Goal: Task Accomplishment & Management: Use online tool/utility

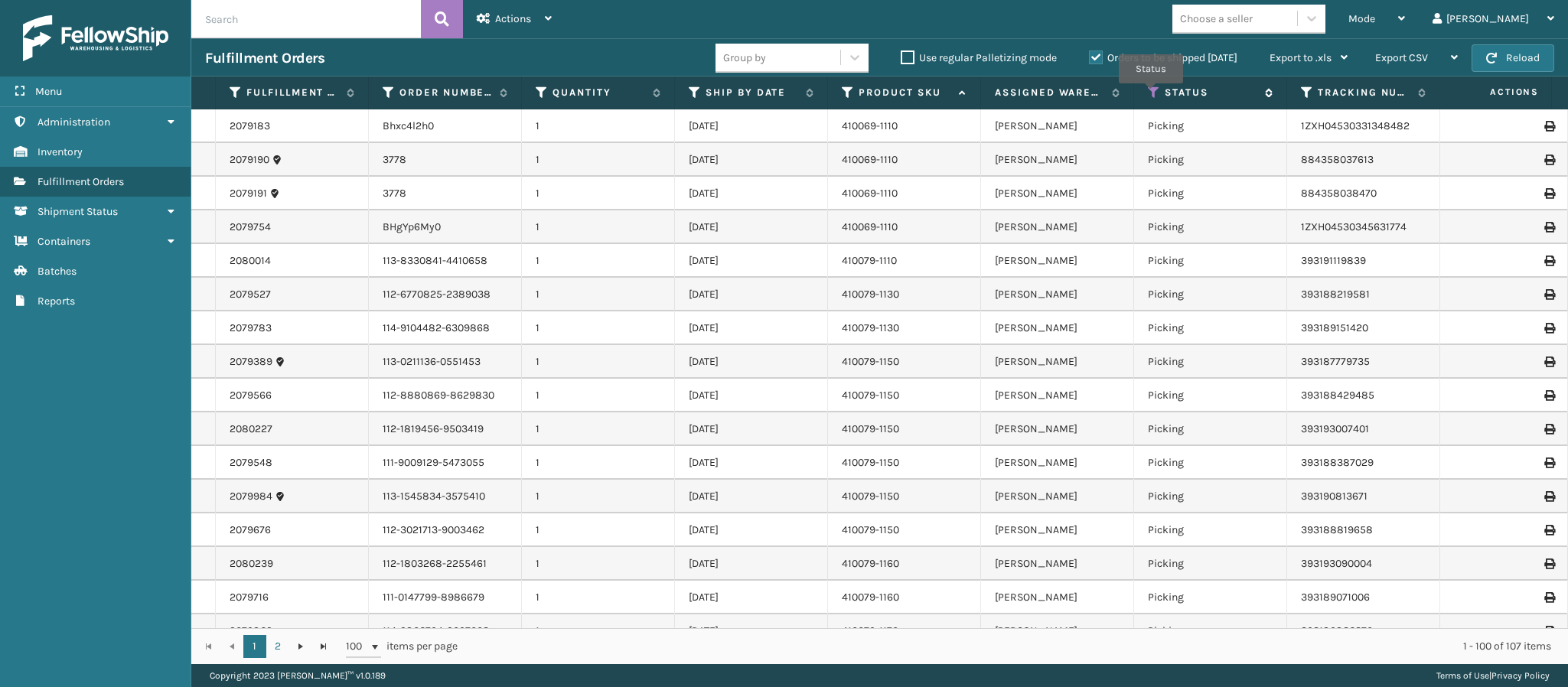
click at [1151, 95] on icon at bounding box center [1154, 93] width 13 height 13
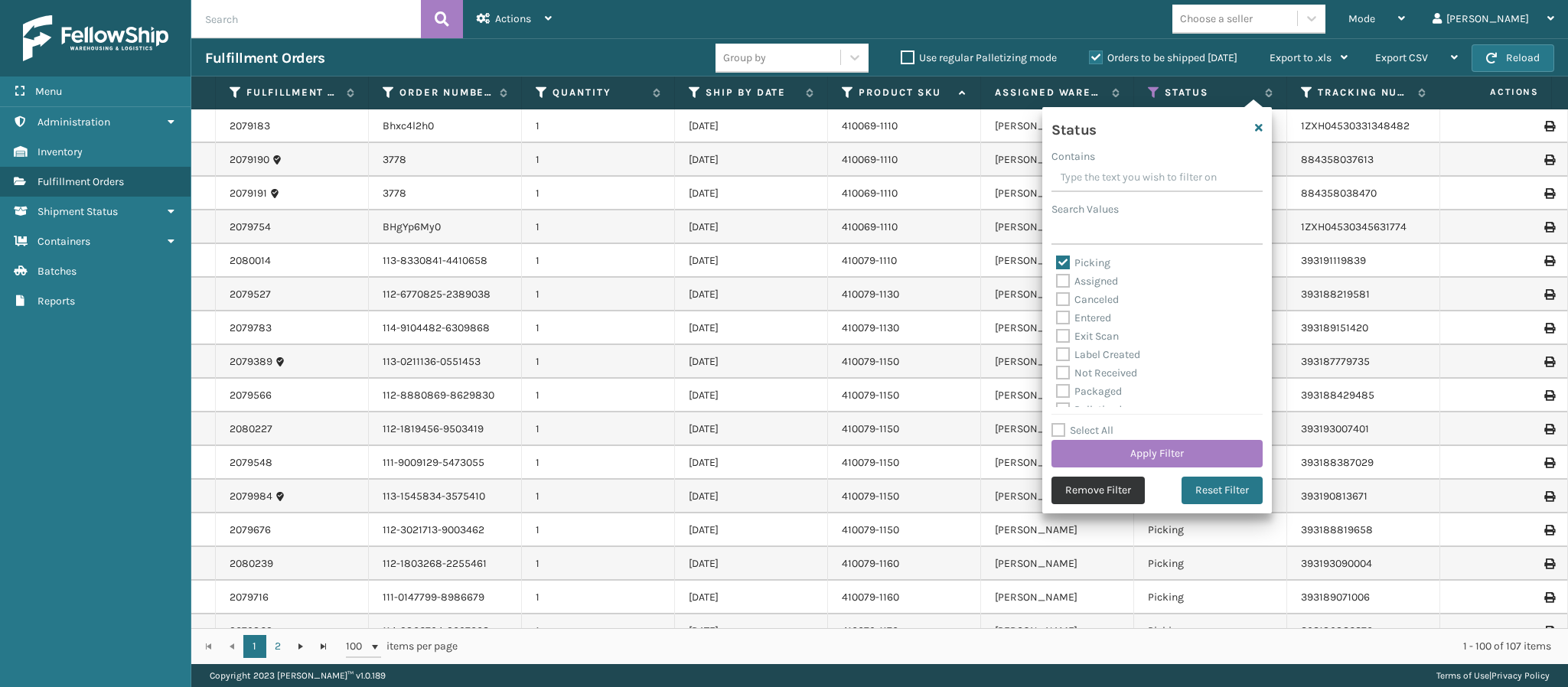
click at [1103, 493] on button "Remove Filter" at bounding box center [1098, 490] width 93 height 28
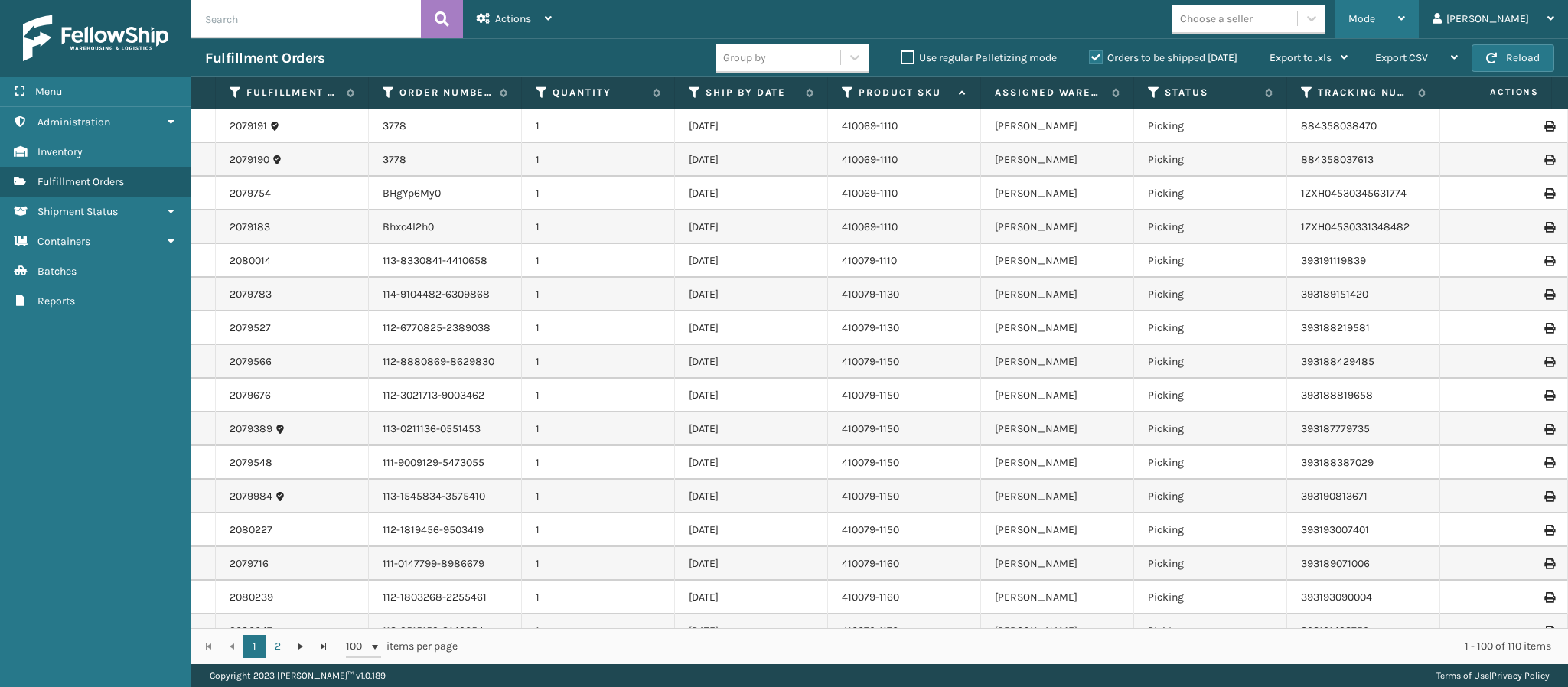
click at [1405, 17] on div "Mode" at bounding box center [1377, 19] width 56 height 38
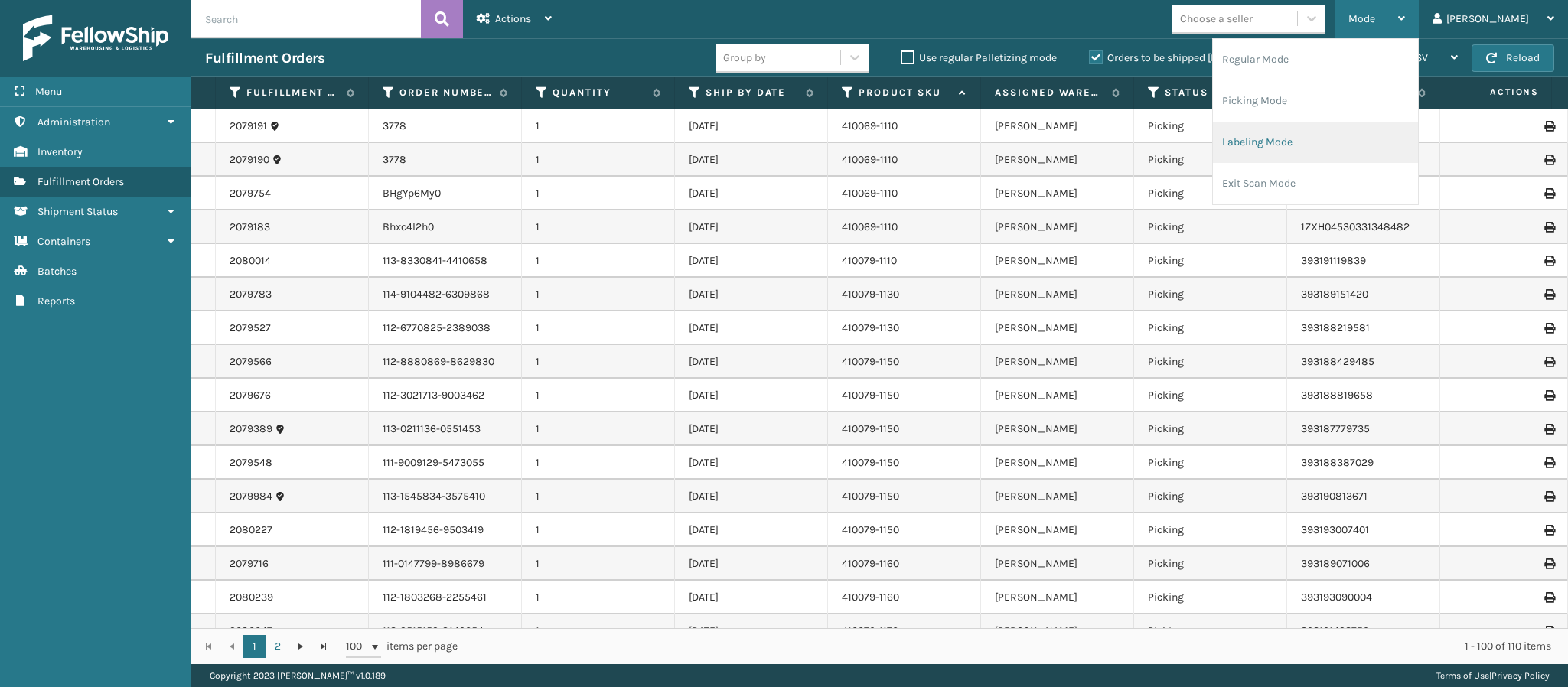
click at [1344, 145] on li "Labeling Mode" at bounding box center [1316, 142] width 205 height 41
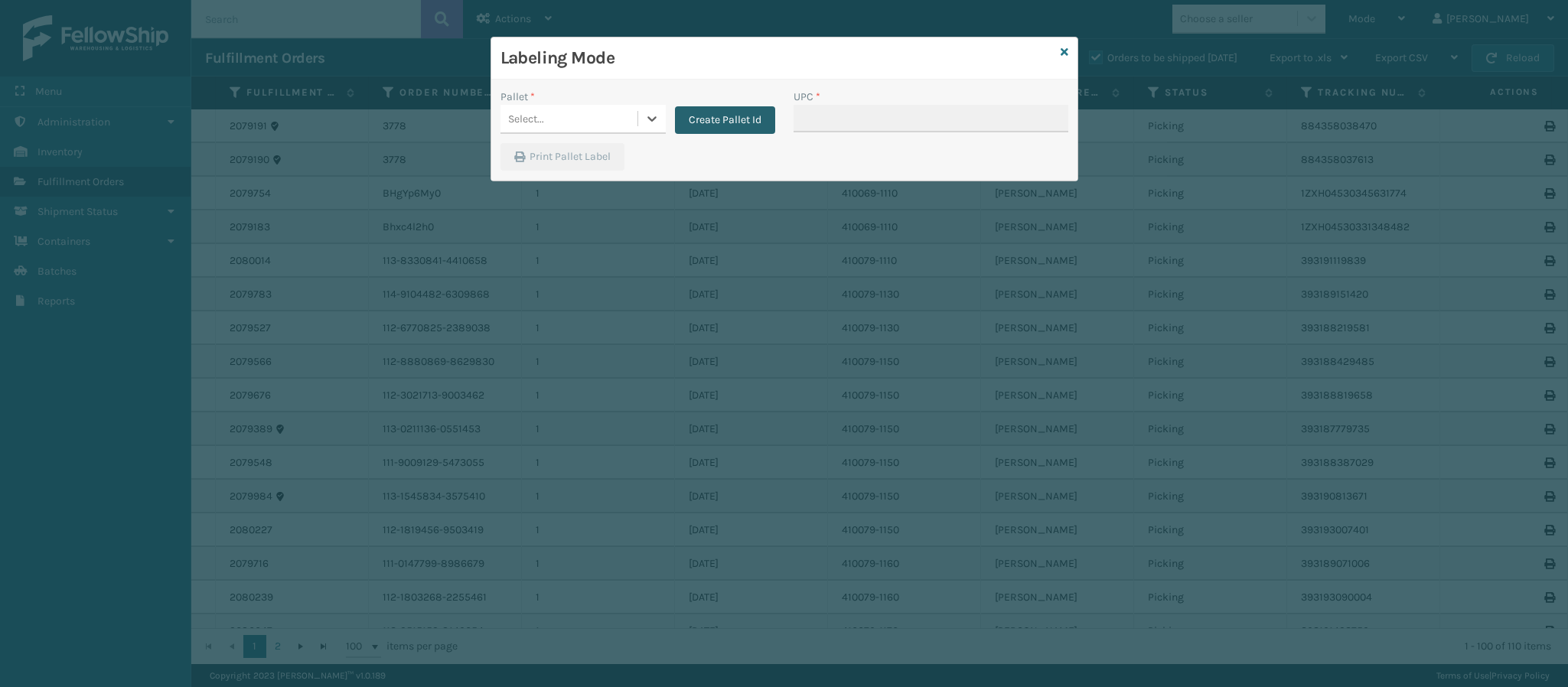
click at [735, 126] on button "Create Pallet Id" at bounding box center [725, 120] width 100 height 28
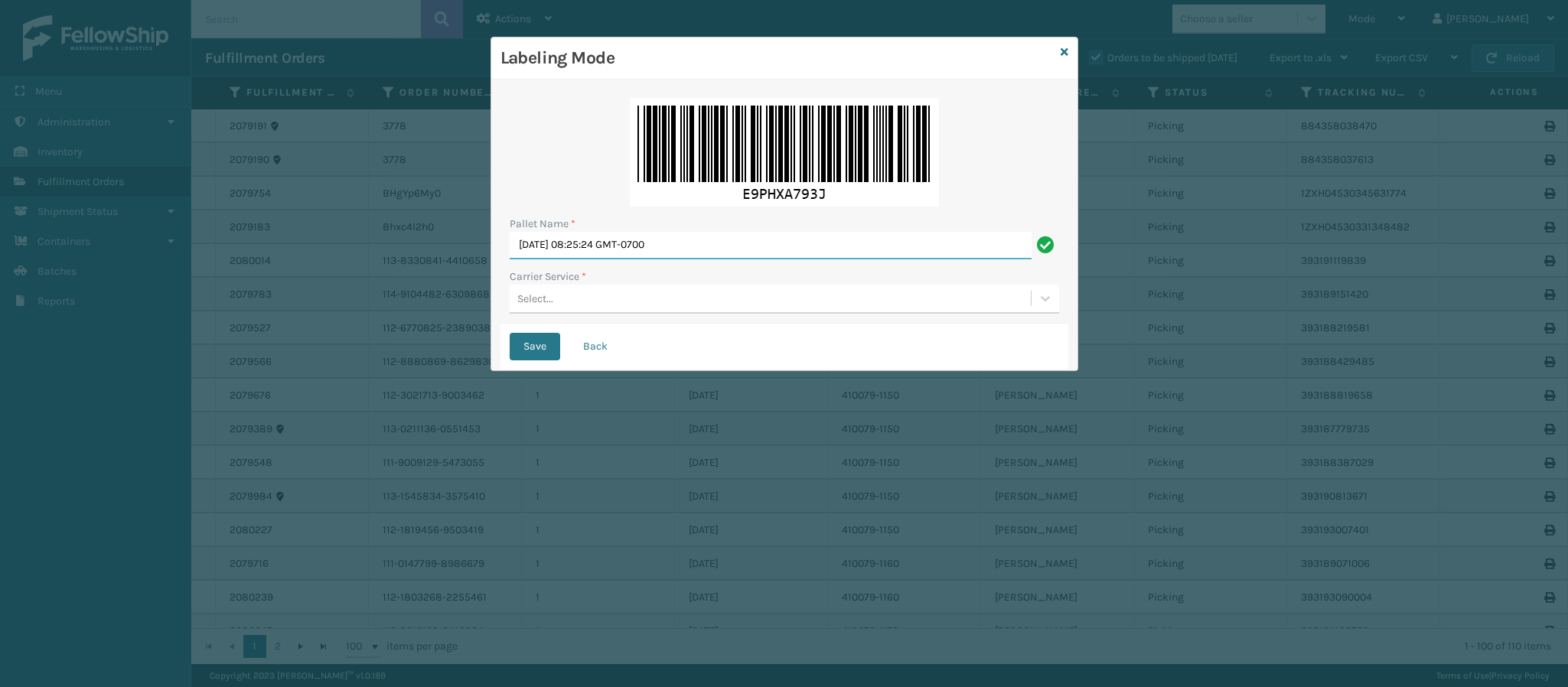
click at [669, 256] on input "[DATE] 08:25:24 GMT-0700" at bounding box center [771, 245] width 522 height 28
type input "FedEx Ground T556276"
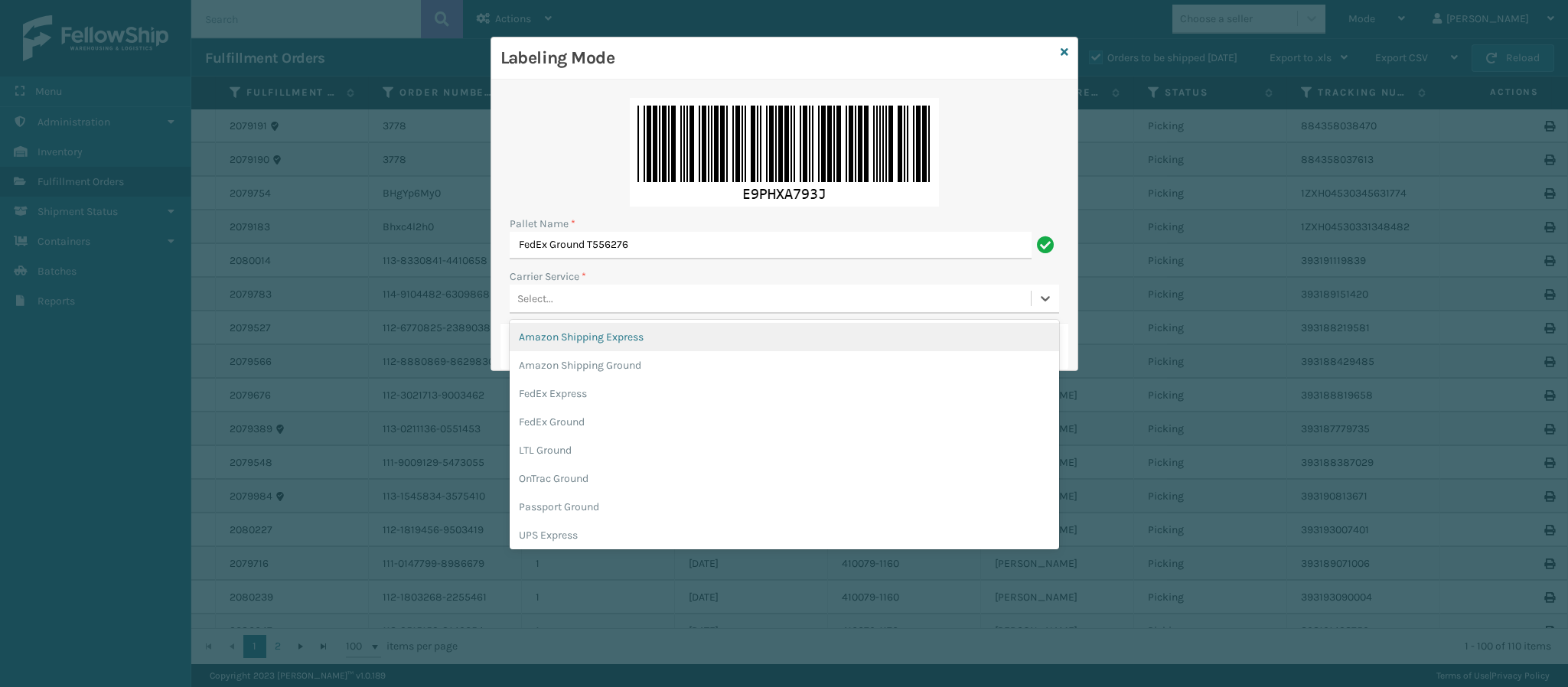
click at [654, 296] on div "Select..." at bounding box center [770, 299] width 521 height 25
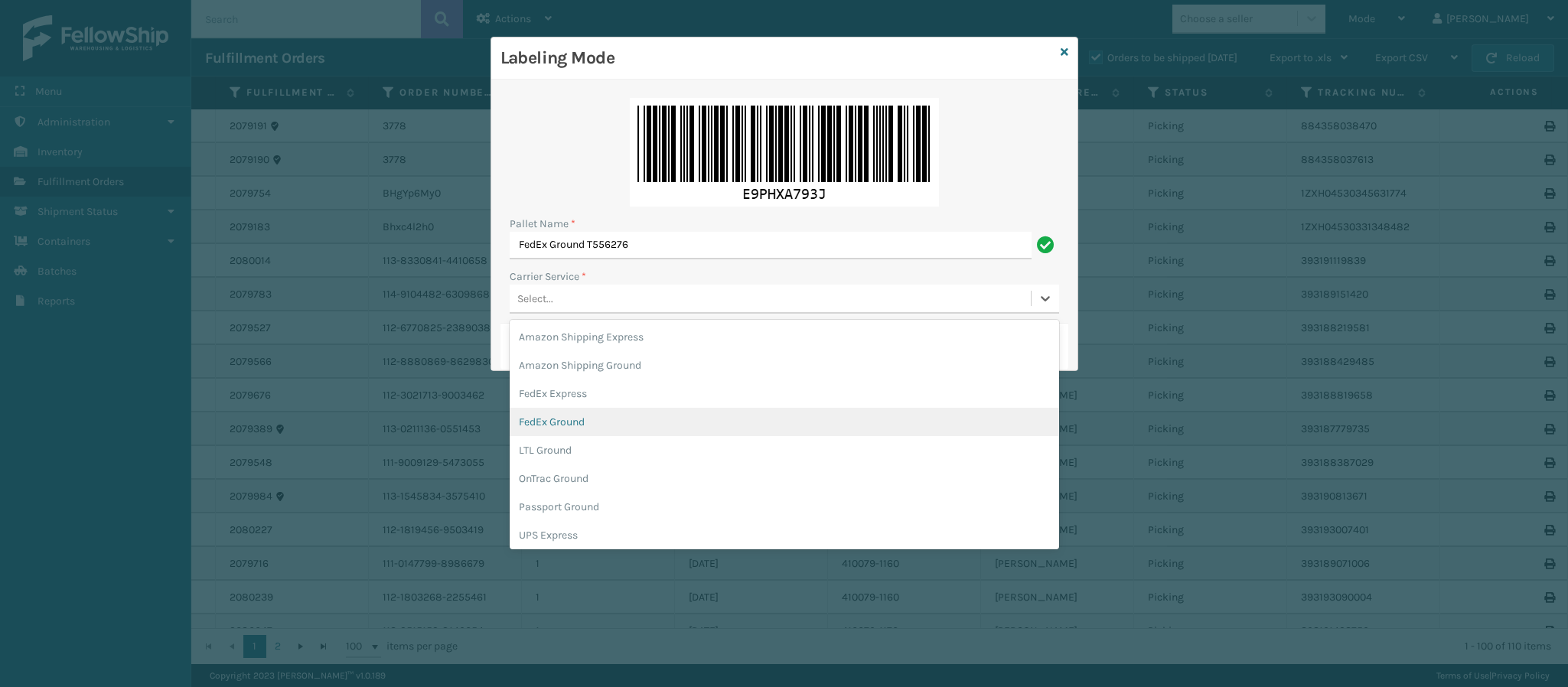
click at [623, 425] on div "FedEx Ground" at bounding box center [784, 422] width 550 height 29
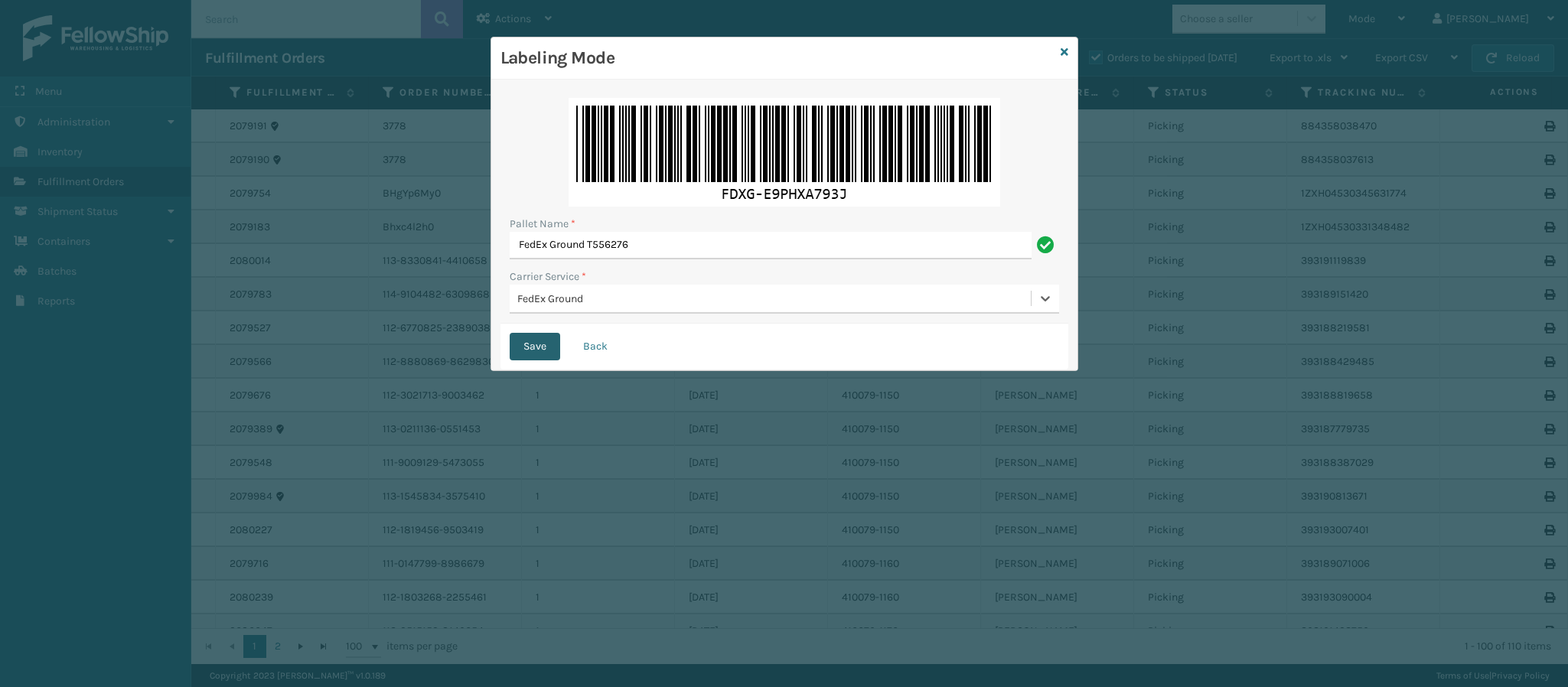
click at [544, 348] on button "Save" at bounding box center [535, 346] width 51 height 28
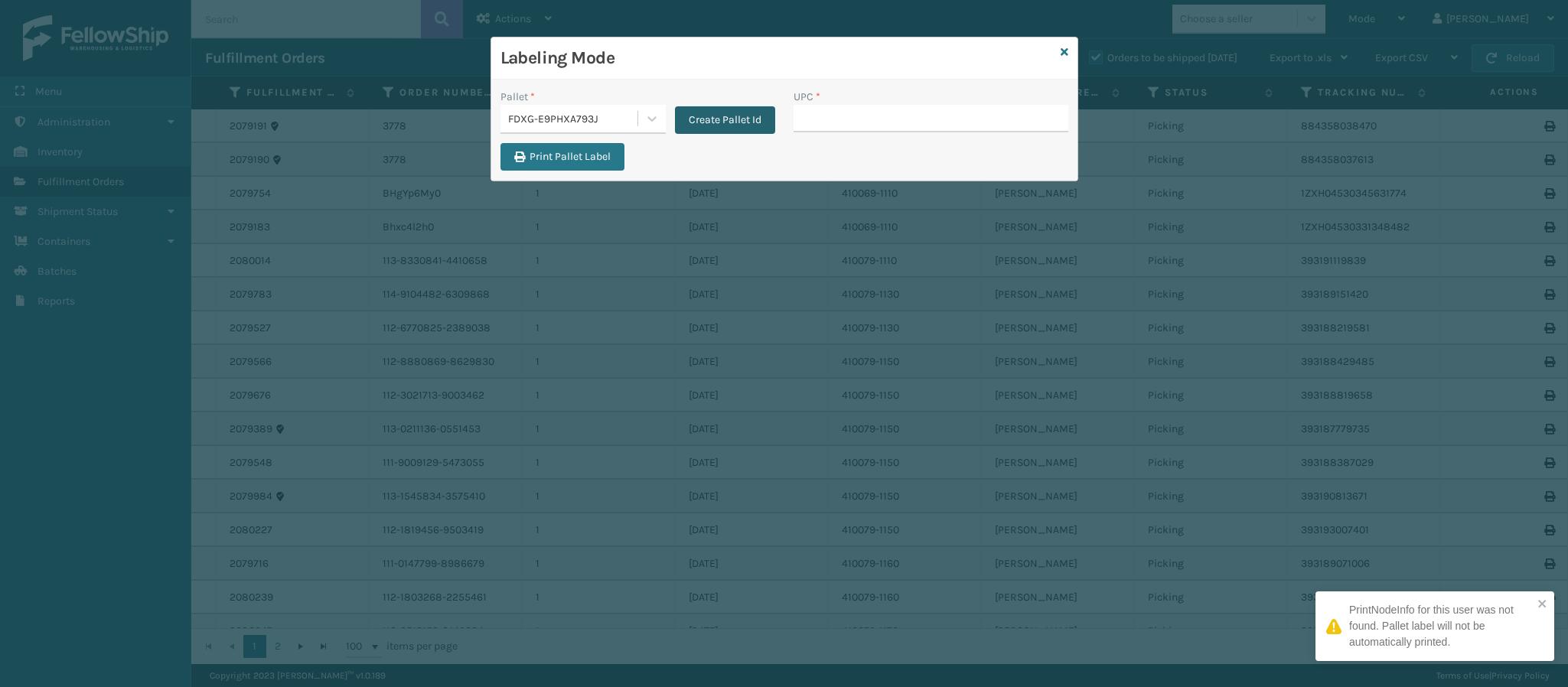
click at [728, 115] on button "Create Pallet Id" at bounding box center [725, 120] width 100 height 28
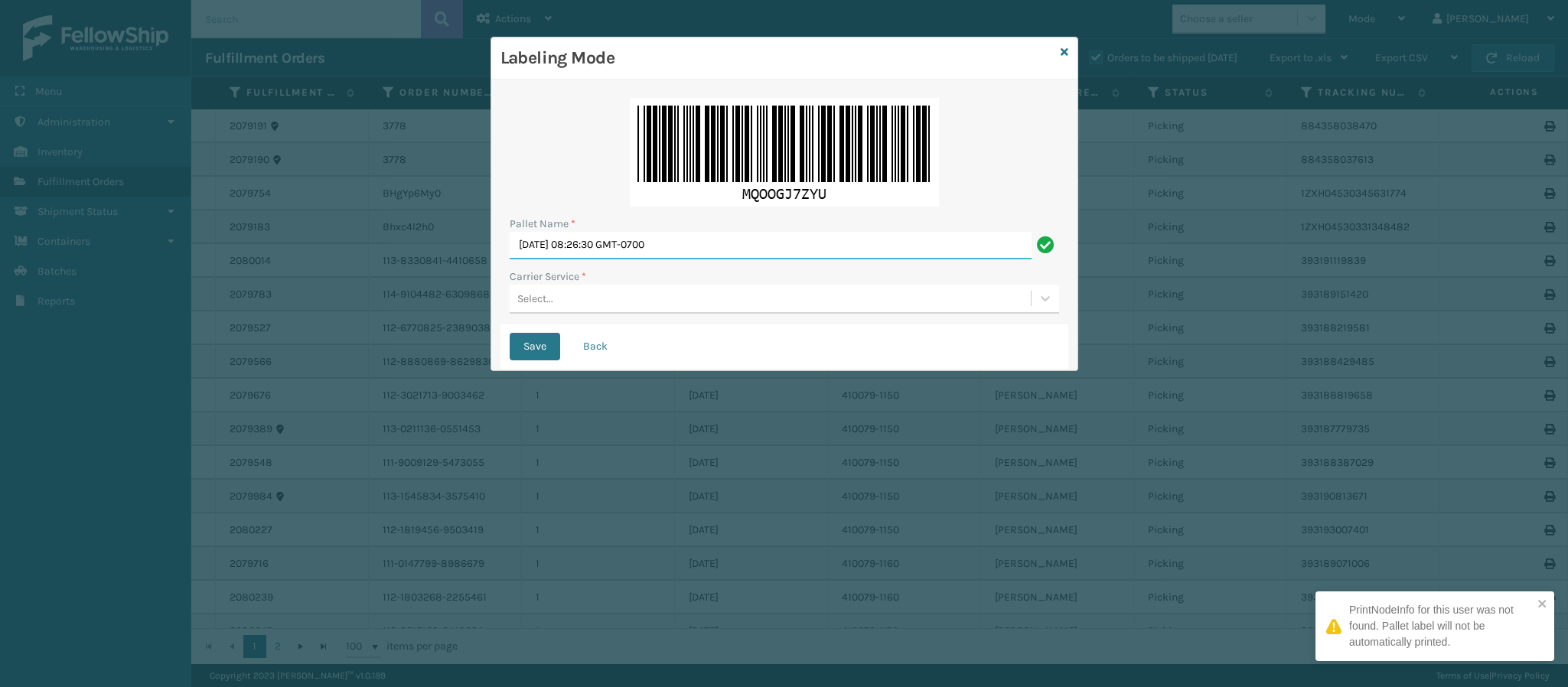
drag, startPoint x: 664, startPoint y: 258, endPoint x: 666, endPoint y: 234, distance: 24.1
click at [666, 235] on input "[DATE] 08:26:30 GMT-0700" at bounding box center [771, 245] width 522 height 28
click at [666, 237] on input "[DATE] 08:26:30 GMT-0700" at bounding box center [771, 245] width 522 height 28
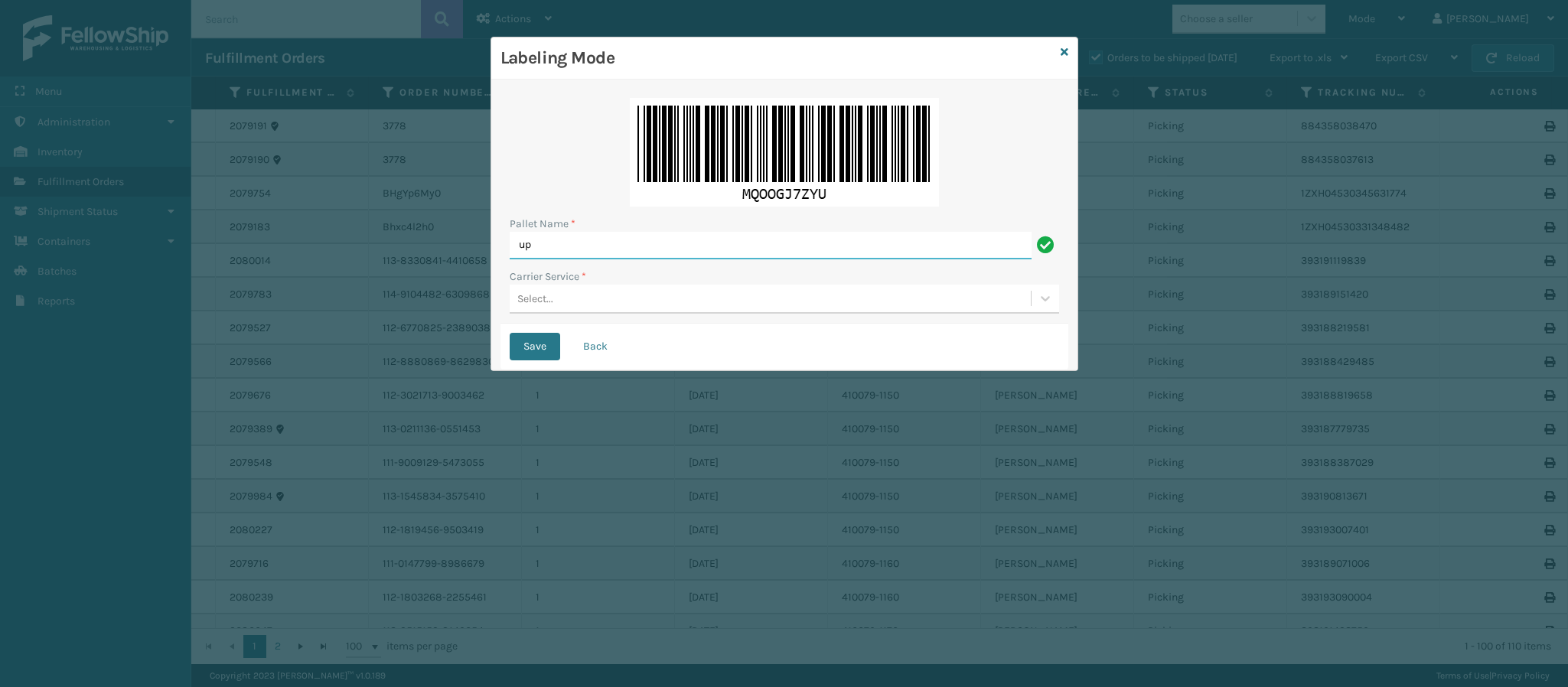
type input "Ups Ground Box Truck"
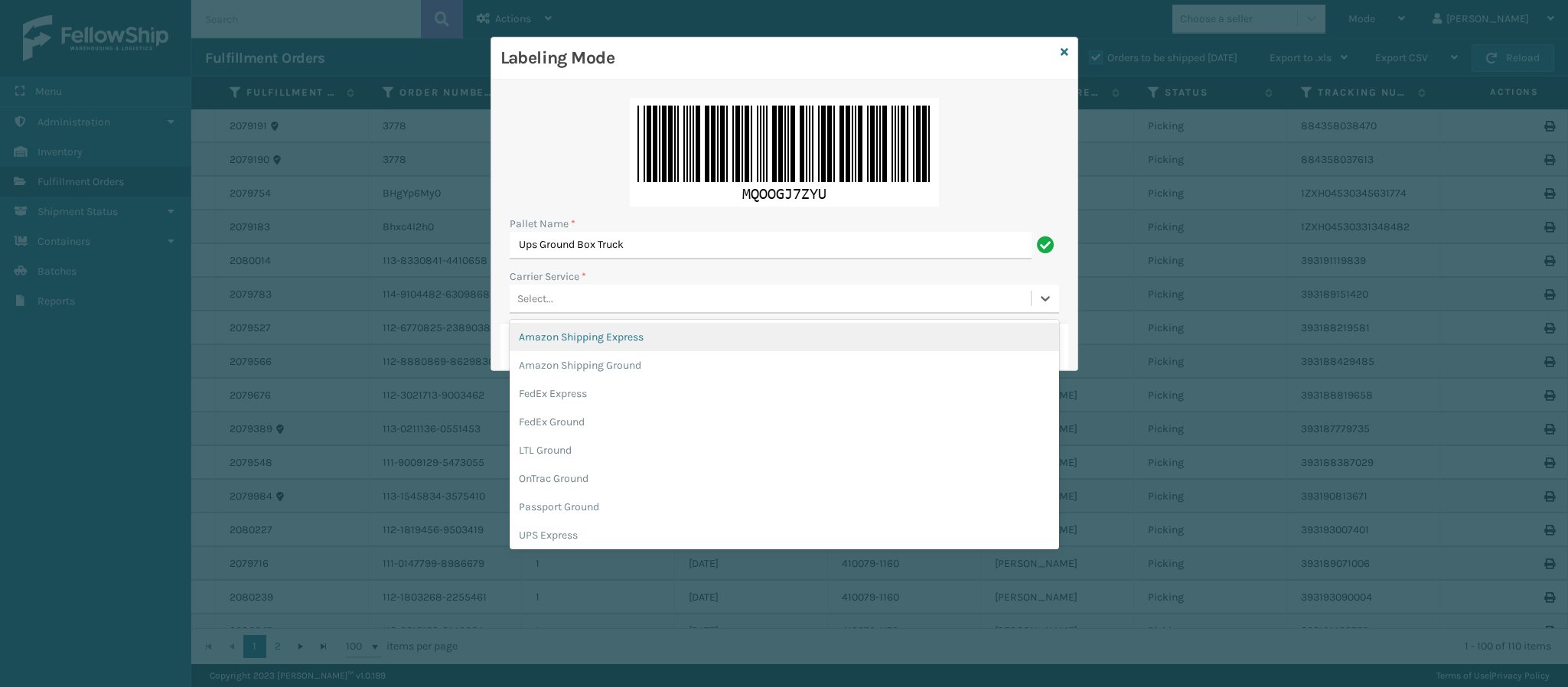
click at [584, 297] on div "Select..." at bounding box center [770, 299] width 521 height 25
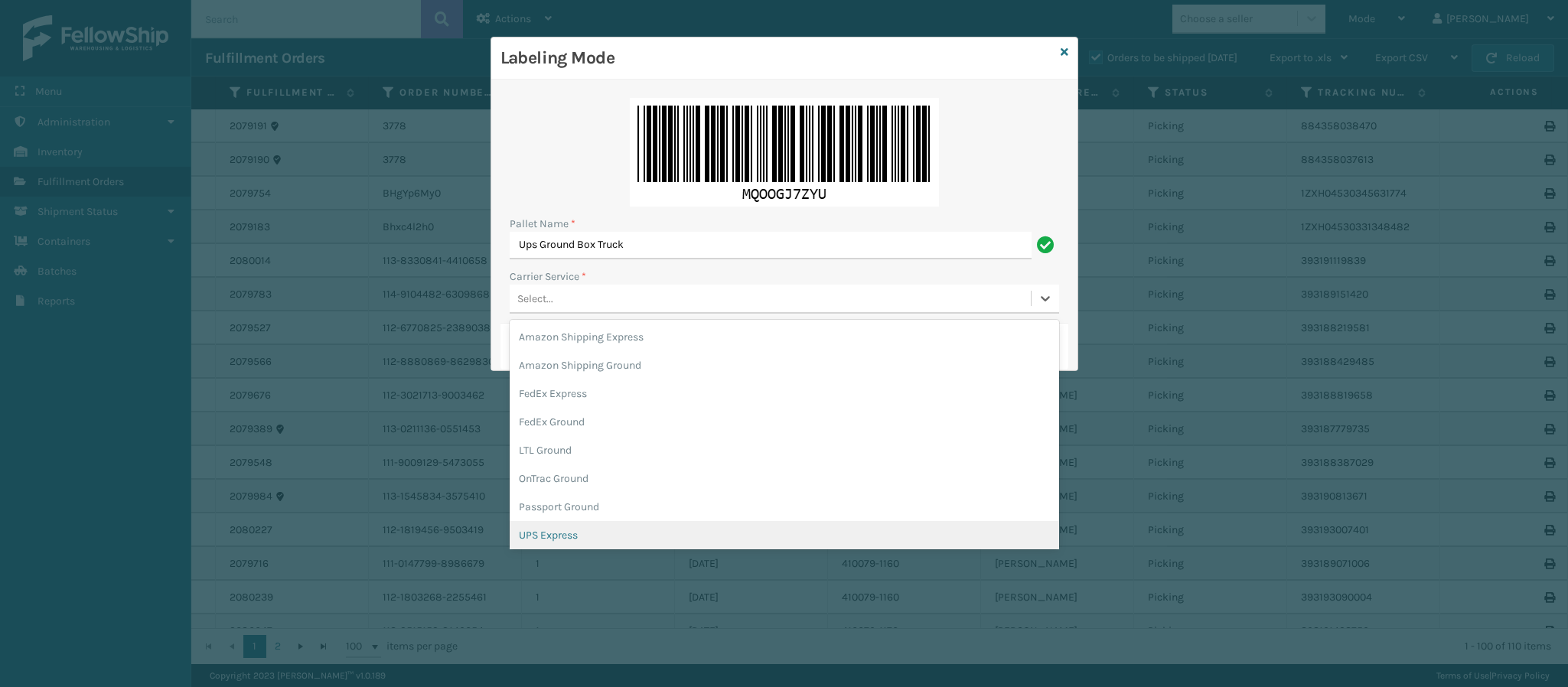
scroll to position [88, 0]
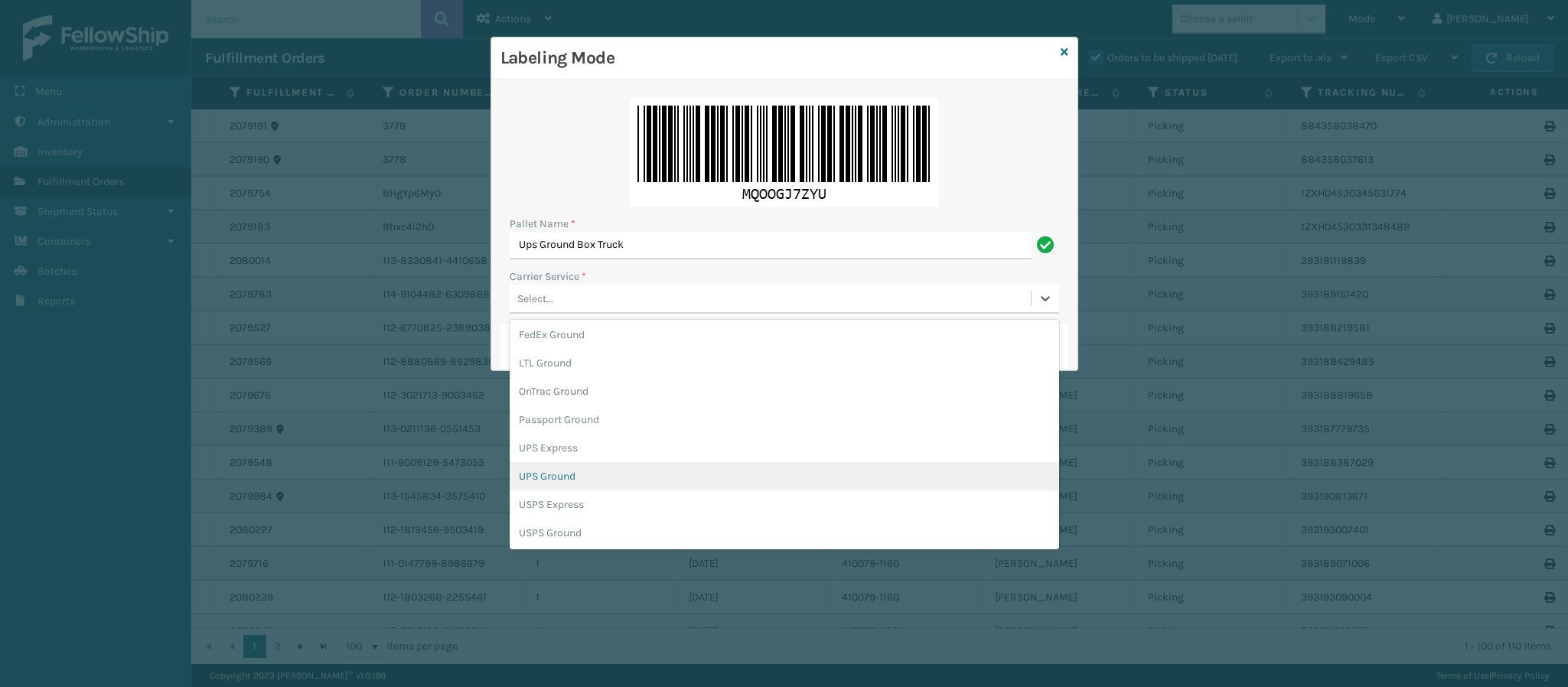
click at [669, 487] on div "UPS Ground" at bounding box center [784, 477] width 550 height 29
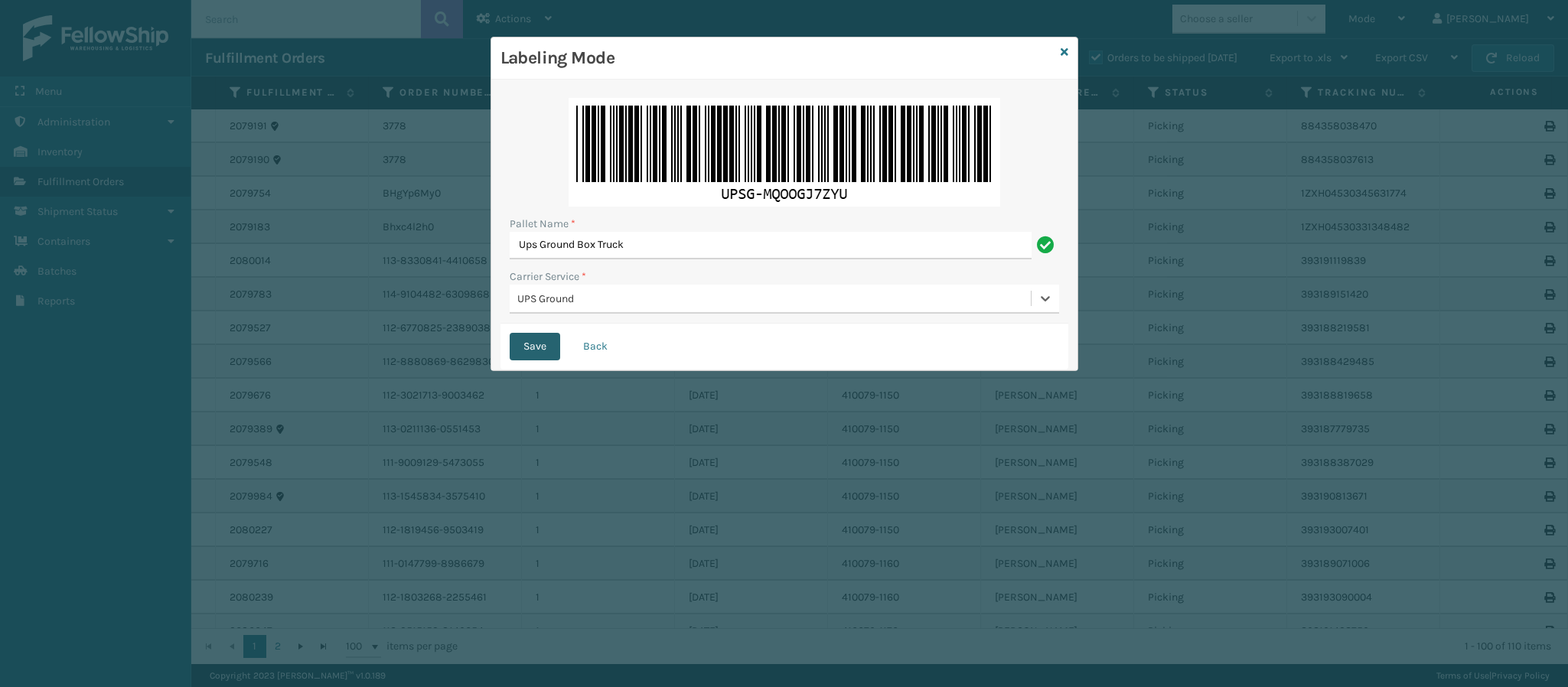
click at [534, 347] on button "Save" at bounding box center [535, 346] width 51 height 28
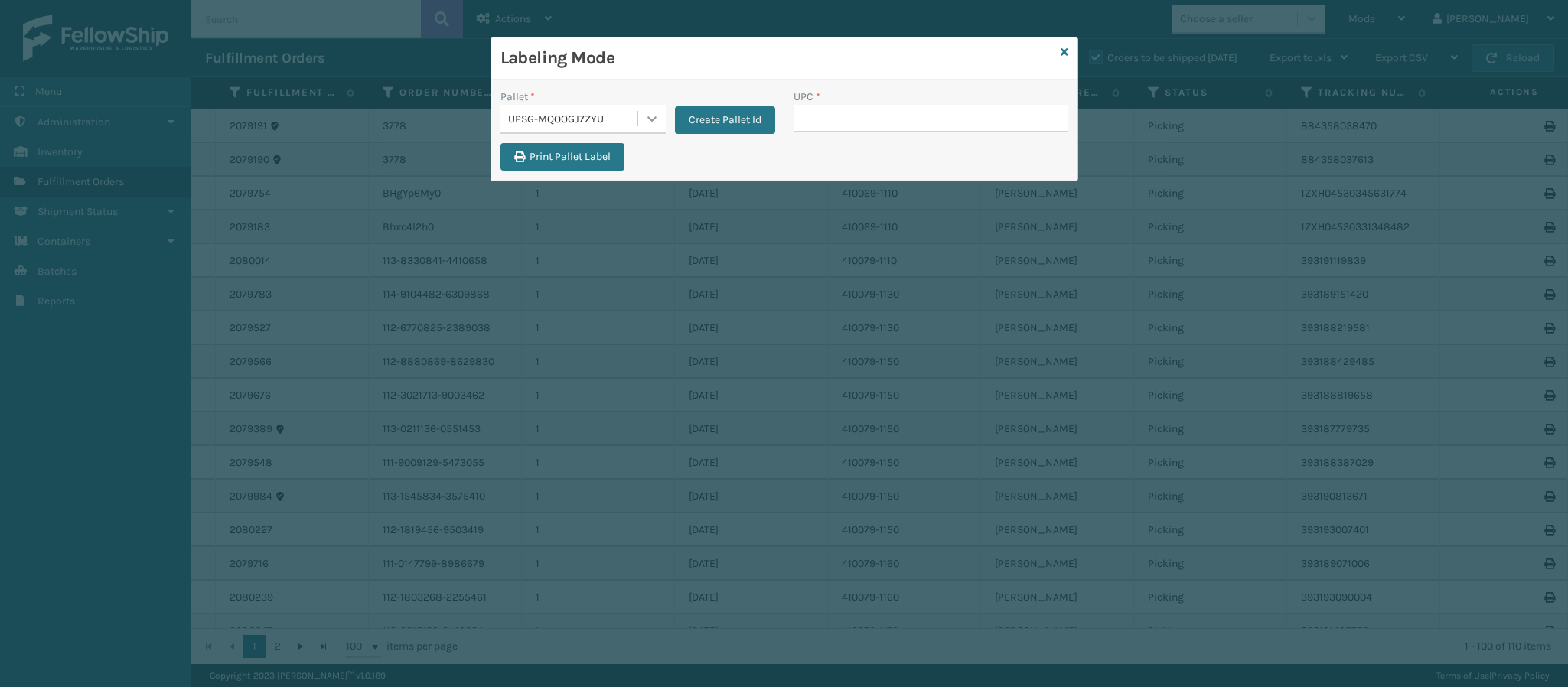
click at [652, 117] on icon at bounding box center [652, 119] width 15 height 15
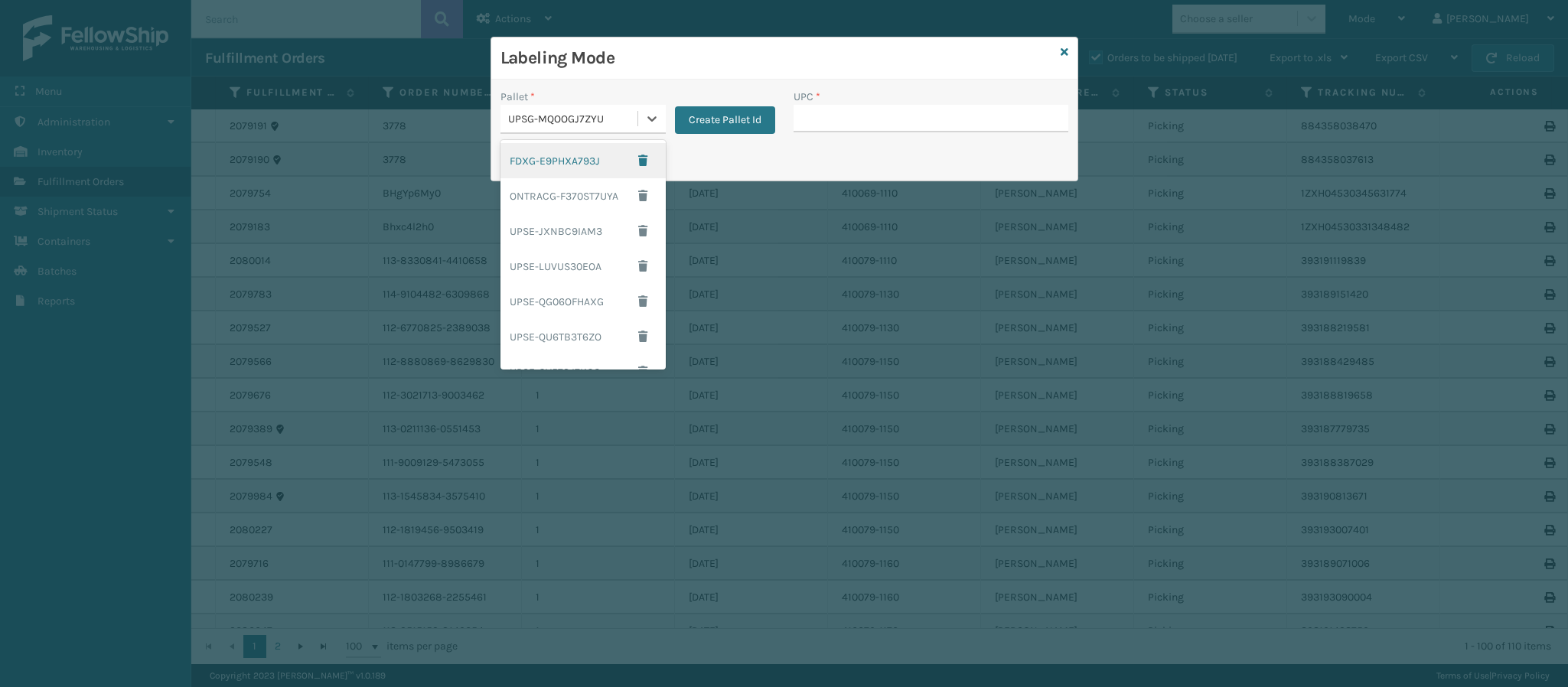
click at [561, 173] on div "FDXG-E9PHXA793J" at bounding box center [583, 161] width 165 height 35
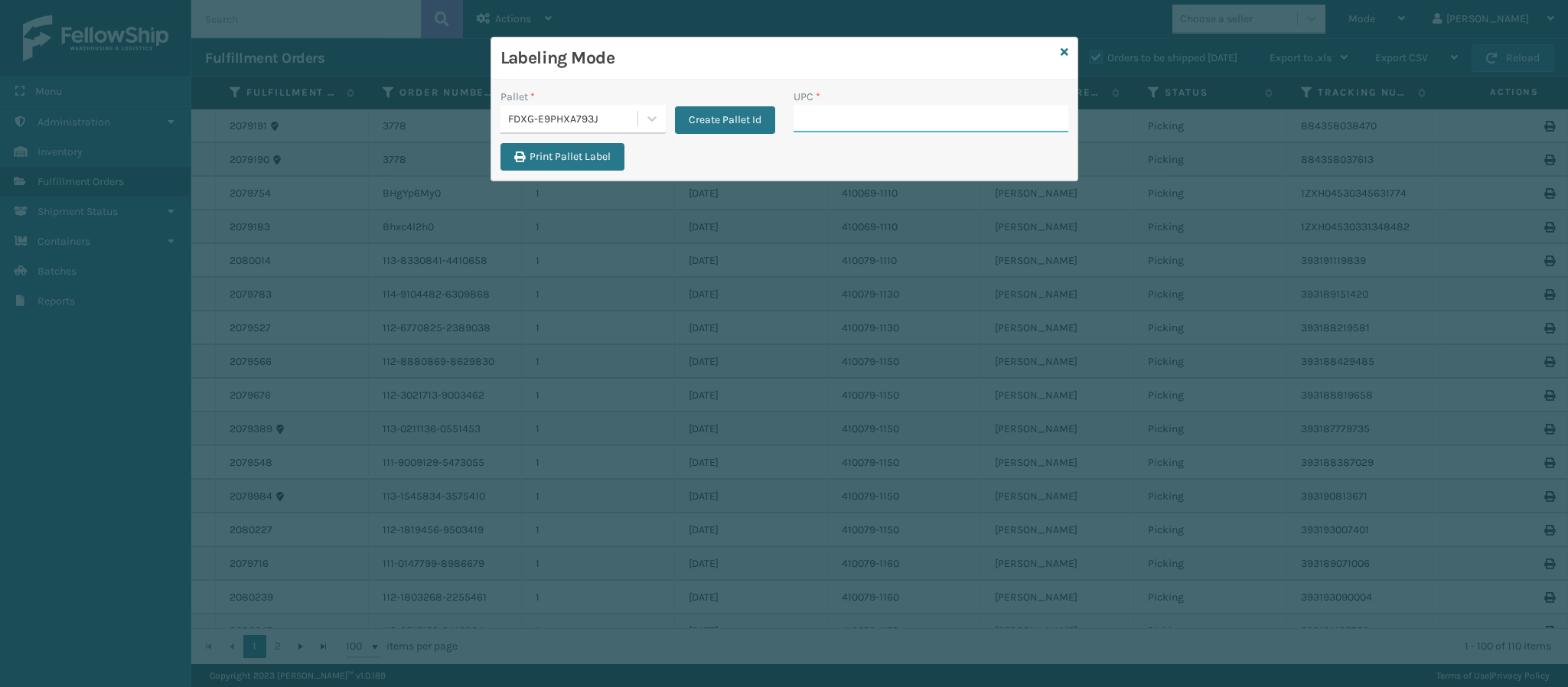
click at [806, 124] on input "UPC *" at bounding box center [931, 119] width 275 height 28
type input "849986033905"
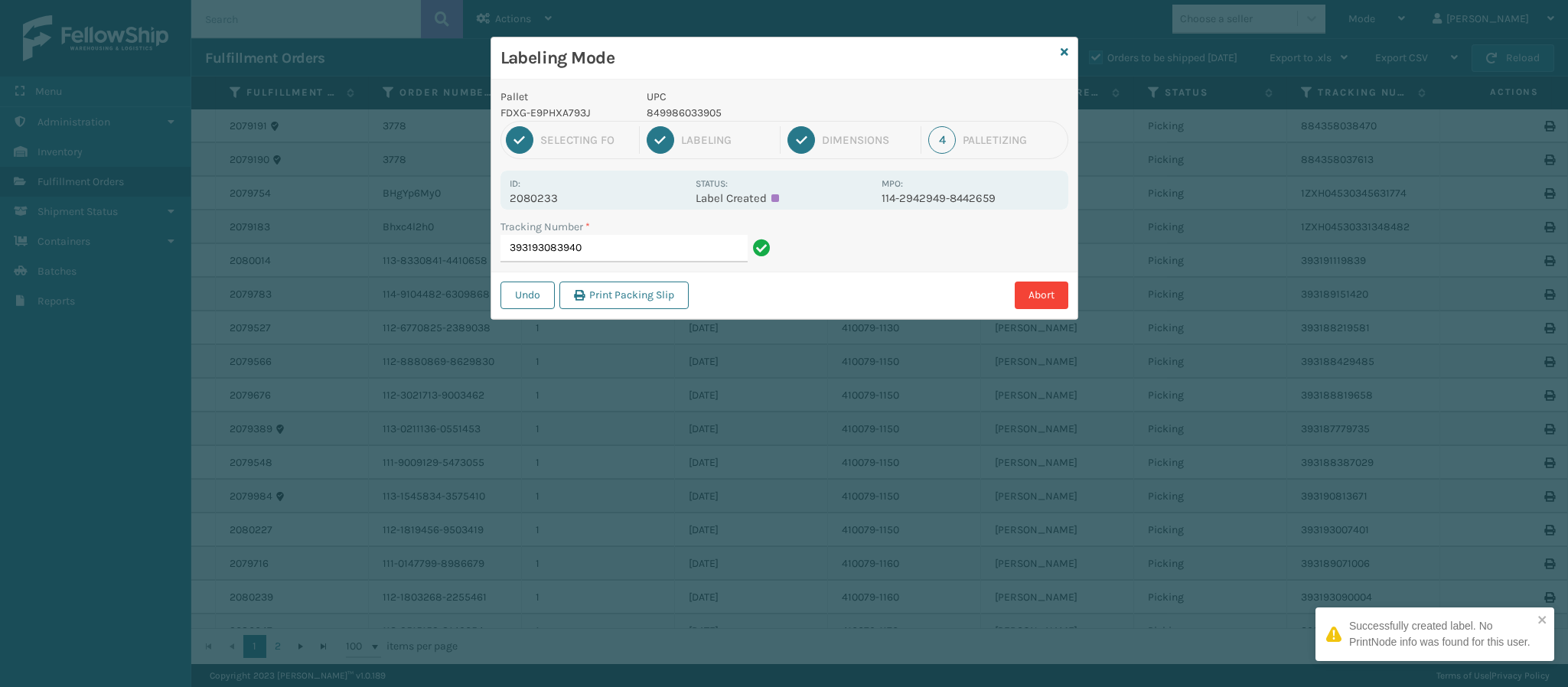
click at [558, 195] on p "2080233" at bounding box center [598, 198] width 177 height 13
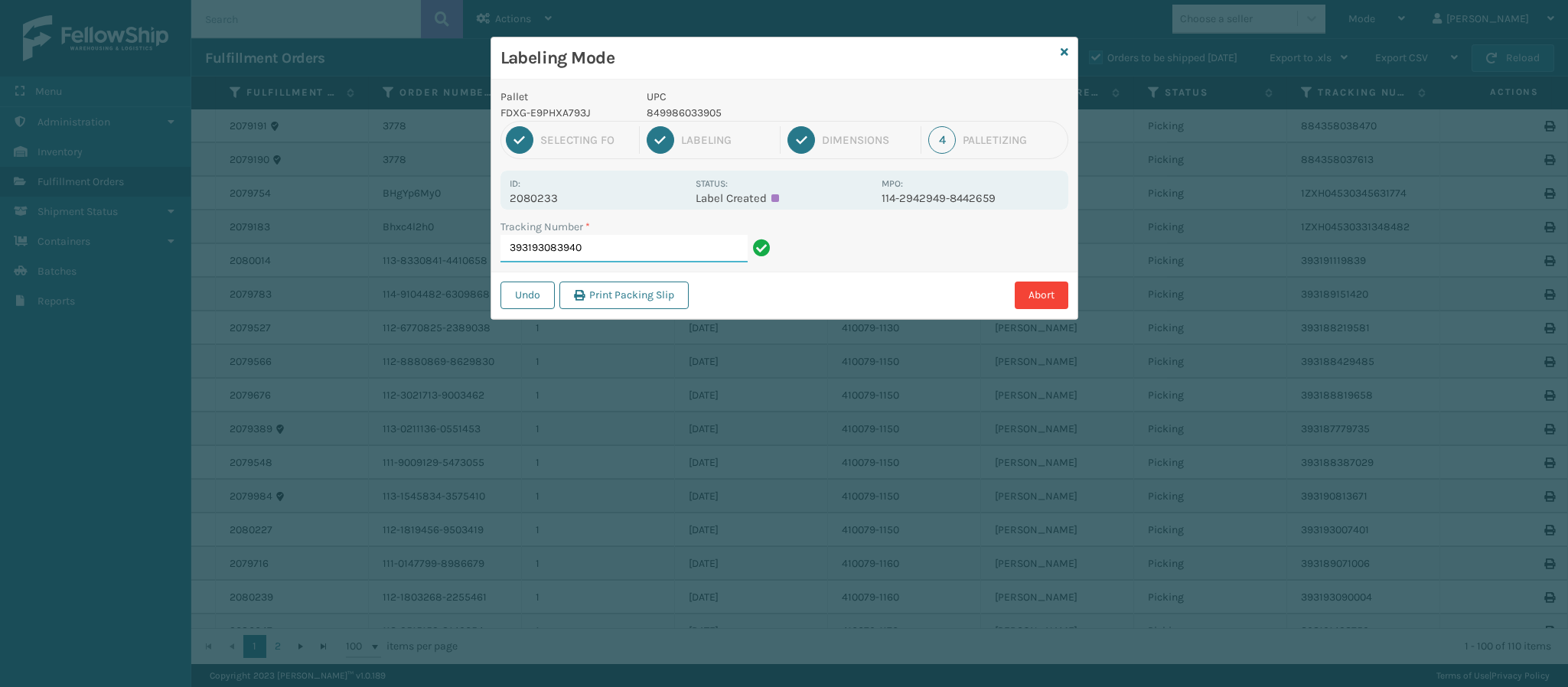
click at [646, 253] on input "393193083940" at bounding box center [624, 248] width 248 height 28
click at [551, 198] on p "2080233" at bounding box center [598, 198] width 177 height 13
copy p "2080233"
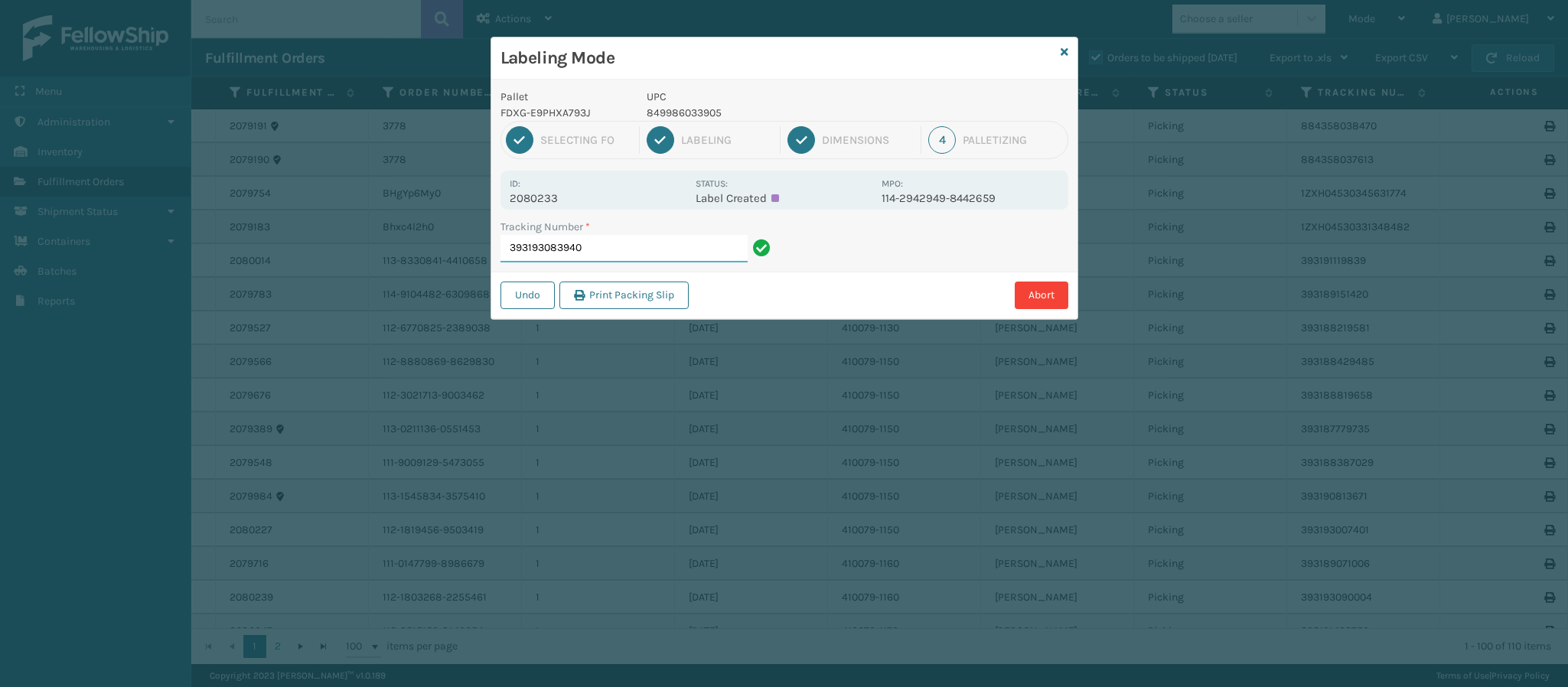
click at [601, 248] on input "393193083940" at bounding box center [624, 248] width 248 height 28
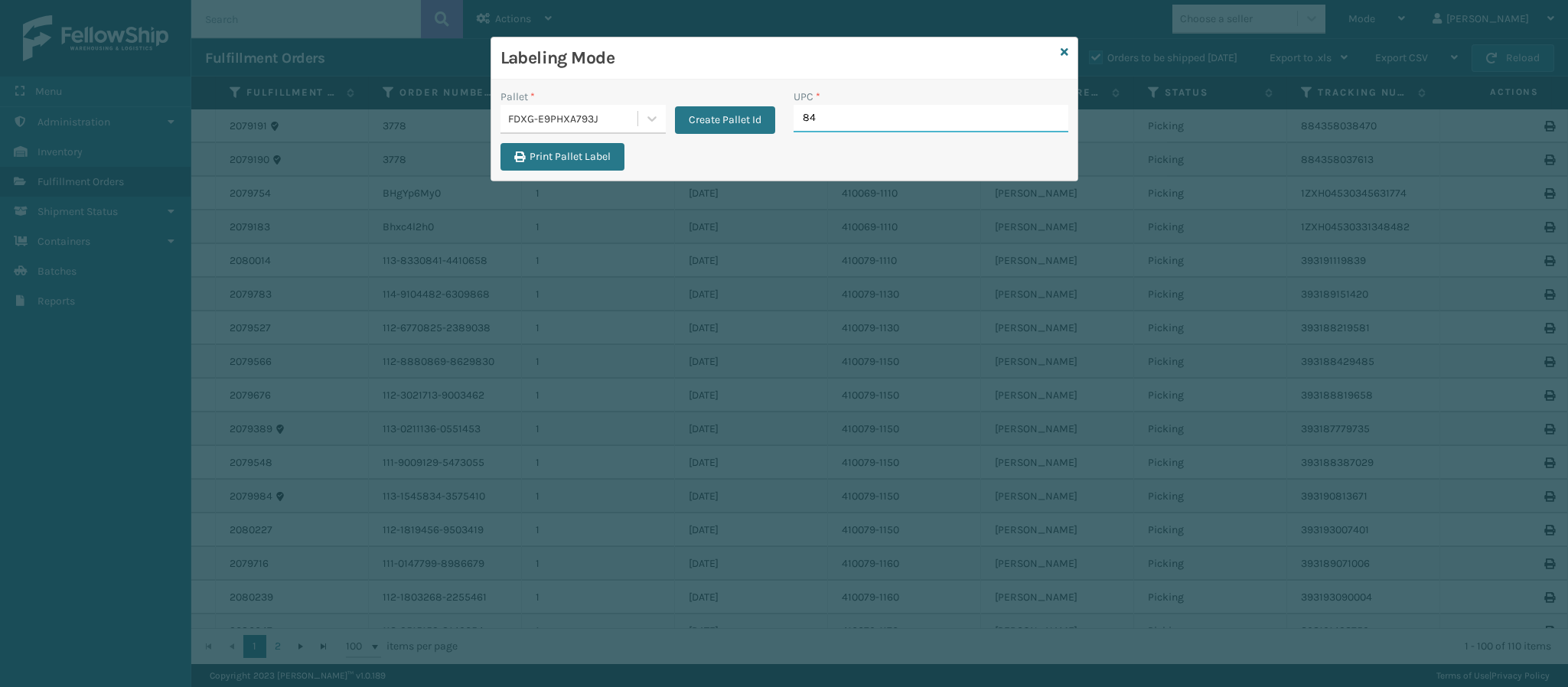
type input "849"
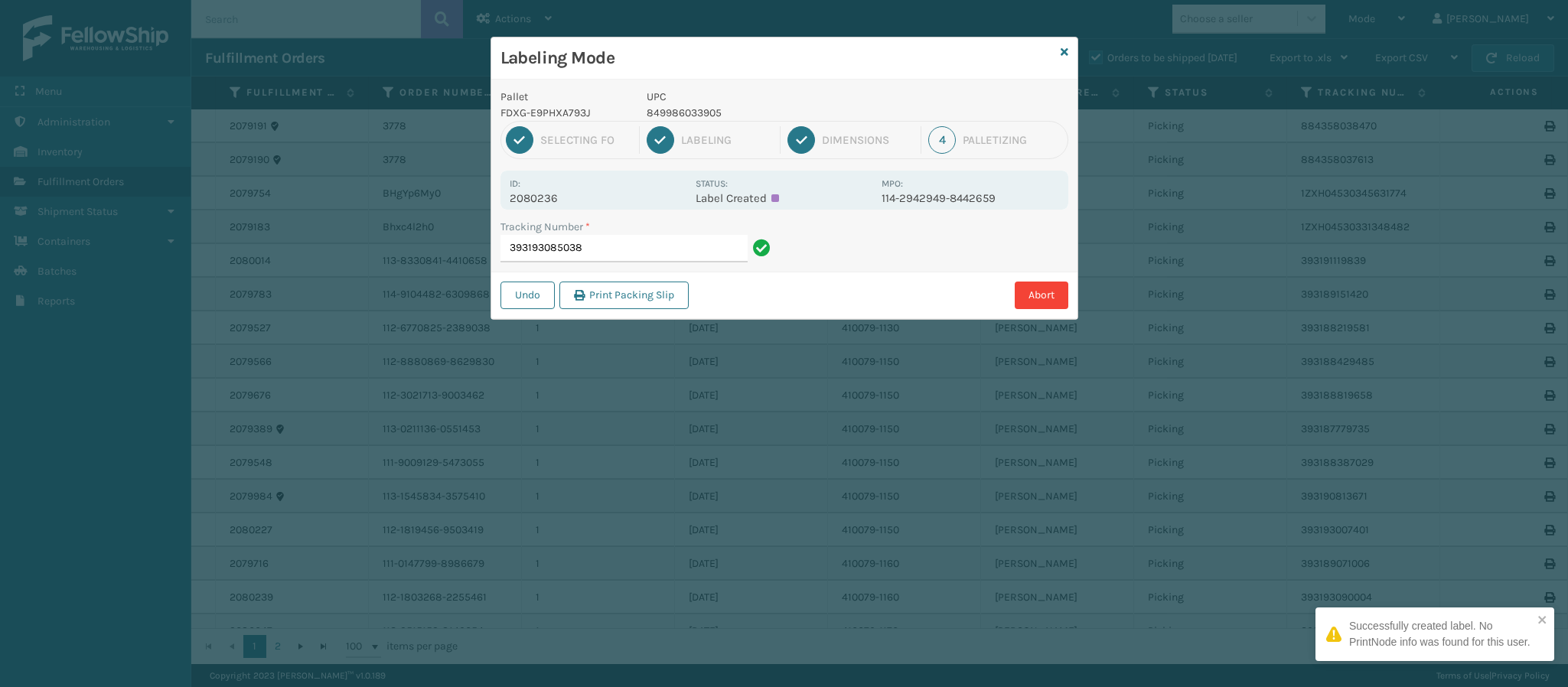
click at [547, 198] on p "2080236" at bounding box center [598, 198] width 177 height 13
copy p "2080236"
click at [606, 244] on input "393193085038" at bounding box center [624, 248] width 248 height 28
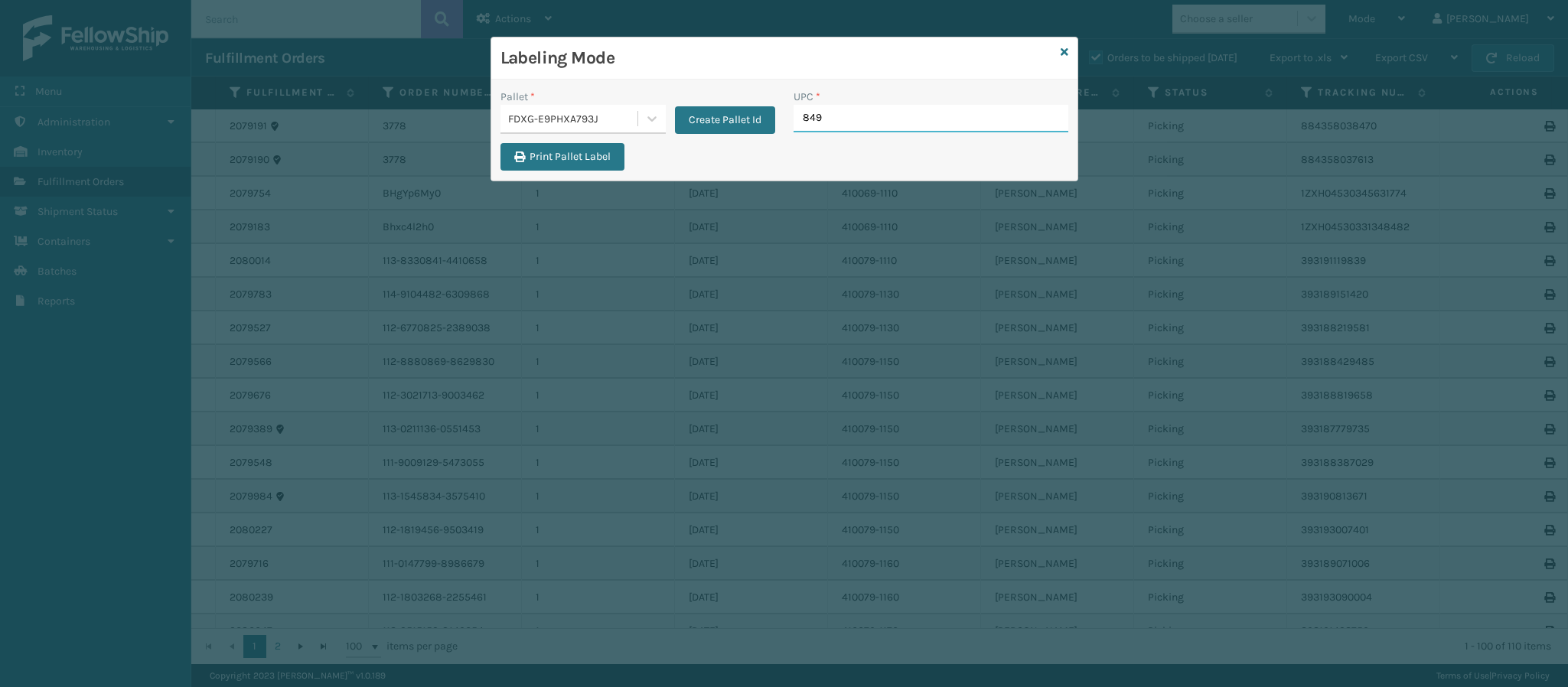
type input "8499"
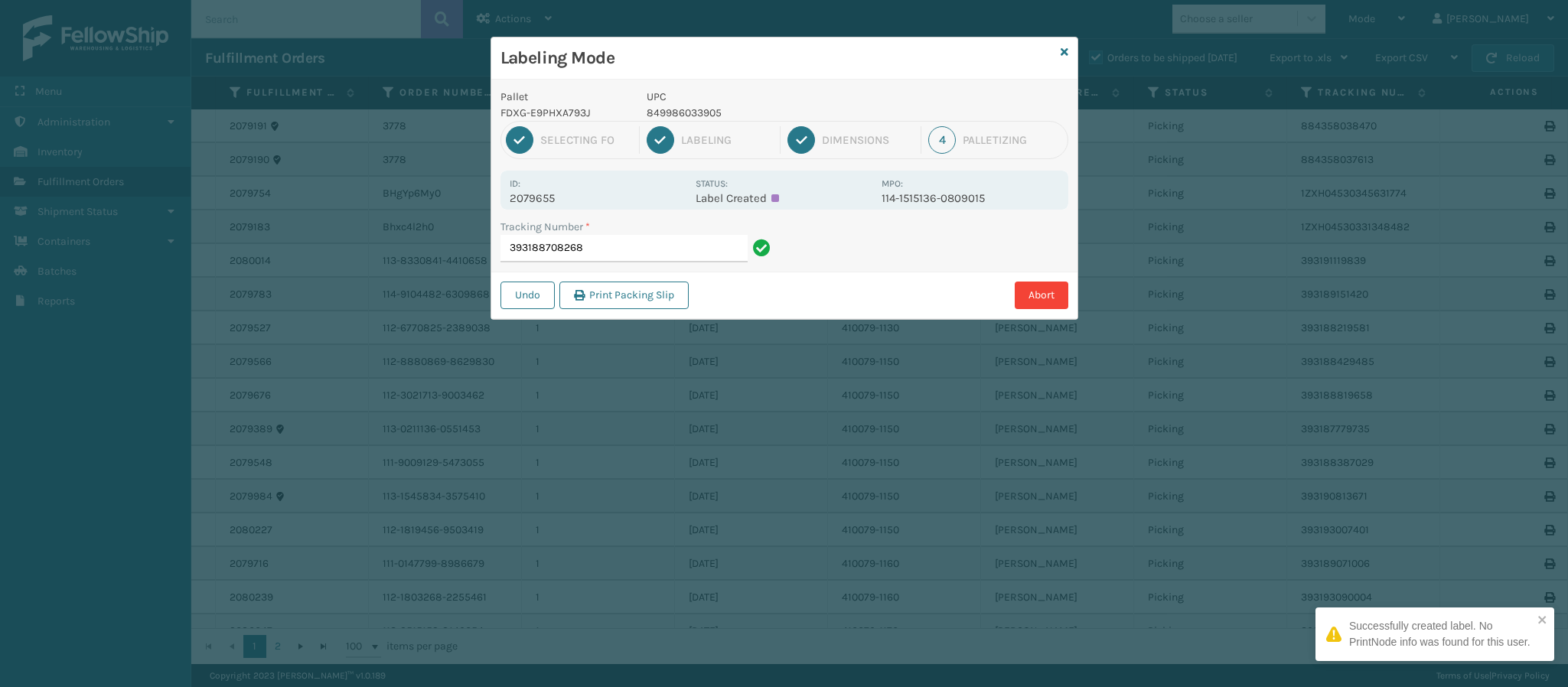
click at [553, 193] on p "2079655" at bounding box center [598, 198] width 177 height 13
copy p "2079655"
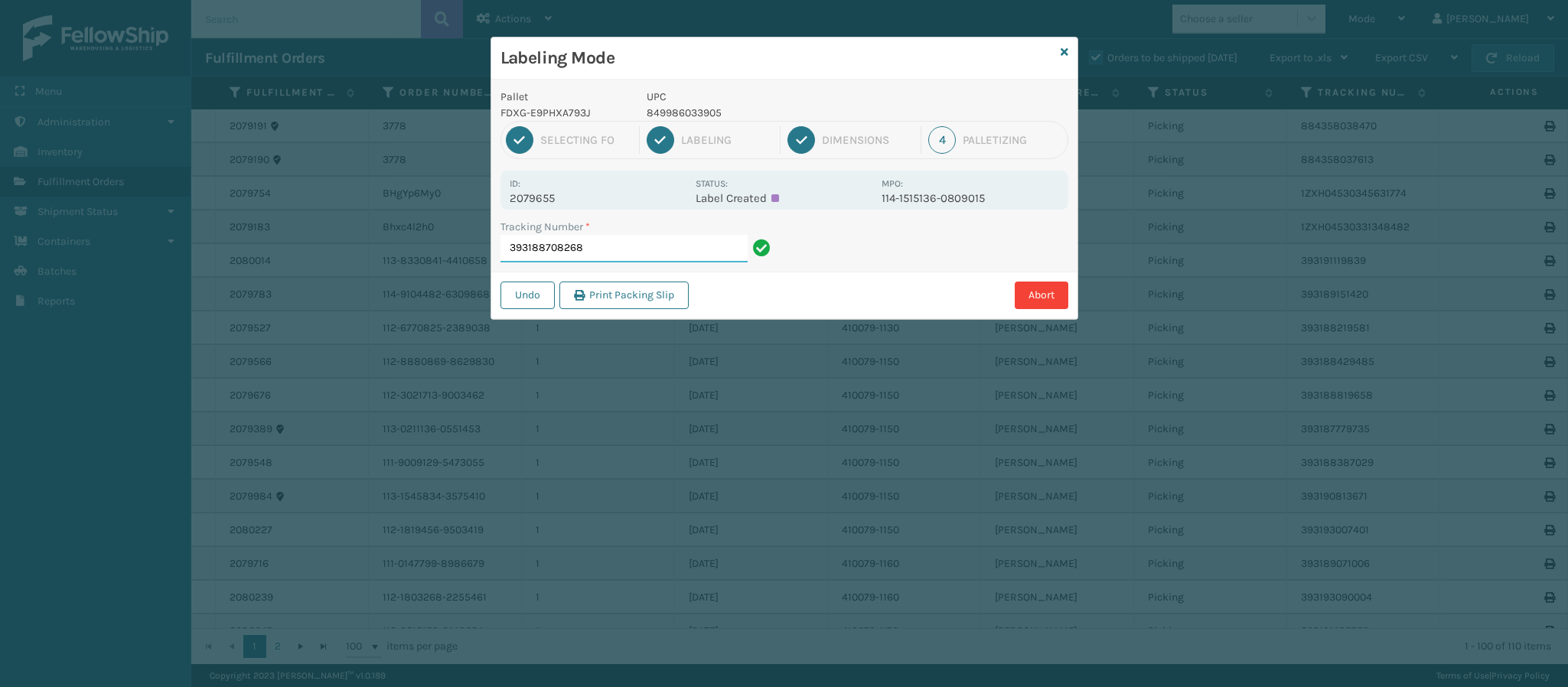
click at [637, 256] on input "393188708268" at bounding box center [624, 248] width 248 height 28
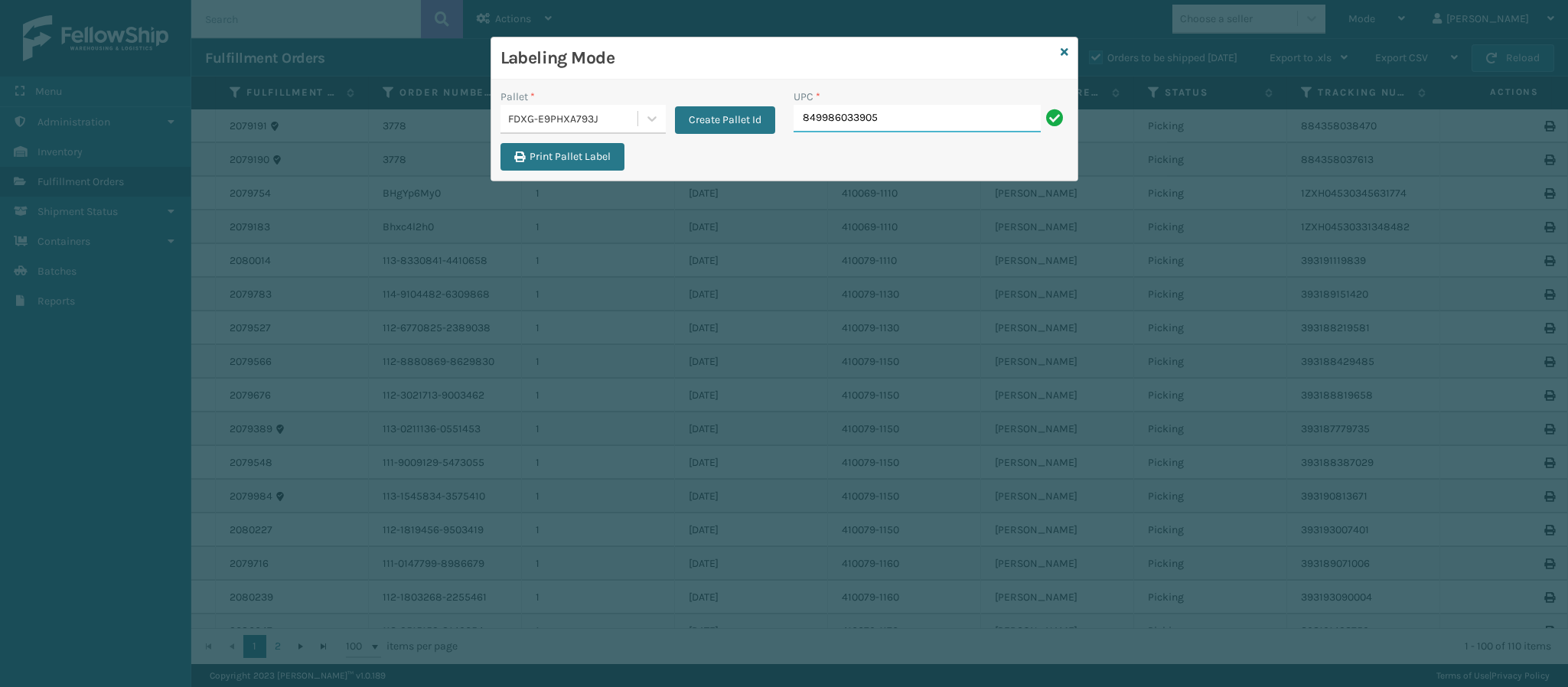
type input "849986033905"
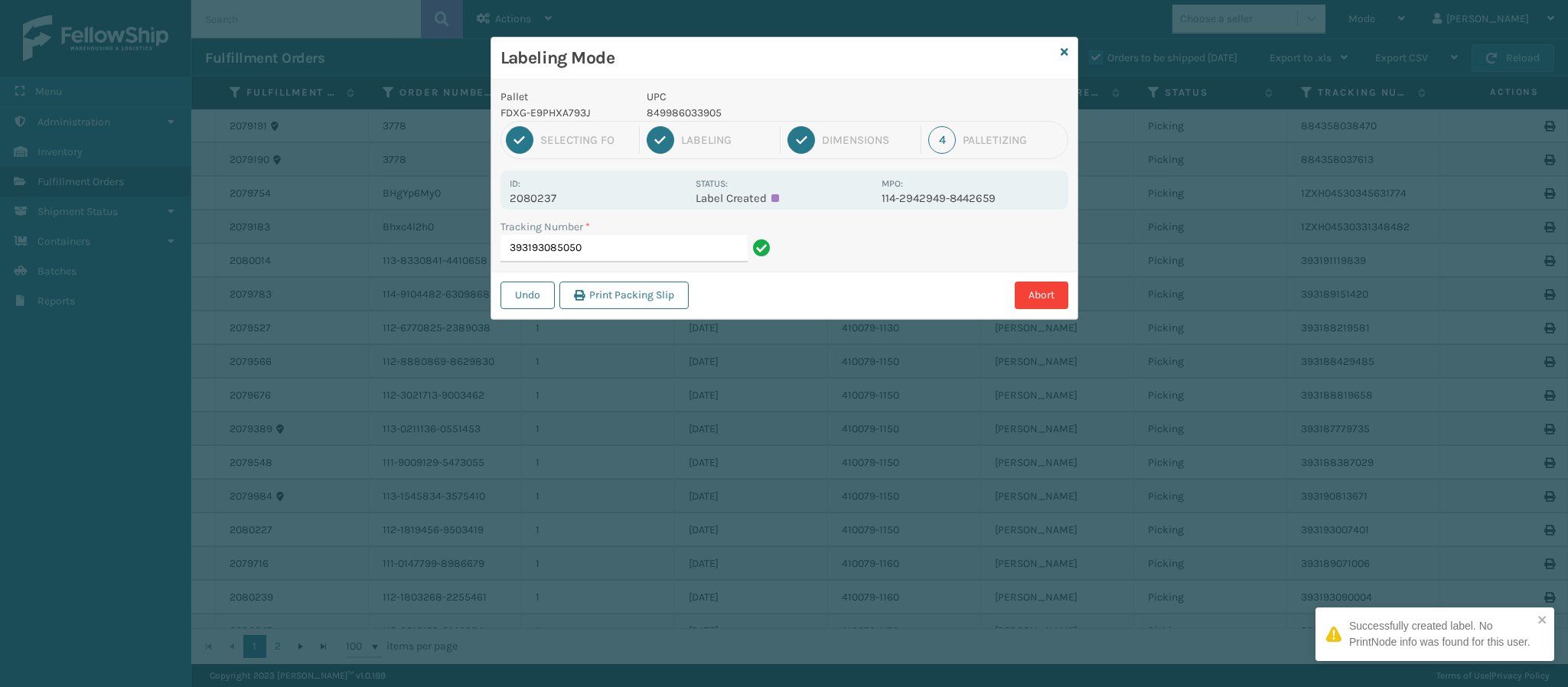
click at [547, 203] on p "2080237" at bounding box center [598, 198] width 177 height 13
copy p "2080237"
click at [621, 253] on input "393193085050" at bounding box center [624, 248] width 248 height 28
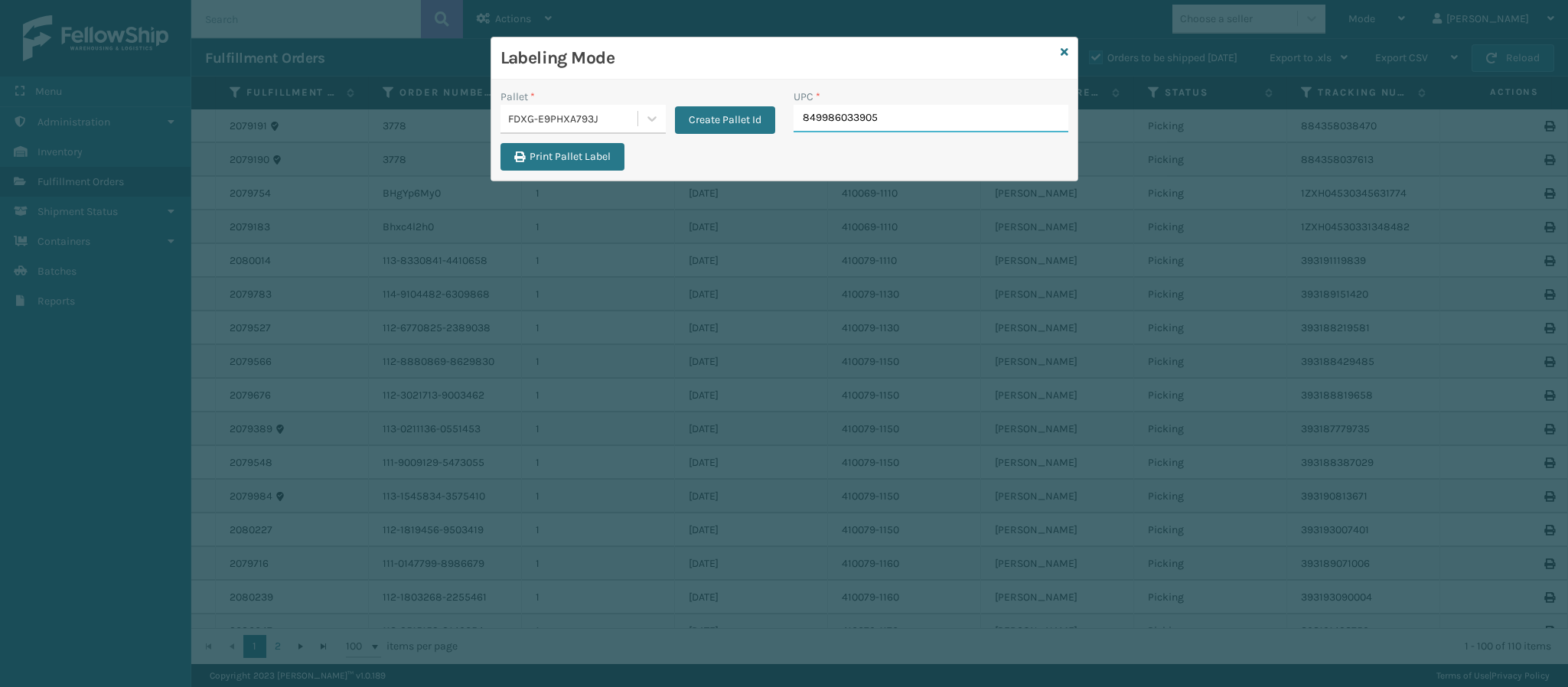
type input "849986033905"
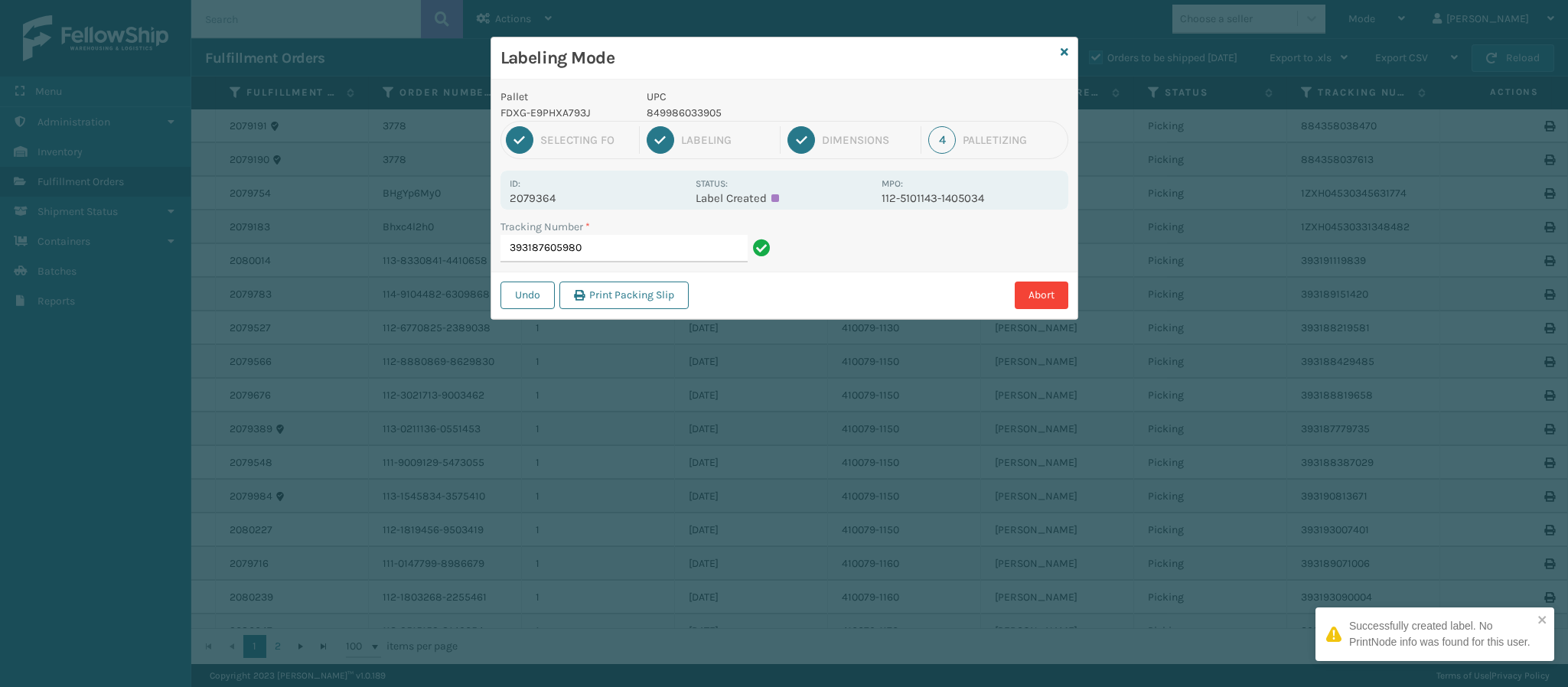
click at [557, 193] on p "2079364" at bounding box center [598, 198] width 177 height 13
click at [557, 194] on p "2079364" at bounding box center [598, 198] width 177 height 13
copy p "2079364"
click at [638, 247] on input "393187605980" at bounding box center [624, 248] width 248 height 28
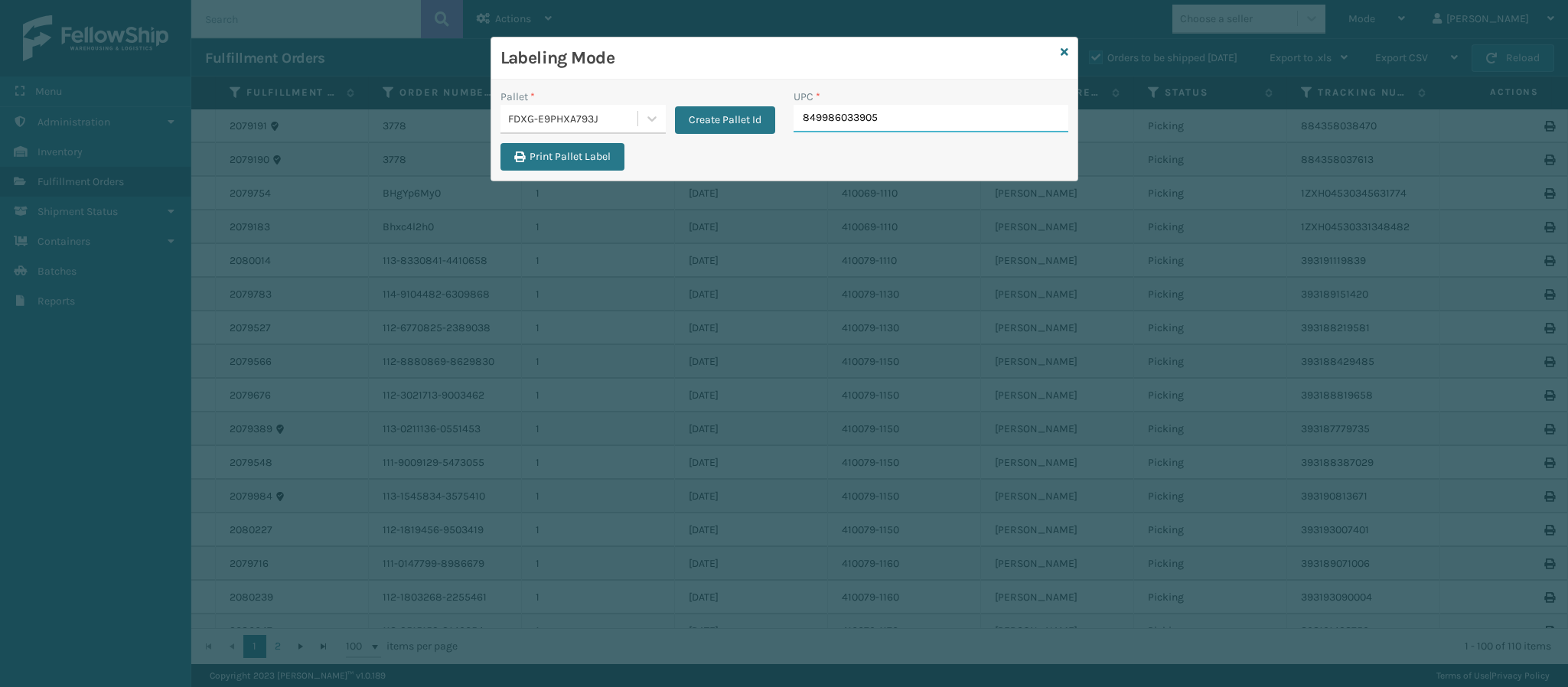
type input "849986033905"
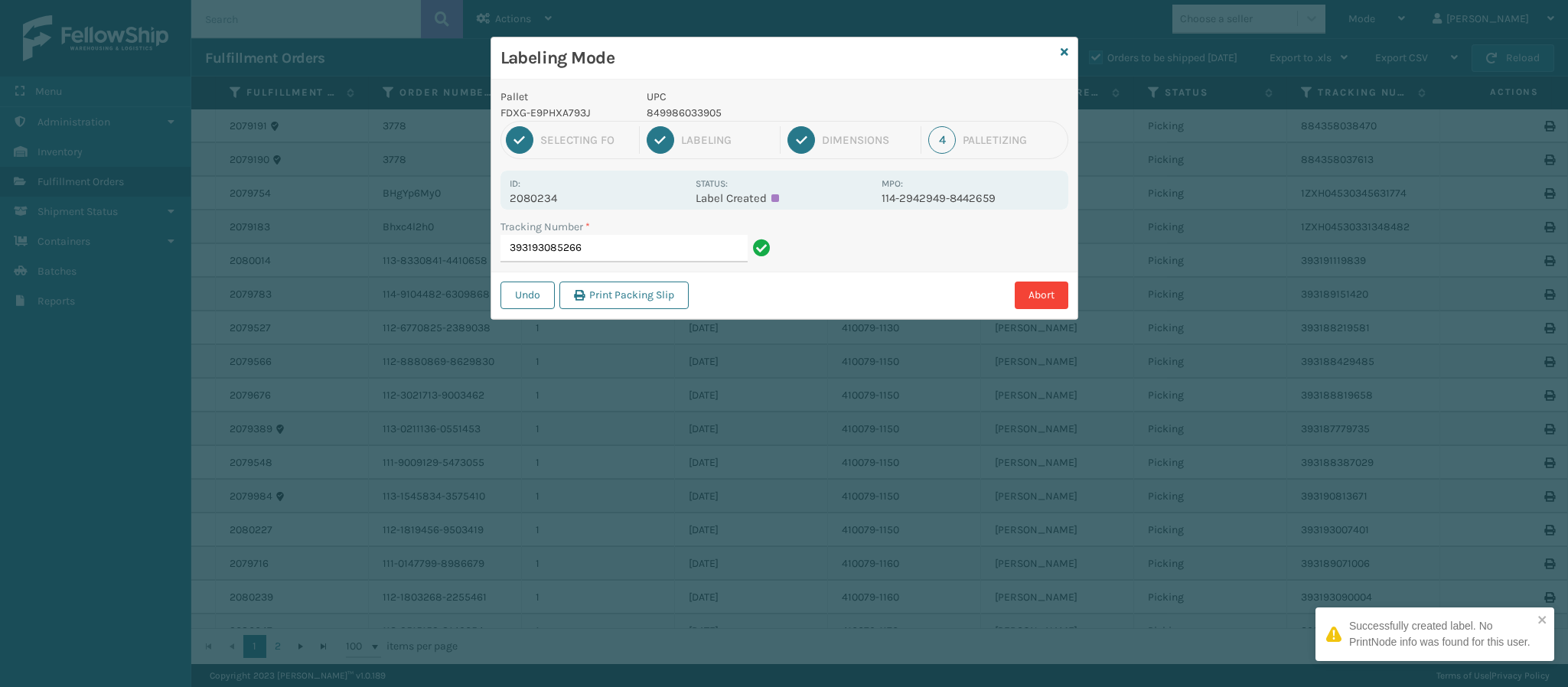
click at [547, 191] on p "2080234" at bounding box center [598, 198] width 177 height 13
copy p "2080234"
click at [643, 239] on input "393193085266" at bounding box center [624, 248] width 248 height 28
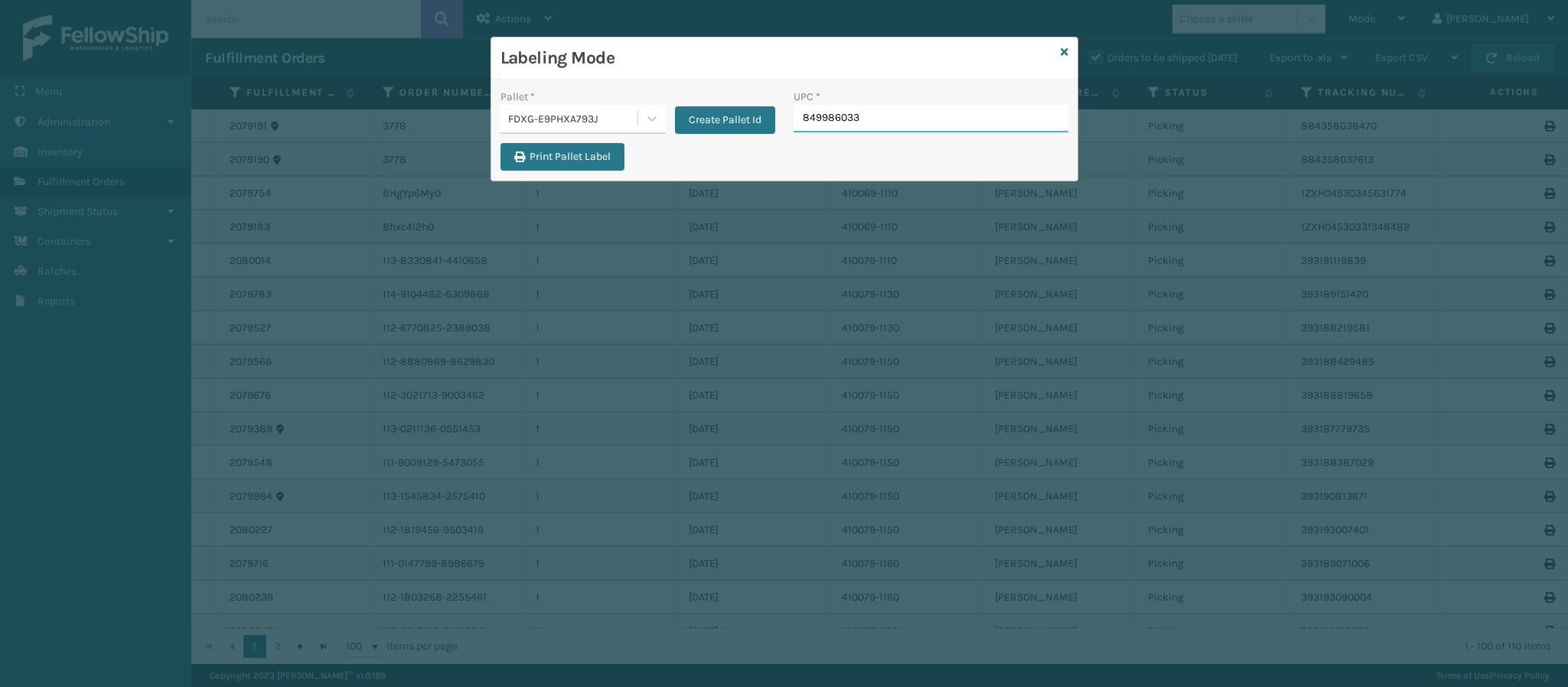
type input "8499860339"
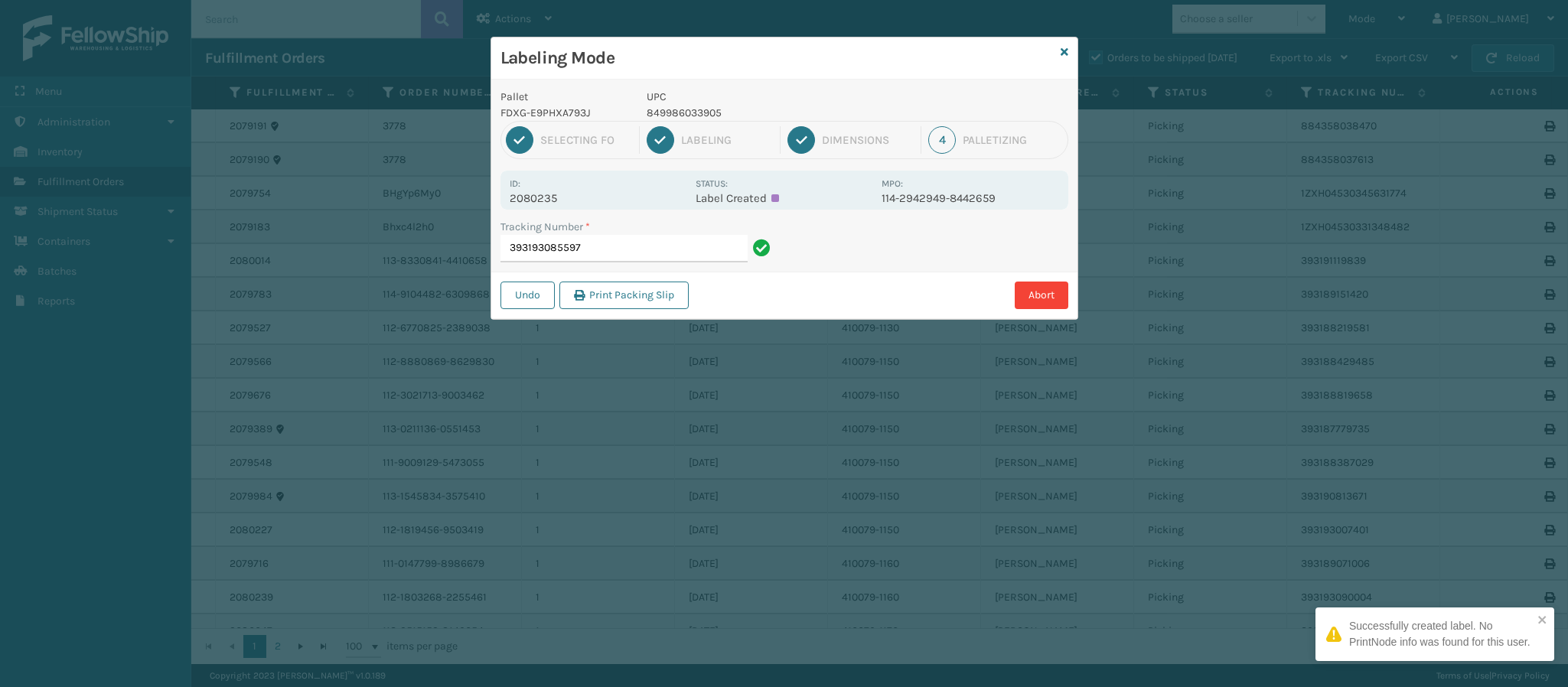
click at [556, 211] on div "Pallet FDXG-E9PHXA793J UPC 849986033905 1 Selecting FO 2 Labeling 3 Dimensions …" at bounding box center [785, 200] width 586 height 240
click at [559, 198] on p "2080235" at bounding box center [598, 198] width 177 height 13
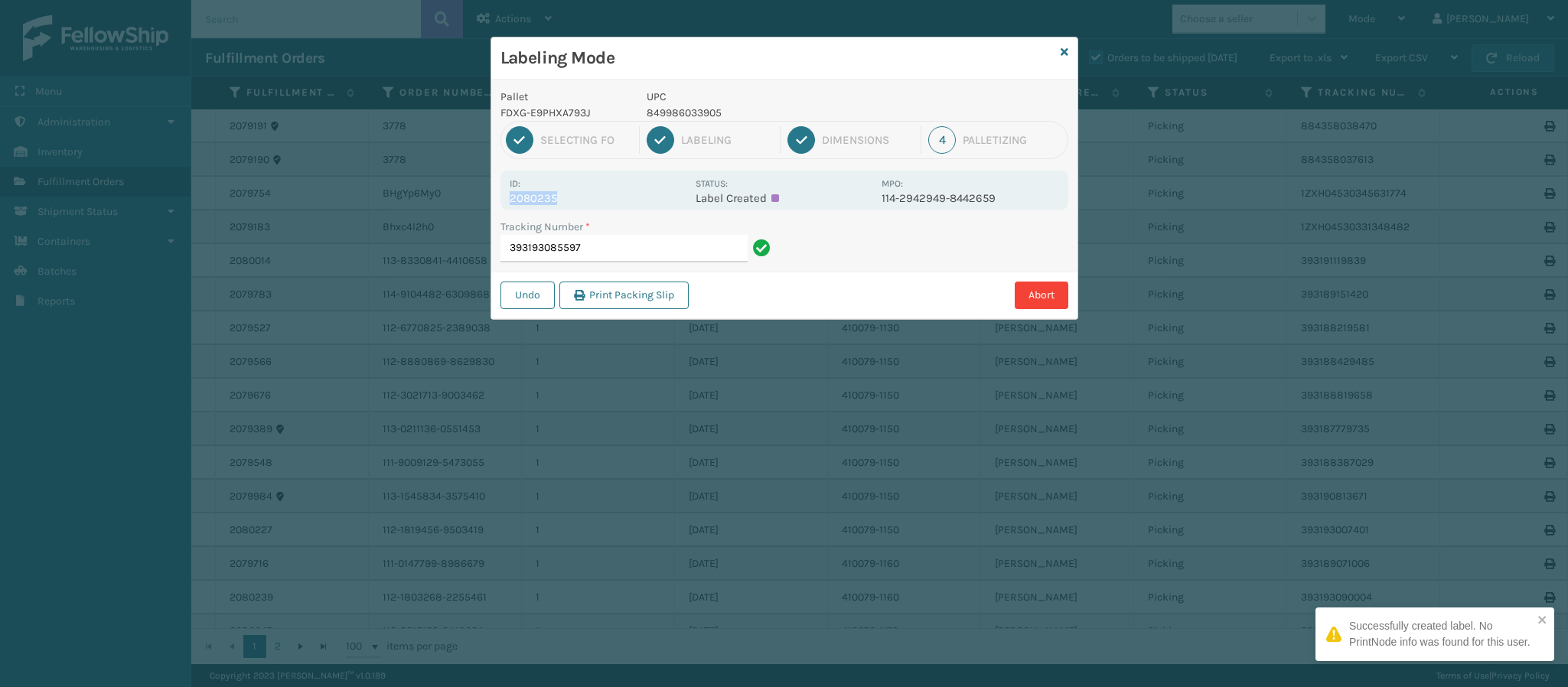
click at [559, 198] on p "2080235" at bounding box center [598, 198] width 177 height 13
copy p "2080235"
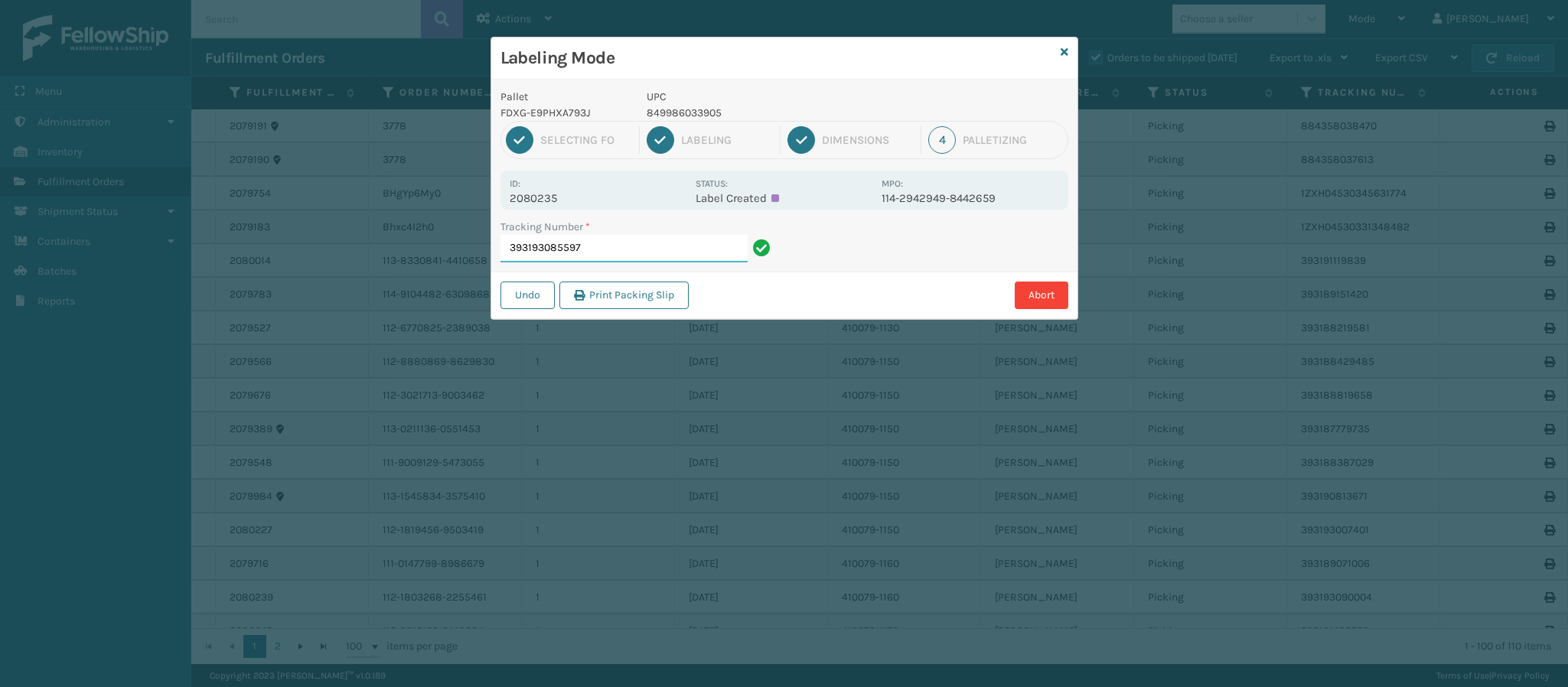
click at [635, 253] on input "393193085597" at bounding box center [624, 248] width 248 height 28
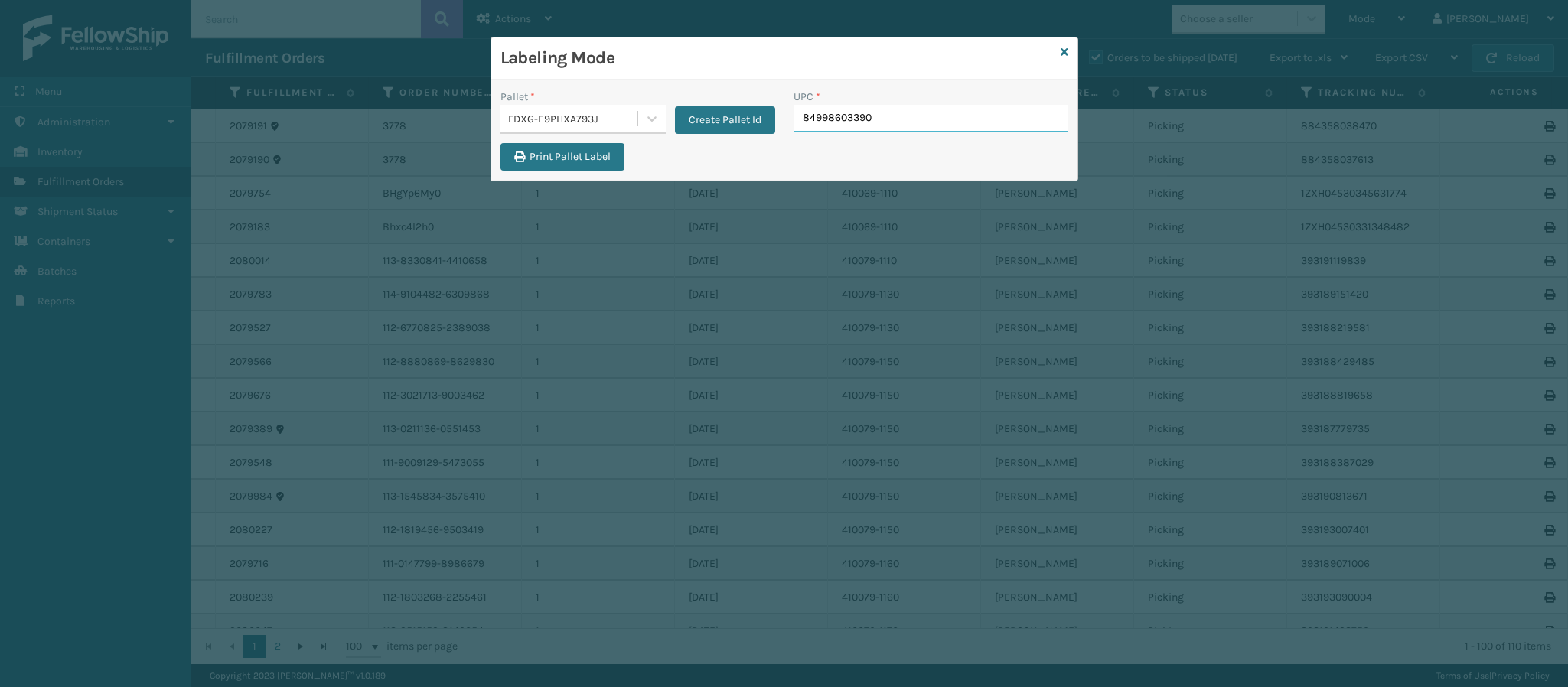
type input "849986033905"
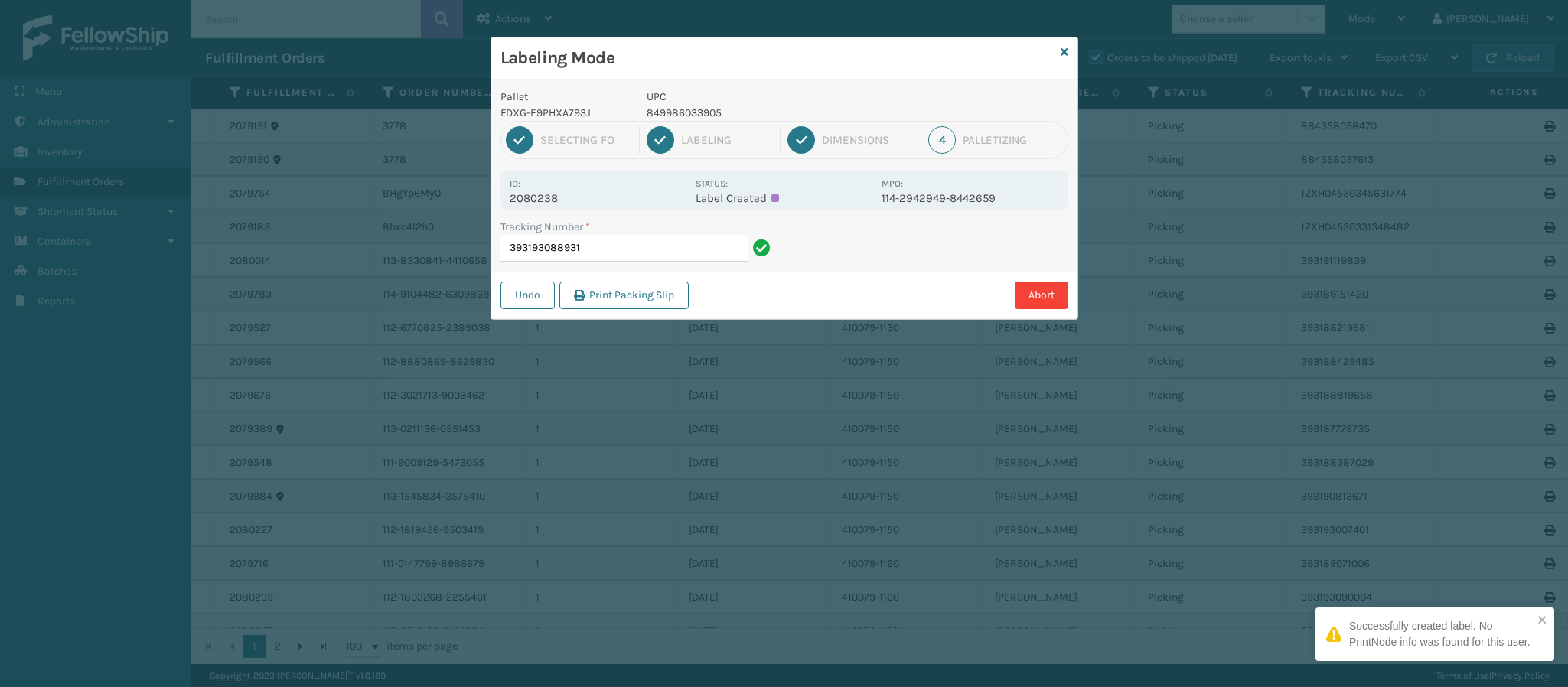
click at [563, 196] on p "2080238" at bounding box center [598, 198] width 177 height 13
copy p "2080238"
click at [600, 248] on input "393193088931" at bounding box center [624, 248] width 248 height 28
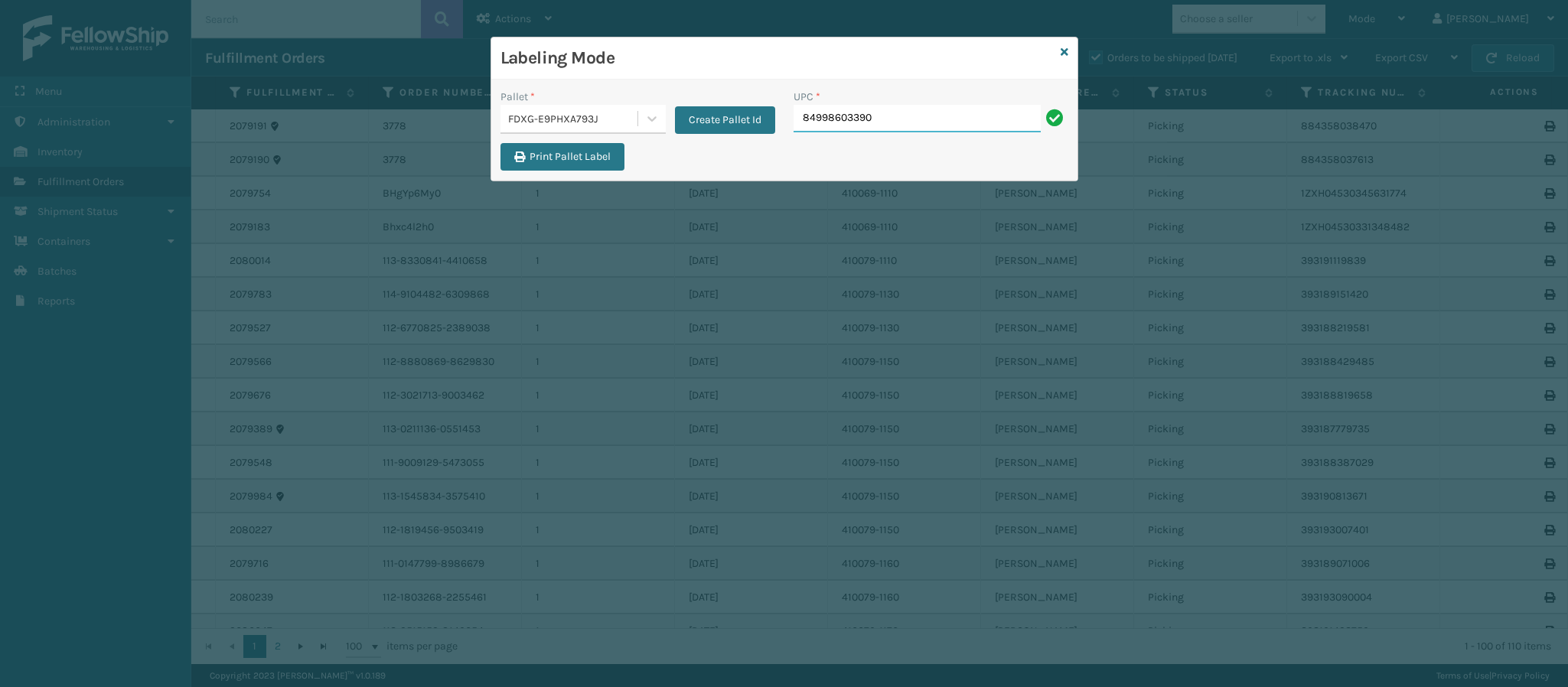
type input "849986033905"
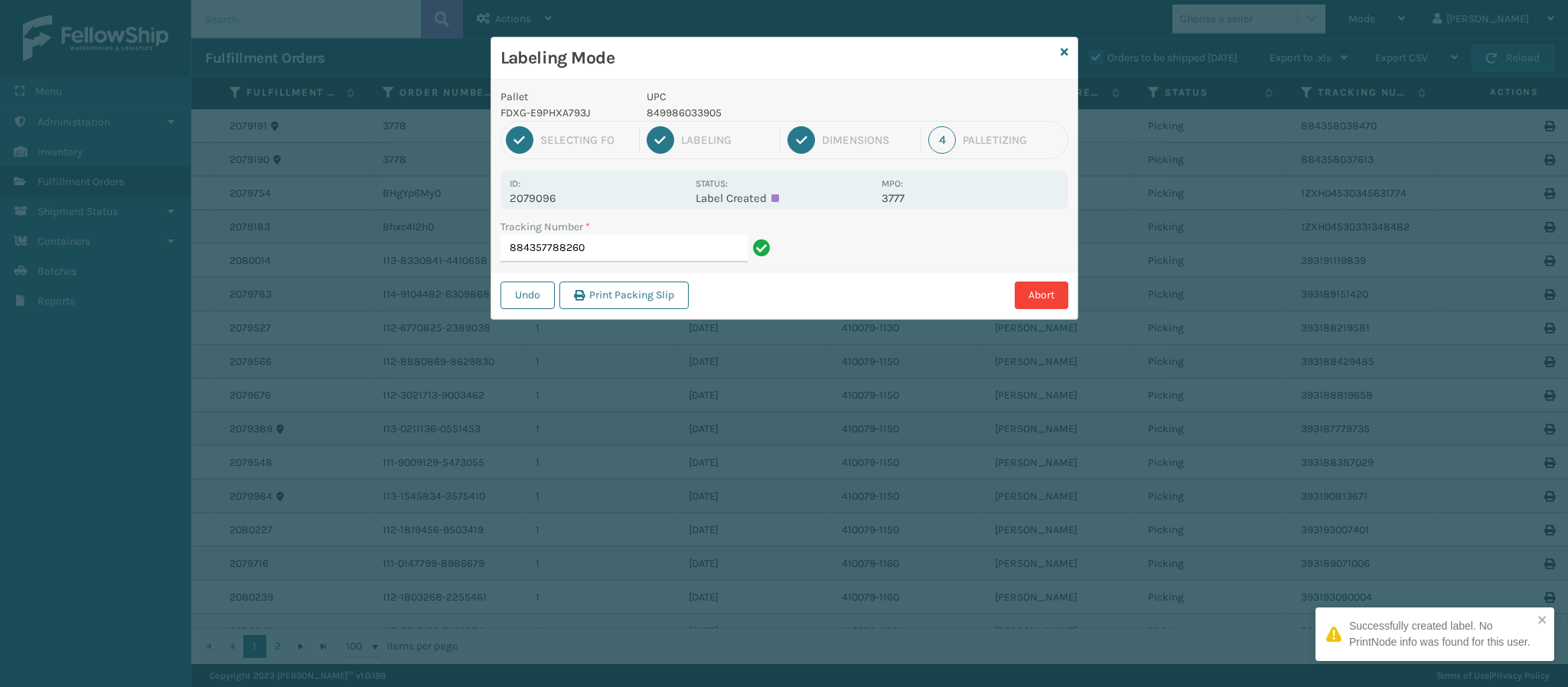
click at [563, 198] on p "2079096" at bounding box center [598, 198] width 177 height 13
copy p "2079096"
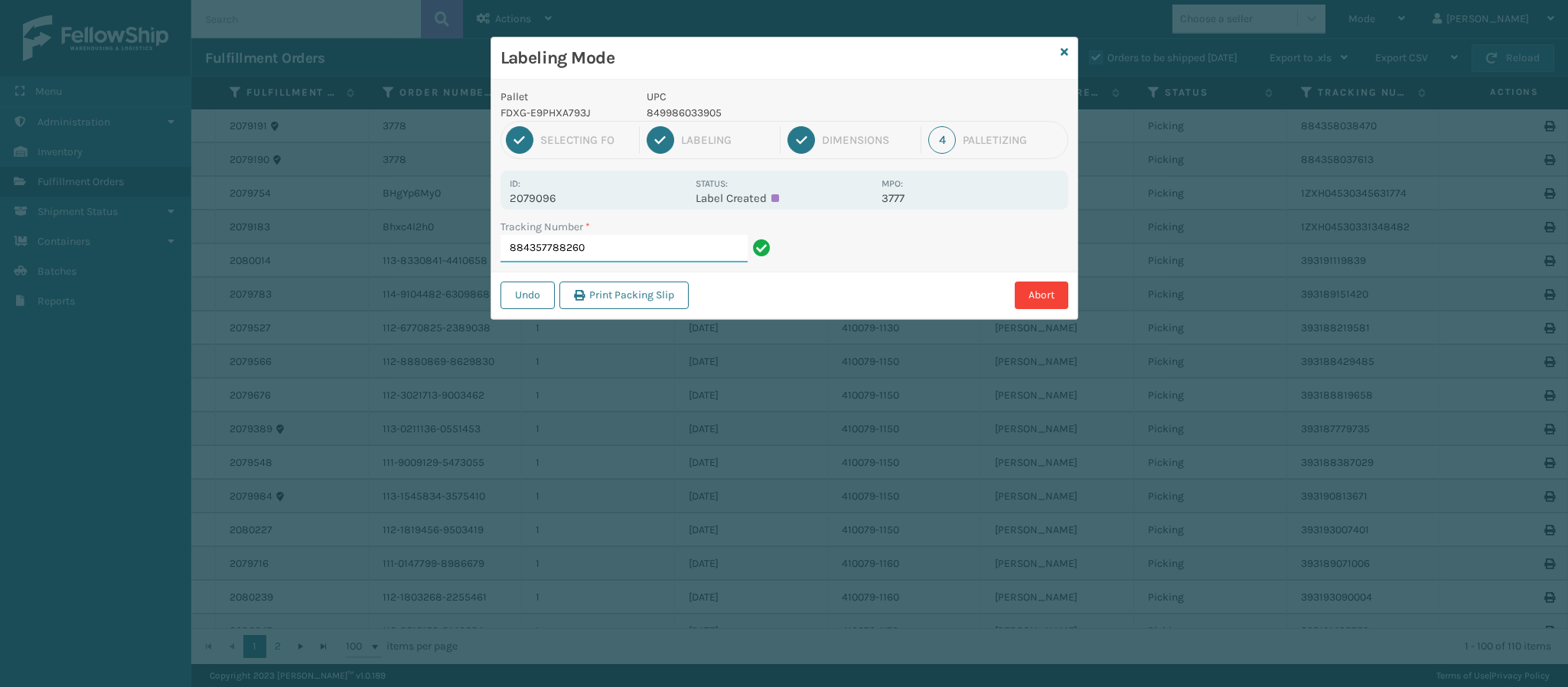
click at [621, 256] on input "884357788260" at bounding box center [624, 248] width 248 height 28
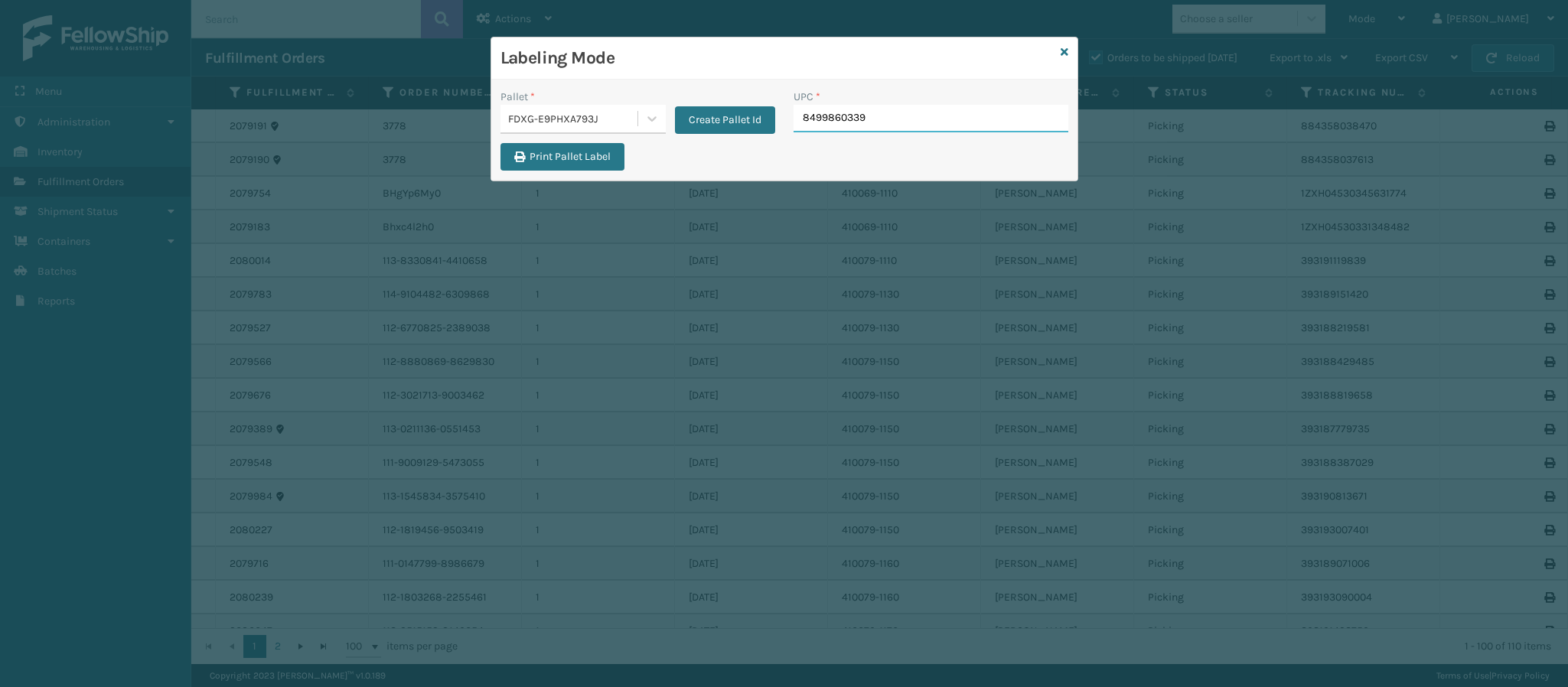
type input "84998603390"
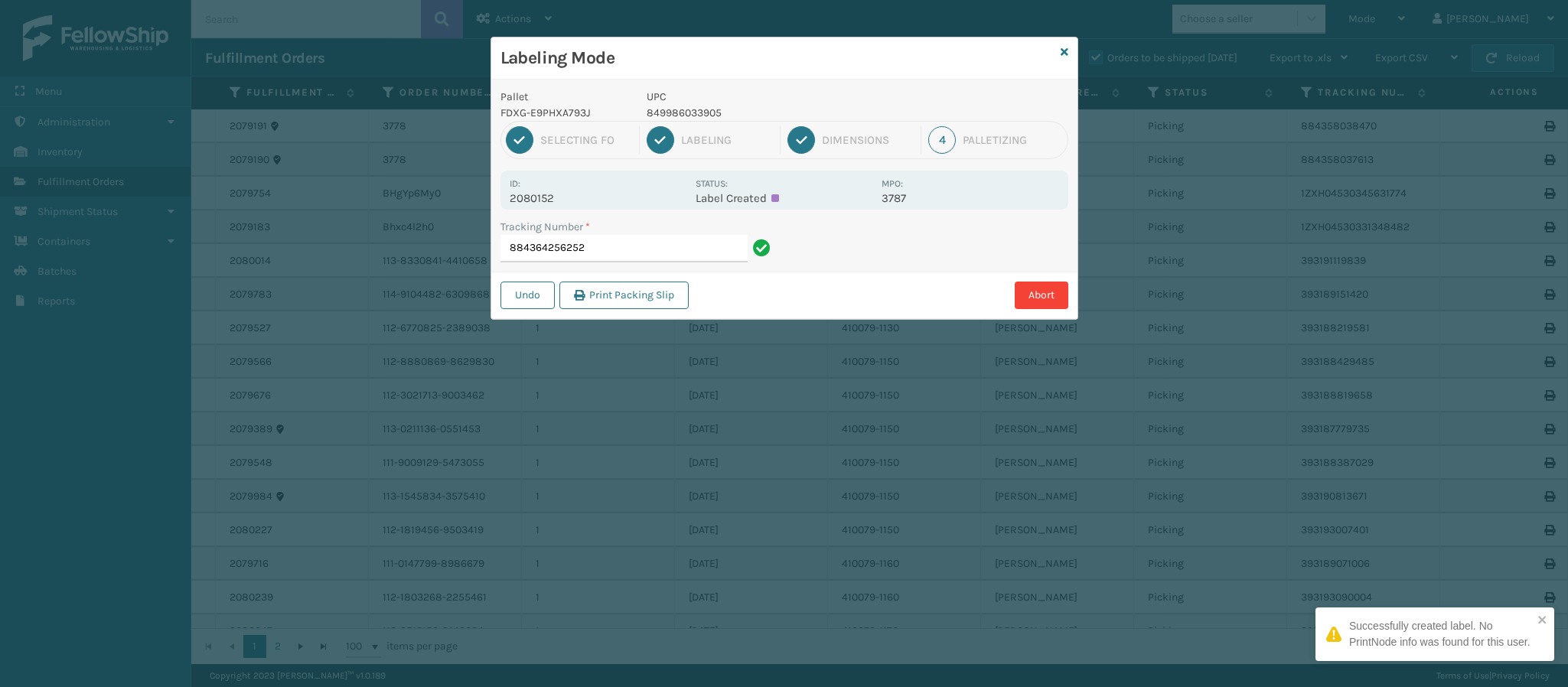
click at [551, 200] on p "2080152" at bounding box center [598, 198] width 177 height 13
copy p "2080152"
click at [676, 256] on input "884364256252" at bounding box center [624, 248] width 248 height 28
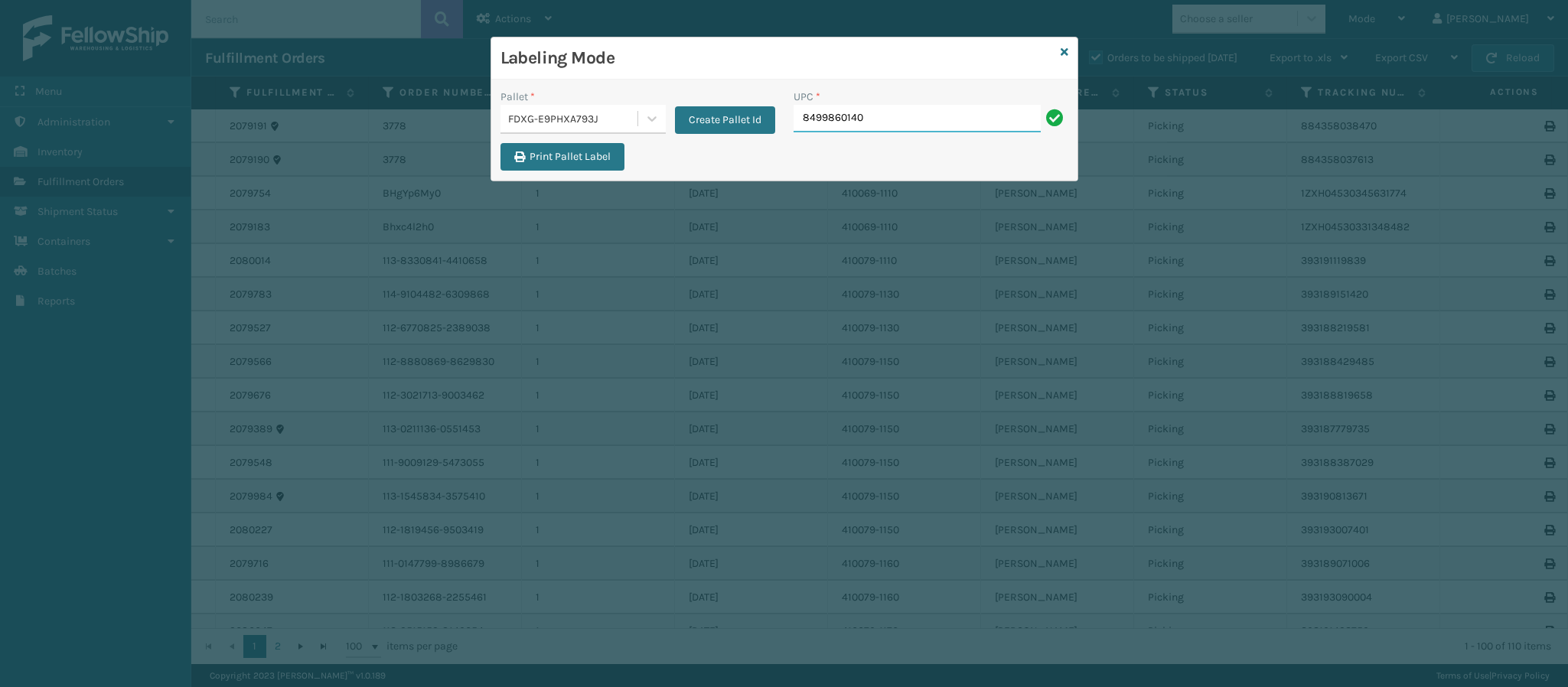
type input "84998601401"
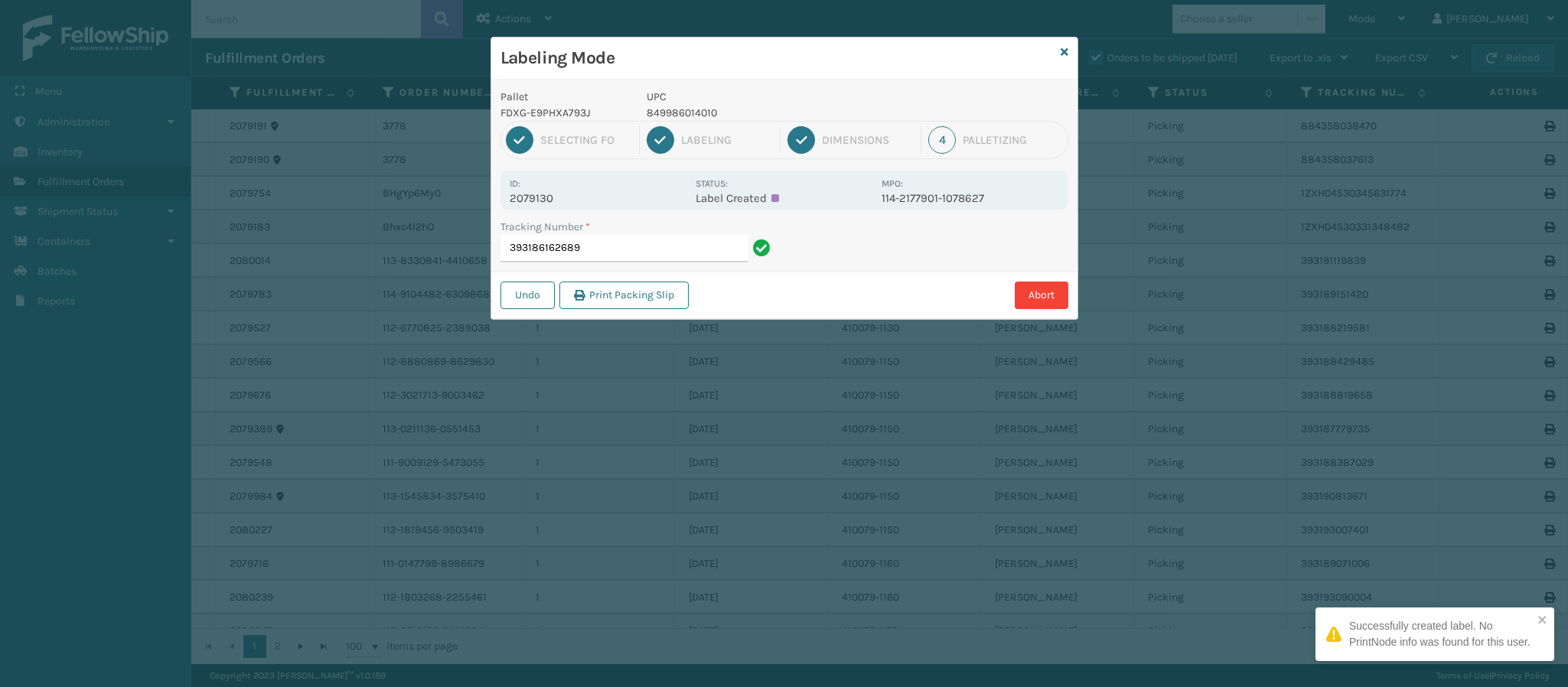
click at [534, 205] on p "2079130" at bounding box center [598, 198] width 177 height 13
click at [660, 250] on input "393186162689" at bounding box center [624, 248] width 248 height 28
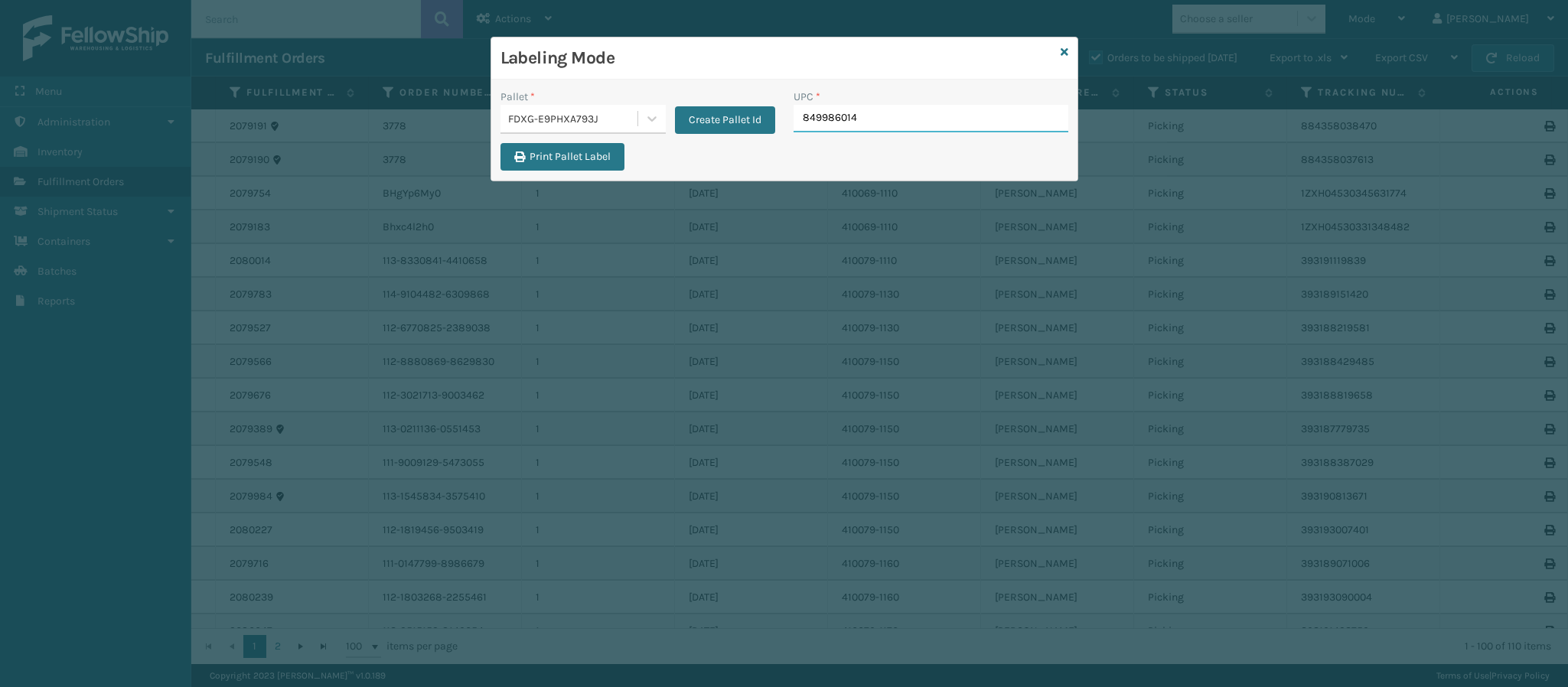
type input "8499860140"
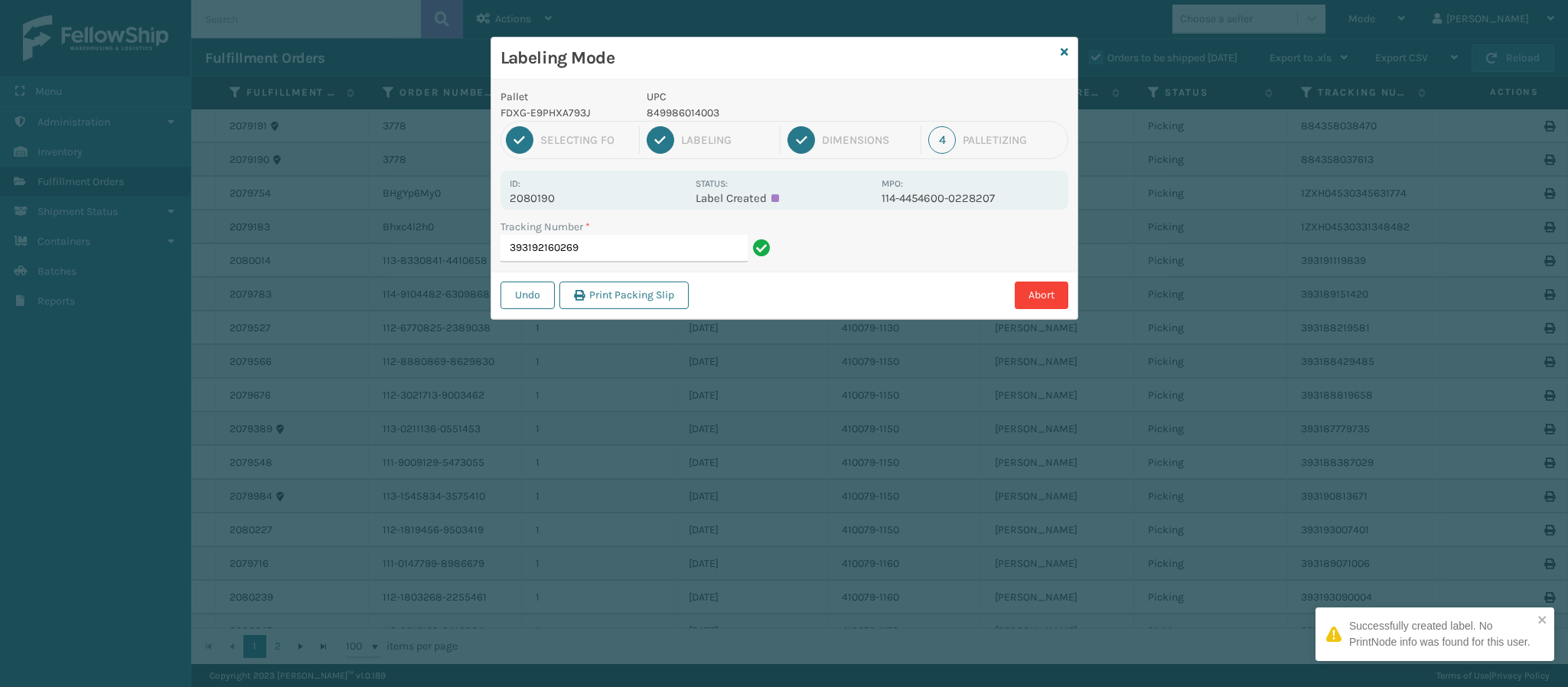
click at [558, 198] on p "2080190" at bounding box center [598, 198] width 177 height 13
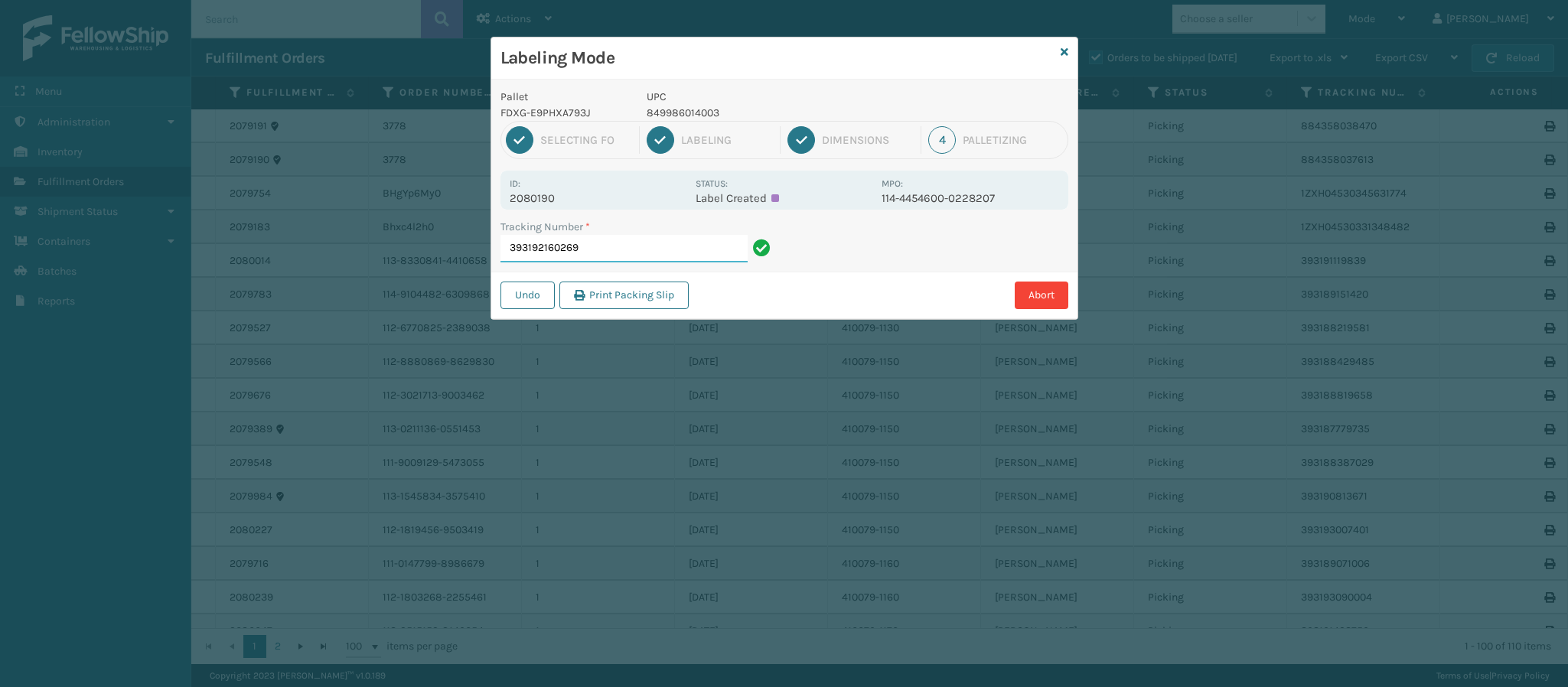
click at [607, 255] on input "393192160269" at bounding box center [624, 248] width 248 height 28
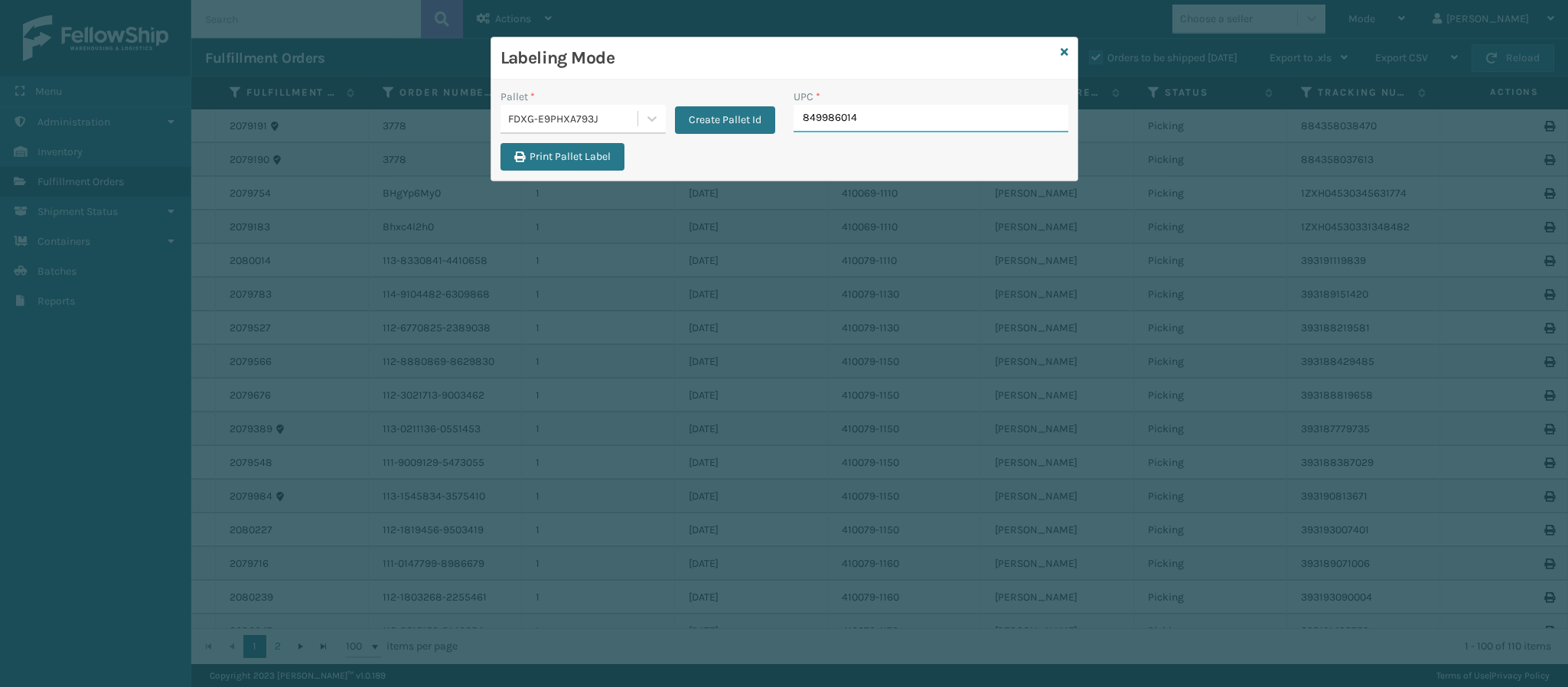
type input "8499860140"
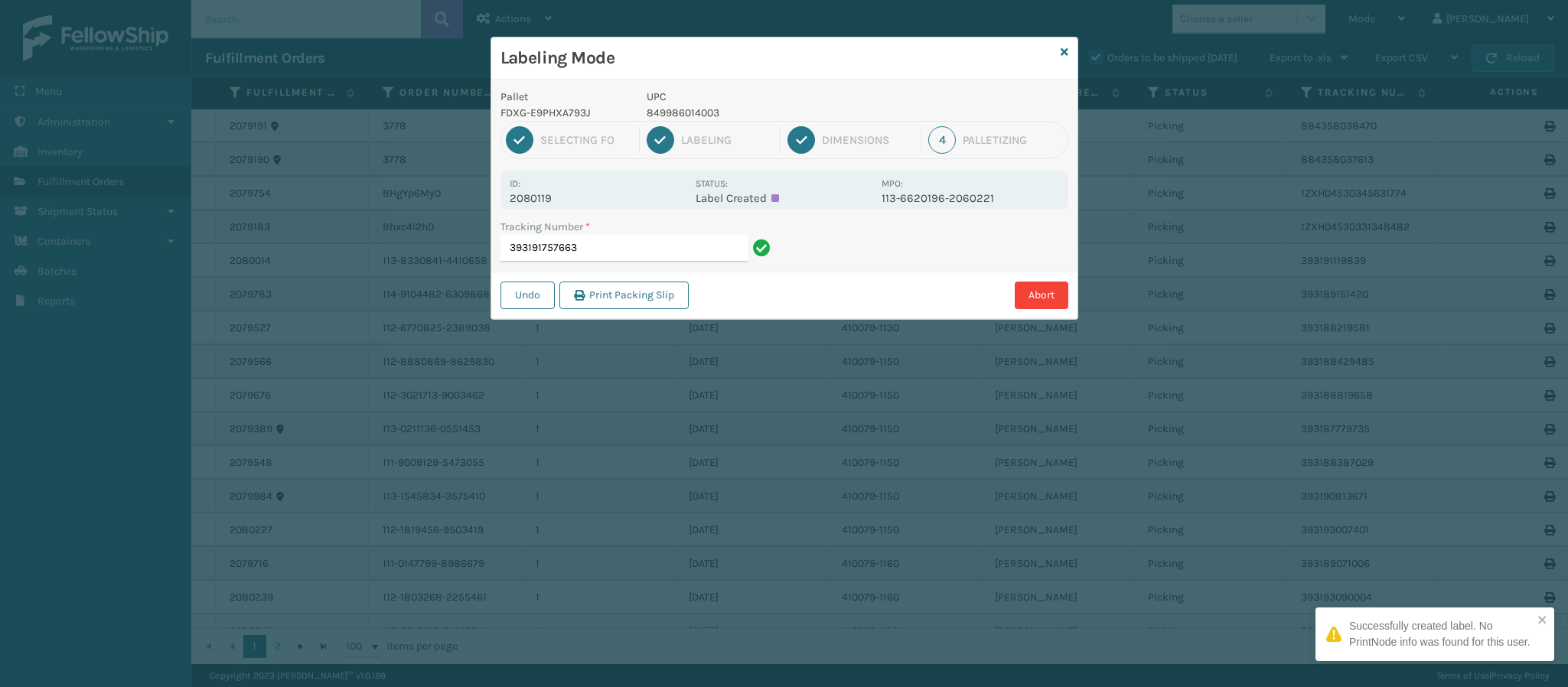
click at [542, 206] on div "Id: 2080119 Status: Label Created MPO: 113-6620196-2060221" at bounding box center [784, 190] width 568 height 39
click at [620, 248] on input "393191757663" at bounding box center [624, 248] width 248 height 28
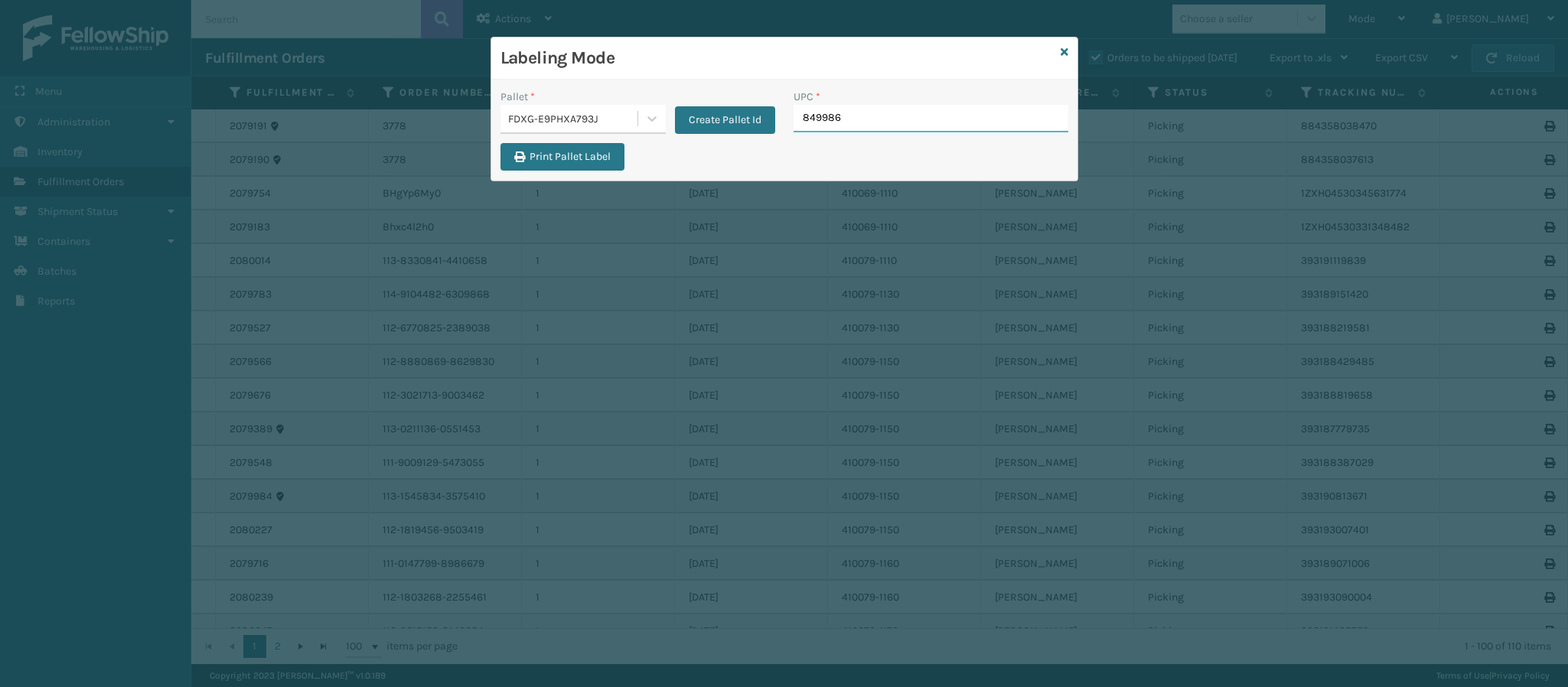
type input "8499860"
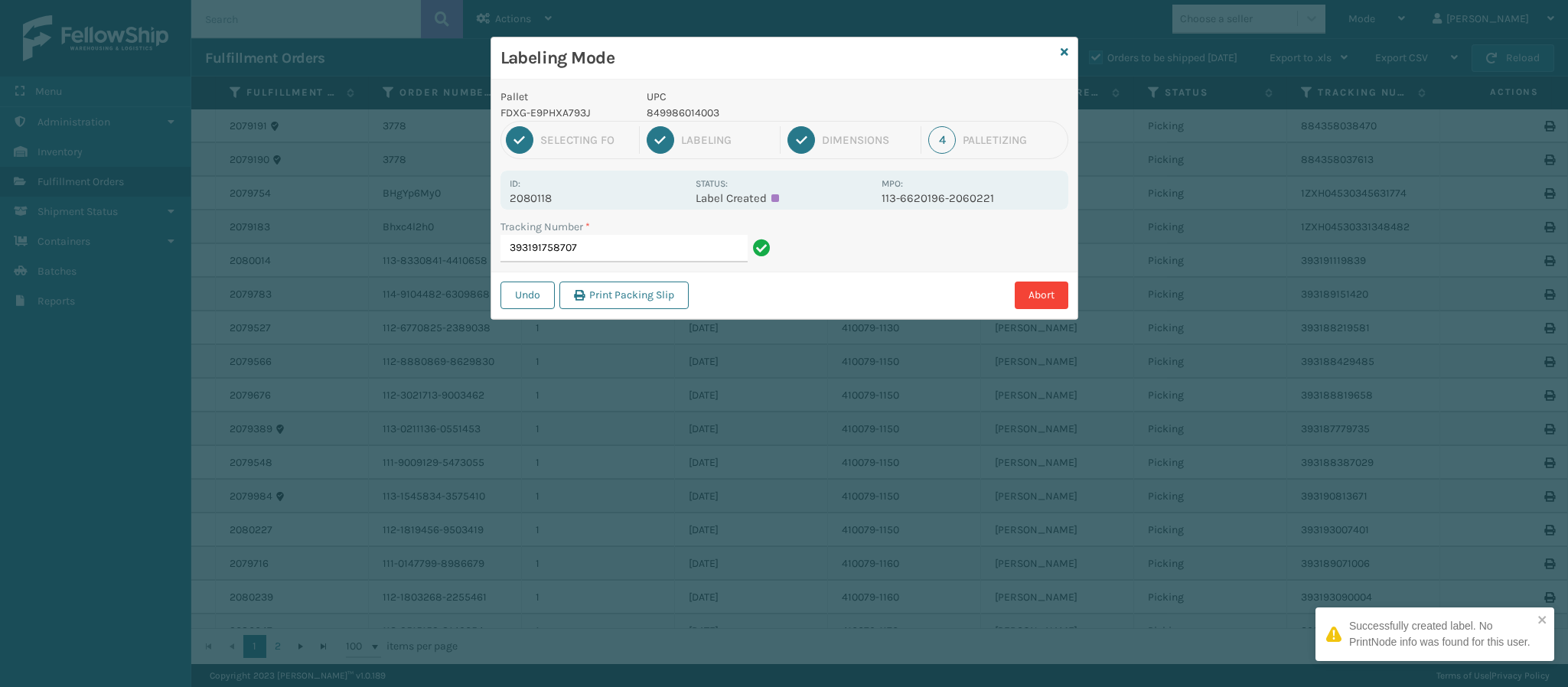
click at [552, 196] on p "2080118" at bounding box center [598, 198] width 177 height 13
click at [545, 198] on p "2080118" at bounding box center [598, 198] width 177 height 13
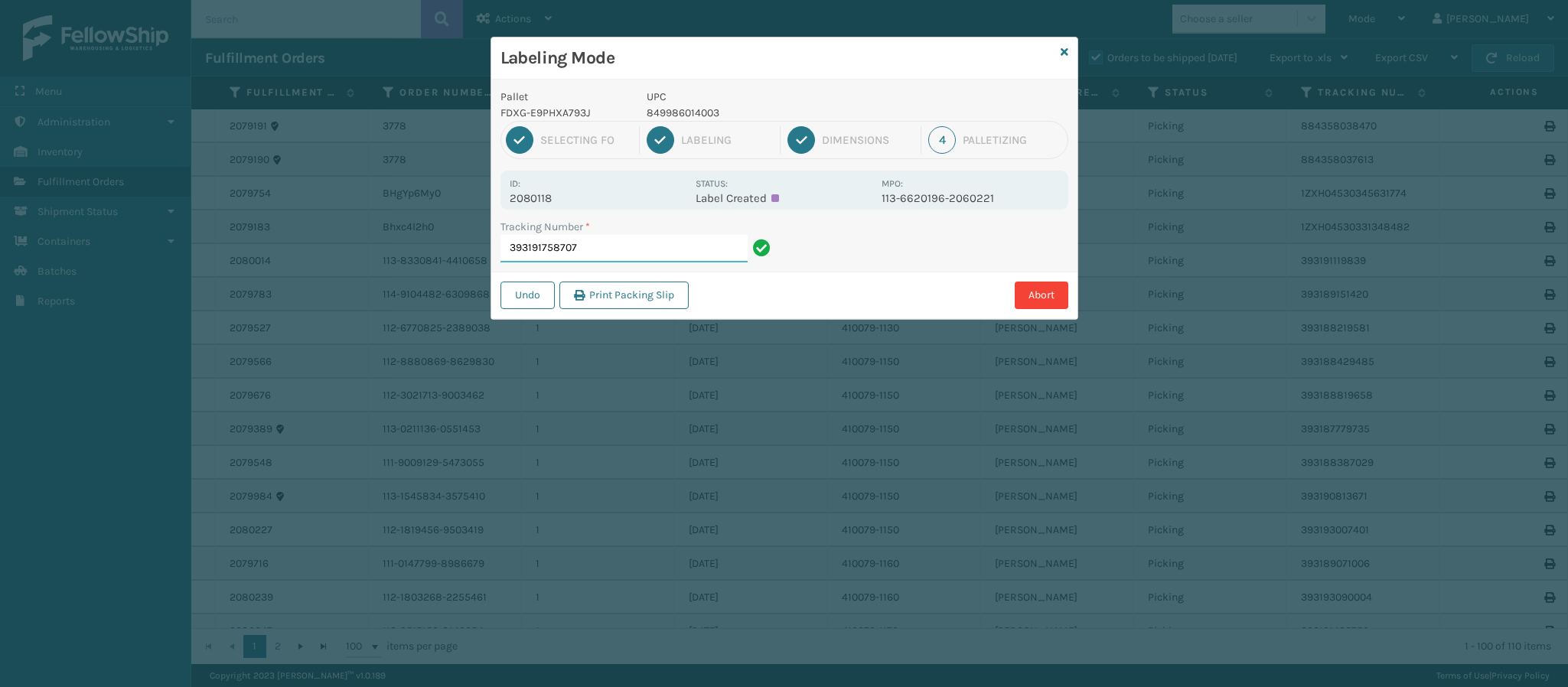
click at [609, 253] on input "393191758707" at bounding box center [624, 248] width 248 height 28
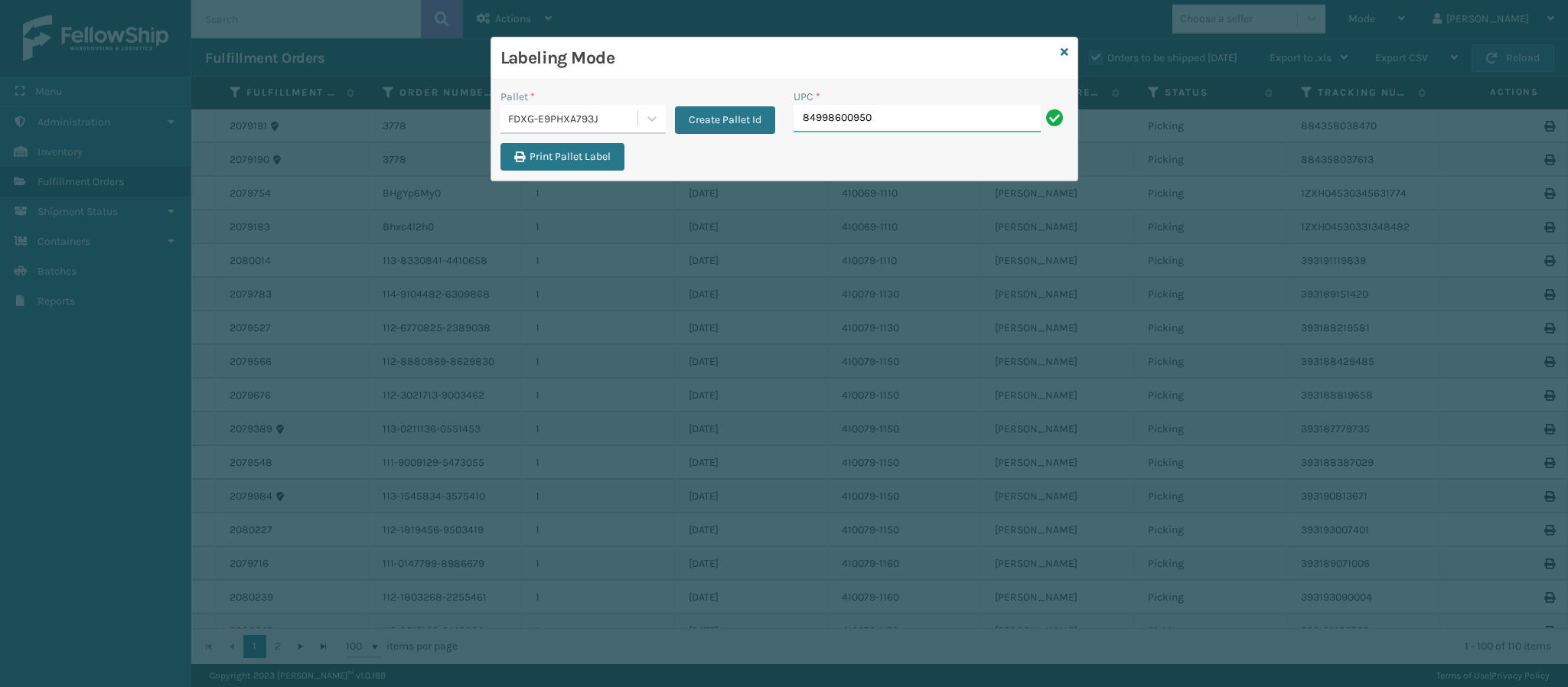
type input "849986009504"
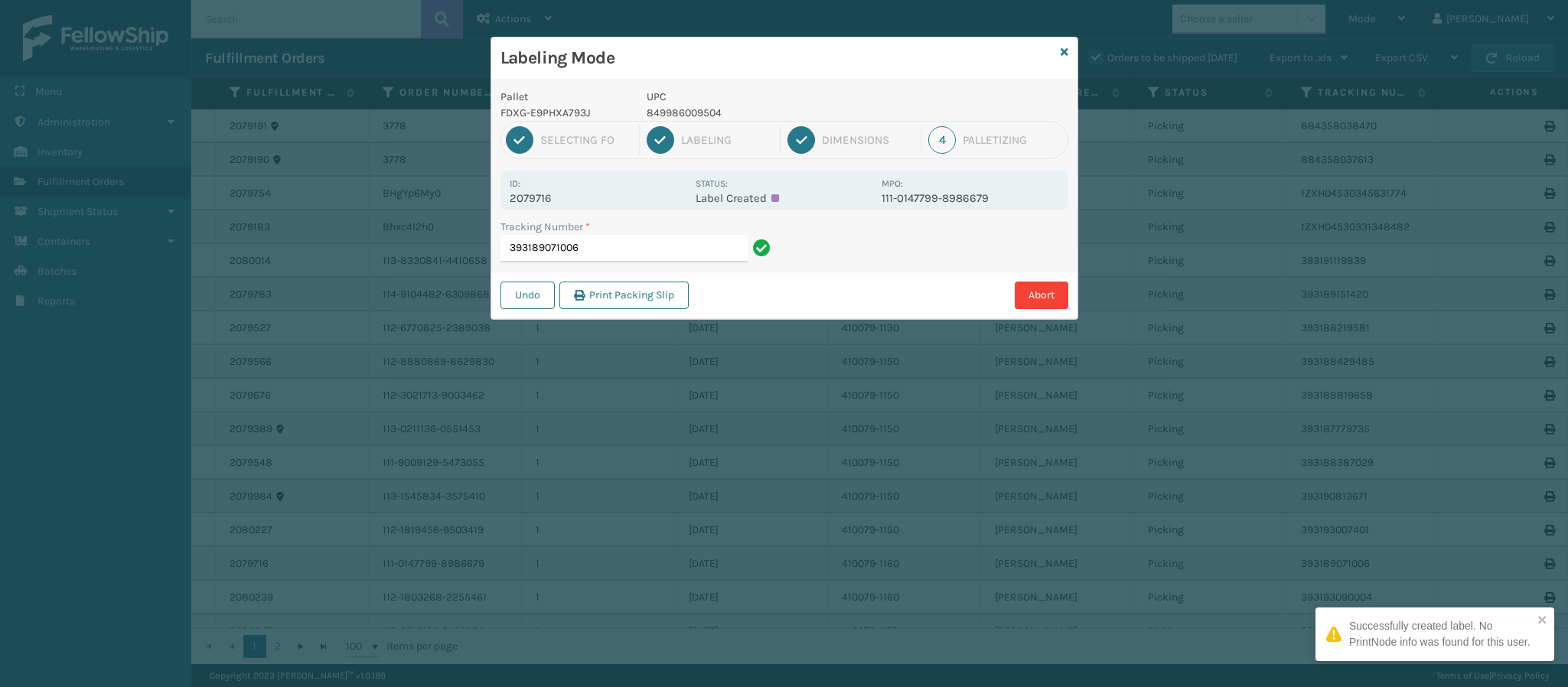
click at [545, 203] on p "2079716" at bounding box center [598, 198] width 177 height 13
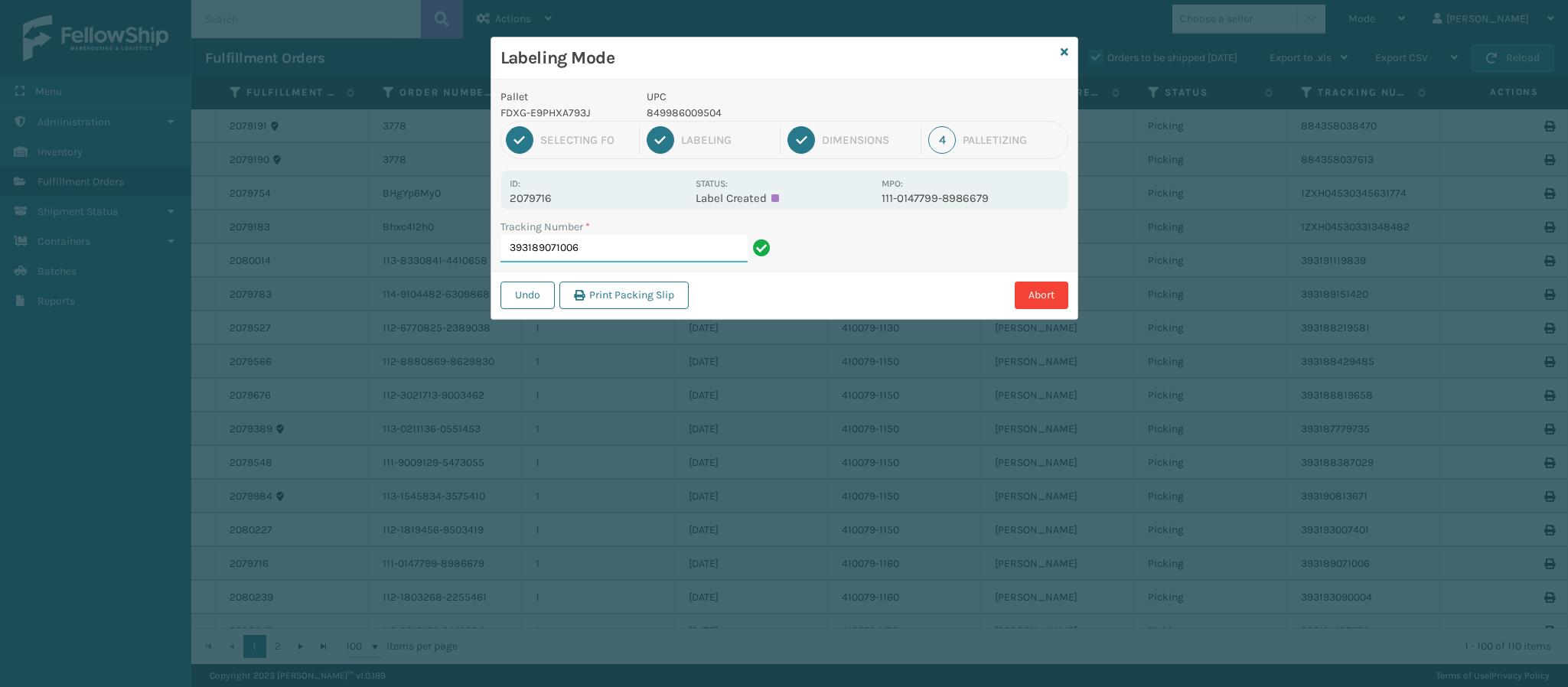
click at [690, 251] on input "393189071006" at bounding box center [624, 248] width 248 height 28
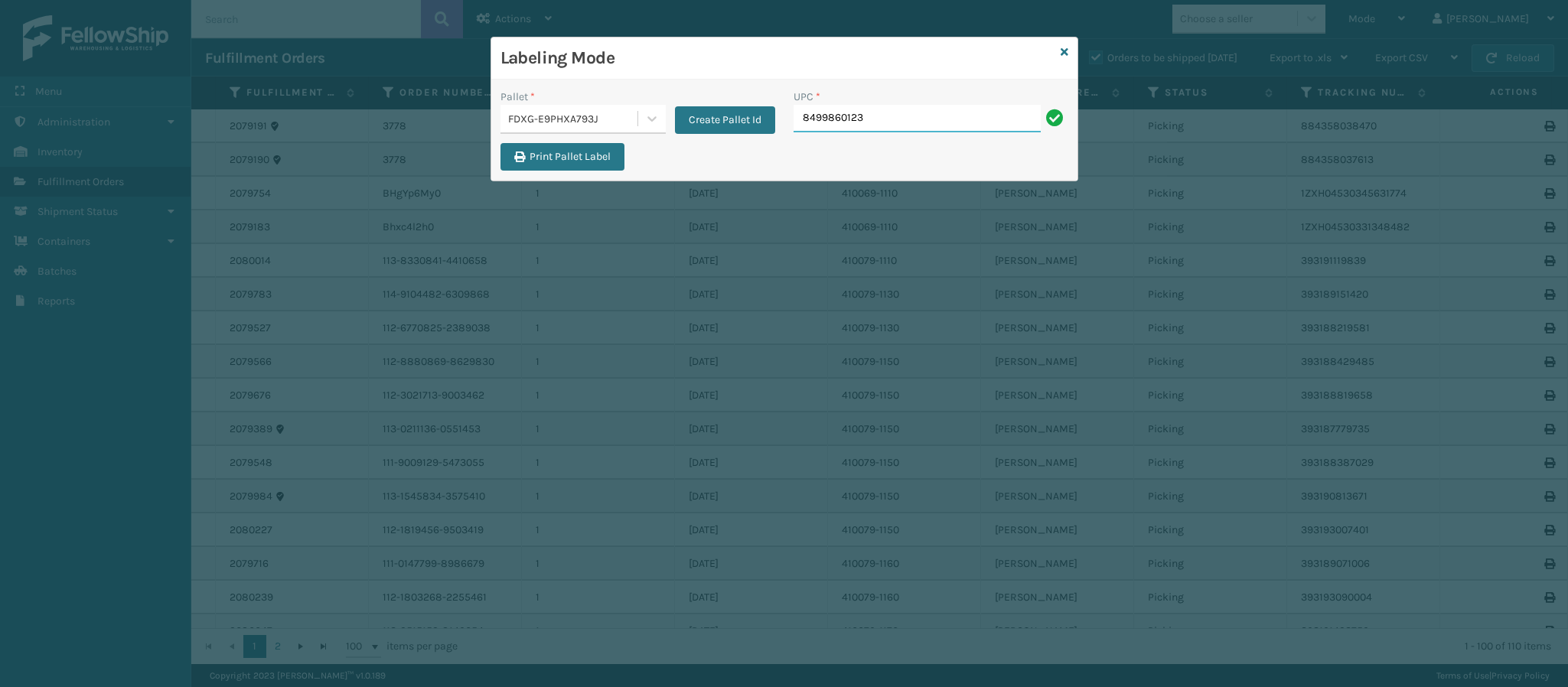
type input "84998601232"
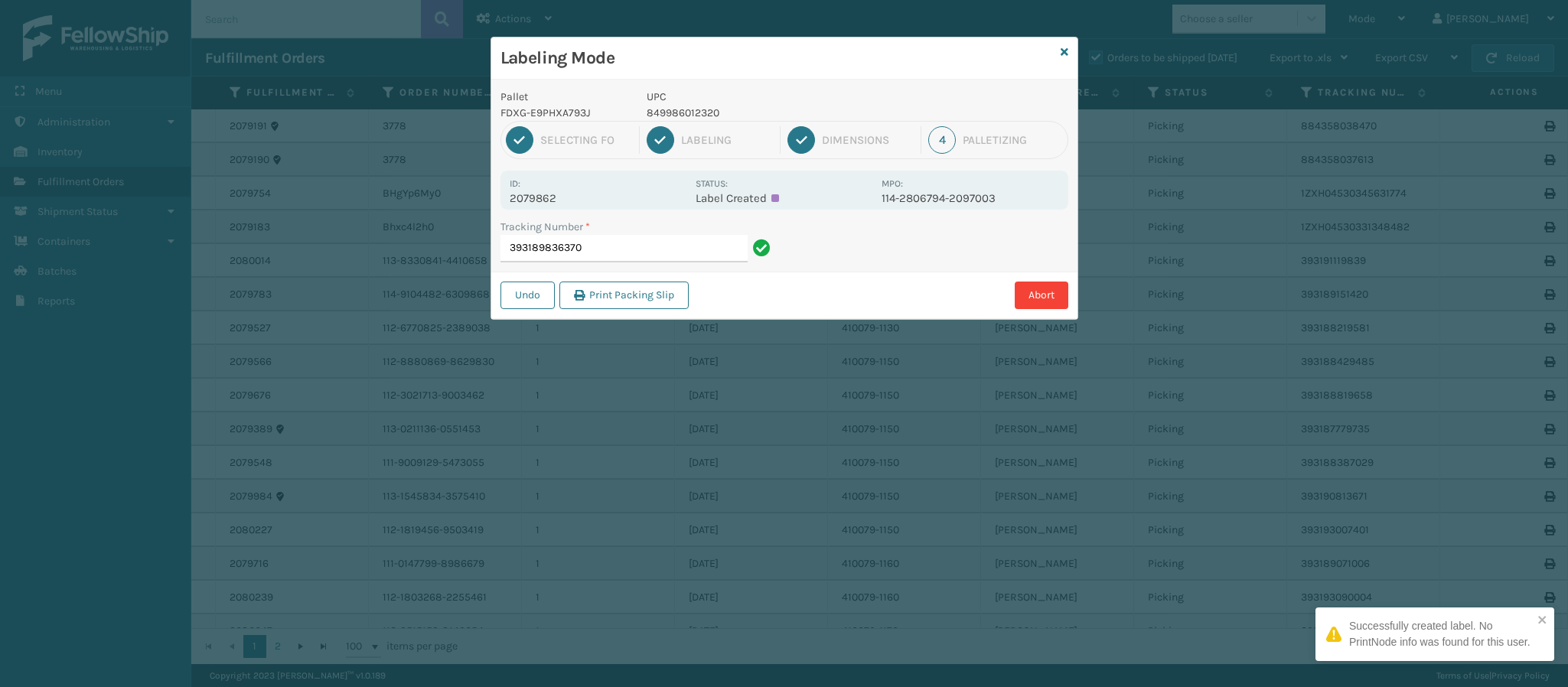
click at [553, 195] on p "2079862" at bounding box center [598, 198] width 177 height 13
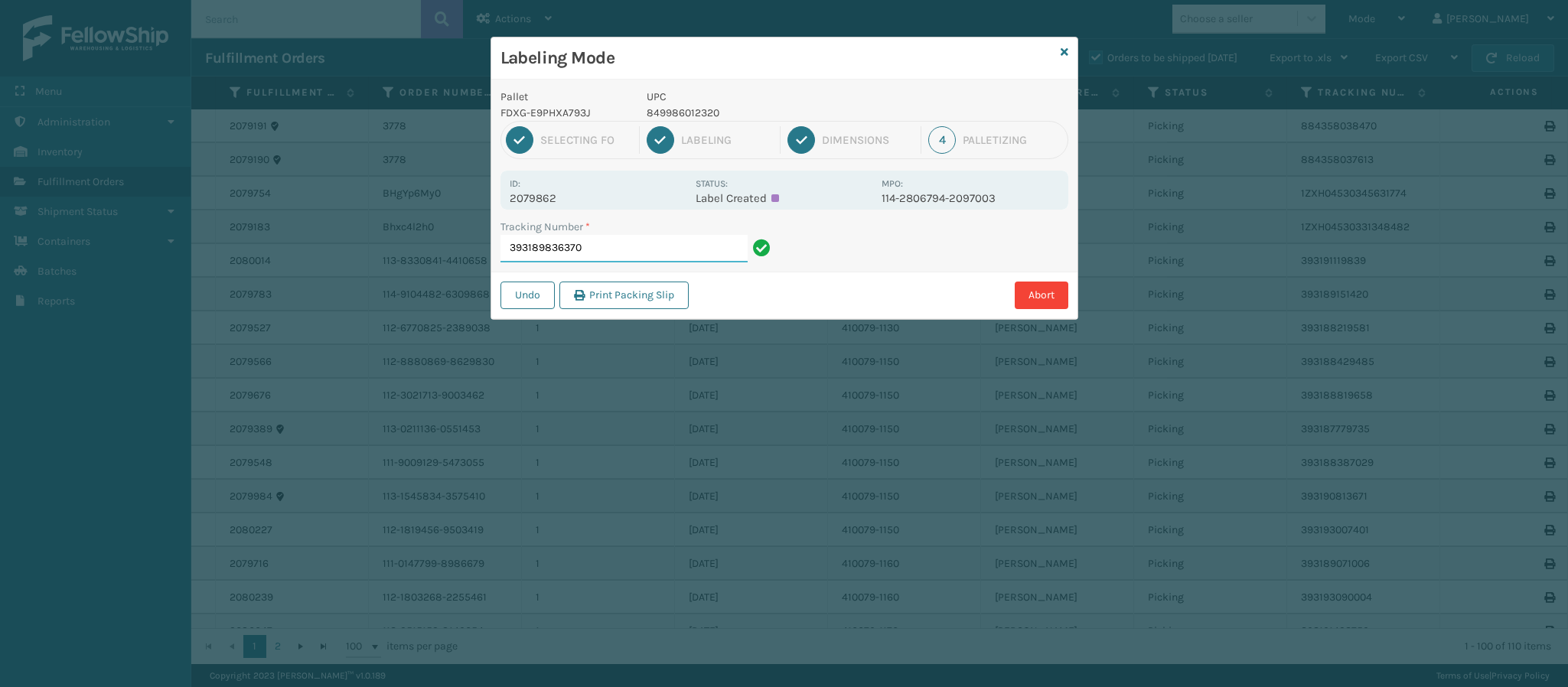
click at [630, 256] on input "393189836370" at bounding box center [624, 248] width 248 height 28
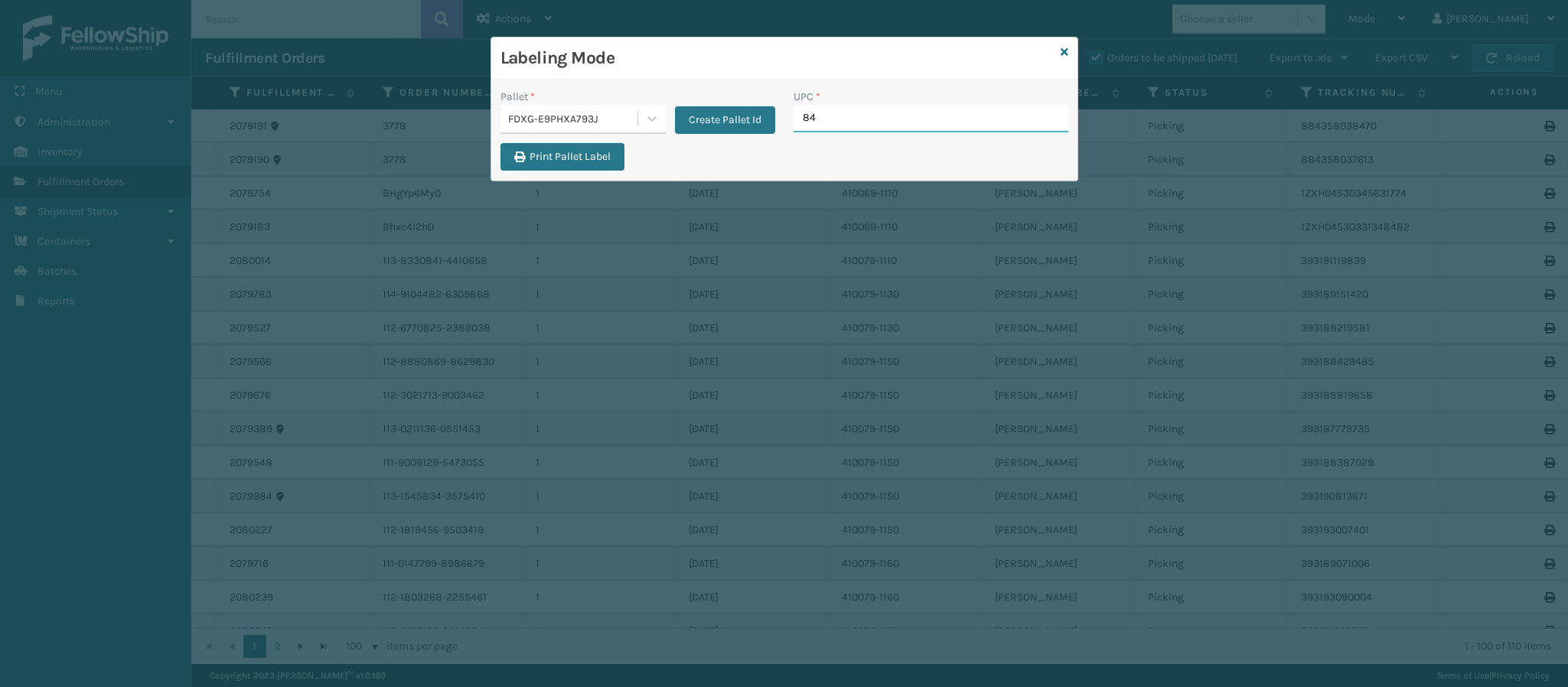
type input "849"
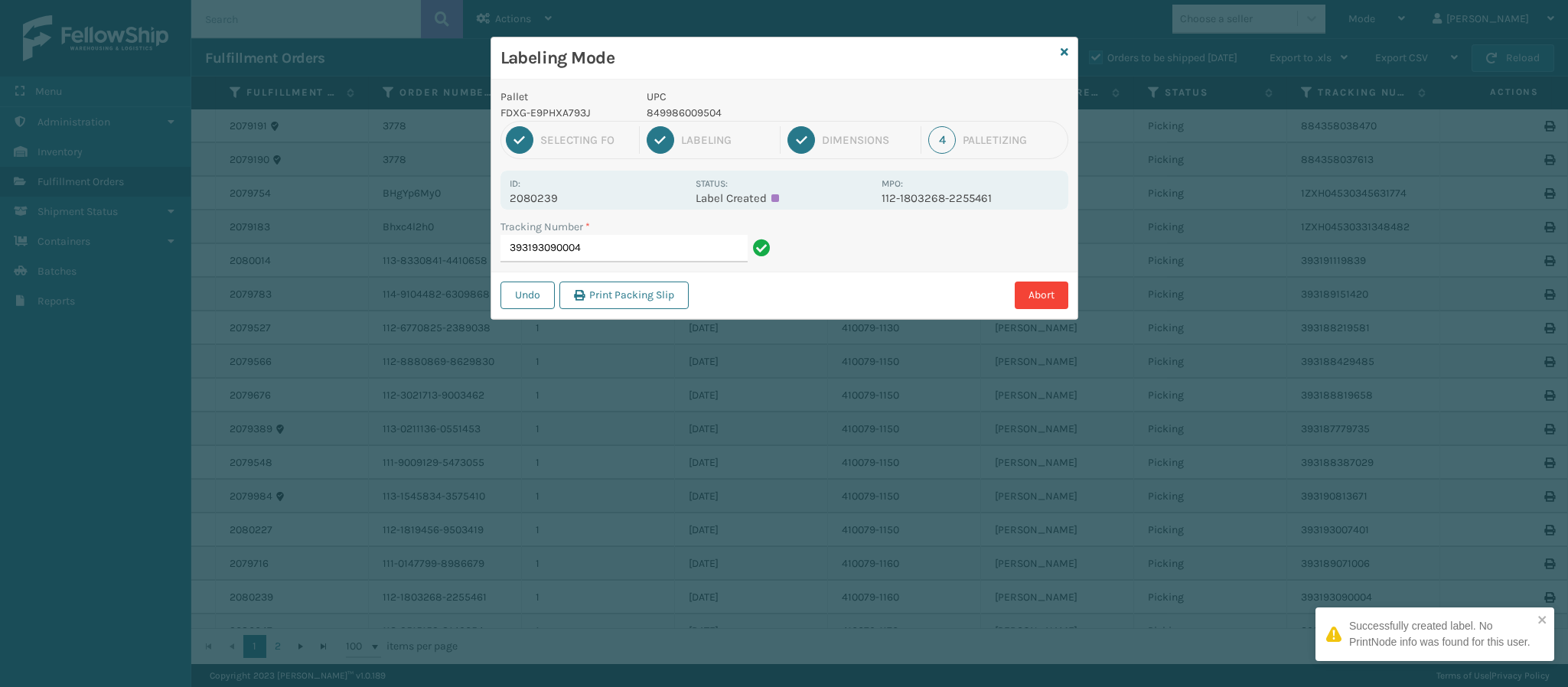
click at [566, 198] on p "2080239" at bounding box center [598, 198] width 177 height 13
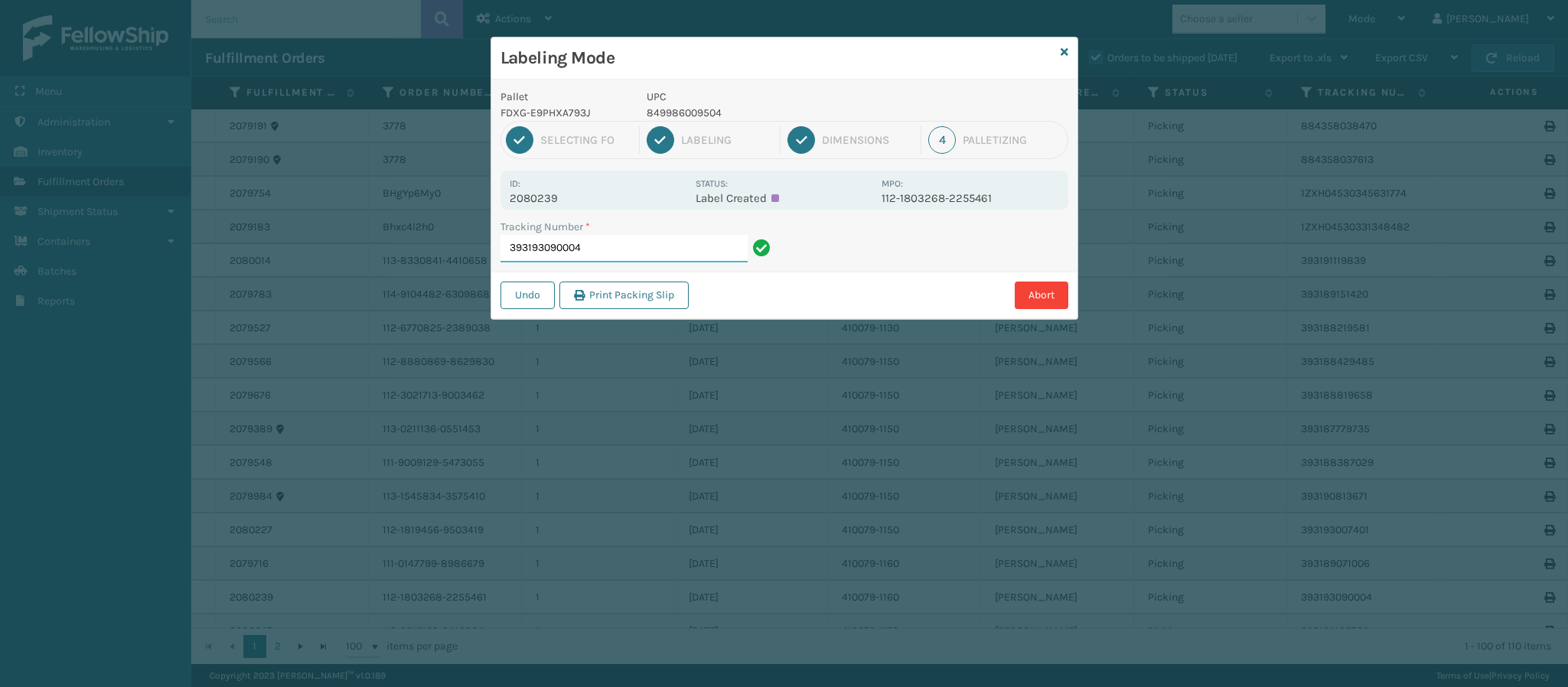
click at [610, 259] on input "393193090004" at bounding box center [624, 248] width 248 height 28
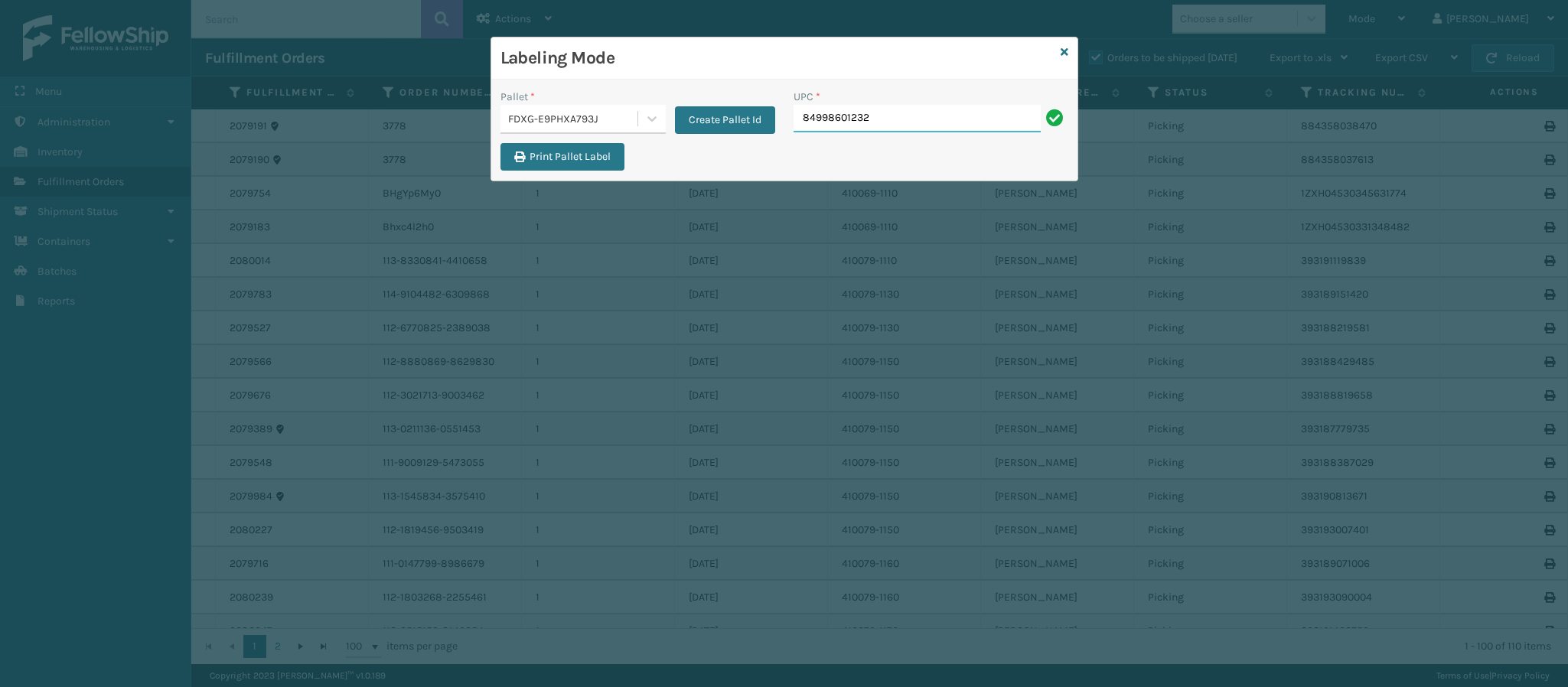
type input "849986012320"
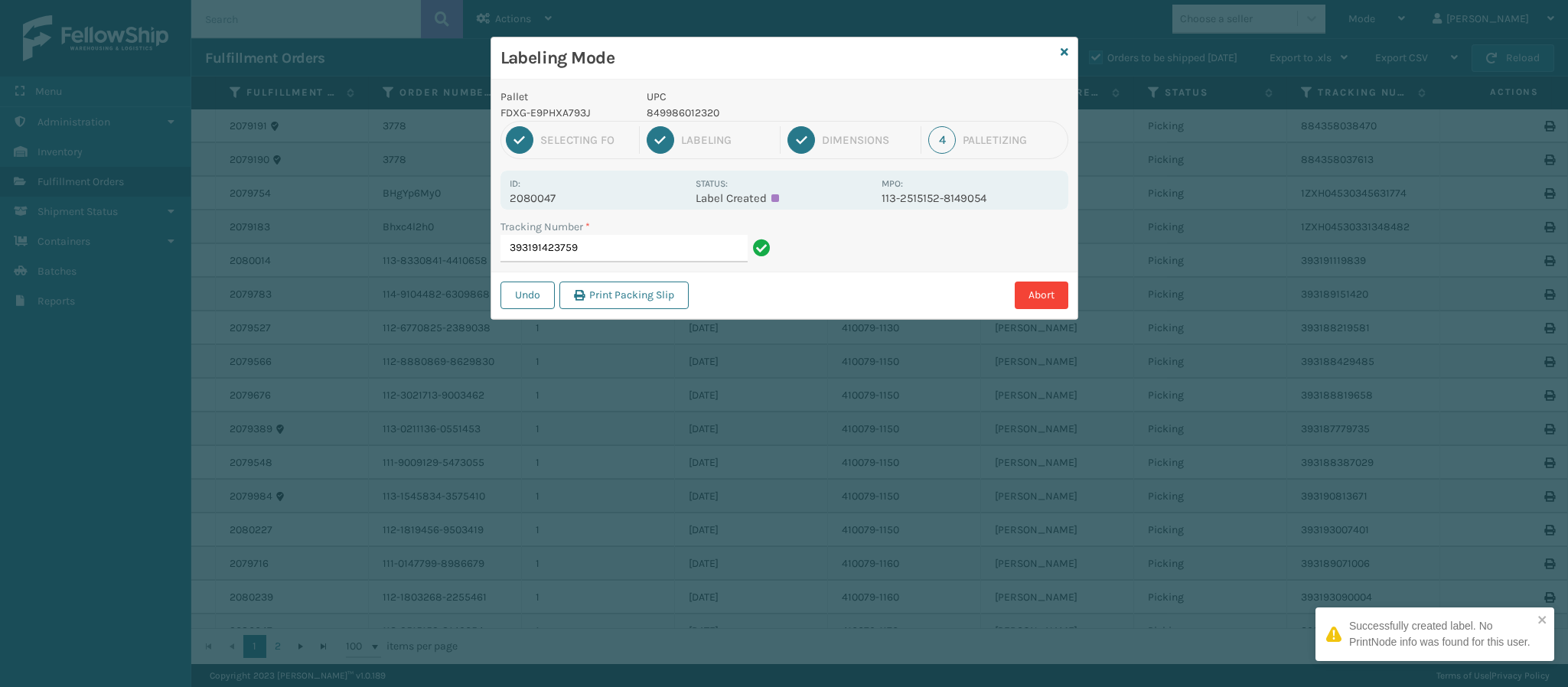
click at [552, 198] on p "2080047" at bounding box center [598, 198] width 177 height 13
click at [614, 257] on input "393191423759" at bounding box center [624, 248] width 248 height 28
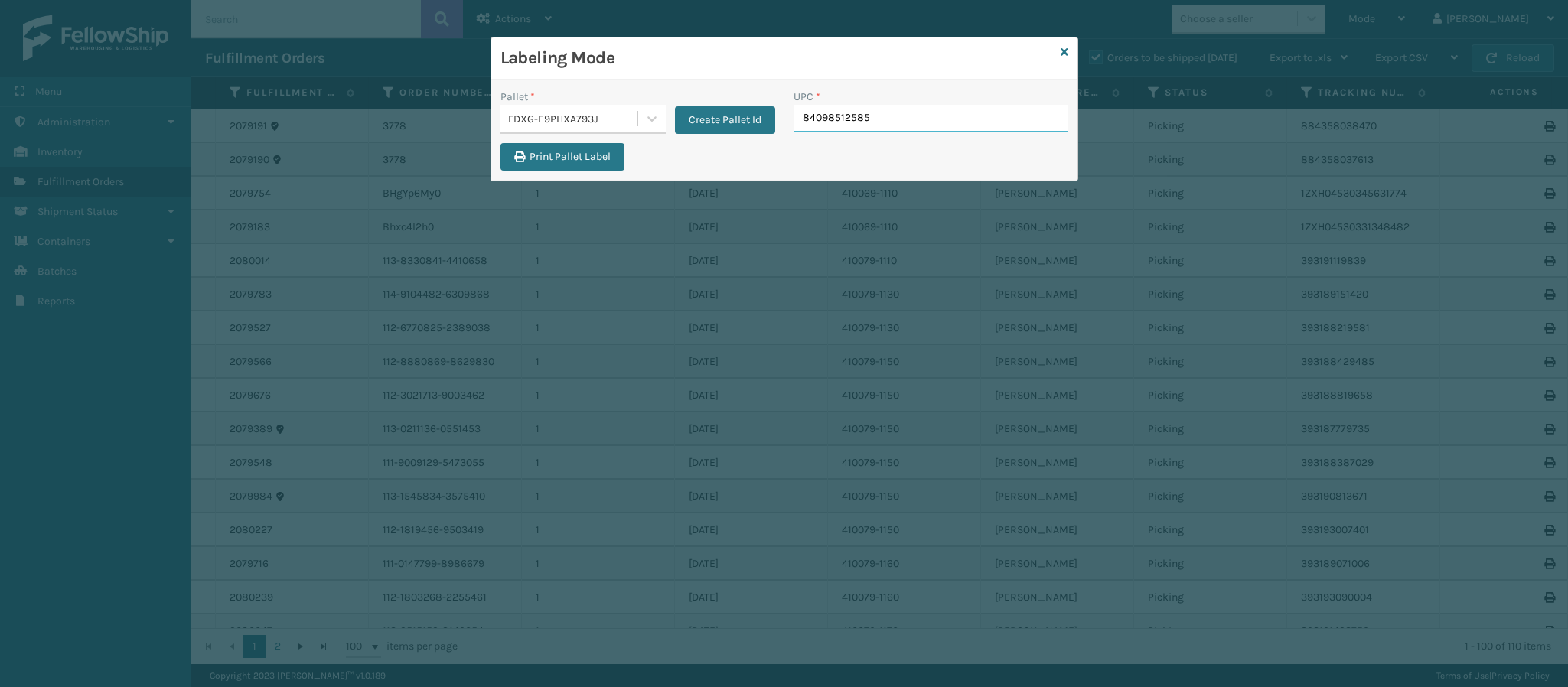
type input "840985125851"
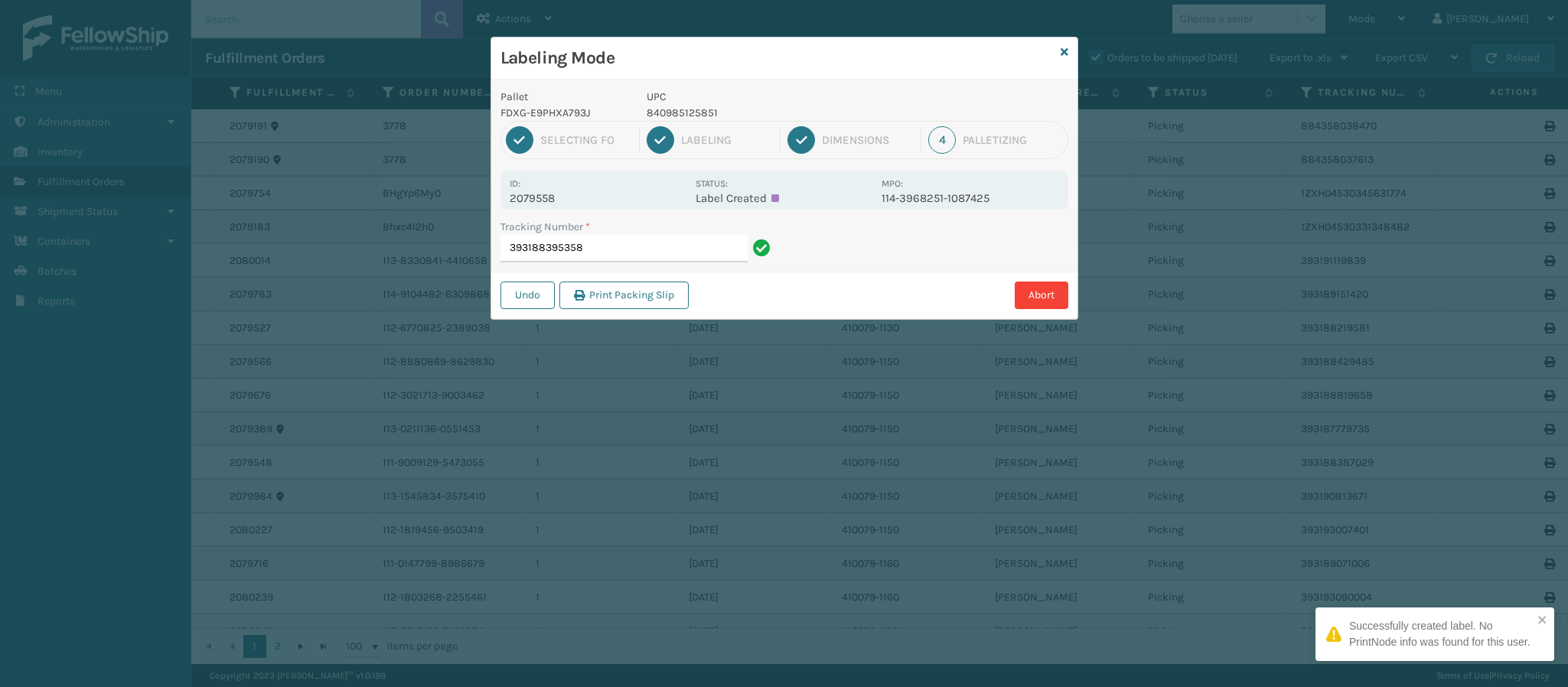
click at [547, 195] on p "2079558" at bounding box center [598, 198] width 177 height 13
click at [648, 247] on input "393188395358" at bounding box center [624, 248] width 248 height 28
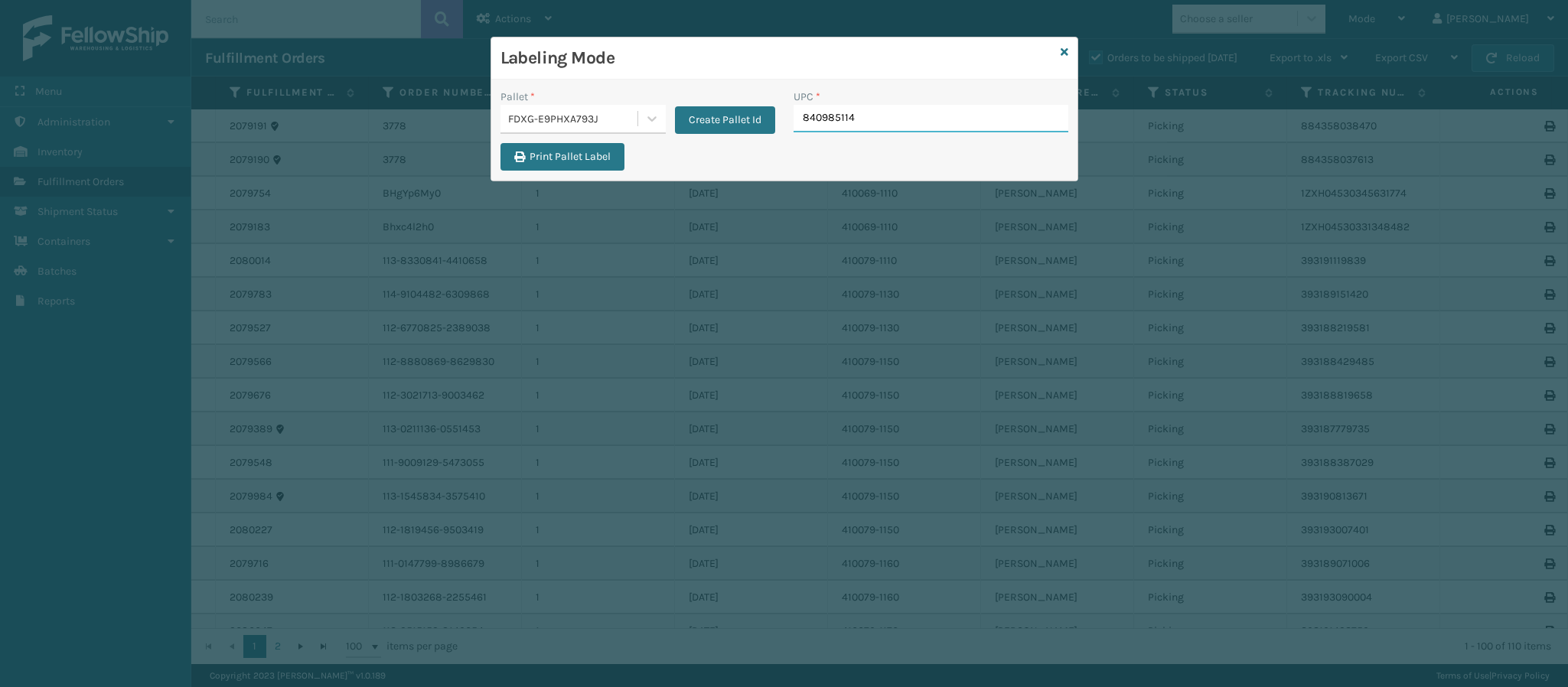
type input "8409851143"
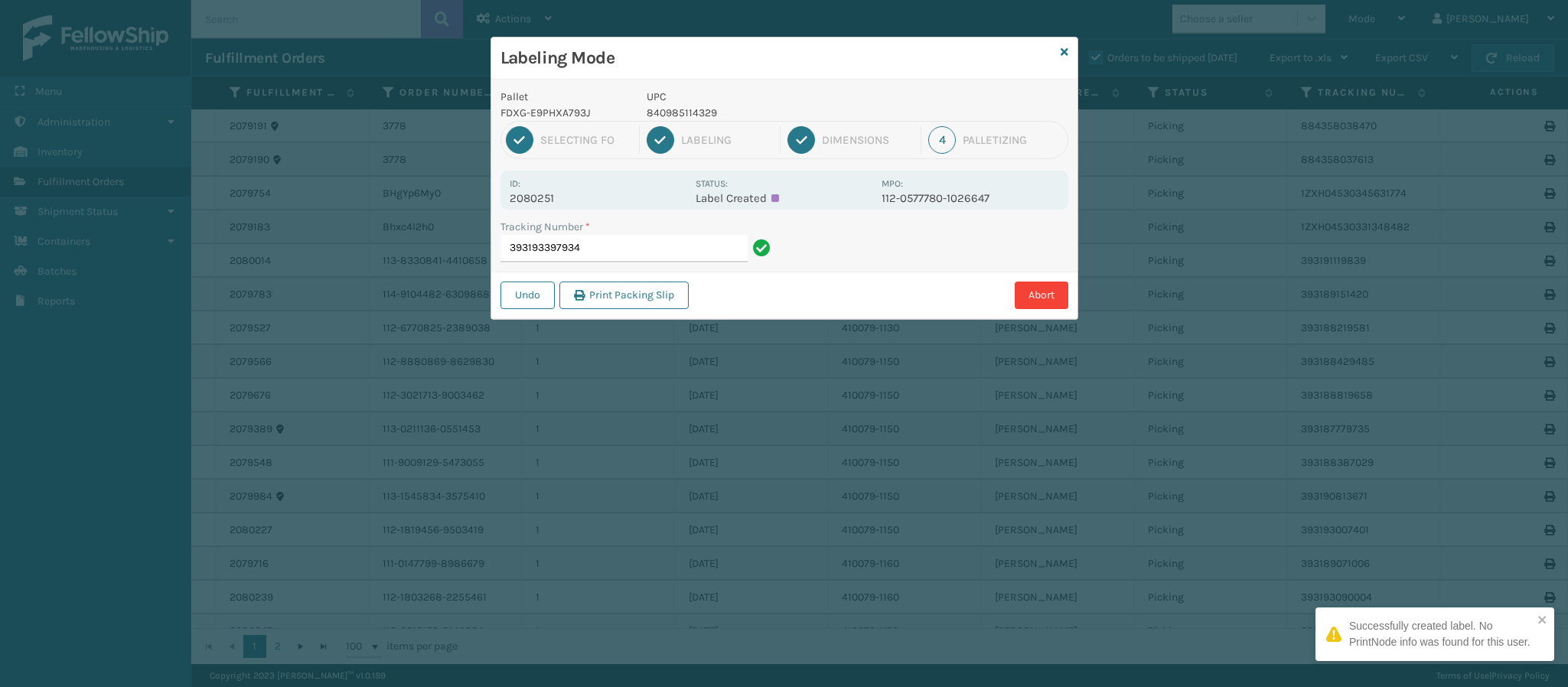
click at [554, 200] on p "2080251" at bounding box center [598, 198] width 177 height 13
click at [545, 200] on p "2080251" at bounding box center [598, 198] width 177 height 13
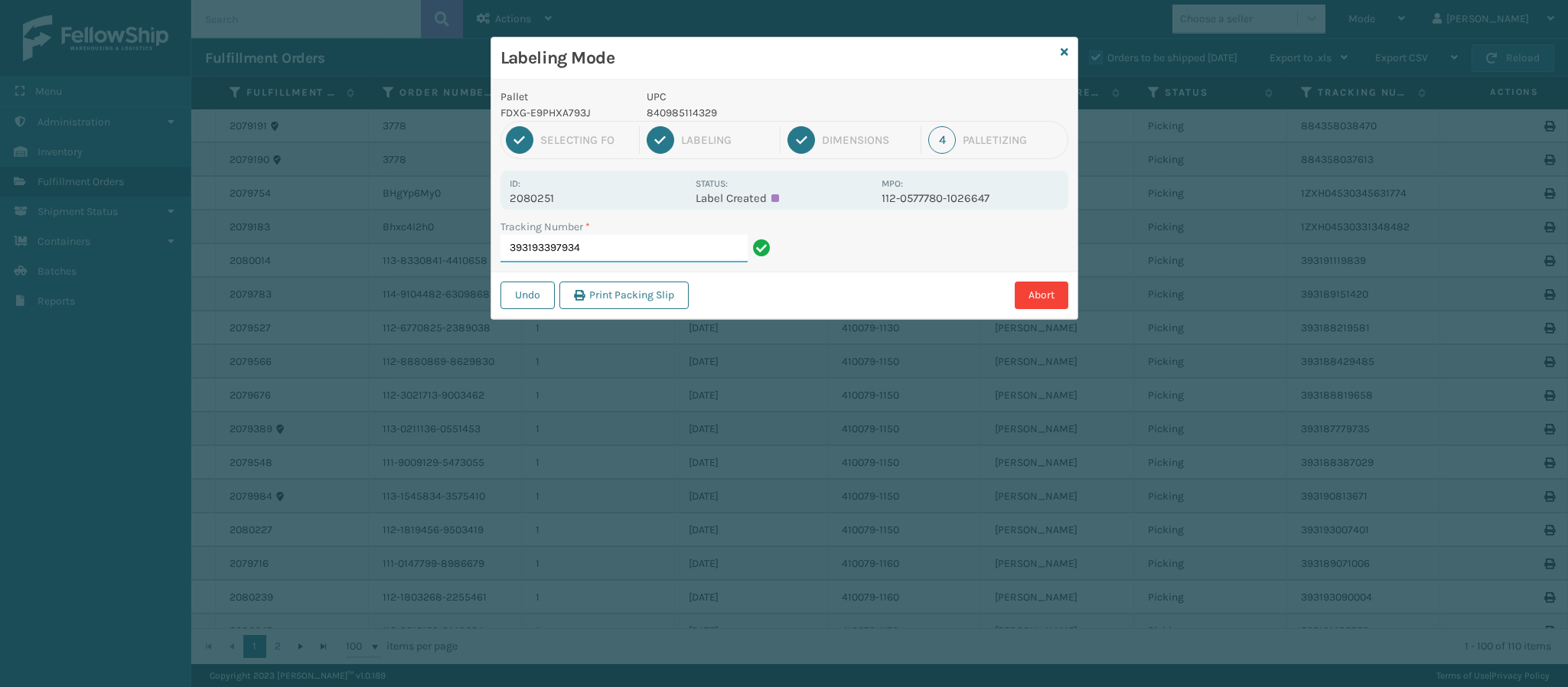
click at [610, 255] on input "393193397934" at bounding box center [624, 248] width 248 height 28
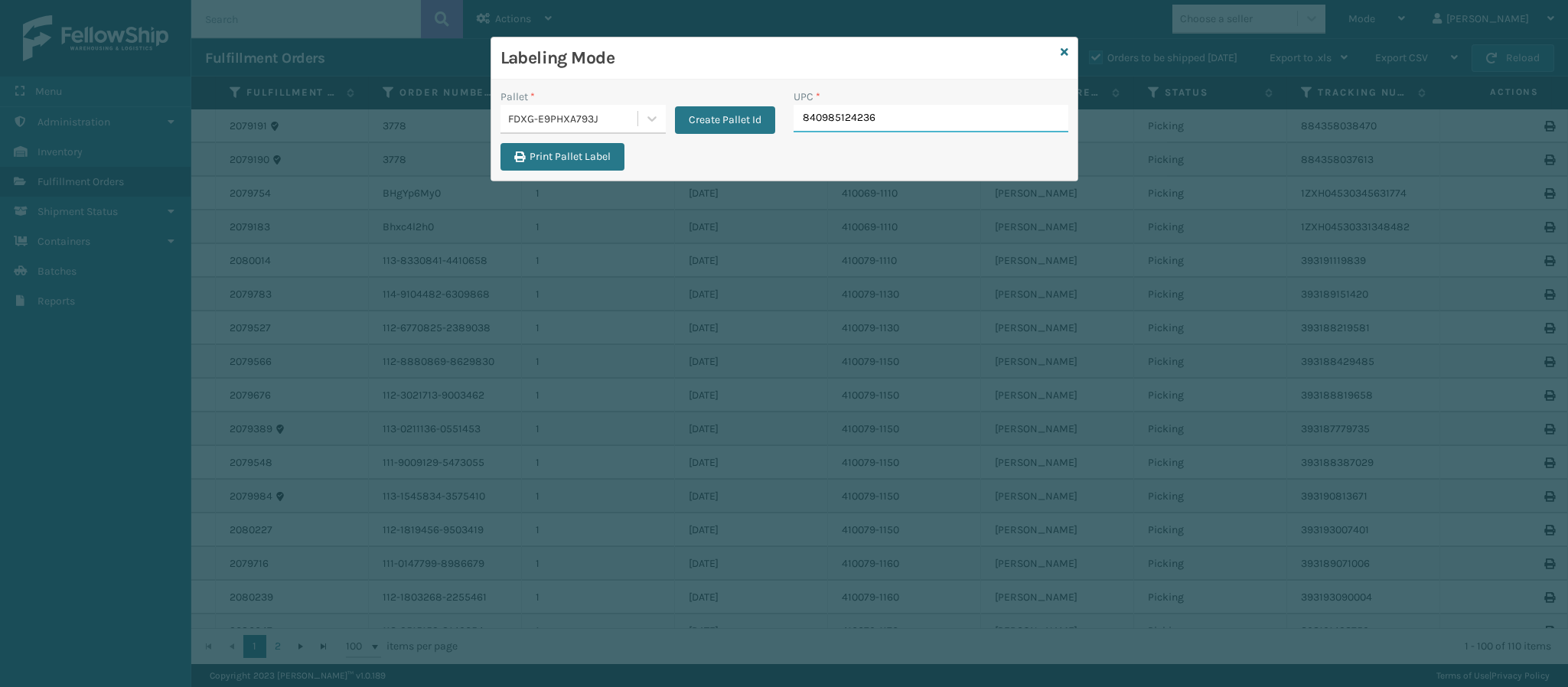
type input "840985124236"
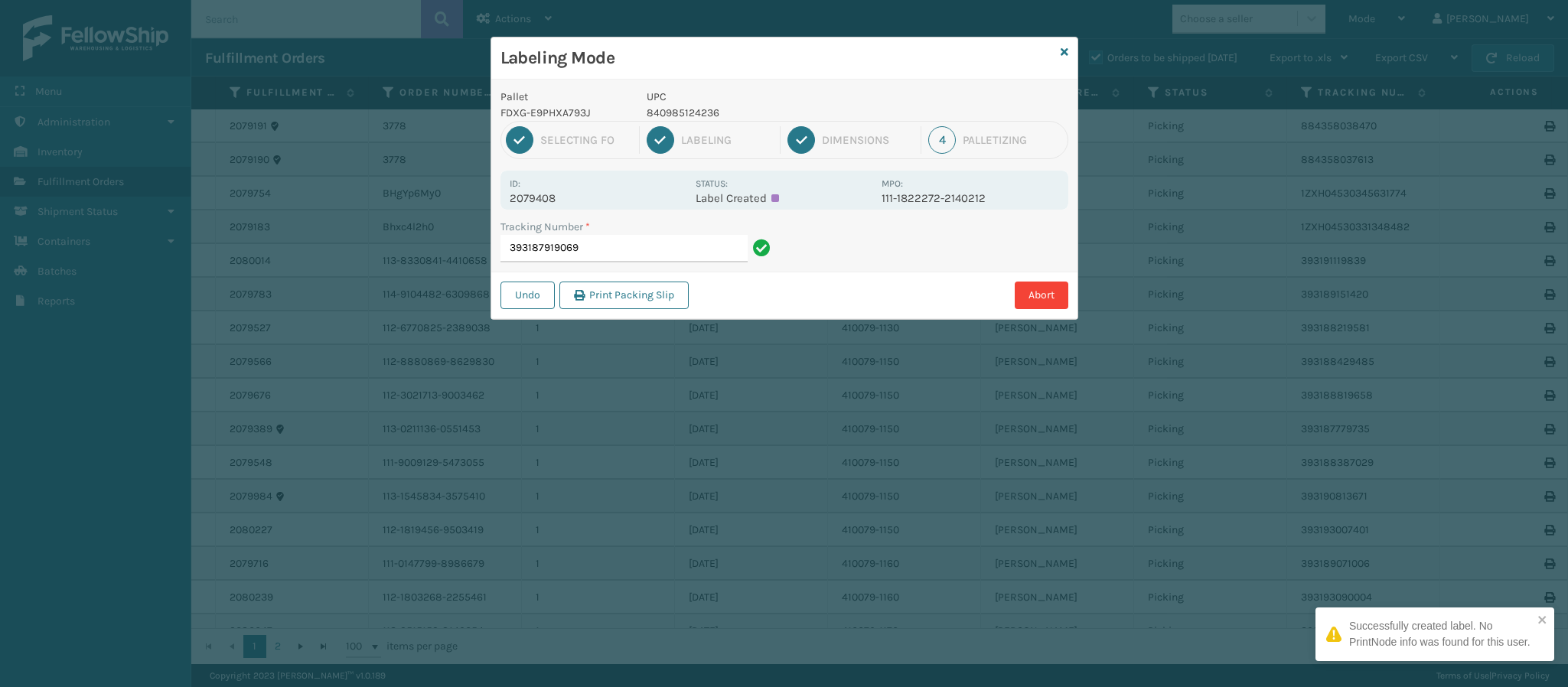
click at [559, 198] on p "2079408" at bounding box center [598, 198] width 177 height 13
click at [598, 248] on input "393187919069" at bounding box center [624, 248] width 248 height 28
click at [598, 250] on input "393187919069" at bounding box center [624, 248] width 248 height 28
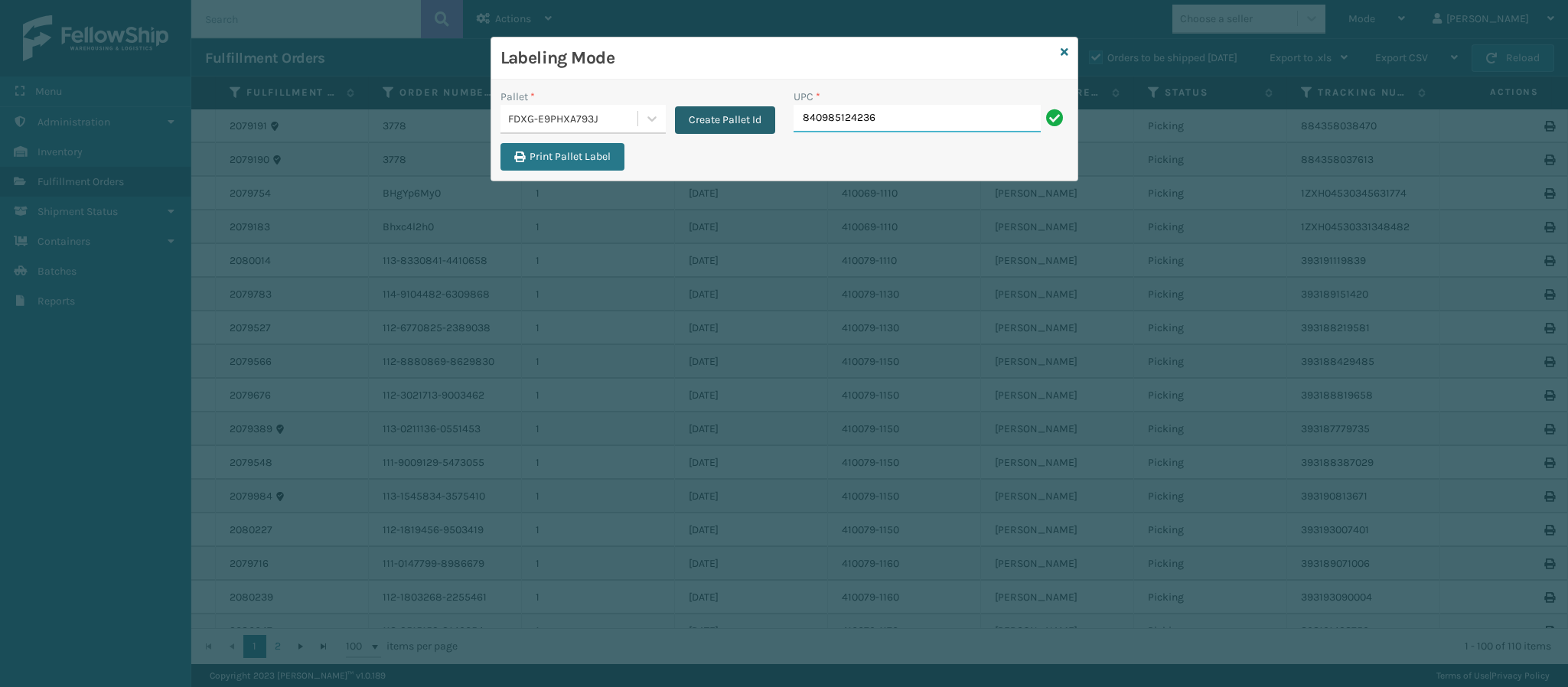
type input "840985124236"
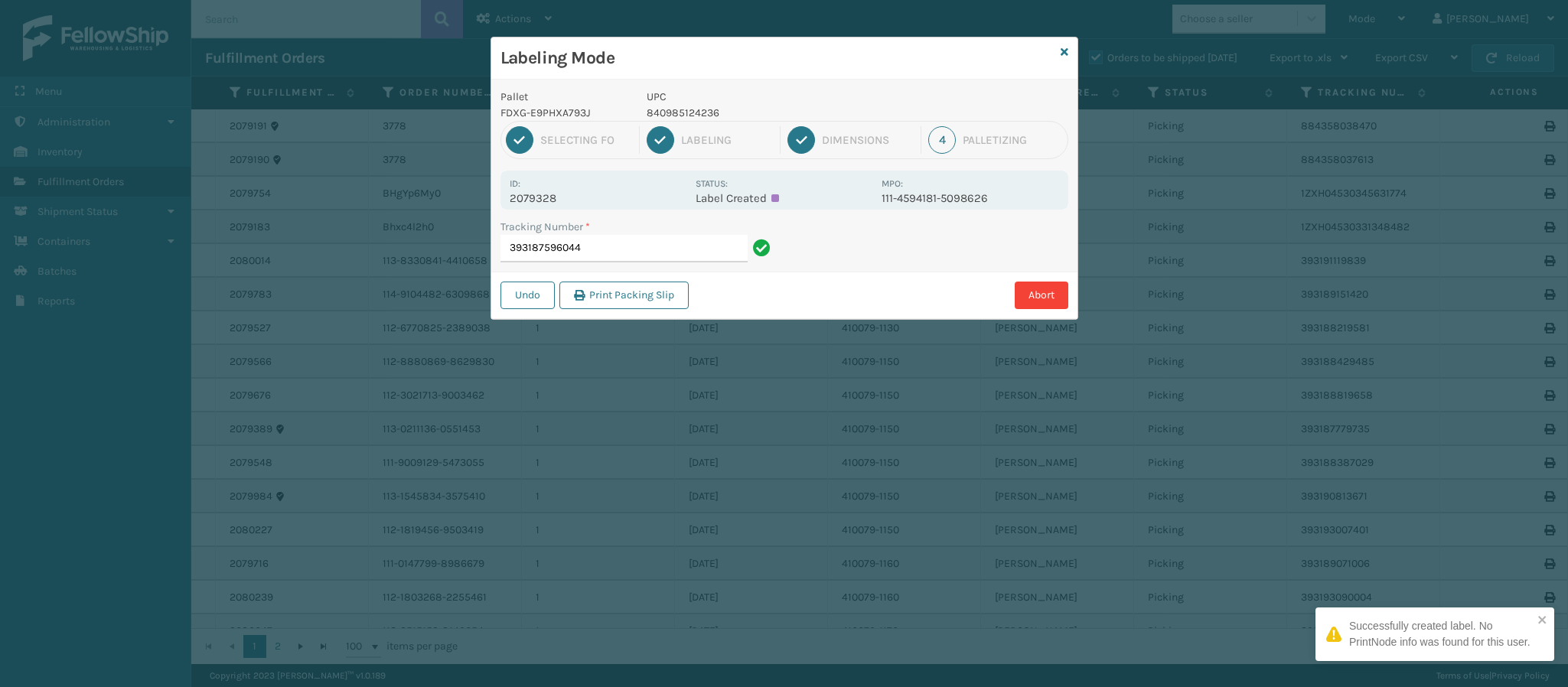
click at [538, 196] on p "2079328" at bounding box center [598, 198] width 177 height 13
click at [638, 257] on input "393187596044" at bounding box center [624, 248] width 248 height 28
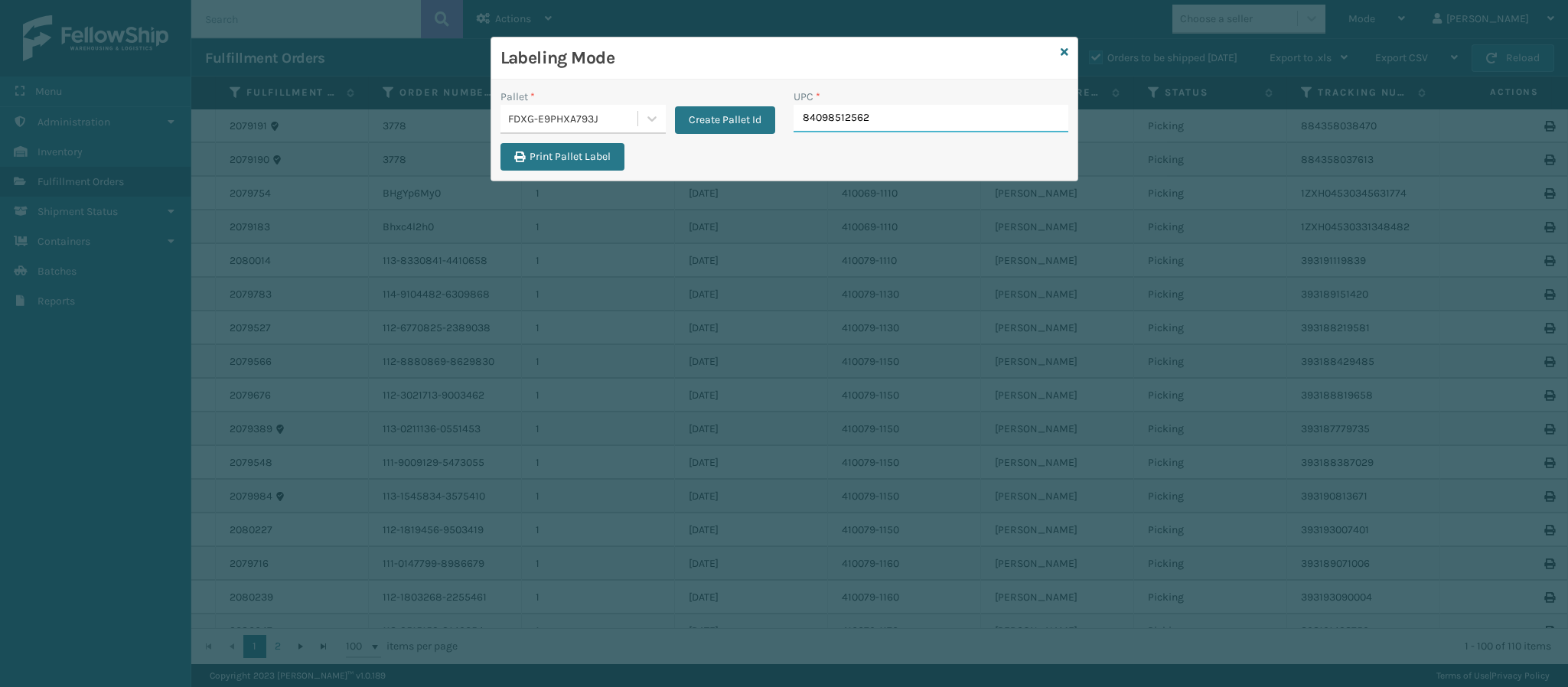
type input "840985125622"
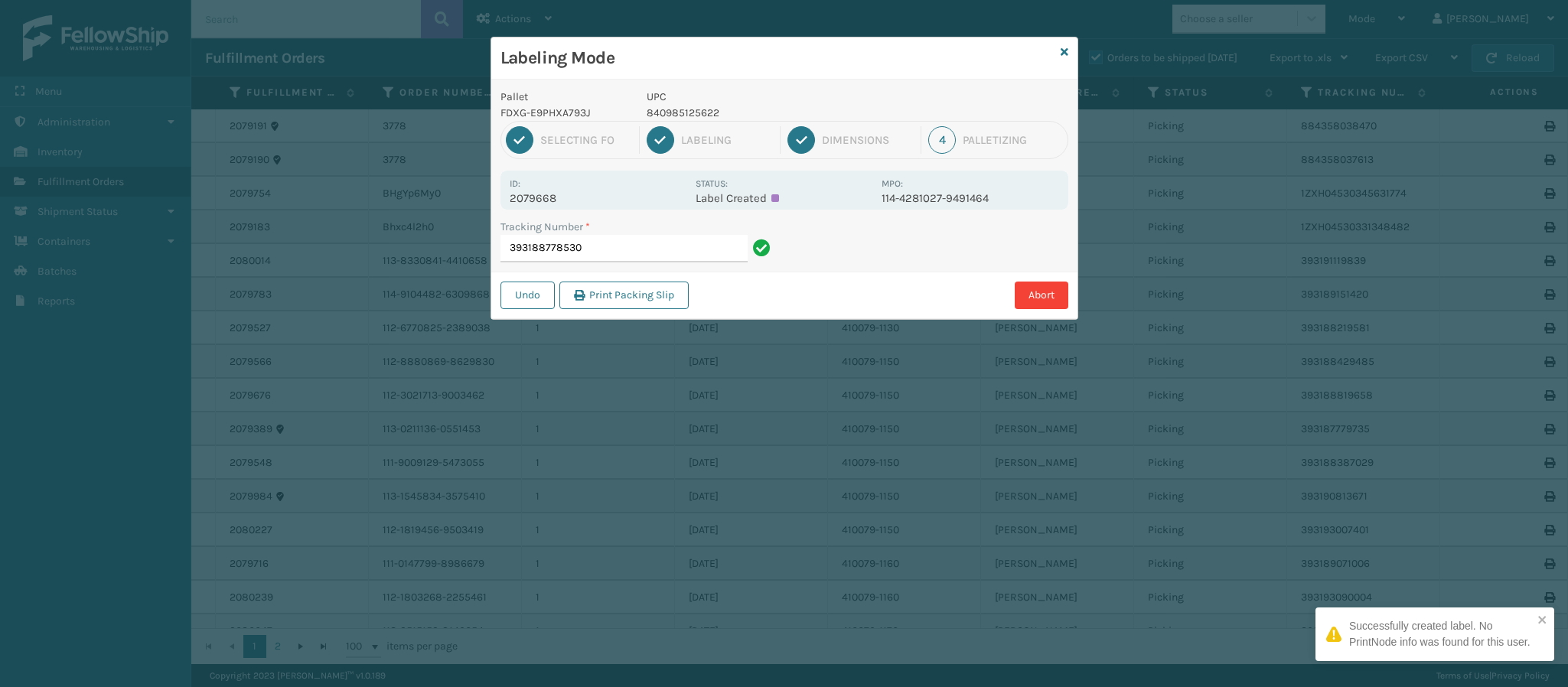
click at [559, 193] on p "2079668" at bounding box center [598, 198] width 177 height 13
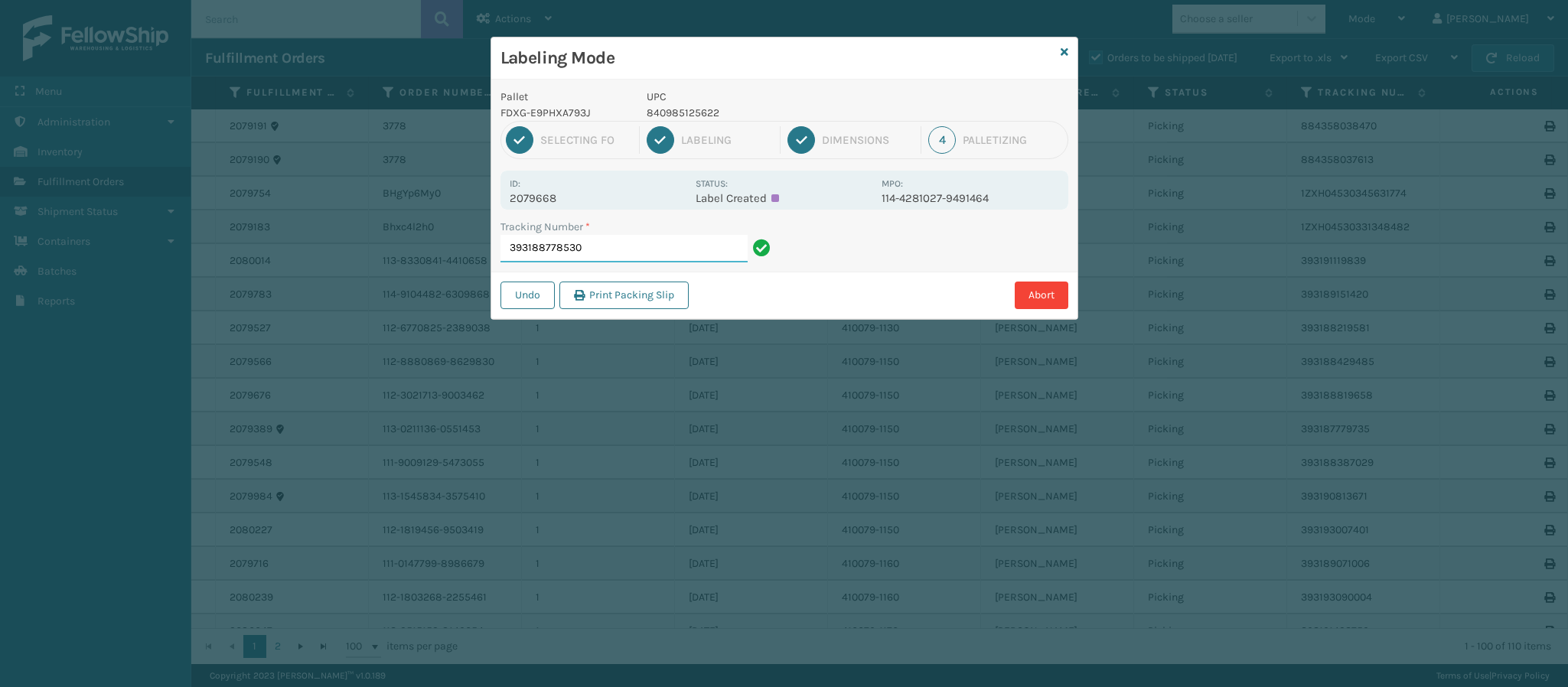
click at [601, 247] on input "393188778530" at bounding box center [624, 248] width 248 height 28
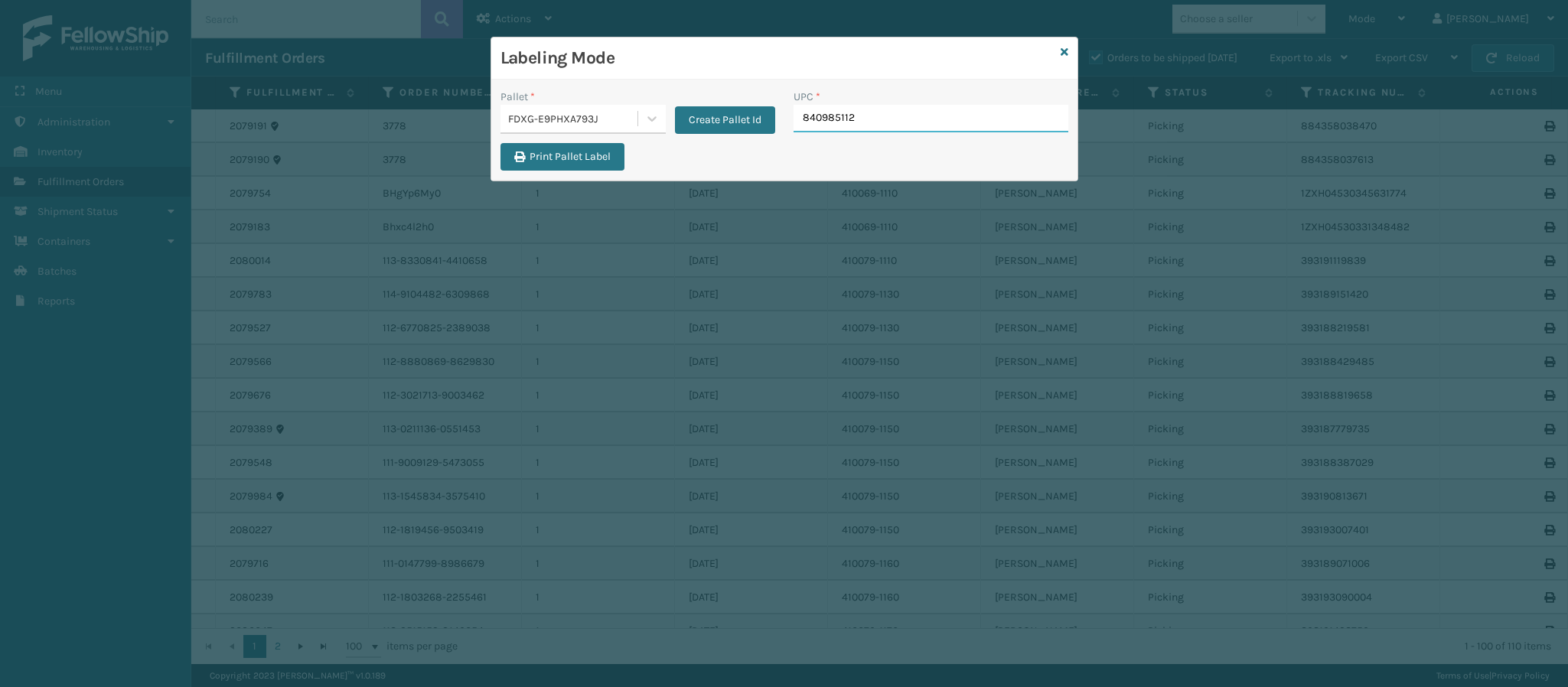
type input "8409851126"
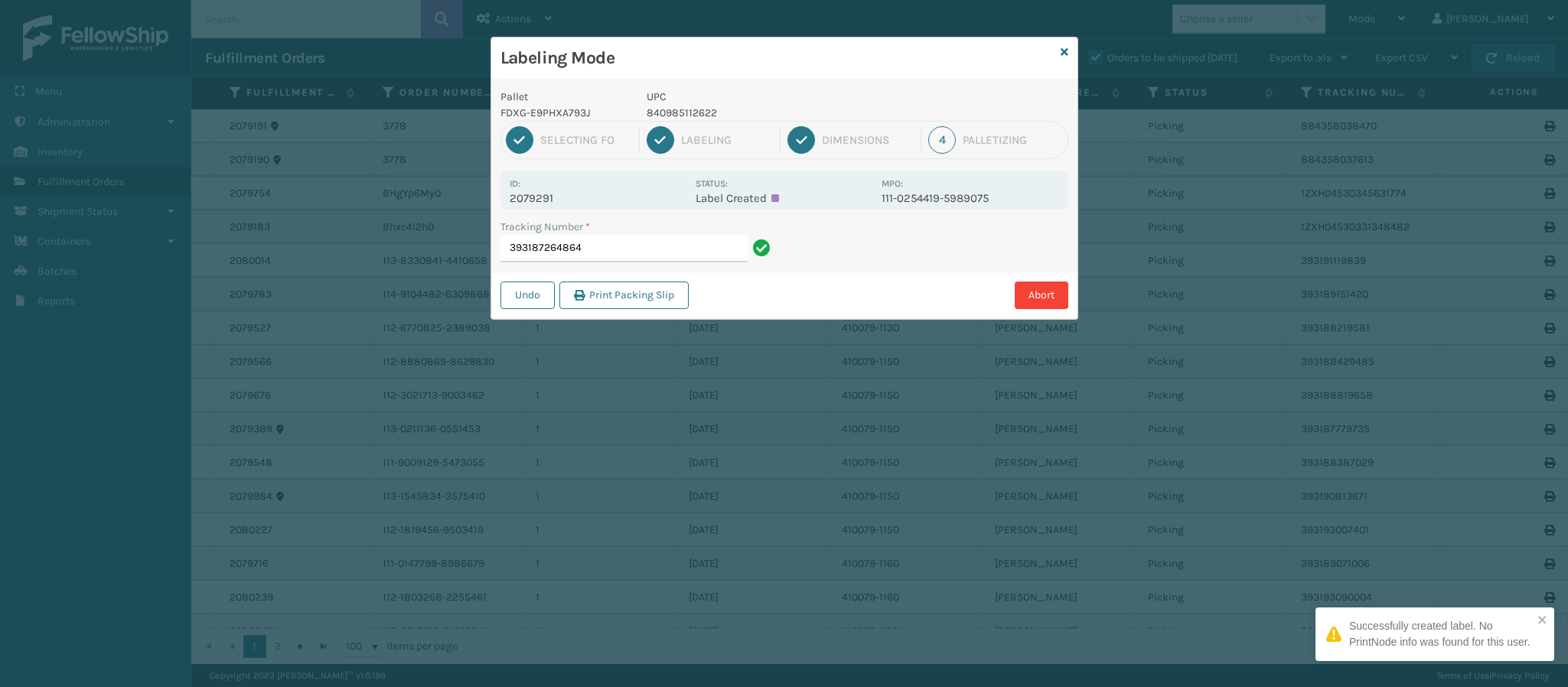
click at [544, 206] on div "Id: 2079291 Status: Label Created MPO: 111-0254419-5989075" at bounding box center [784, 190] width 568 height 39
click at [635, 248] on input "393187264864" at bounding box center [624, 248] width 248 height 28
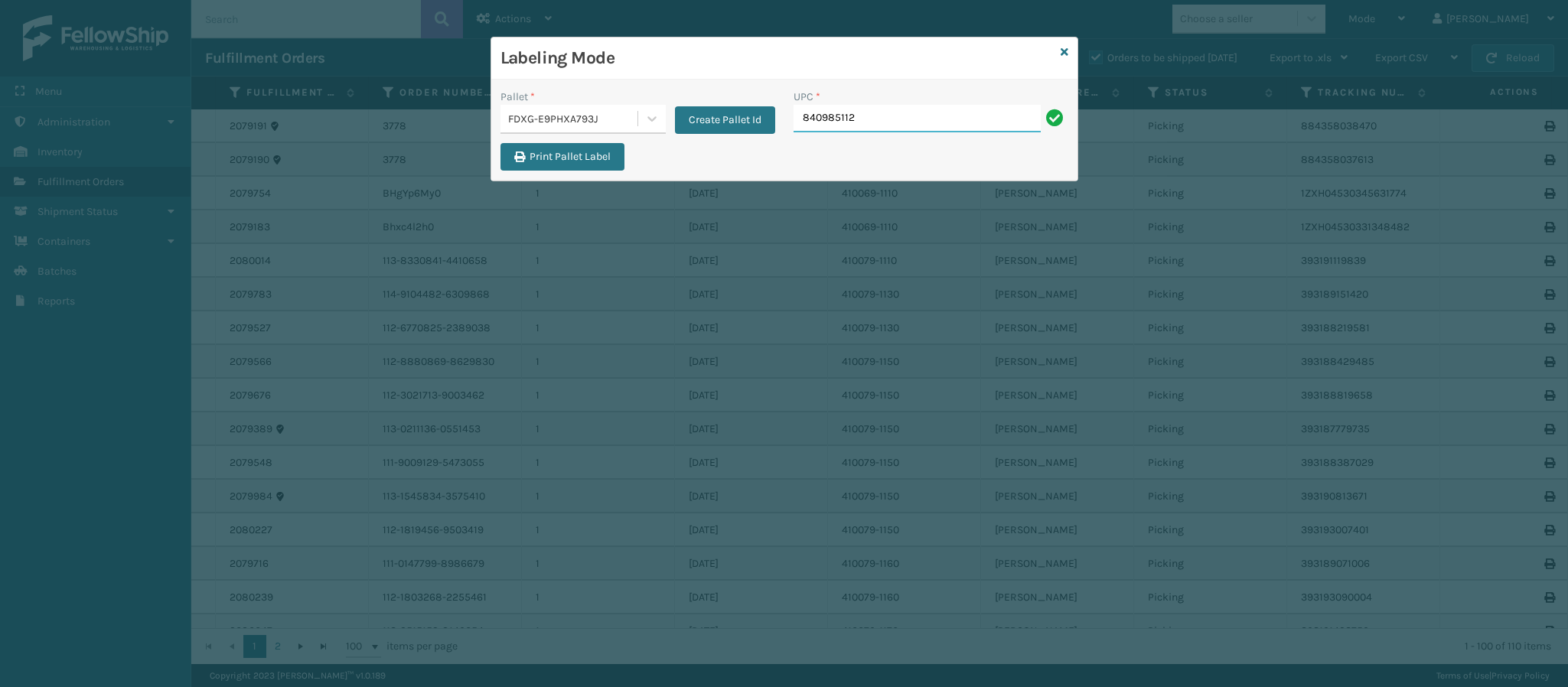
type input "8409851126"
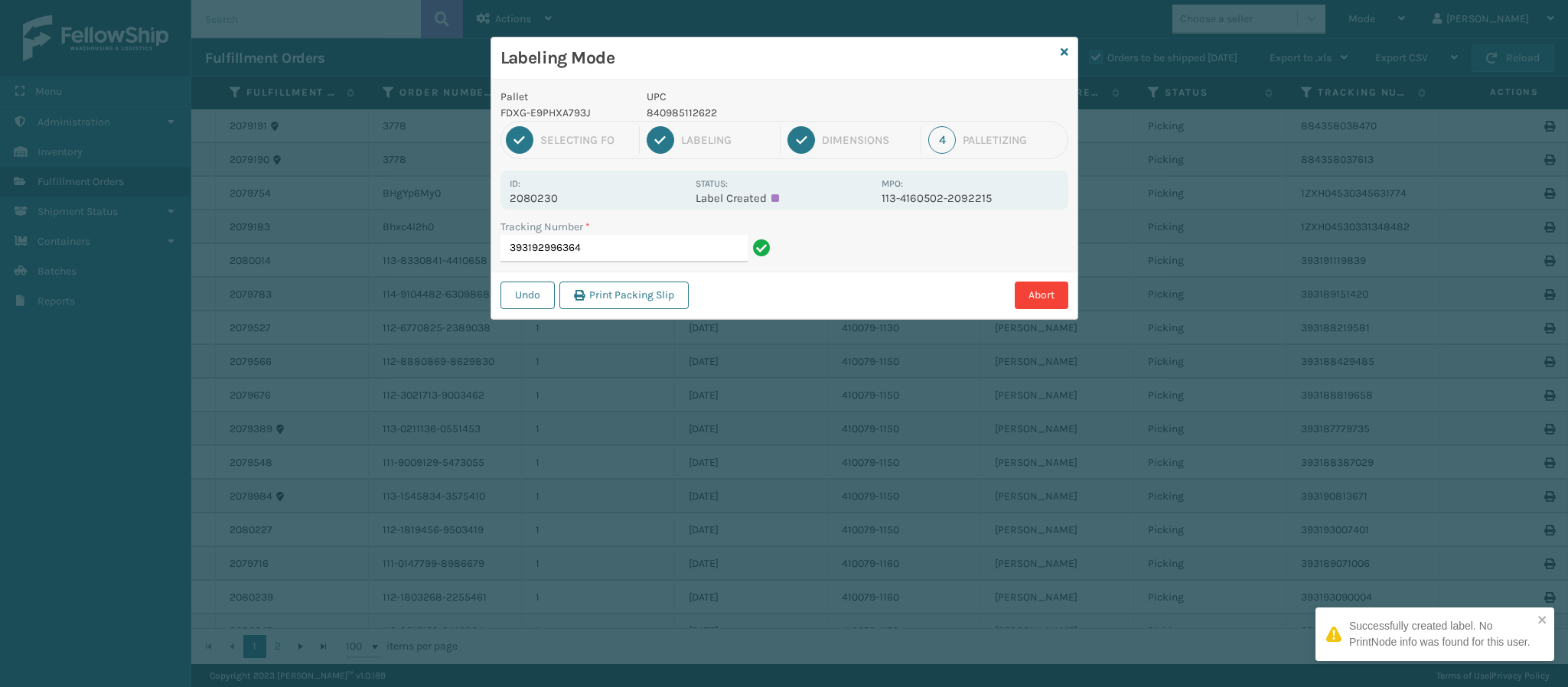
click at [558, 200] on p "2080230" at bounding box center [598, 198] width 177 height 13
click at [609, 253] on input "393192996364" at bounding box center [624, 248] width 248 height 28
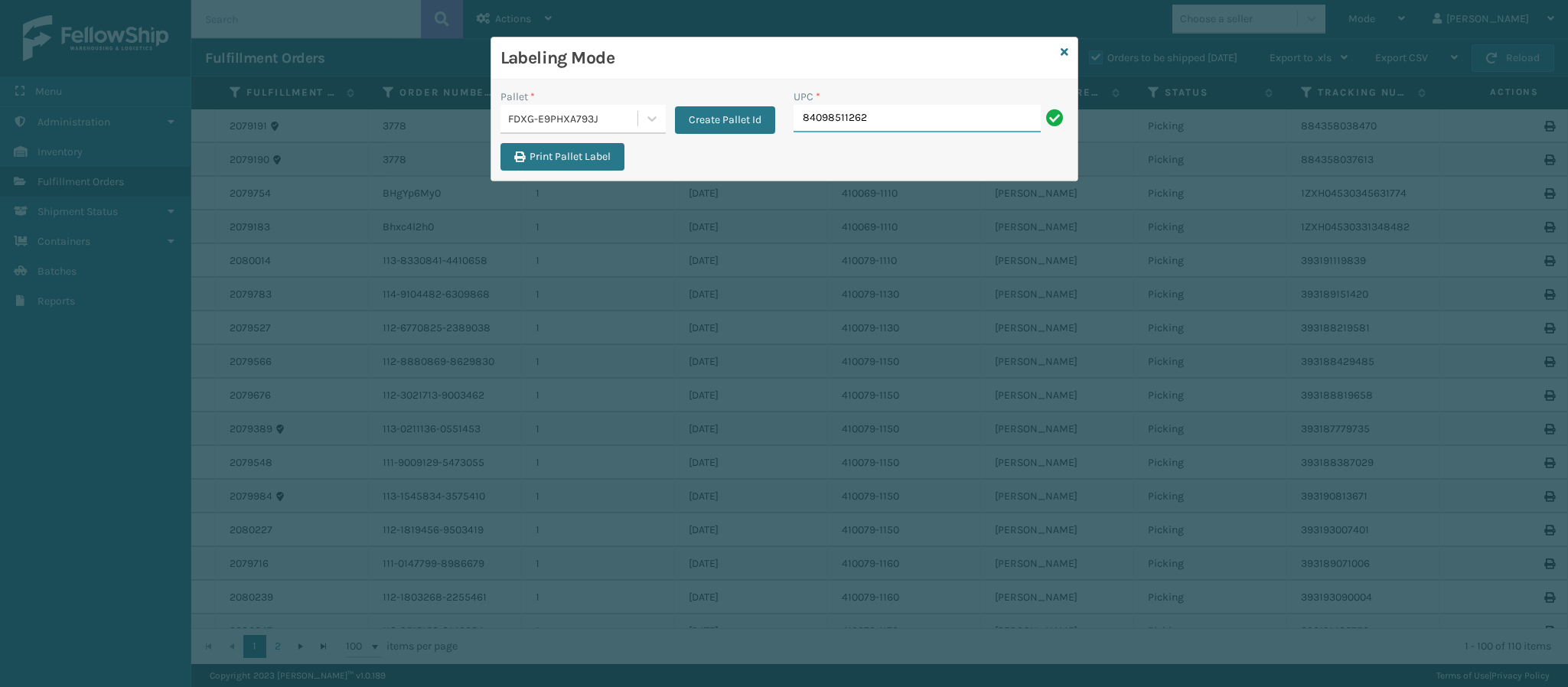
type input "840985112622"
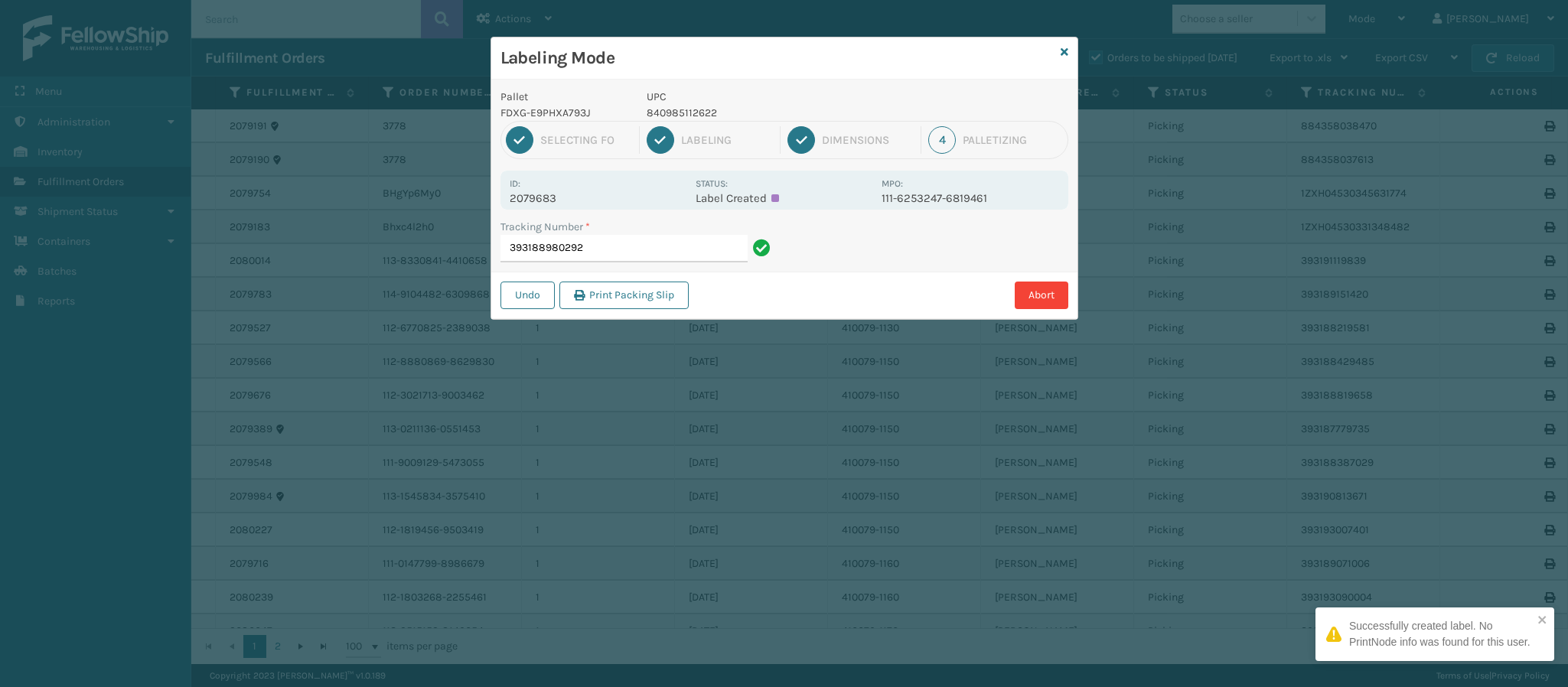
click at [561, 209] on div "Pallet FDXG-E9PHXA793J UPC 840985112622 1 Selecting FO 2 Labeling 3 Dimensions …" at bounding box center [785, 200] width 586 height 240
click at [561, 209] on div "Id: 2079683 Status: Label Created MPO: 111-6253247-6819461" at bounding box center [784, 190] width 568 height 39
click at [559, 196] on div "Id: 2079683" at bounding box center [598, 189] width 177 height 29
click at [559, 198] on p "2079683" at bounding box center [598, 198] width 177 height 13
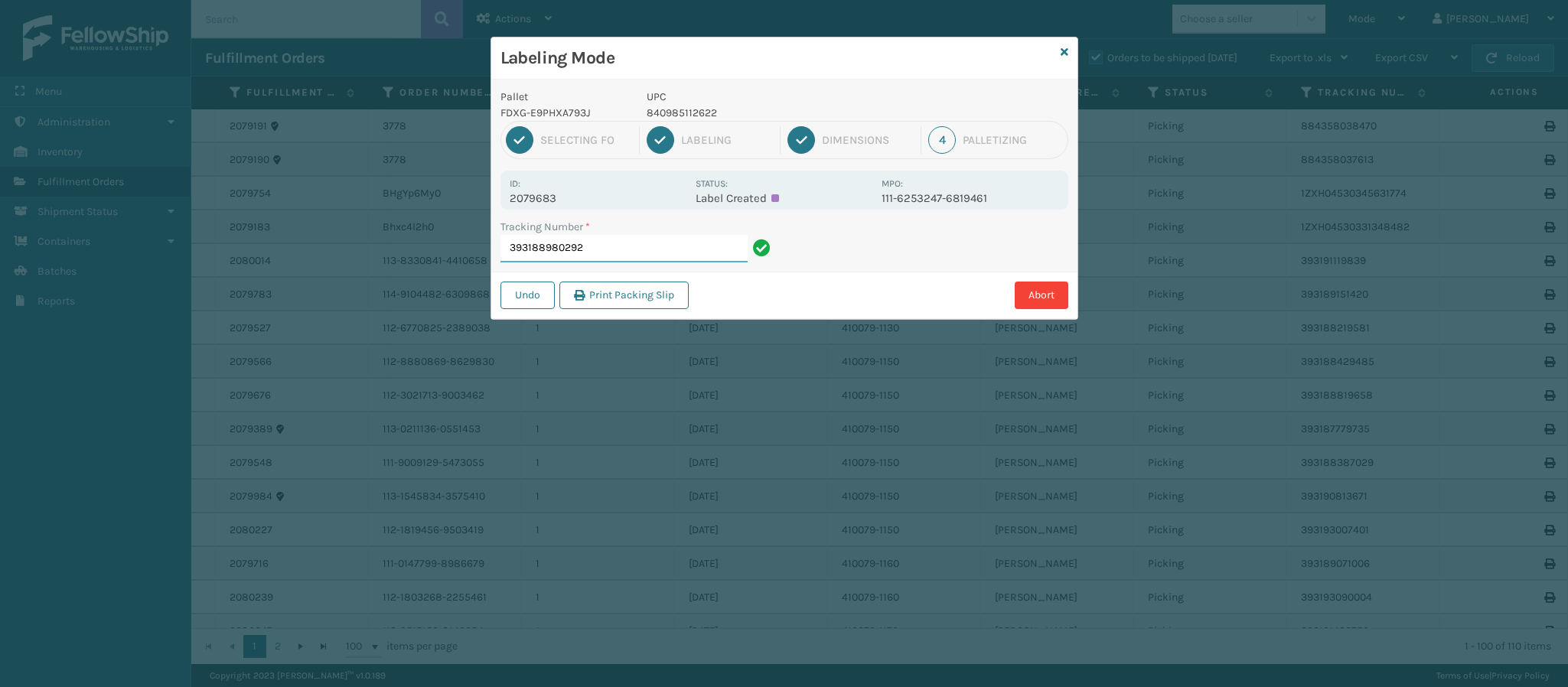
click at [651, 253] on input "393188980292" at bounding box center [624, 248] width 248 height 28
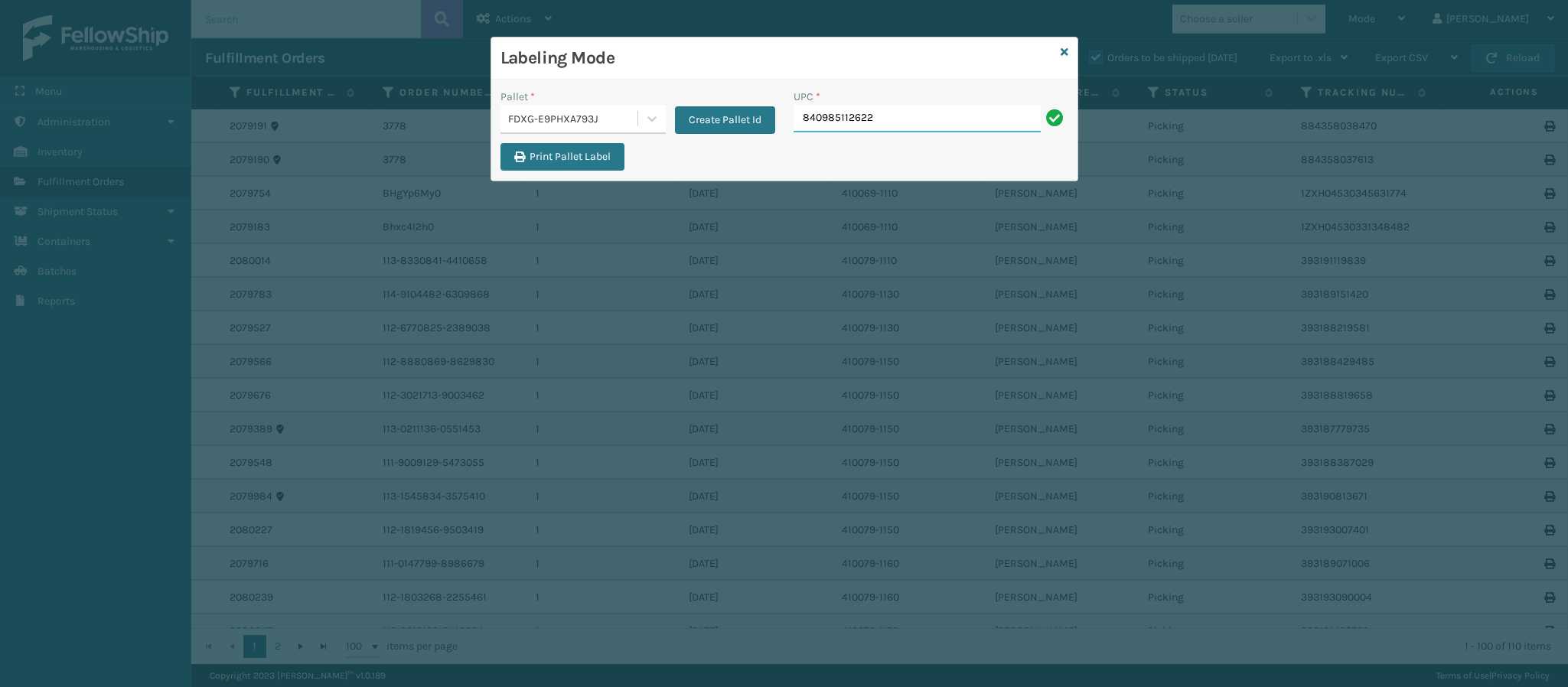
type input "840985112622"
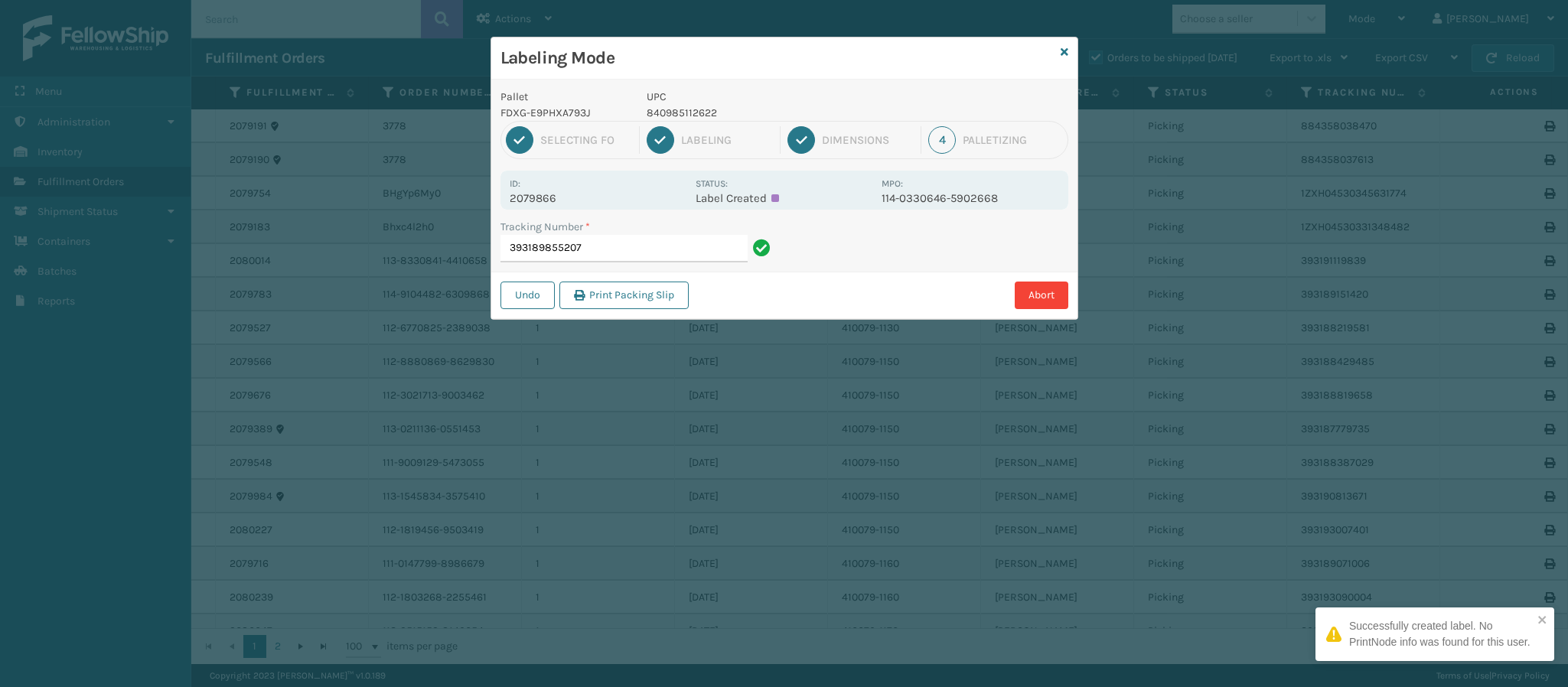
click at [558, 205] on p "2079866" at bounding box center [598, 198] width 177 height 13
click at [553, 206] on div "Id: 2079866 Status: Label Created MPO: 114-0330646-5902668" at bounding box center [784, 190] width 568 height 39
click at [552, 203] on p "2079866" at bounding box center [598, 198] width 177 height 13
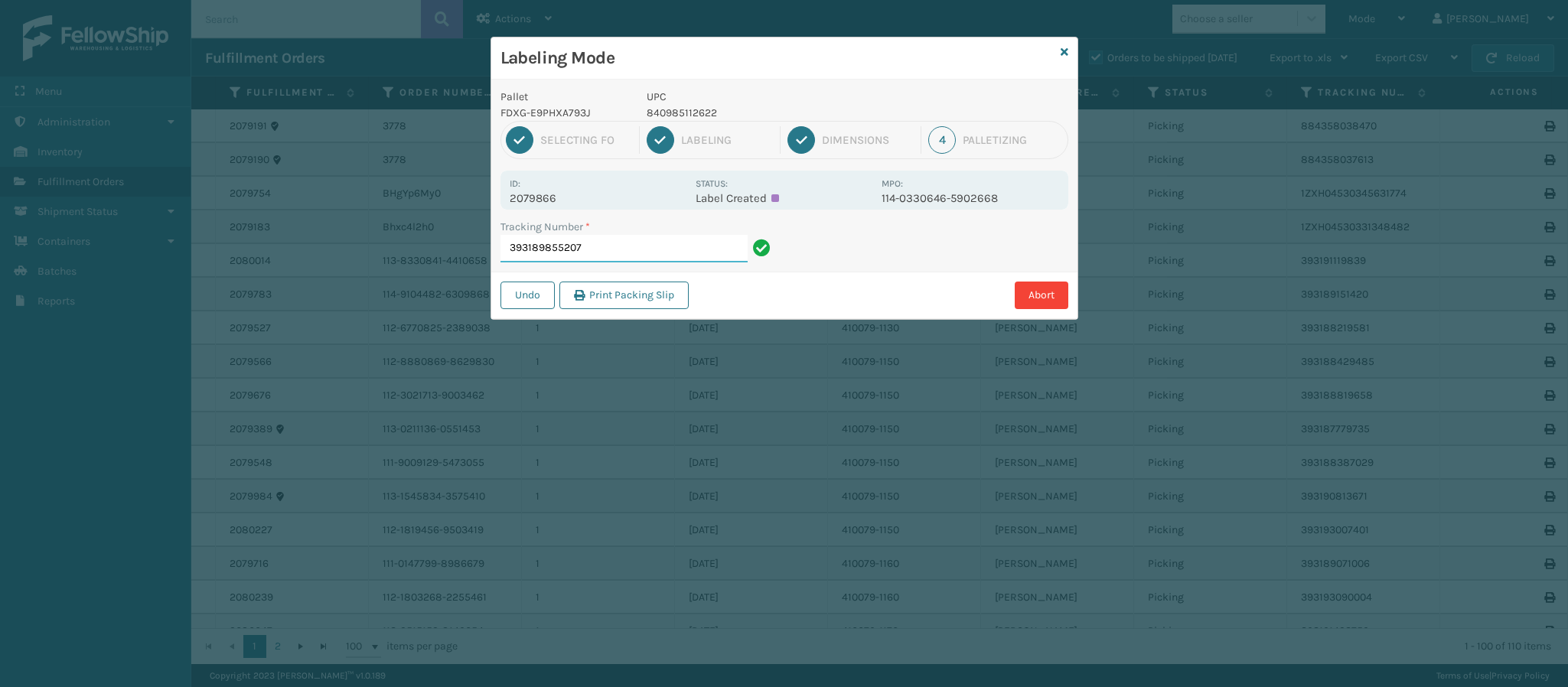
click at [666, 251] on input "393189855207" at bounding box center [624, 248] width 248 height 28
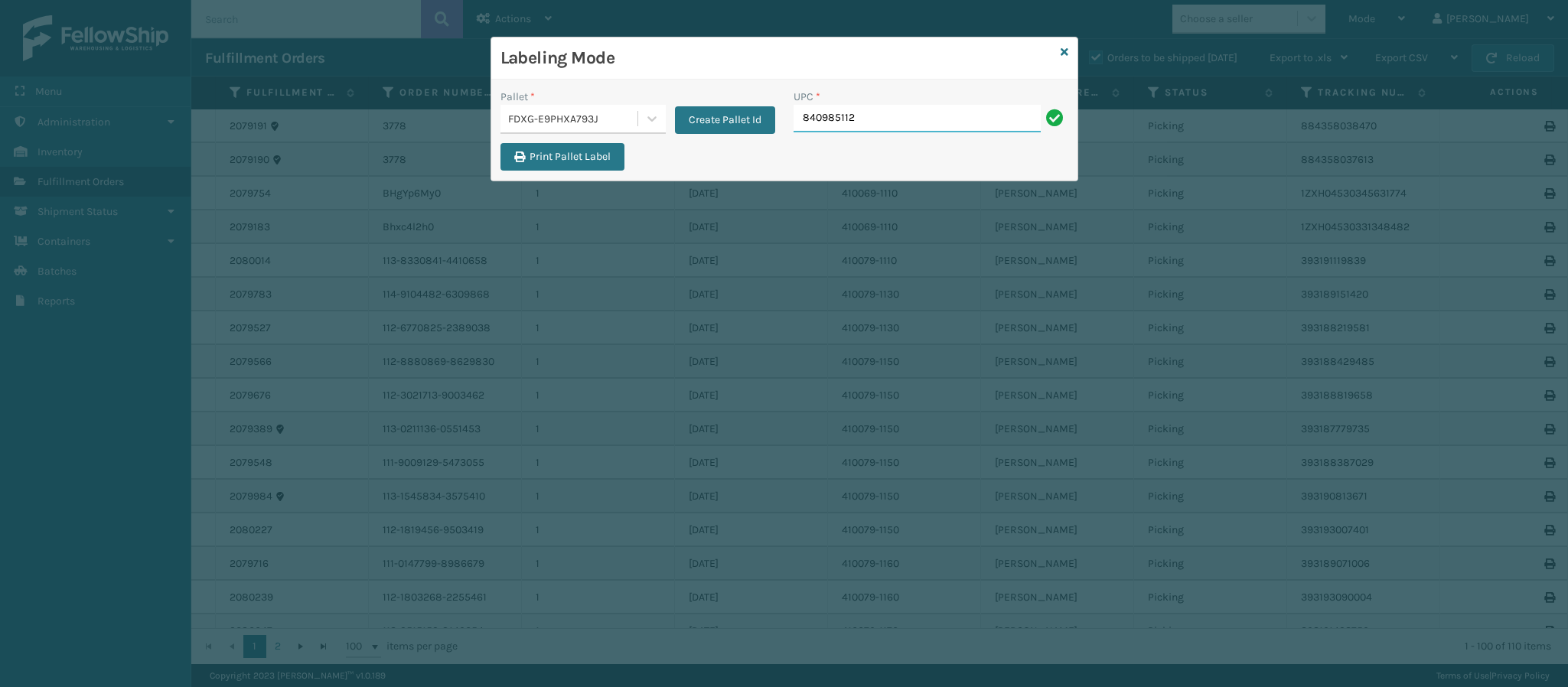
type input "8409851126"
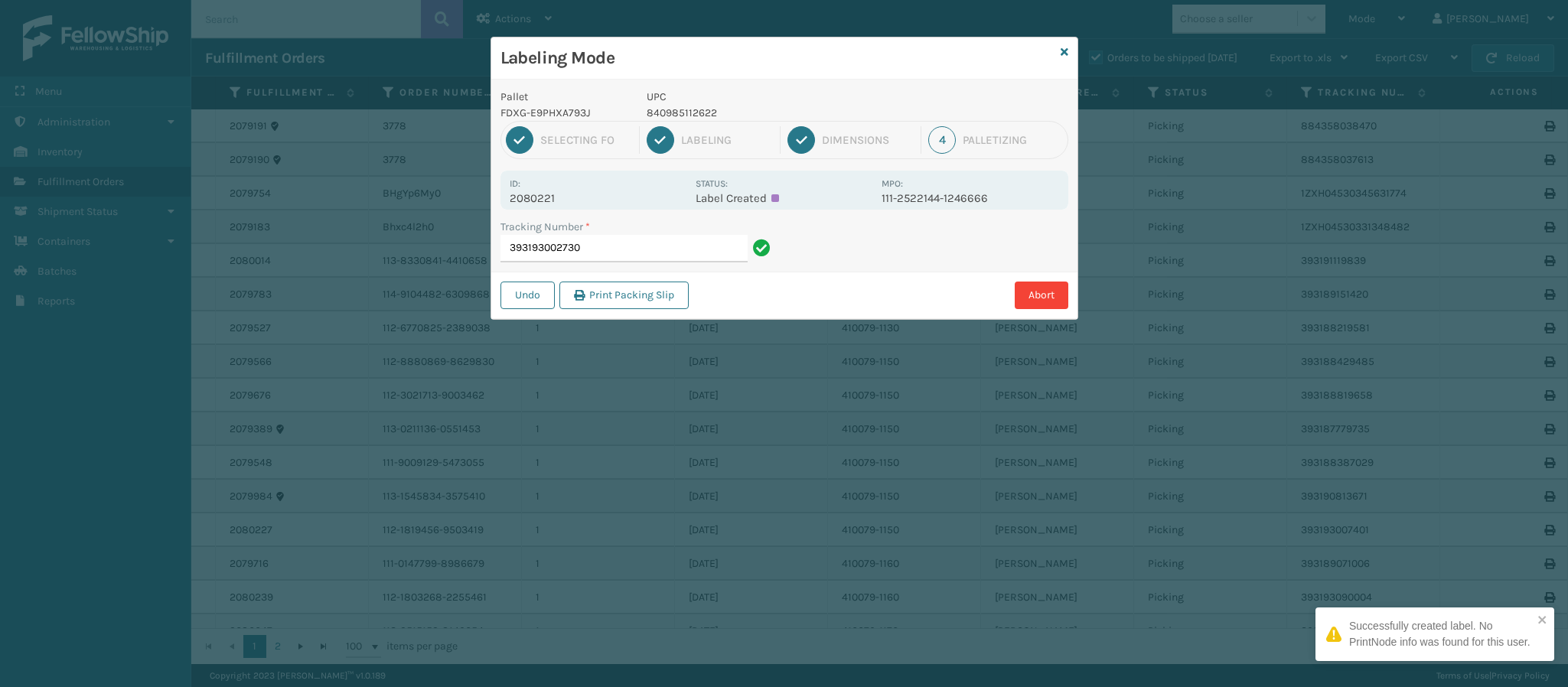
click at [557, 196] on p "2080221" at bounding box center [598, 198] width 177 height 13
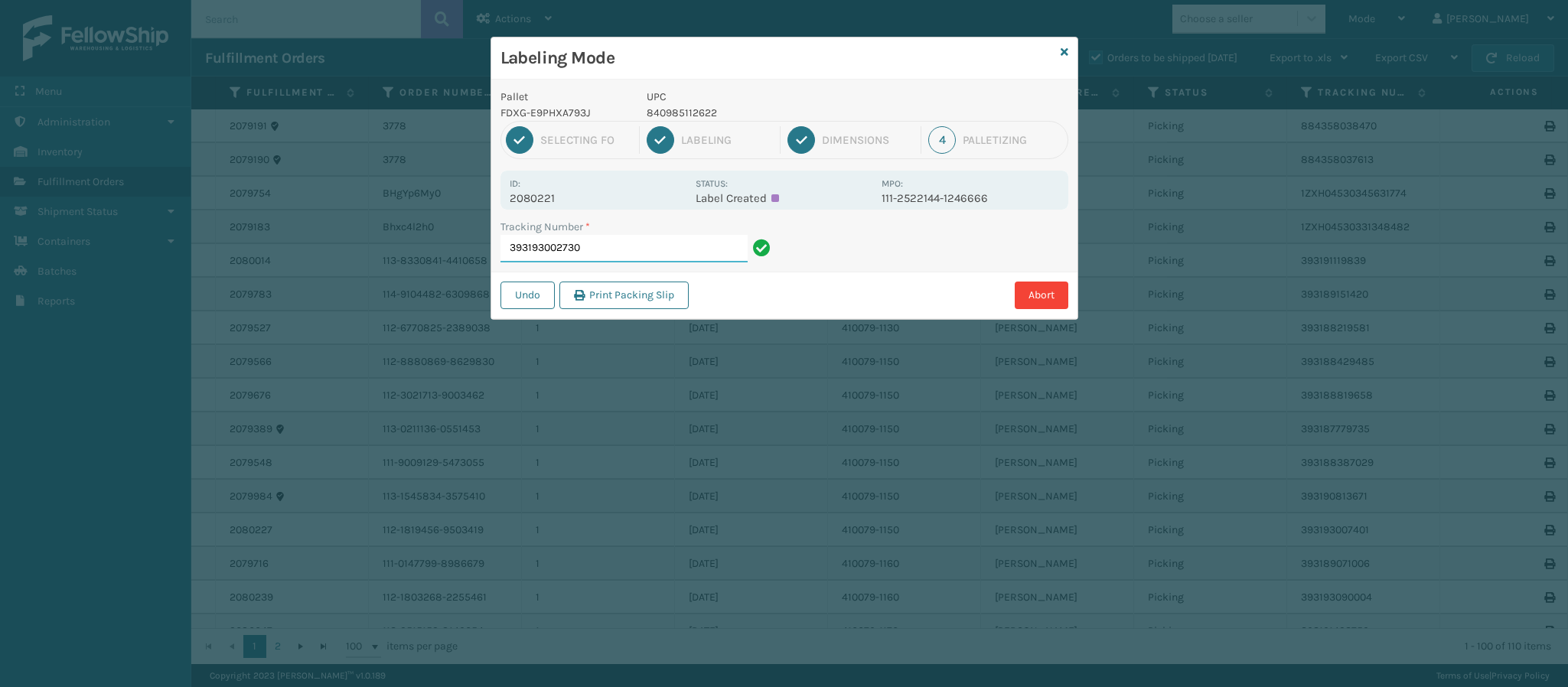
click at [626, 250] on input "393193002730" at bounding box center [624, 248] width 248 height 28
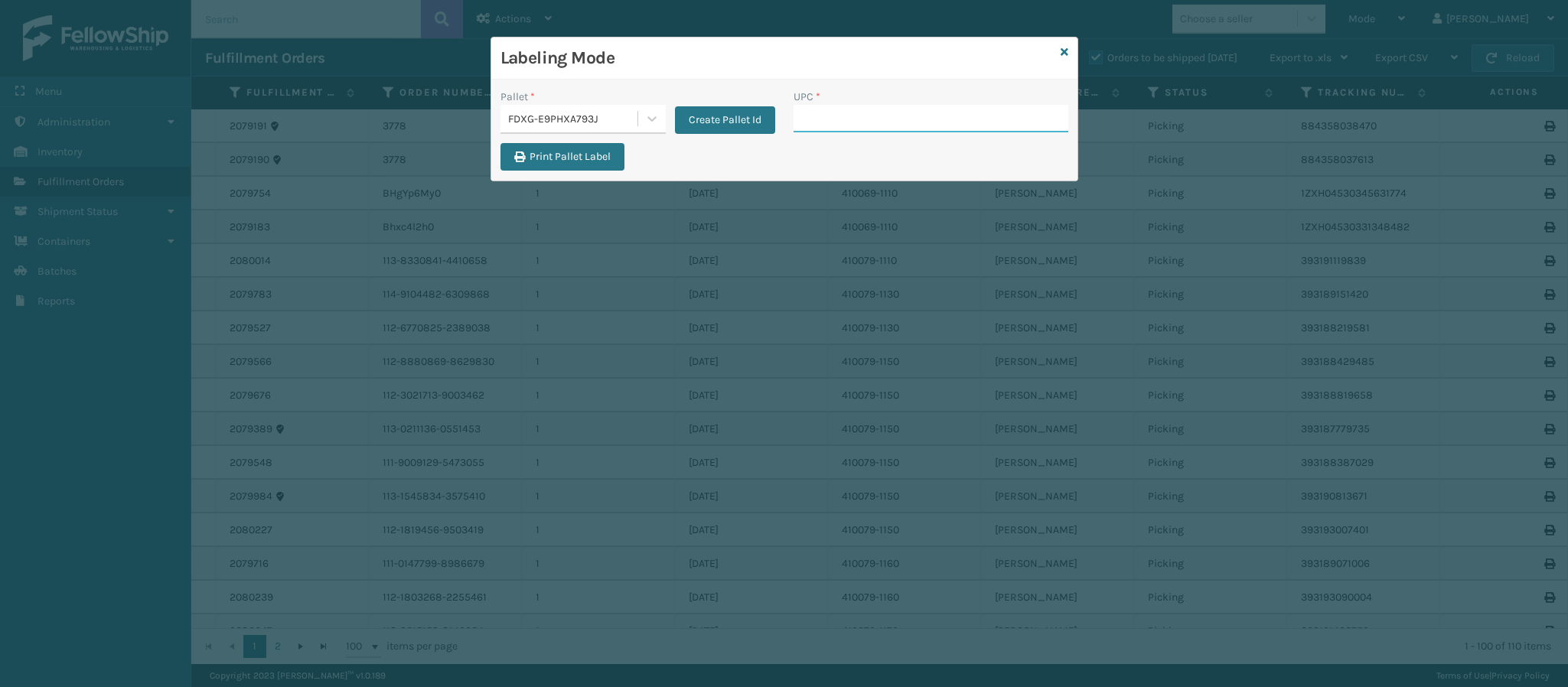
click at [840, 105] on input "UPC *" at bounding box center [931, 119] width 275 height 28
type input "84098511262"
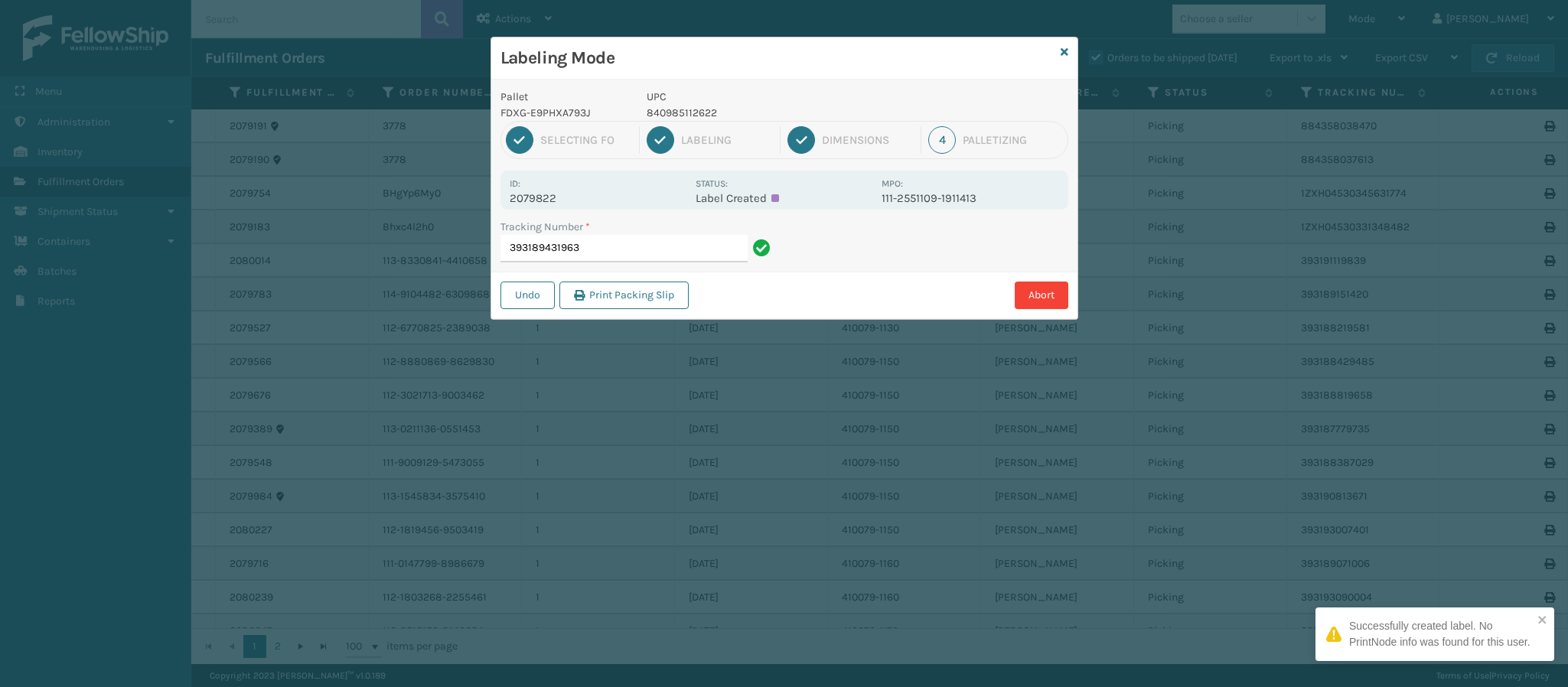
click at [550, 202] on p "2079822" at bounding box center [598, 198] width 177 height 13
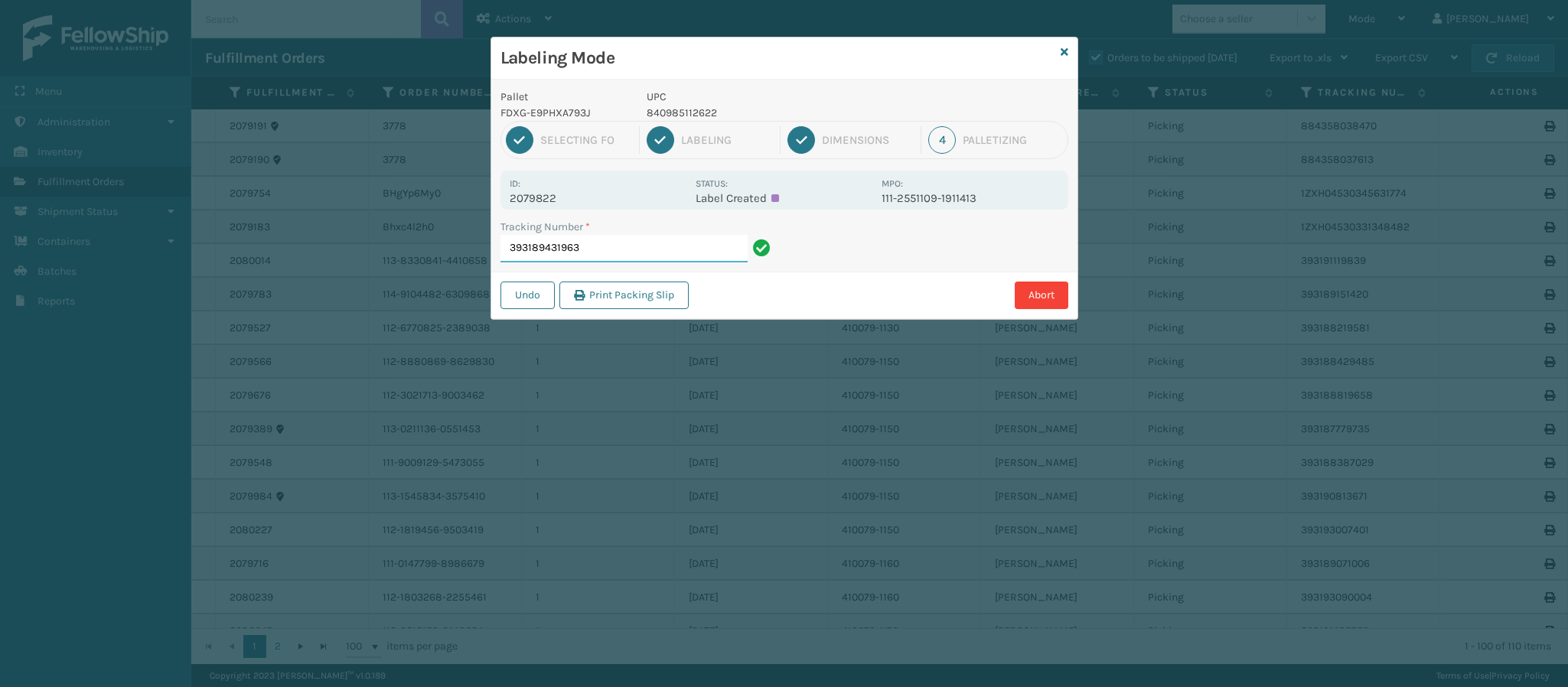
drag, startPoint x: 632, startPoint y: 241, endPoint x: 635, endPoint y: 250, distance: 9.5
click at [635, 250] on input "393189431963" at bounding box center [624, 248] width 248 height 28
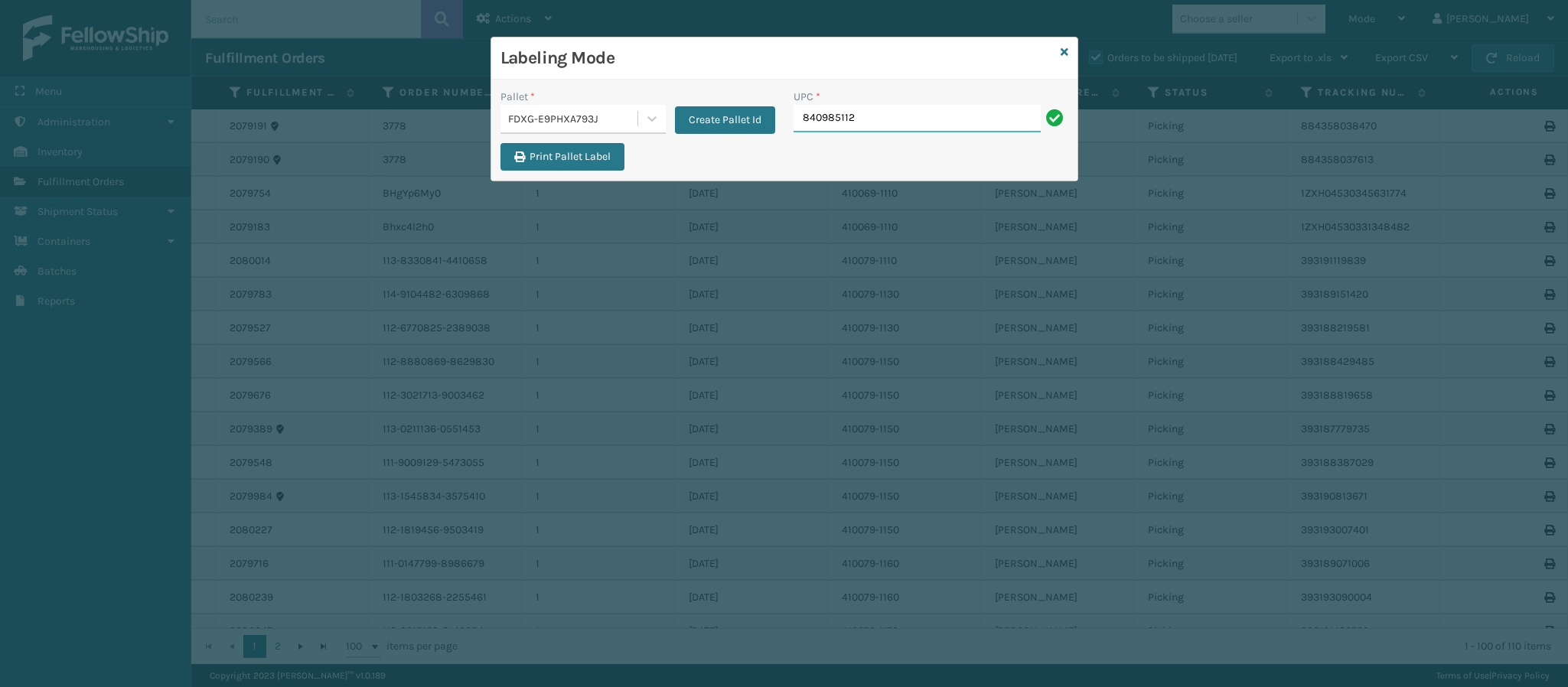
type input "8409851126"
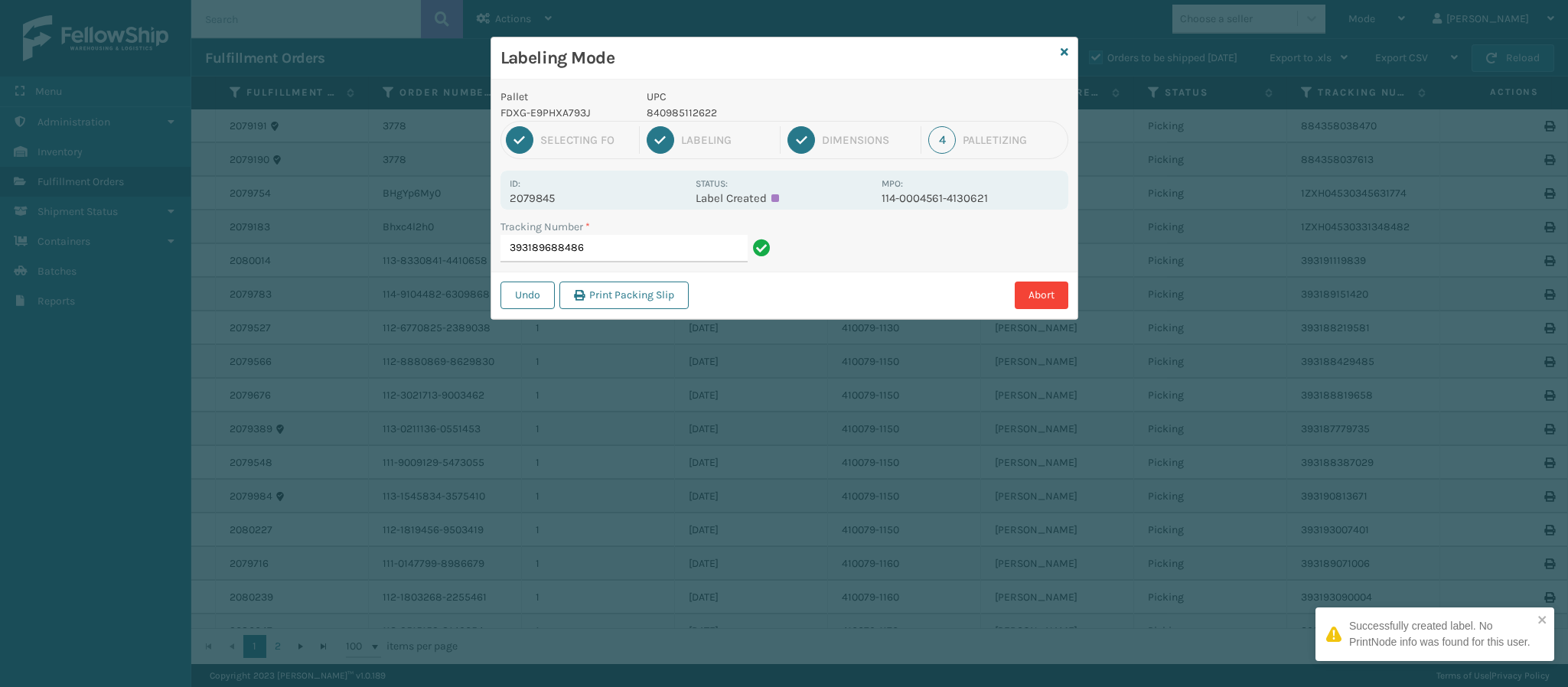
click at [552, 193] on p "2079845" at bounding box center [598, 198] width 177 height 13
click at [618, 253] on input "393189688486" at bounding box center [624, 248] width 248 height 28
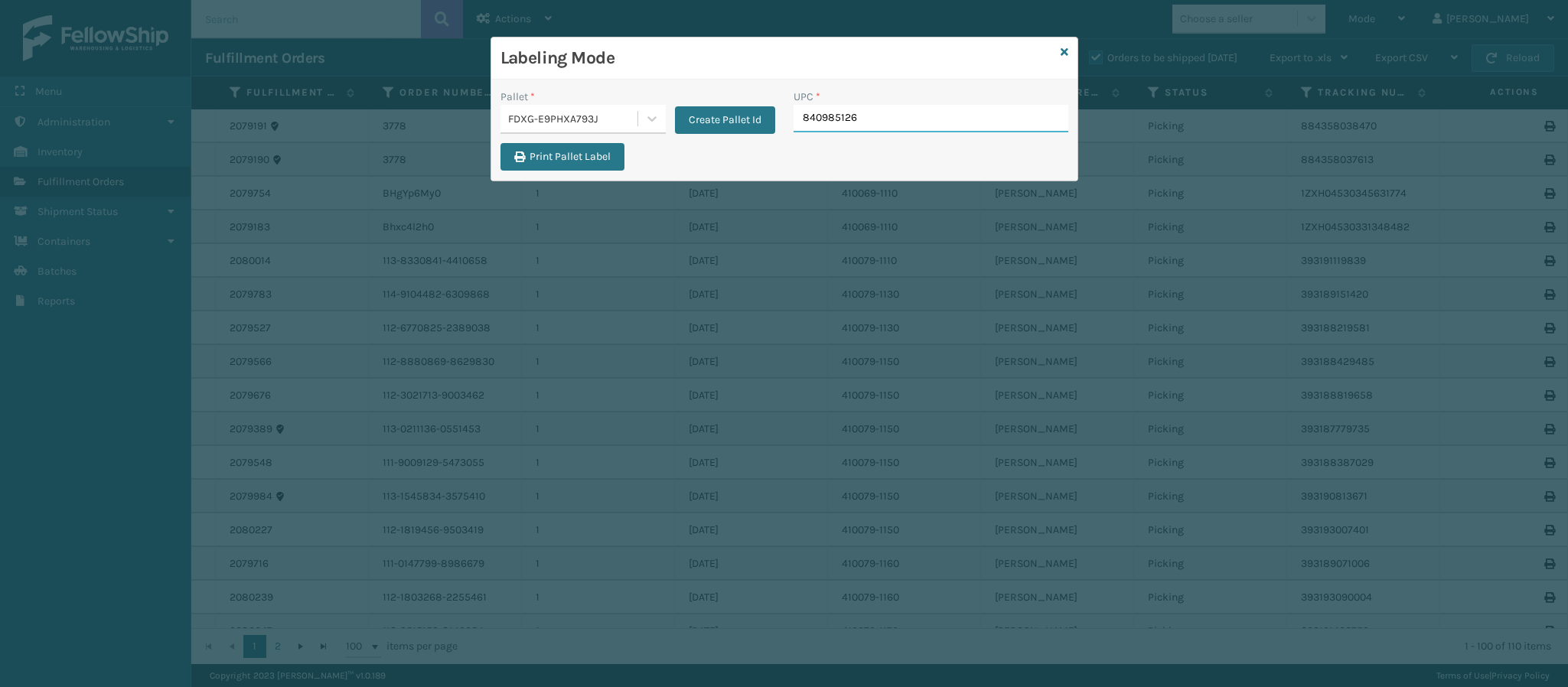
type input "8409851268"
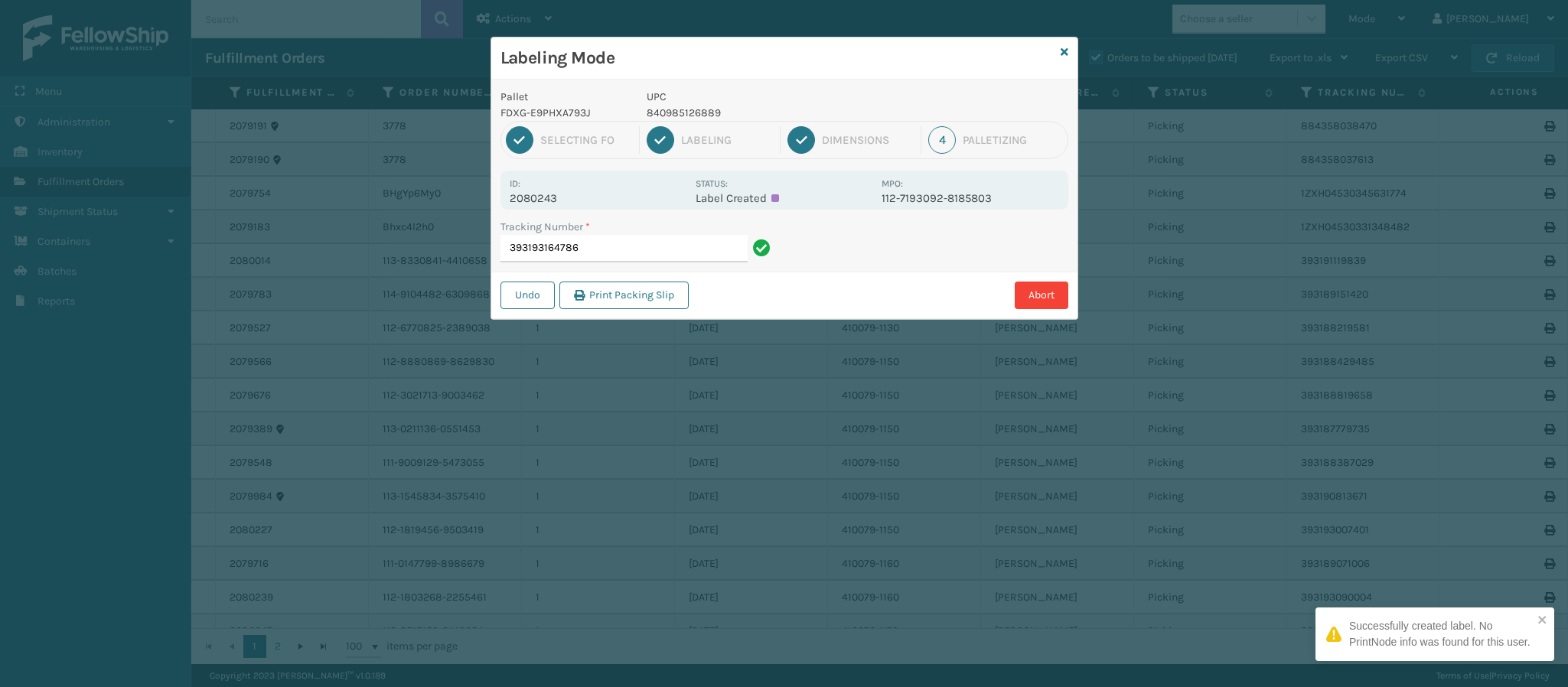
click at [561, 198] on p "2080243" at bounding box center [598, 198] width 177 height 13
click at [602, 250] on input "393193164786" at bounding box center [624, 248] width 248 height 28
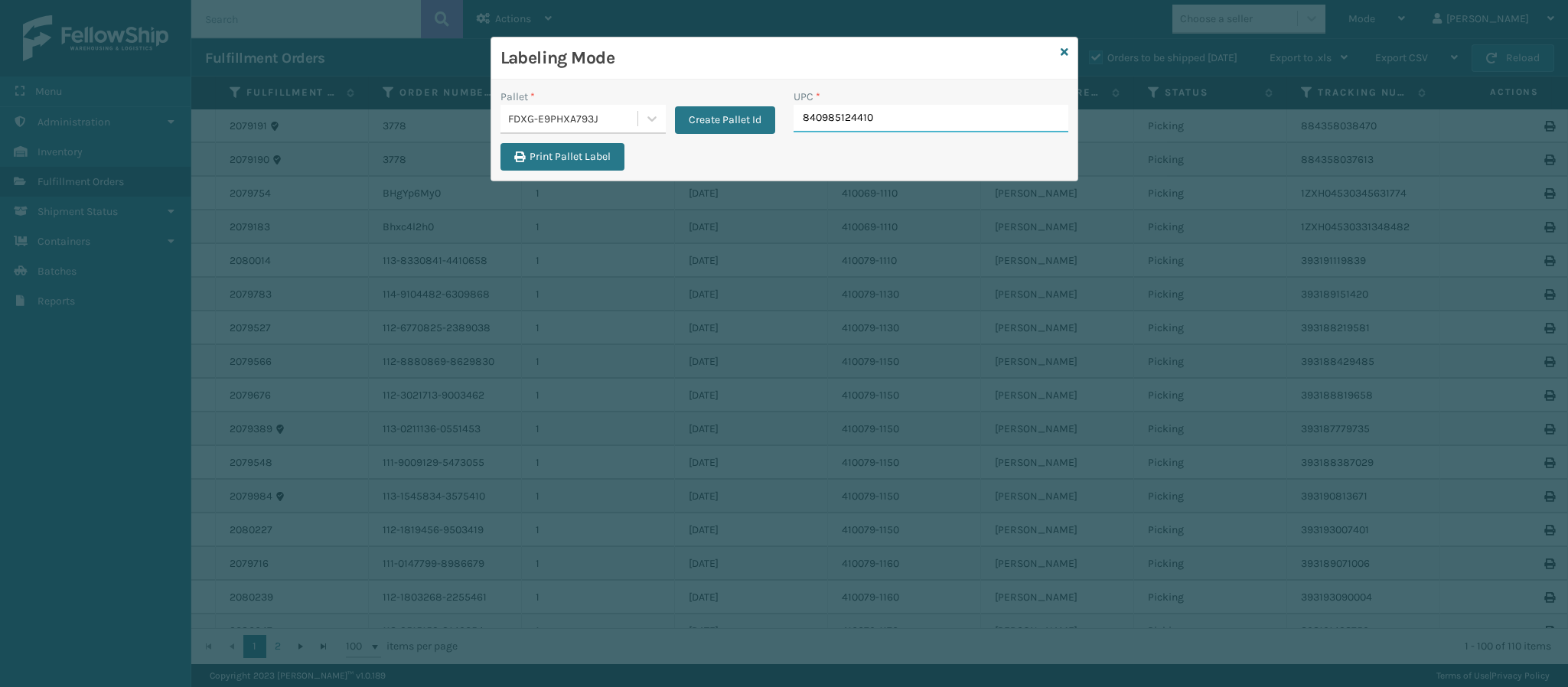
type input "840985124410"
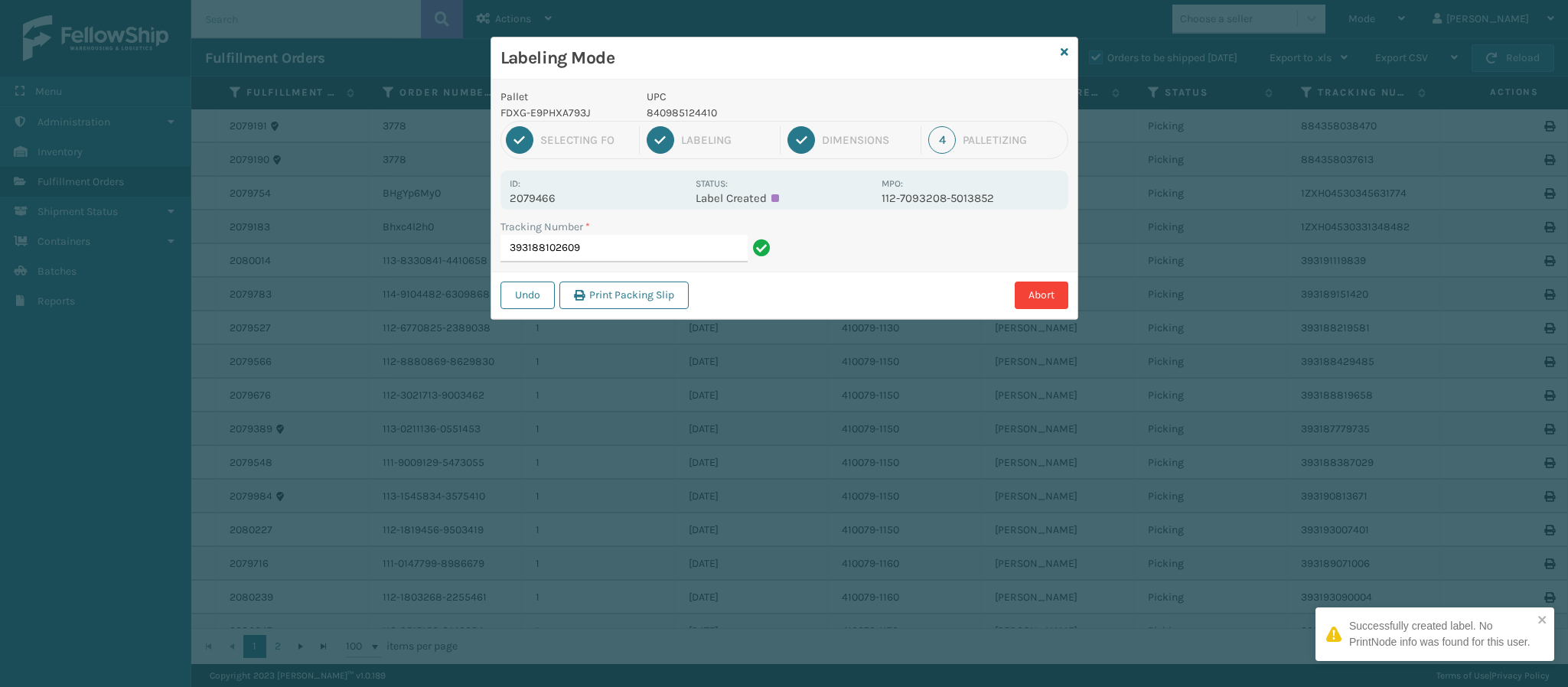
click at [550, 200] on p "2079466" at bounding box center [598, 198] width 177 height 13
click at [650, 257] on div "Tracking Number * 393188102609" at bounding box center [638, 245] width 293 height 53
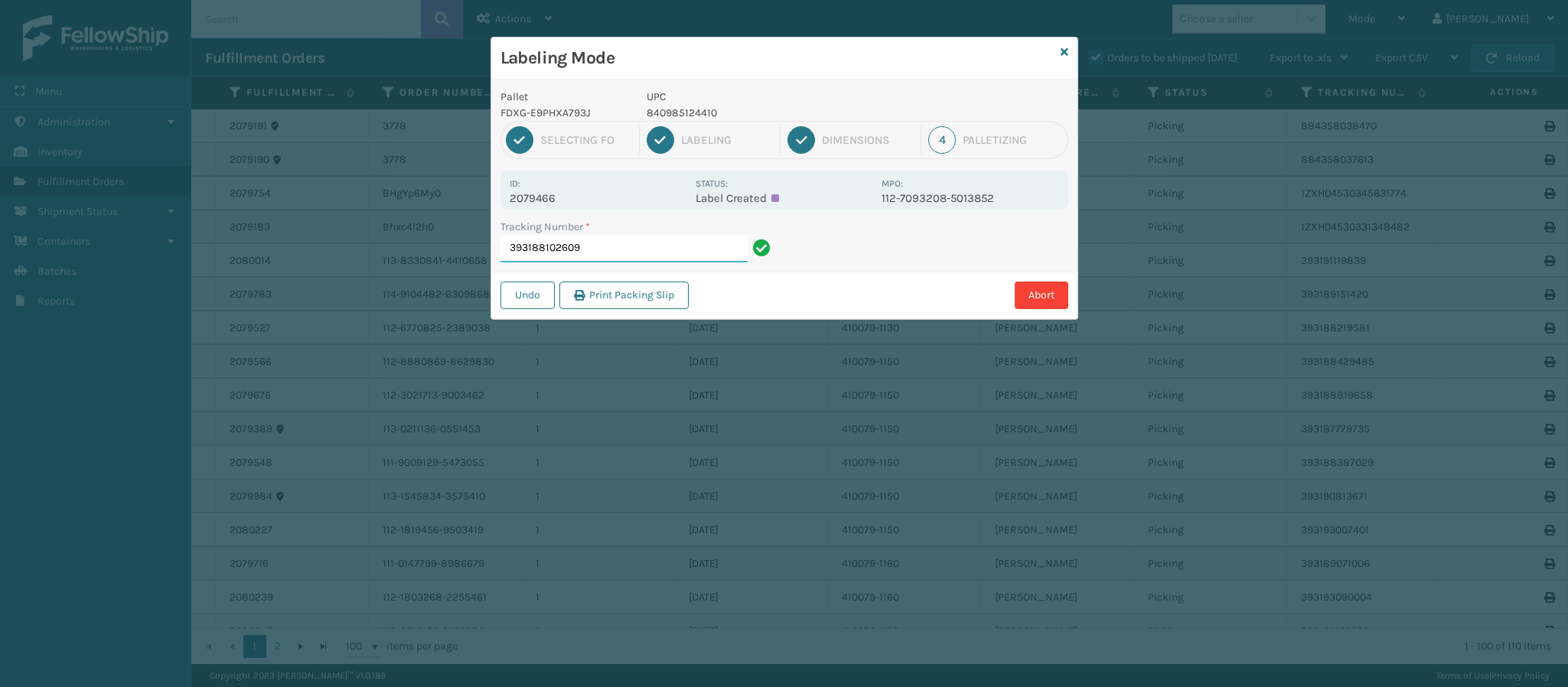
click at [650, 257] on input "393188102609" at bounding box center [624, 248] width 248 height 28
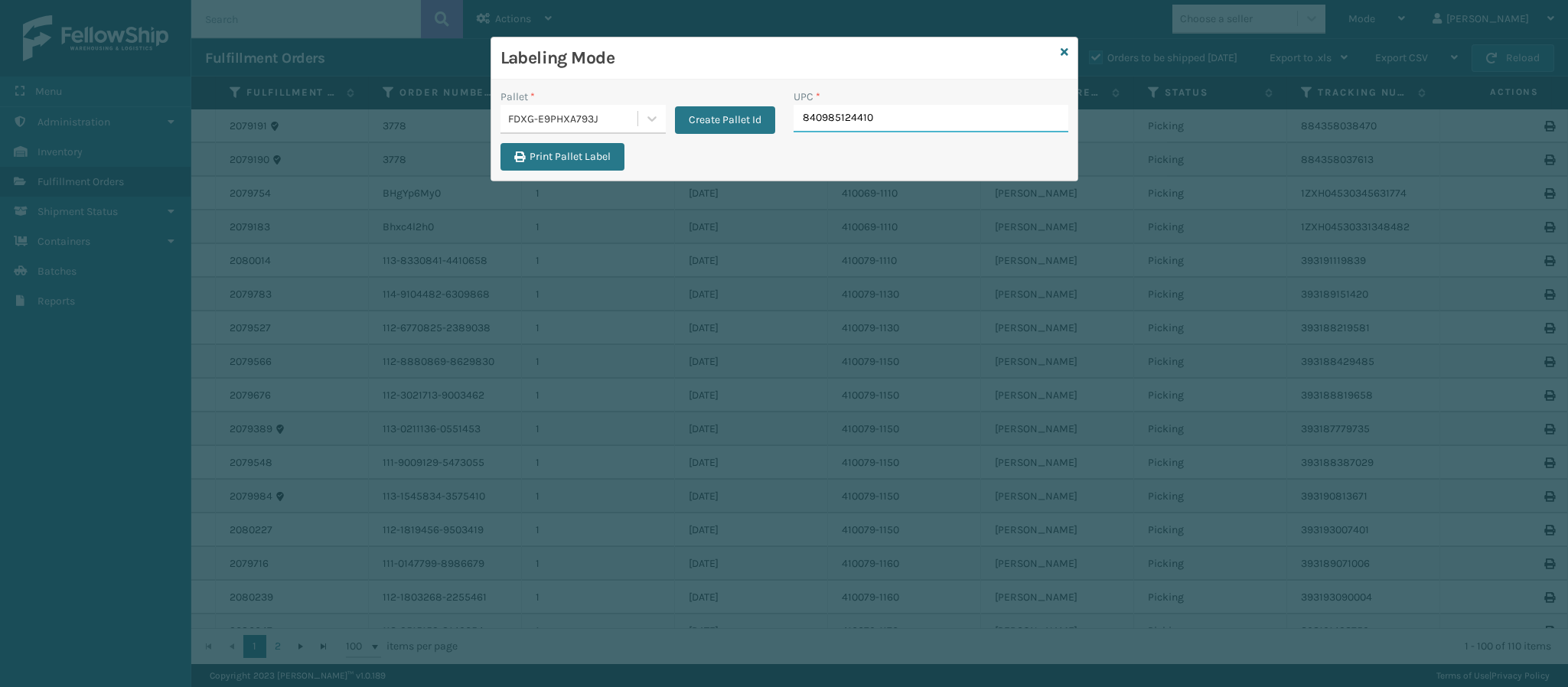
type input "840985124410"
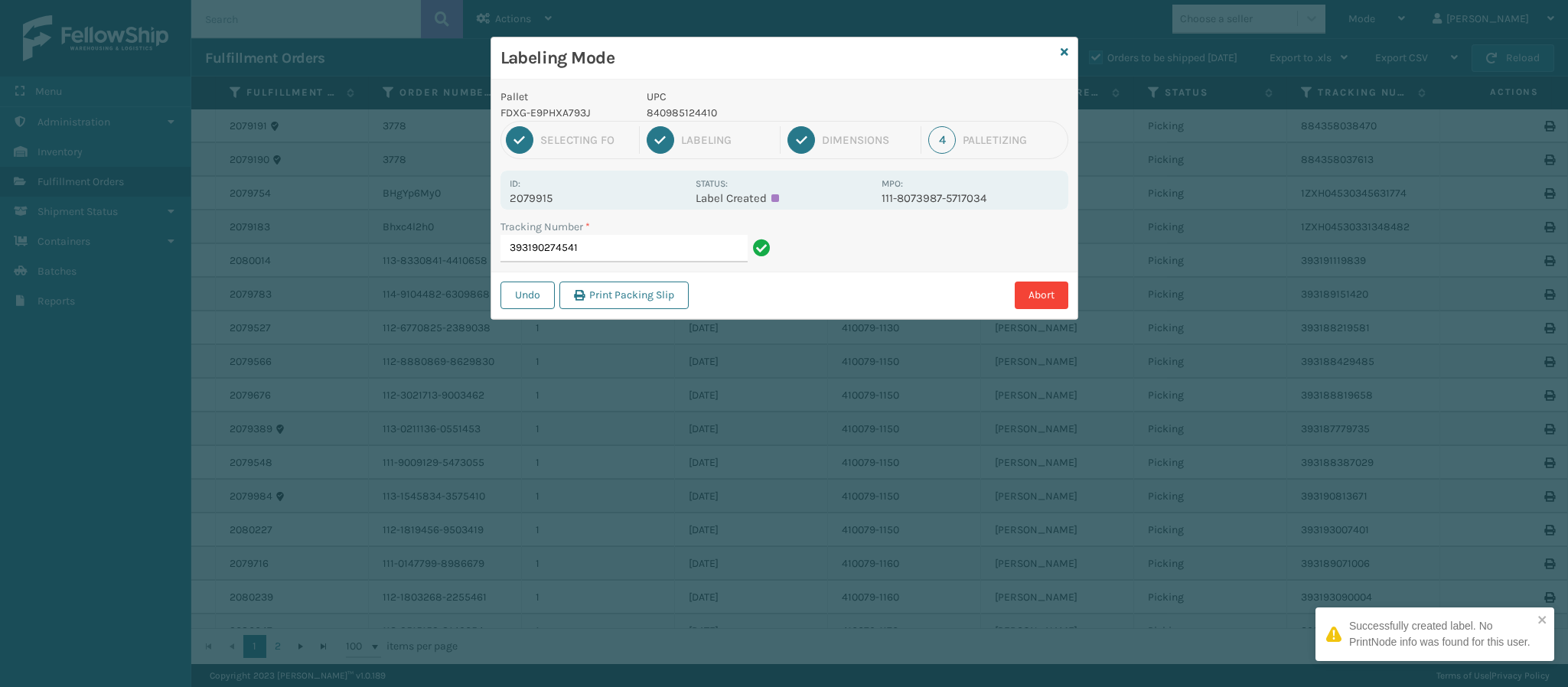
click at [550, 200] on p "2079915" at bounding box center [598, 198] width 177 height 13
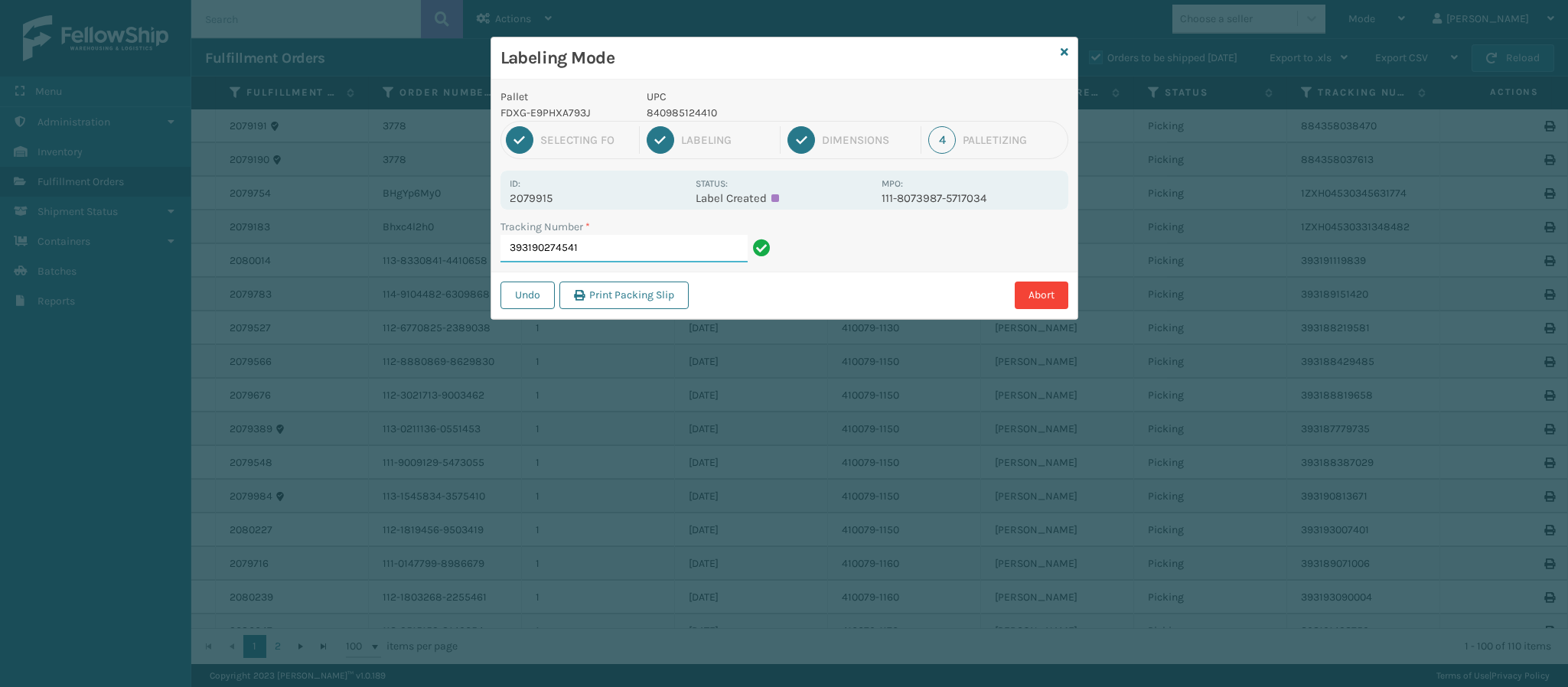
drag, startPoint x: 616, startPoint y: 253, endPoint x: 607, endPoint y: 240, distance: 15.8
click at [607, 240] on input "393190274541" at bounding box center [624, 248] width 248 height 28
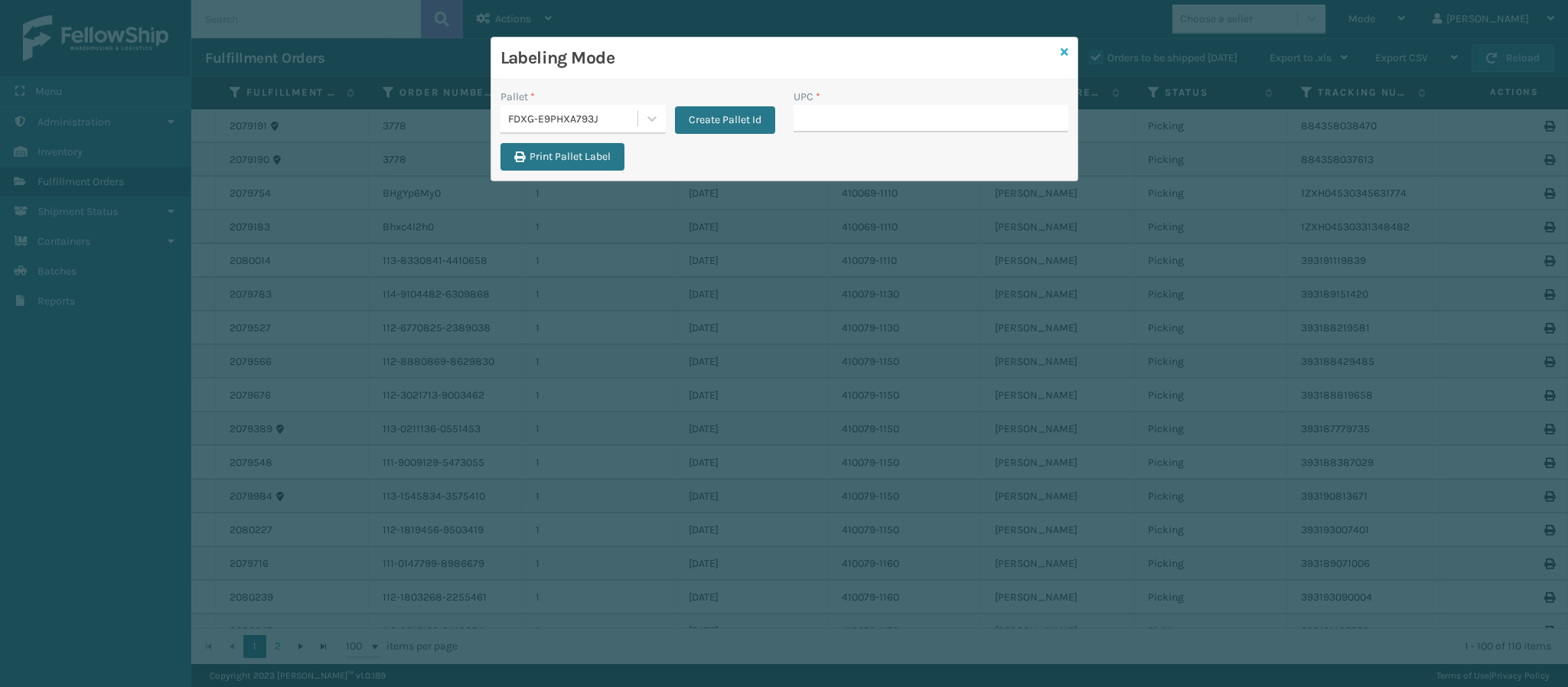
click at [1062, 57] on icon at bounding box center [1064, 51] width 8 height 11
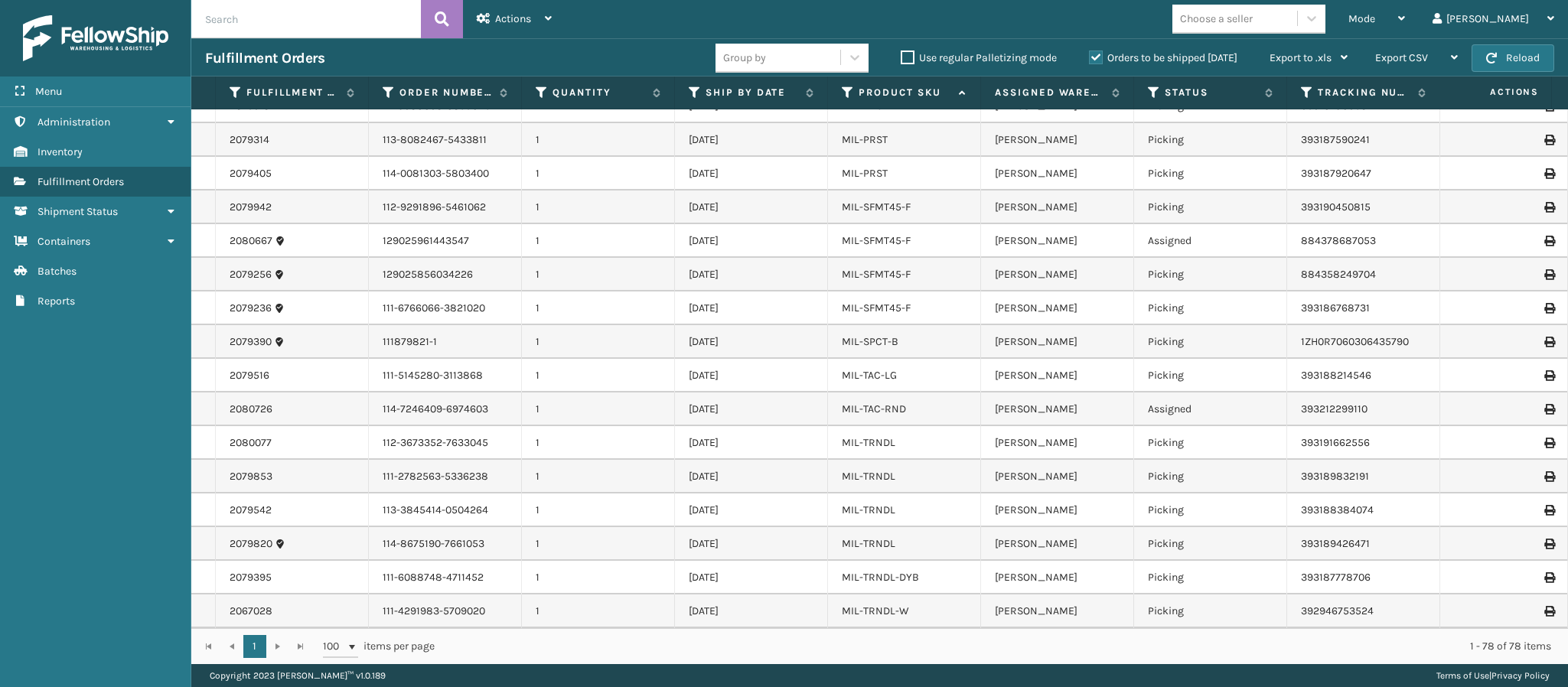
scroll to position [0, 0]
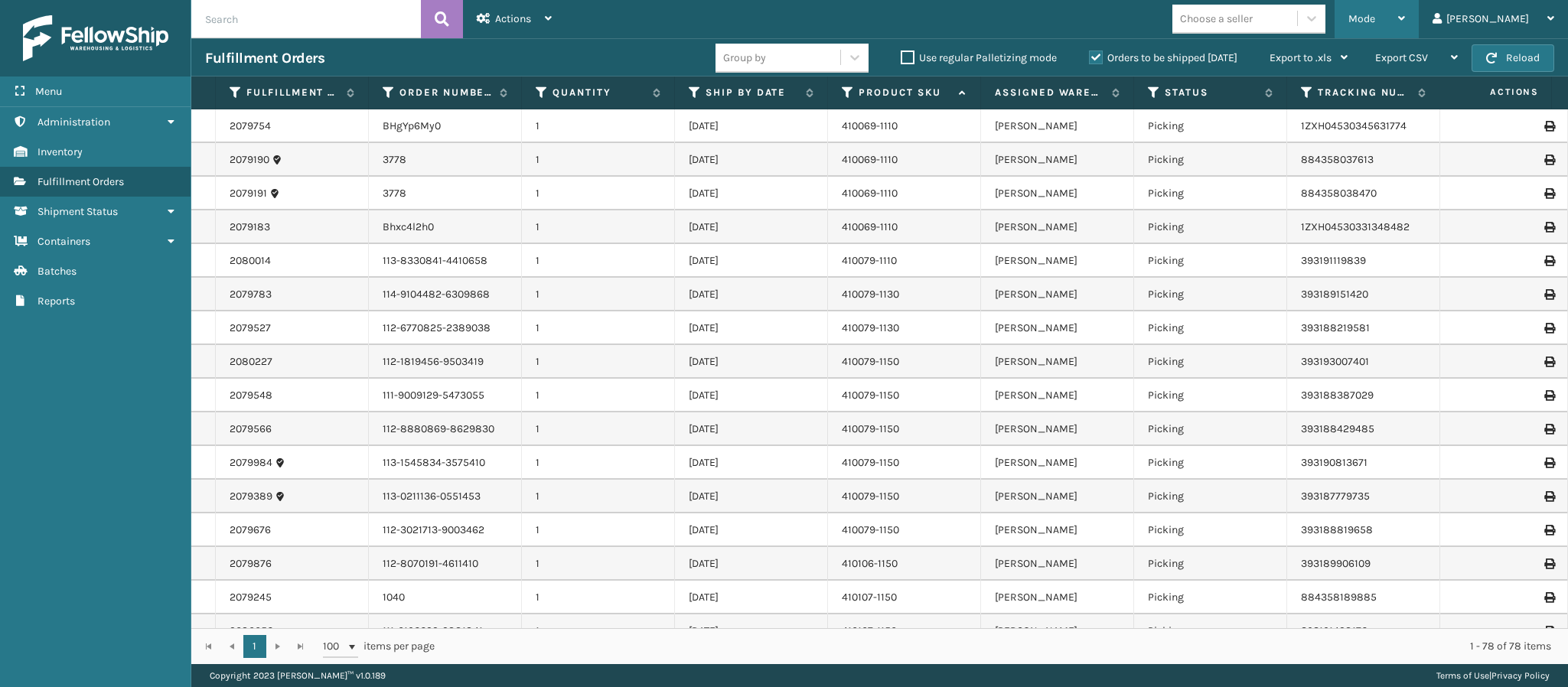
click at [1405, 21] on div "Mode" at bounding box center [1377, 19] width 56 height 38
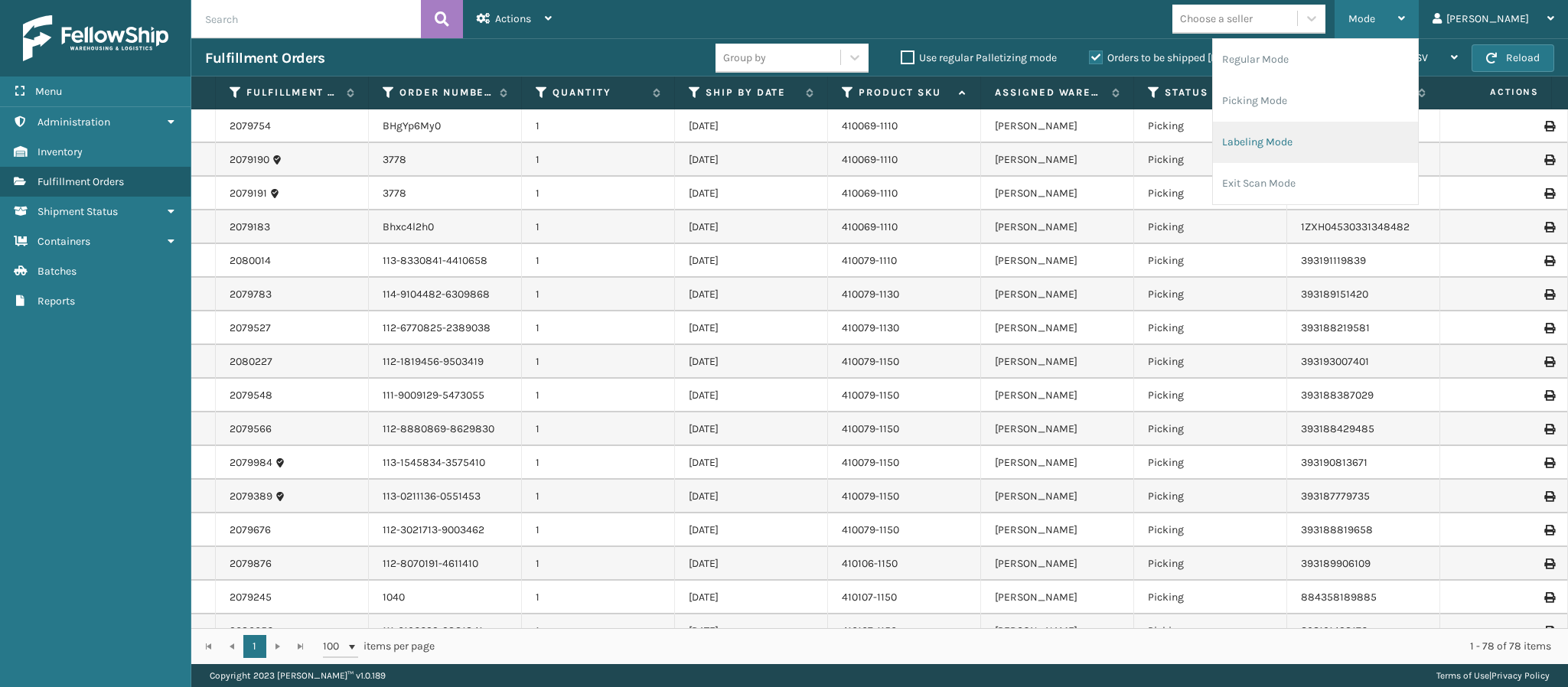
click at [1335, 127] on li "Labeling Mode" at bounding box center [1316, 142] width 205 height 41
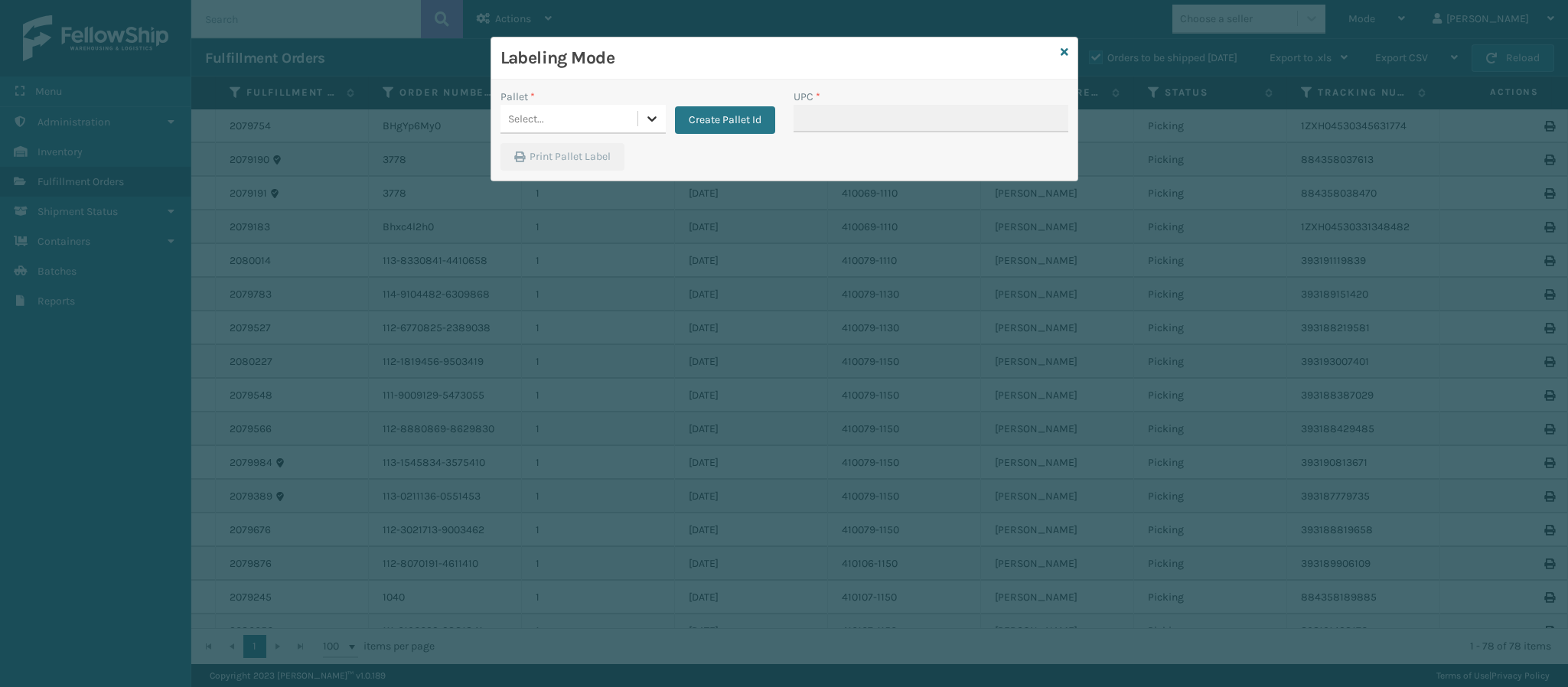
click at [646, 120] on icon at bounding box center [652, 119] width 15 height 15
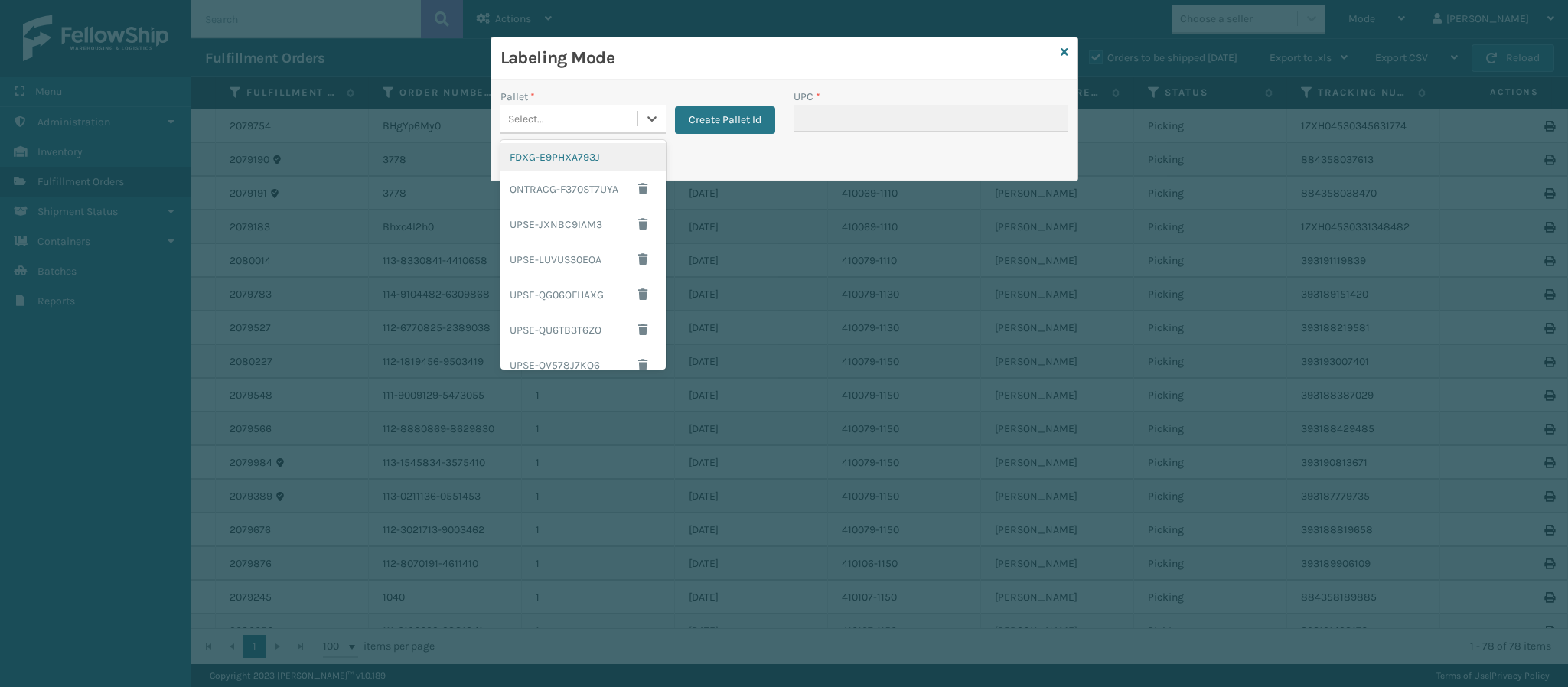
click at [561, 165] on div "FDXG-E9PHXA793J" at bounding box center [583, 157] width 165 height 29
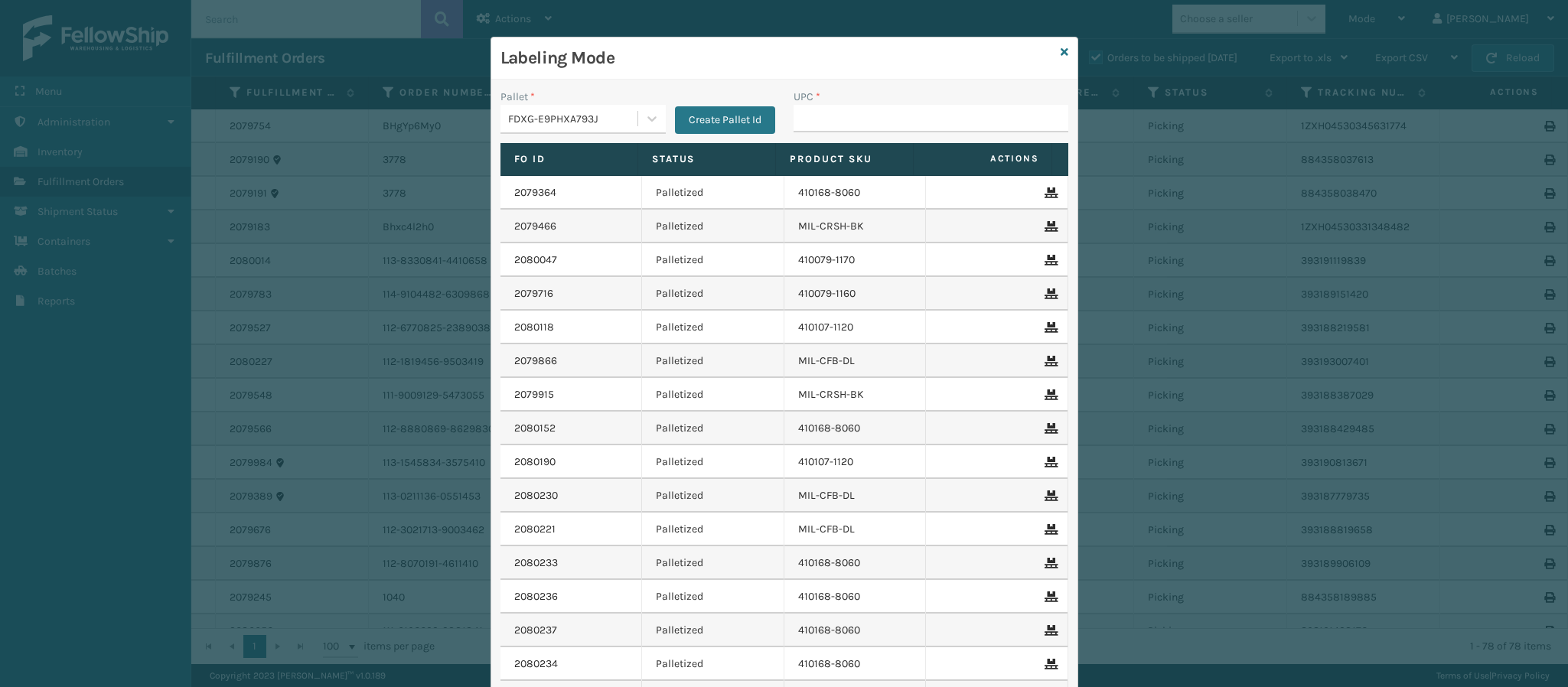
drag, startPoint x: 852, startPoint y: 133, endPoint x: 850, endPoint y: 122, distance: 11.2
click at [850, 122] on div "UPC *" at bounding box center [931, 115] width 293 height 55
click at [845, 120] on input "UPC *" at bounding box center [931, 119] width 275 height 28
type input "849986012290"
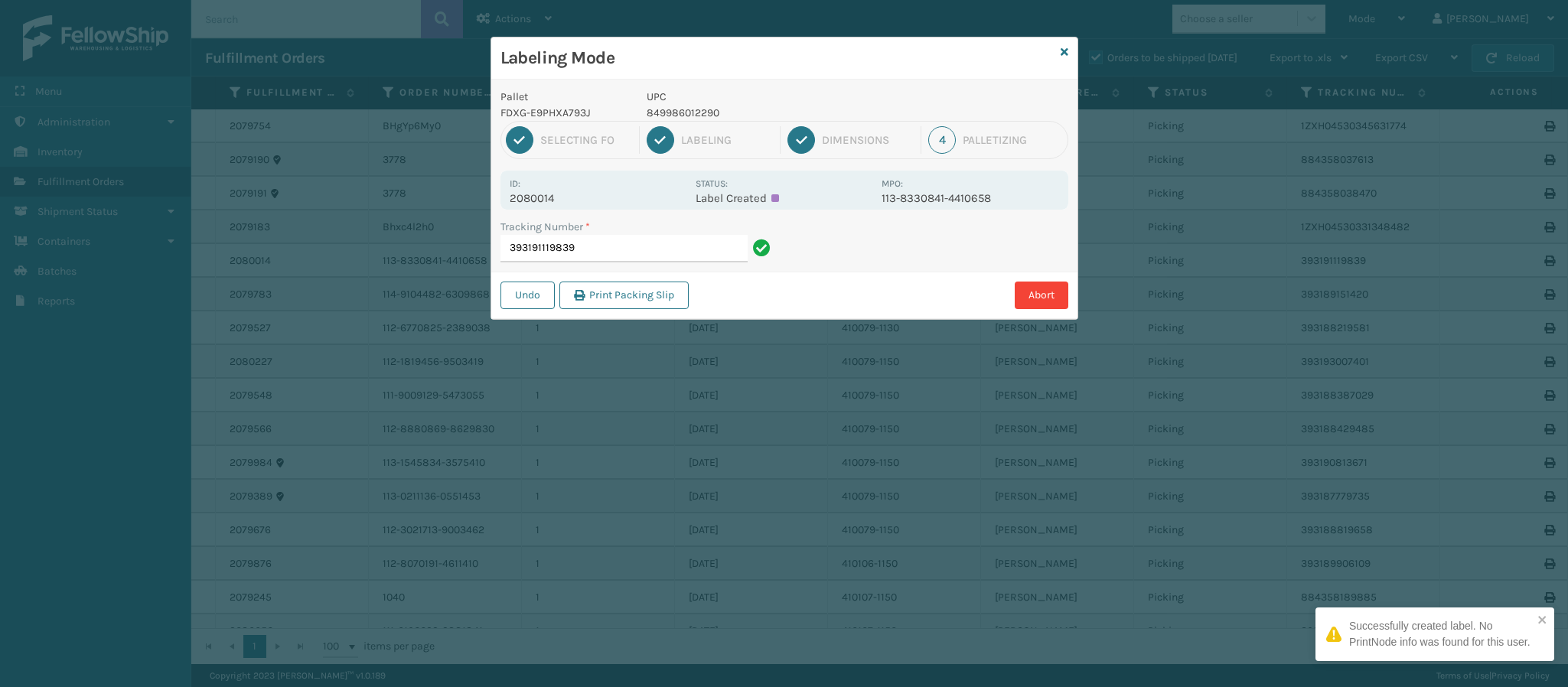
click at [554, 198] on p "2080014" at bounding box center [598, 198] width 177 height 13
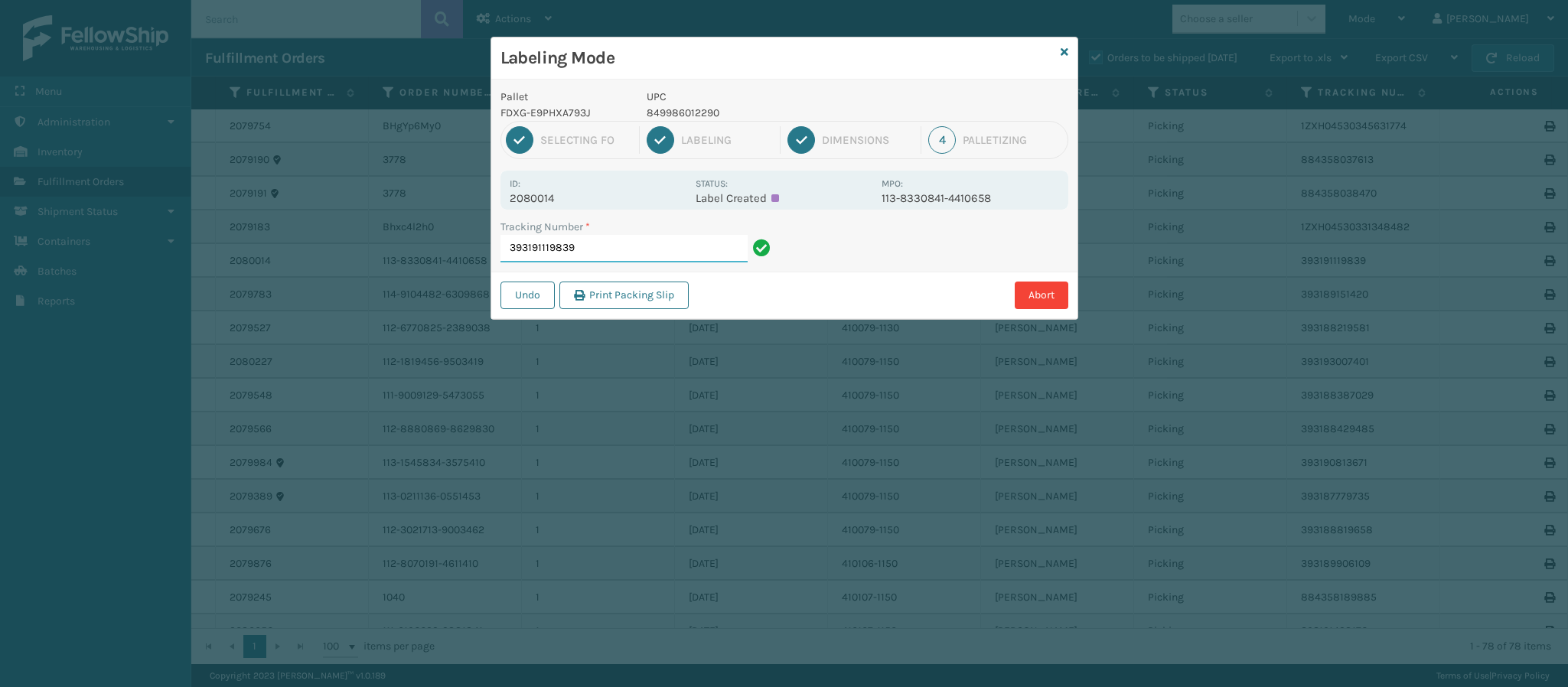
click at [616, 250] on input "393191119839" at bounding box center [624, 248] width 248 height 28
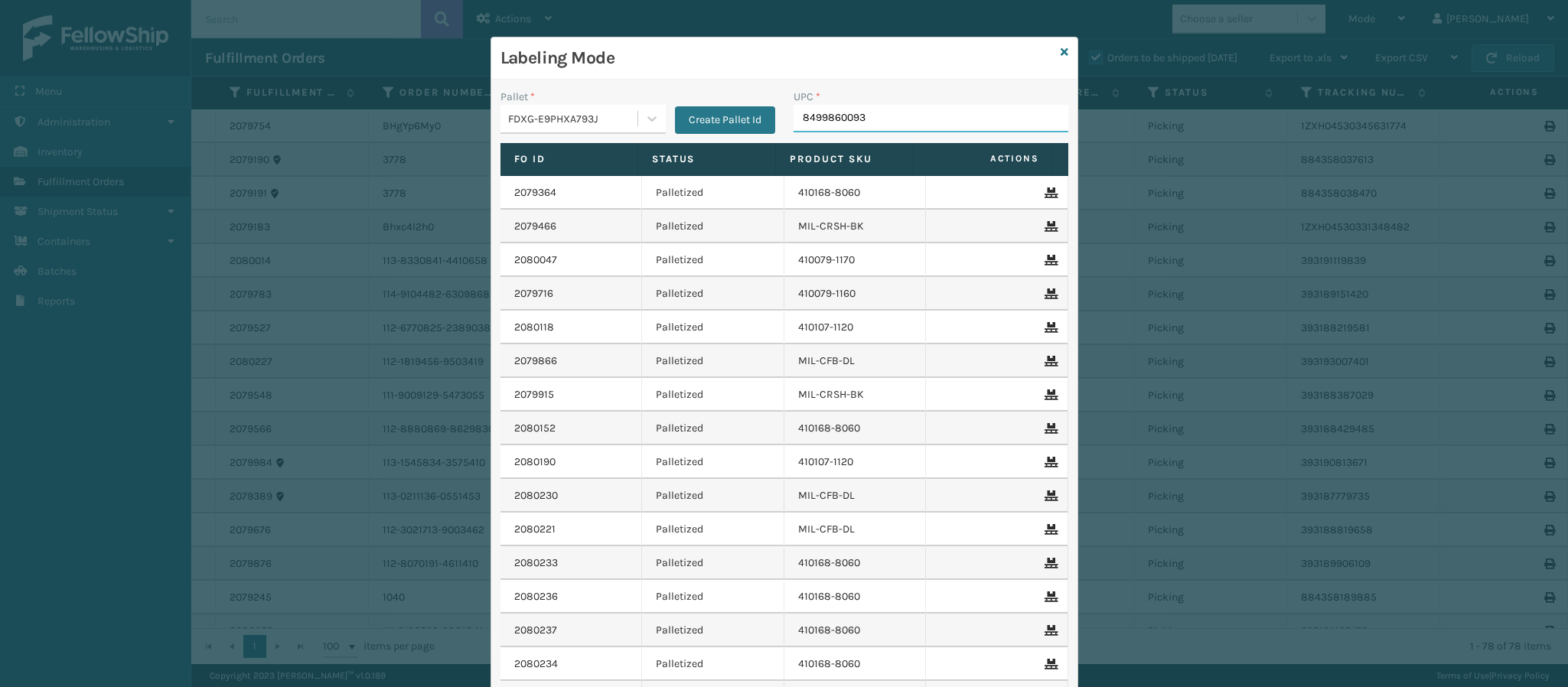
type input "84998600938"
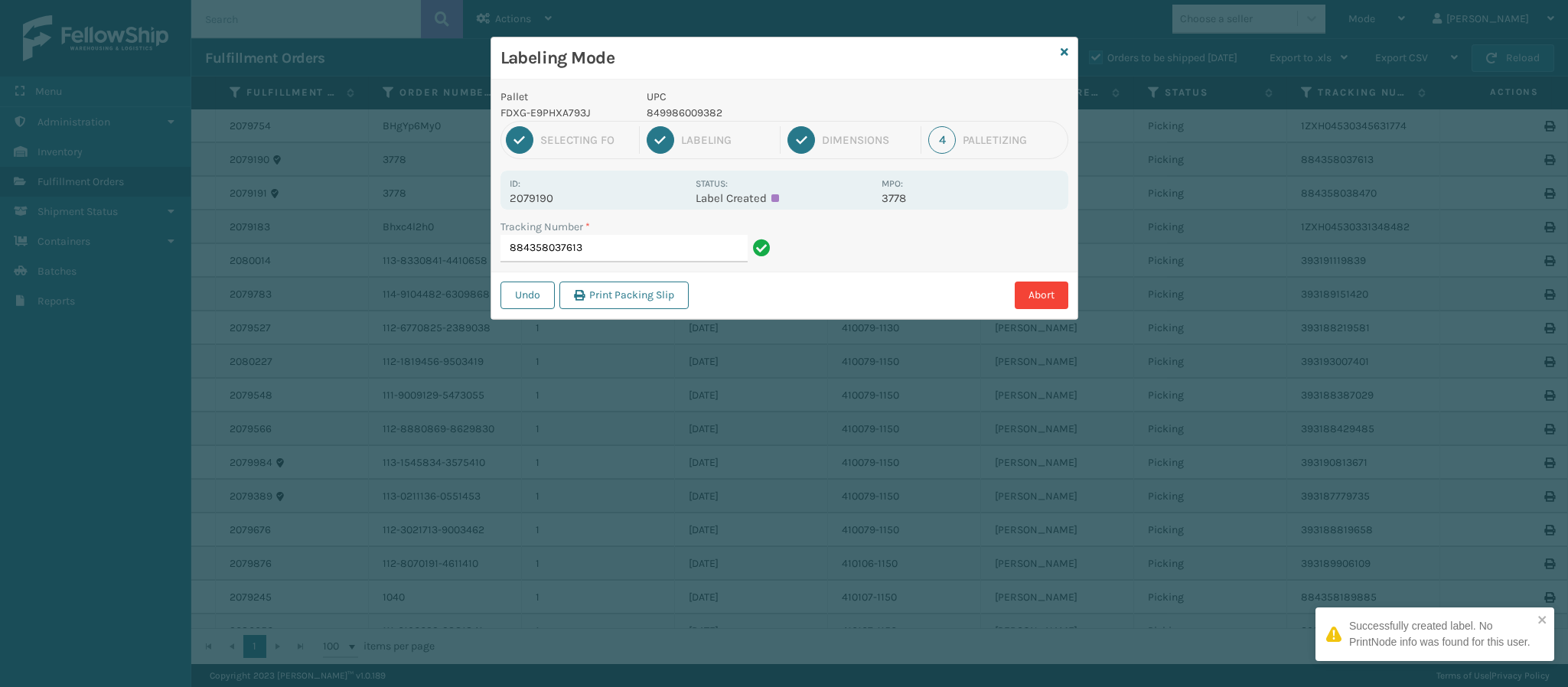
click at [542, 207] on div "Id: 2079190 Status: Label Created MPO: 3778" at bounding box center [784, 190] width 568 height 39
click at [550, 200] on p "2079190" at bounding box center [598, 198] width 177 height 13
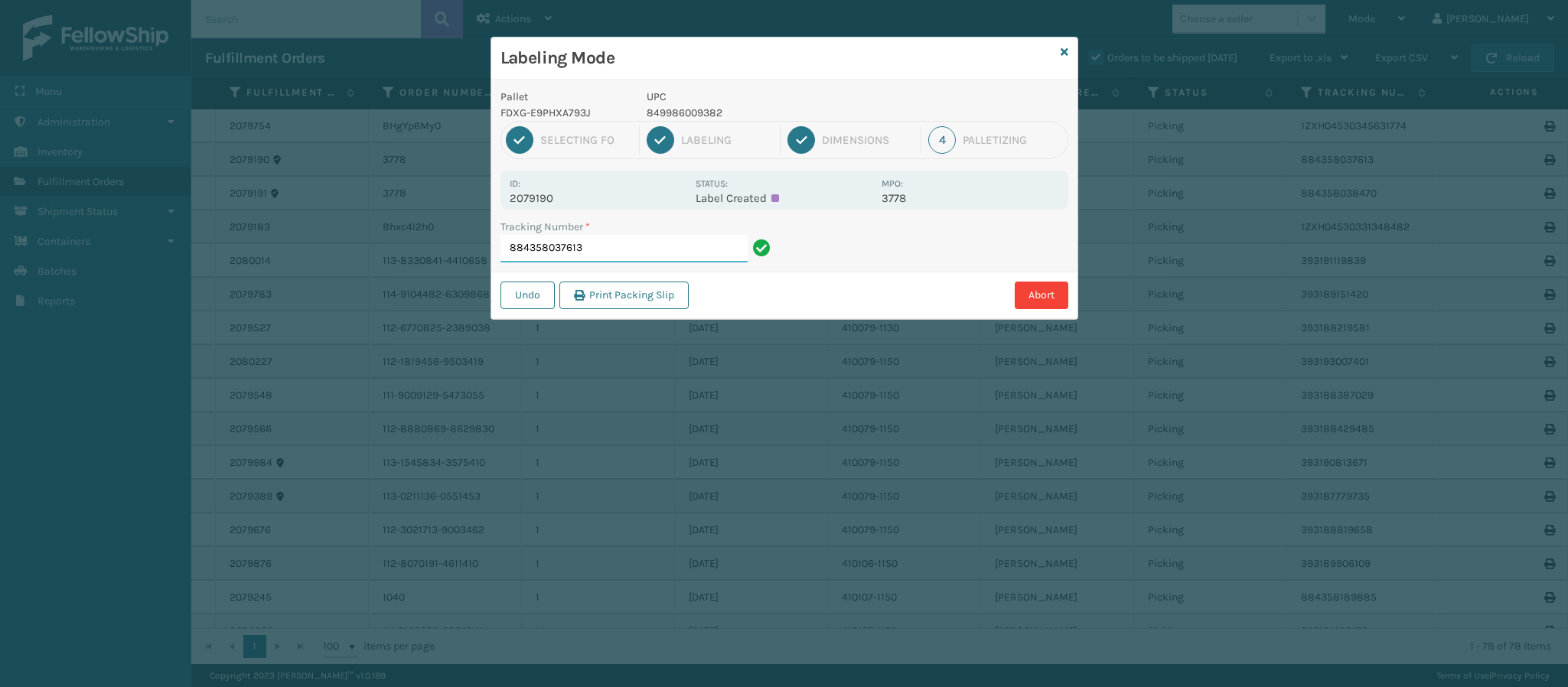
click at [601, 253] on input "884358037613" at bounding box center [624, 248] width 248 height 28
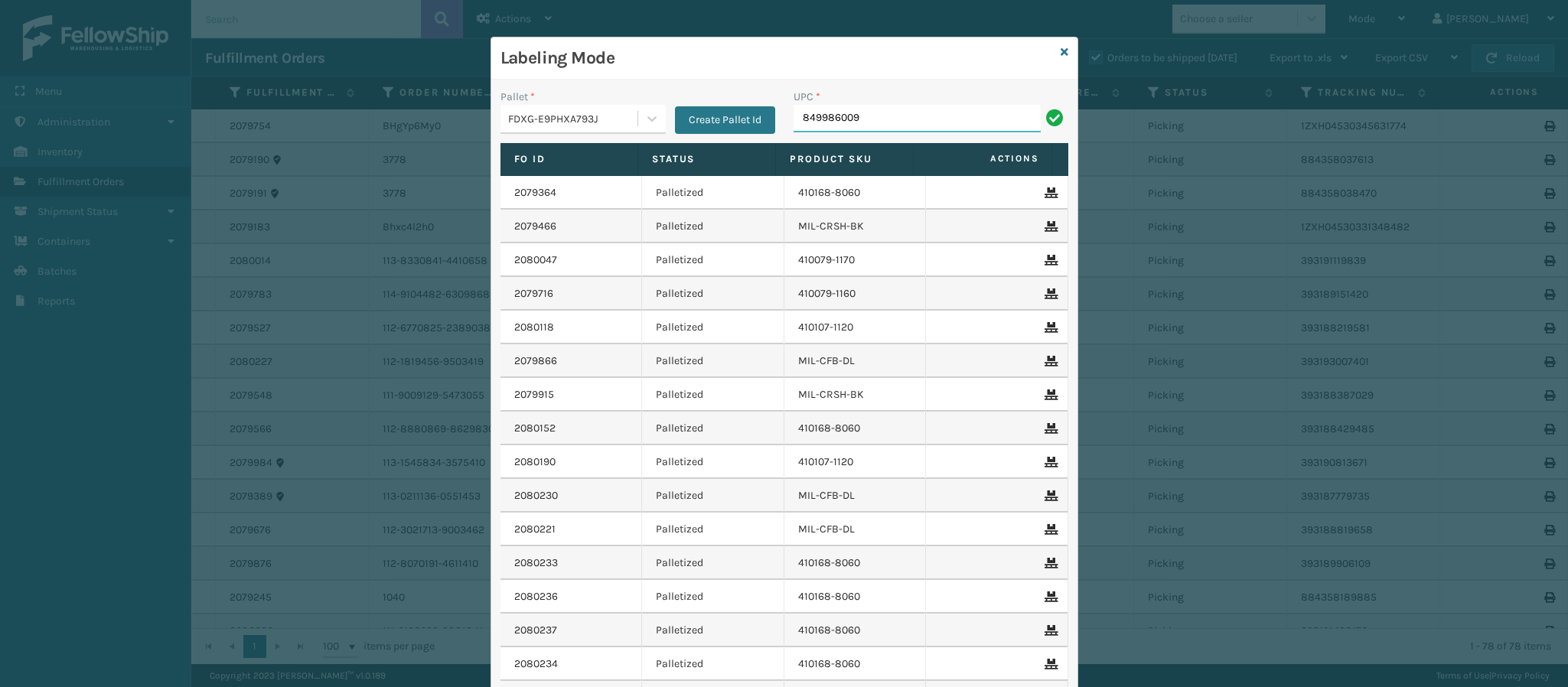
type input "8499860093"
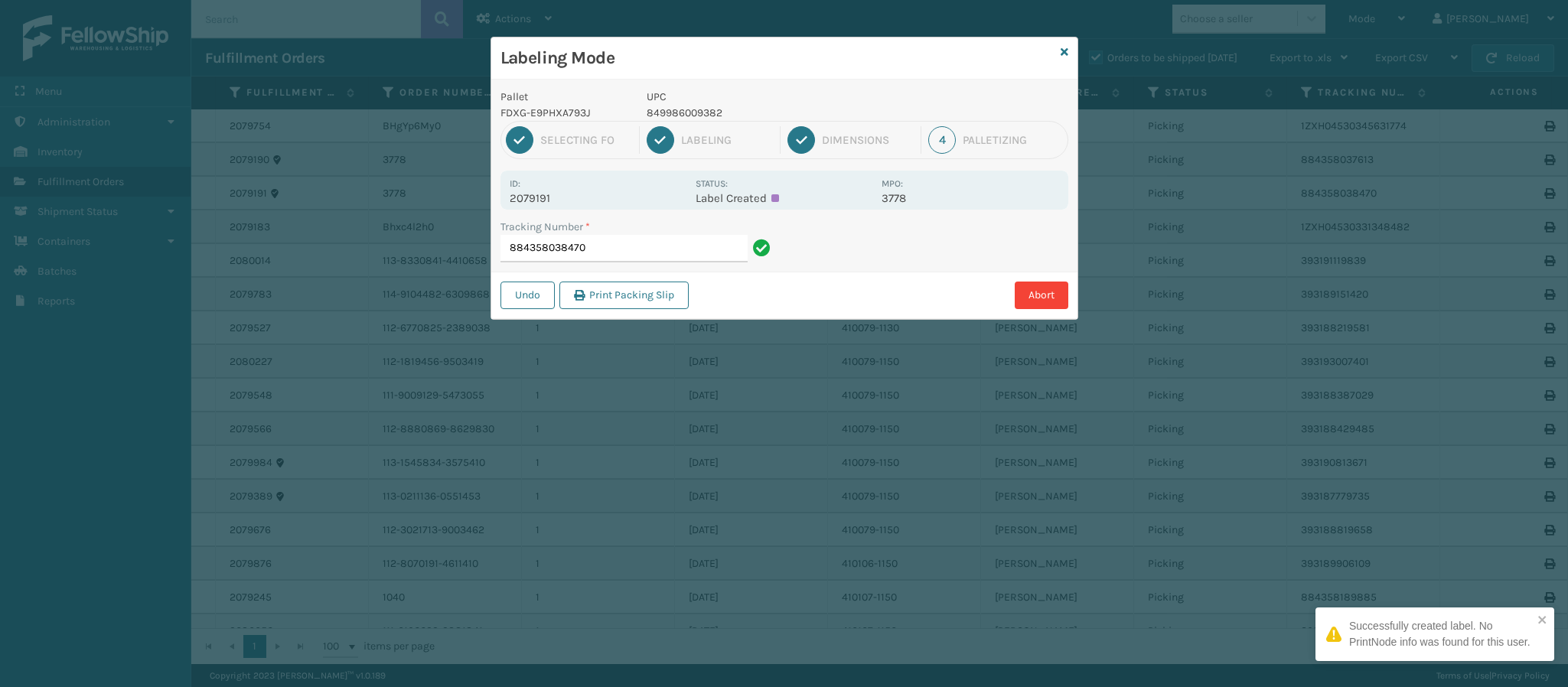
click at [549, 198] on p "2079191" at bounding box center [598, 198] width 177 height 13
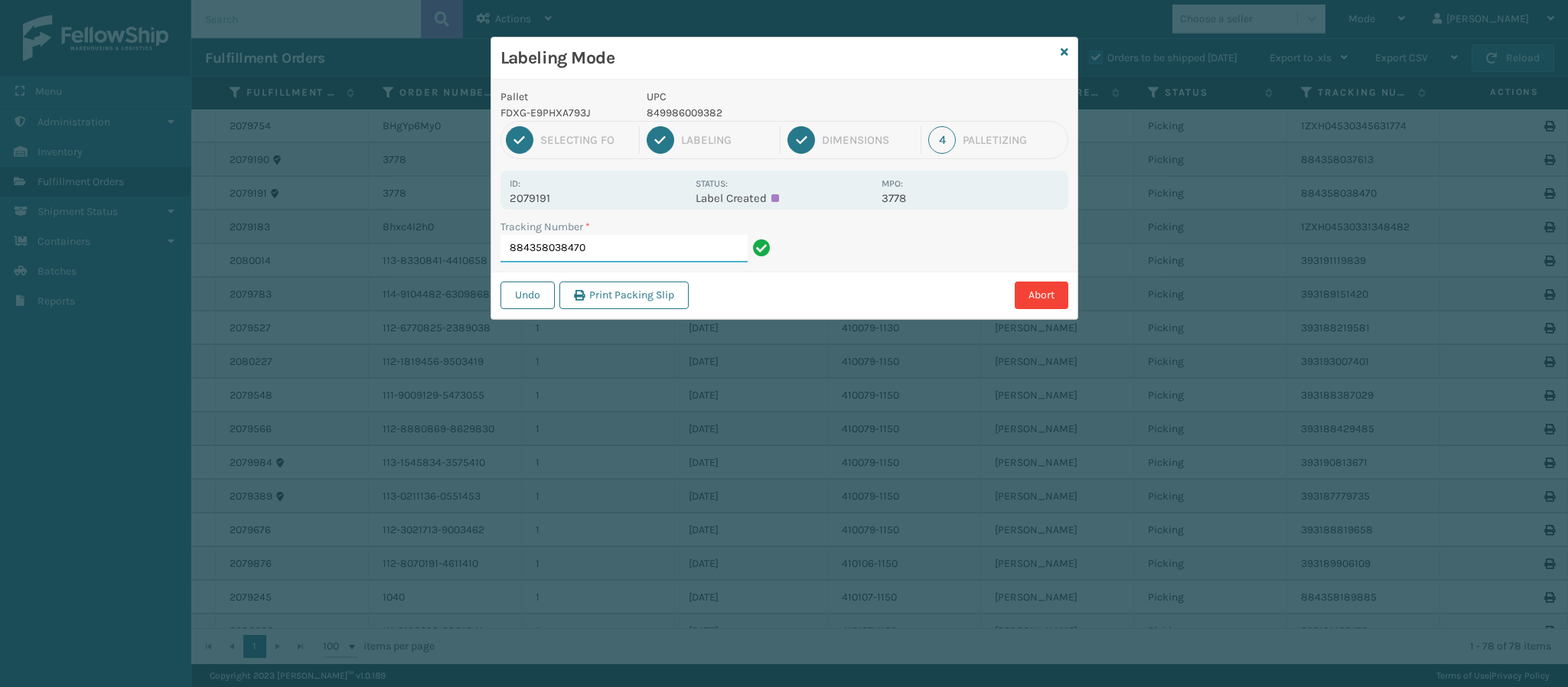
click at [614, 253] on input "884358038470" at bounding box center [624, 248] width 248 height 28
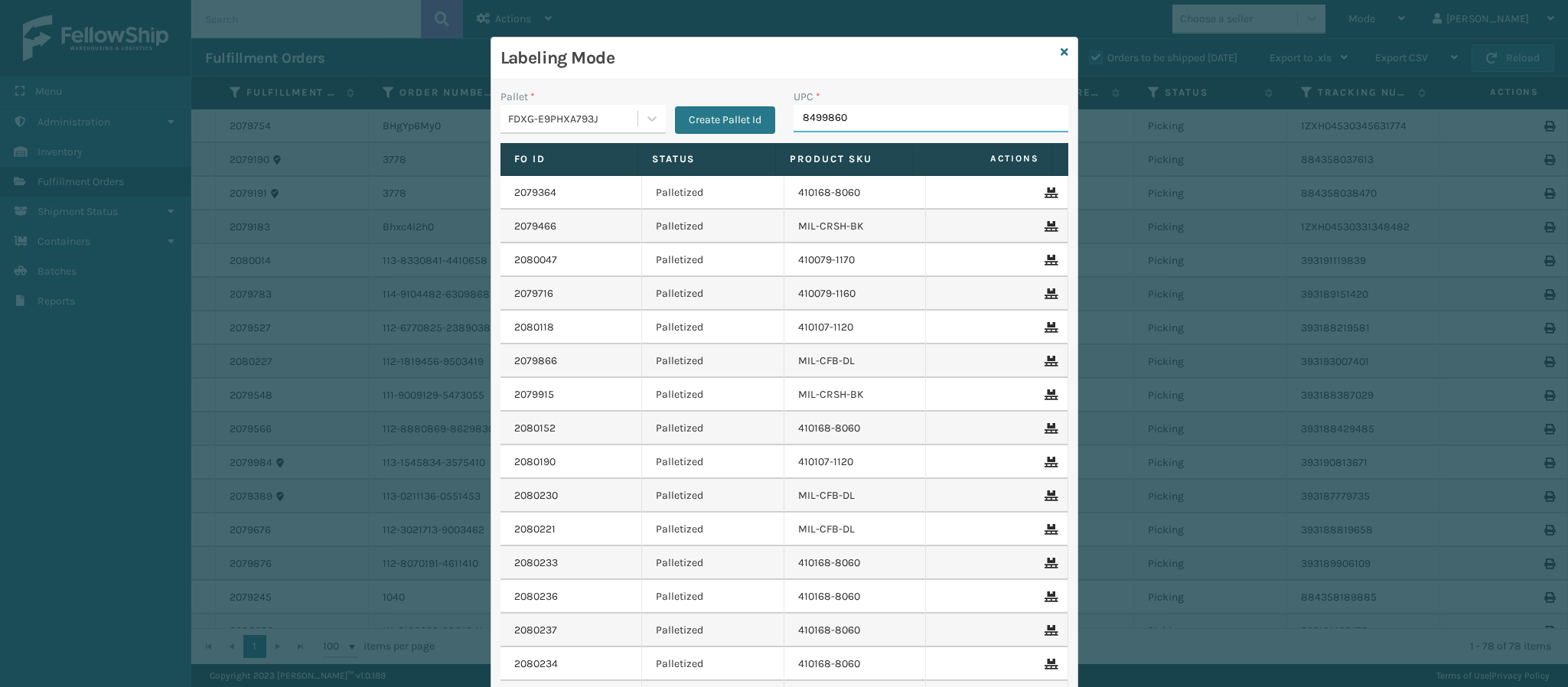
type input "84998601"
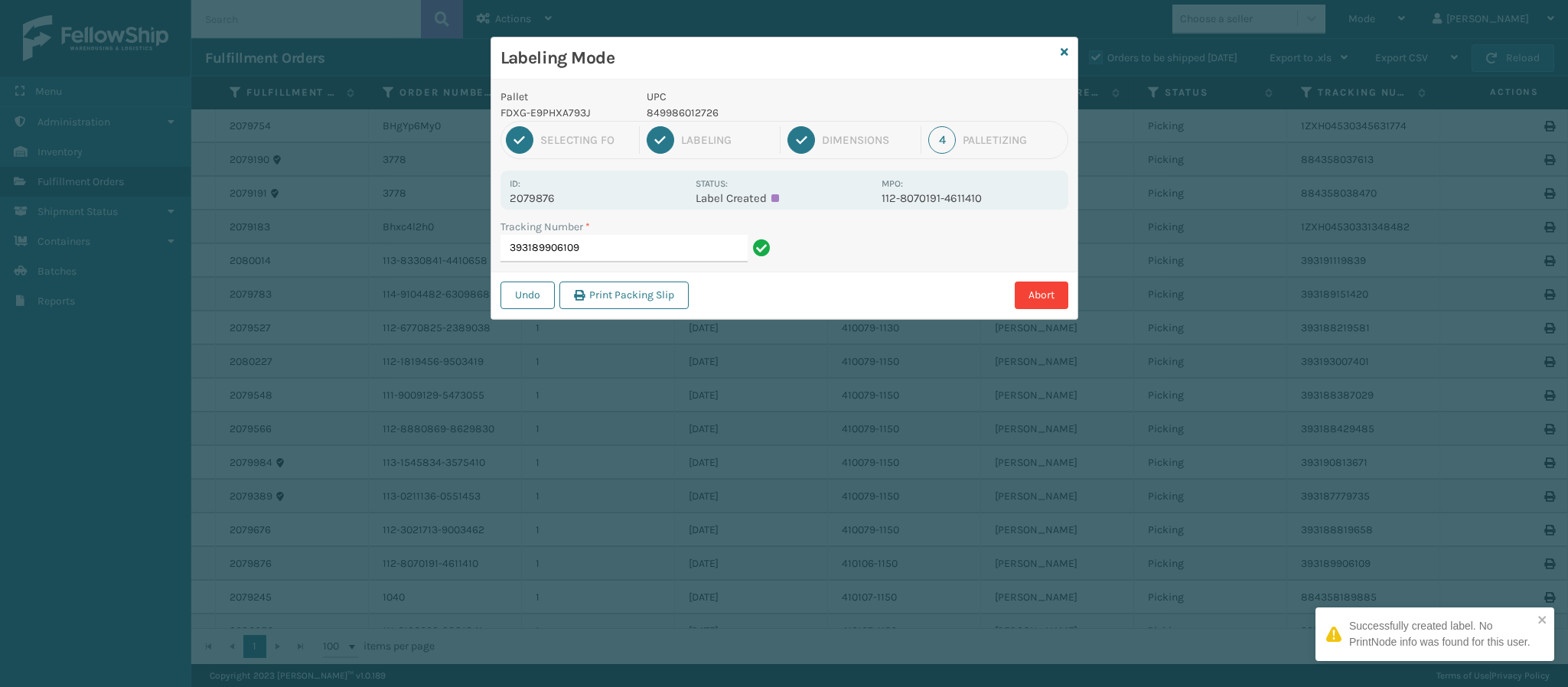
click at [547, 200] on p "2079876" at bounding box center [598, 198] width 177 height 13
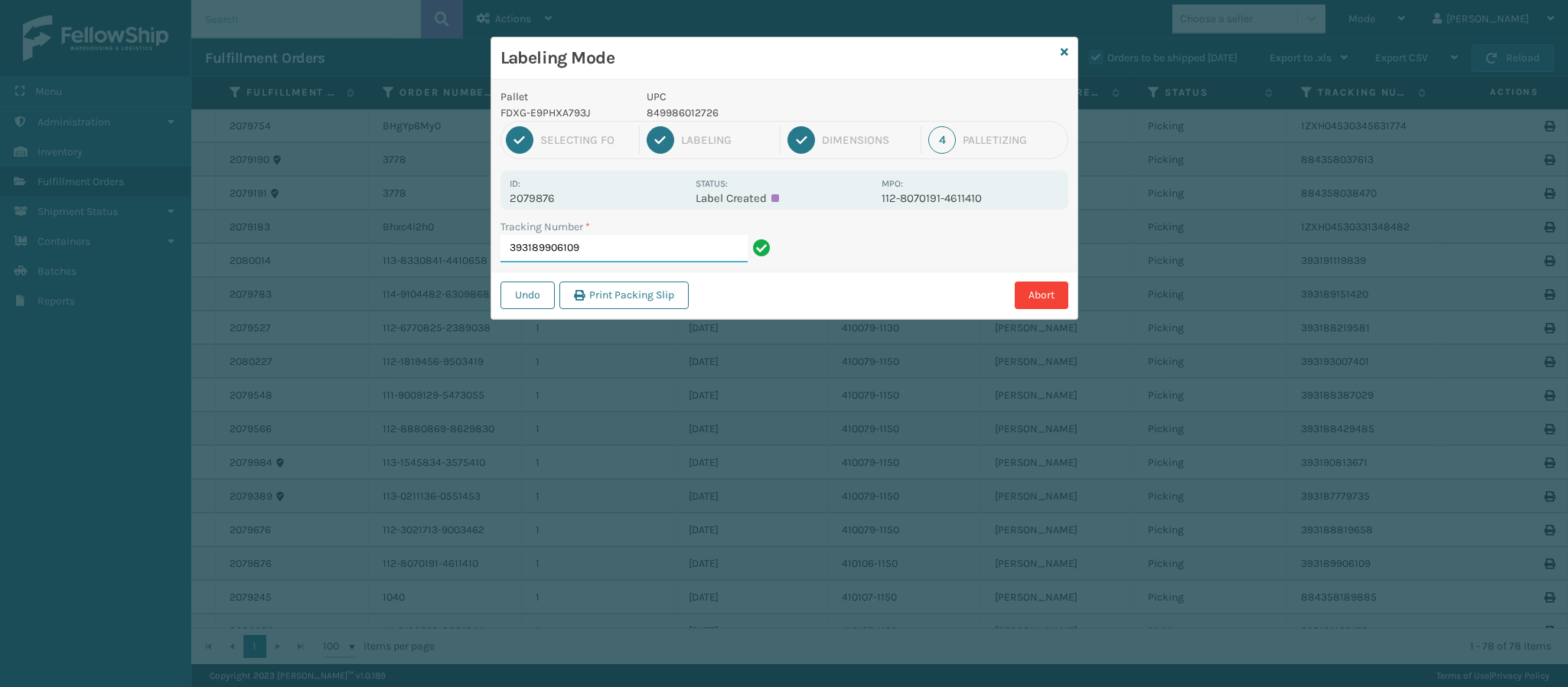
click at [655, 253] on input "393189906109" at bounding box center [624, 248] width 248 height 28
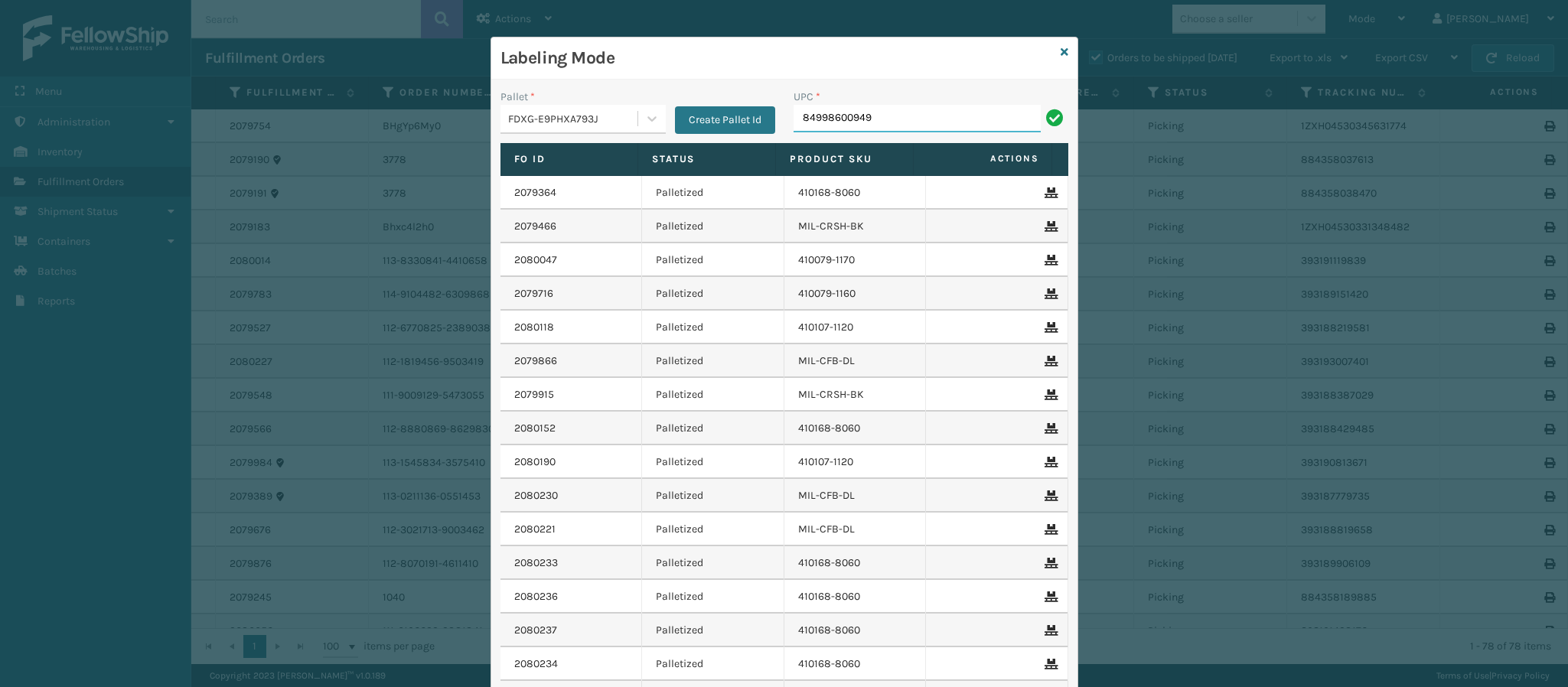
type input "849986009498"
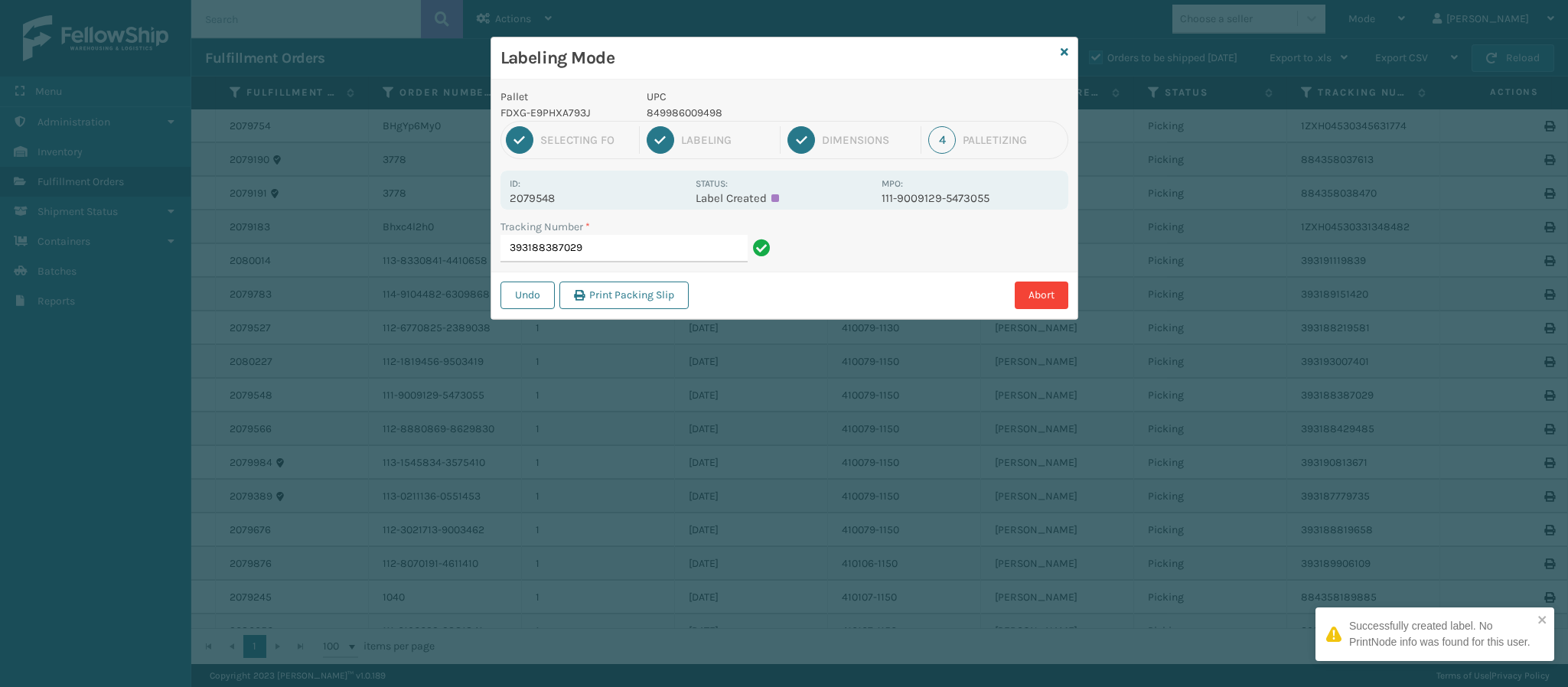
click at [556, 202] on p "2079548" at bounding box center [598, 198] width 177 height 13
click at [609, 242] on input "393188387029" at bounding box center [624, 248] width 248 height 28
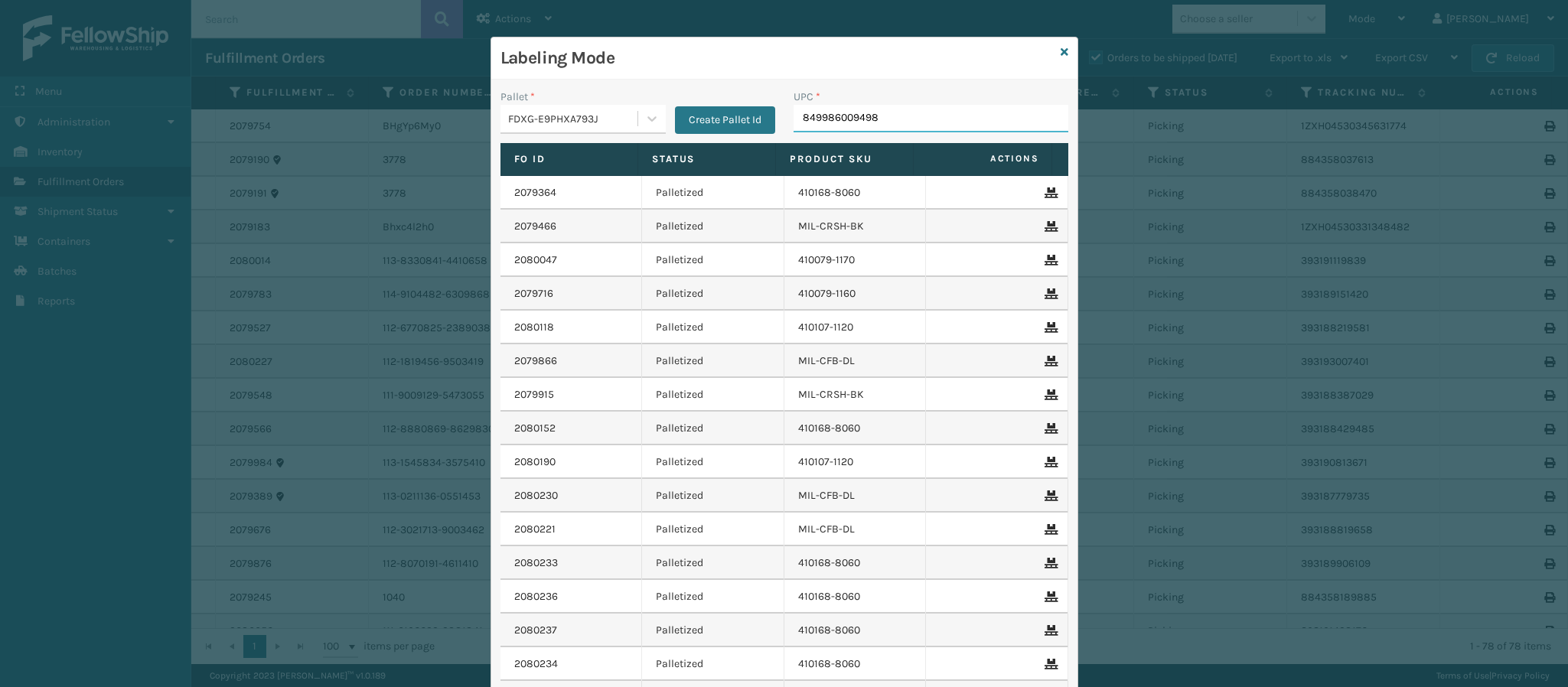
type input "849986009498"
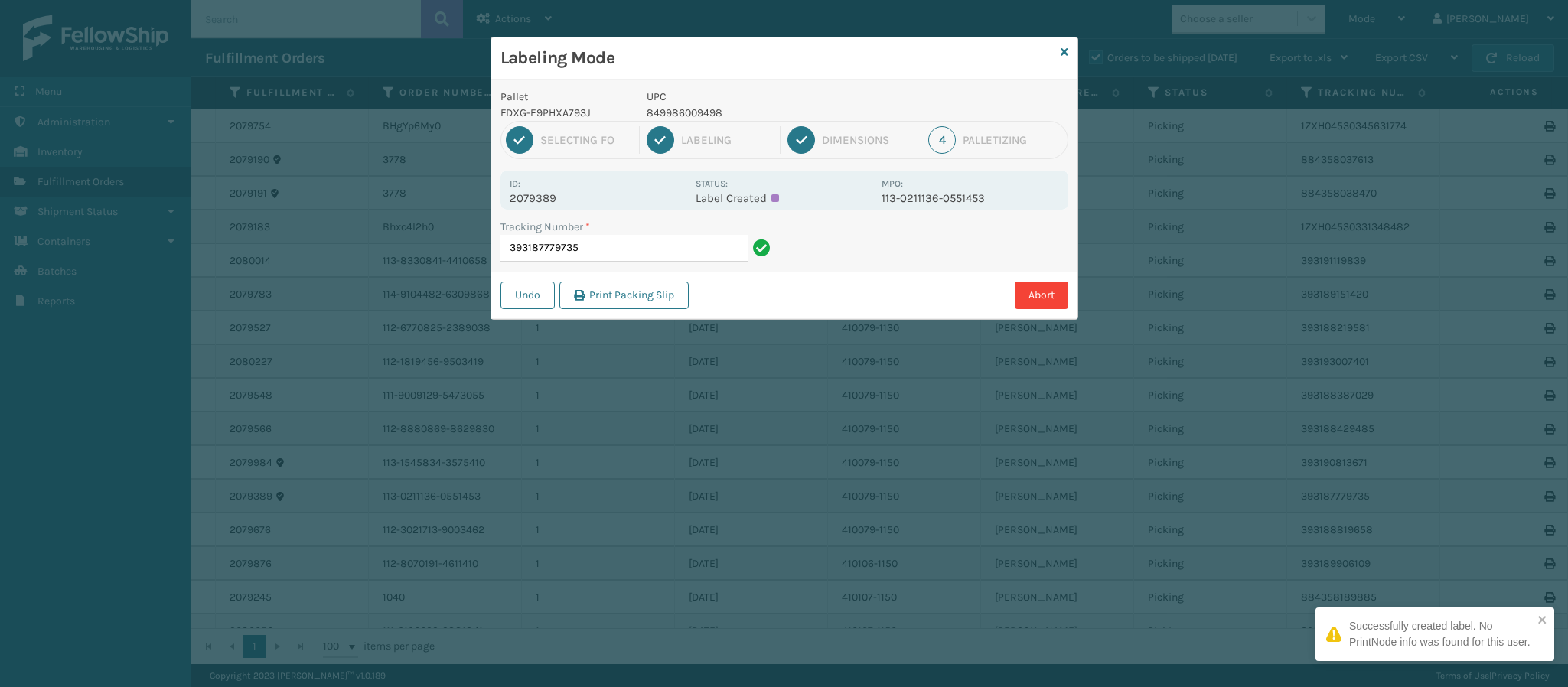
click at [550, 195] on p "2079389" at bounding box center [598, 198] width 177 height 13
click at [605, 248] on input "393187779735" at bounding box center [624, 248] width 248 height 28
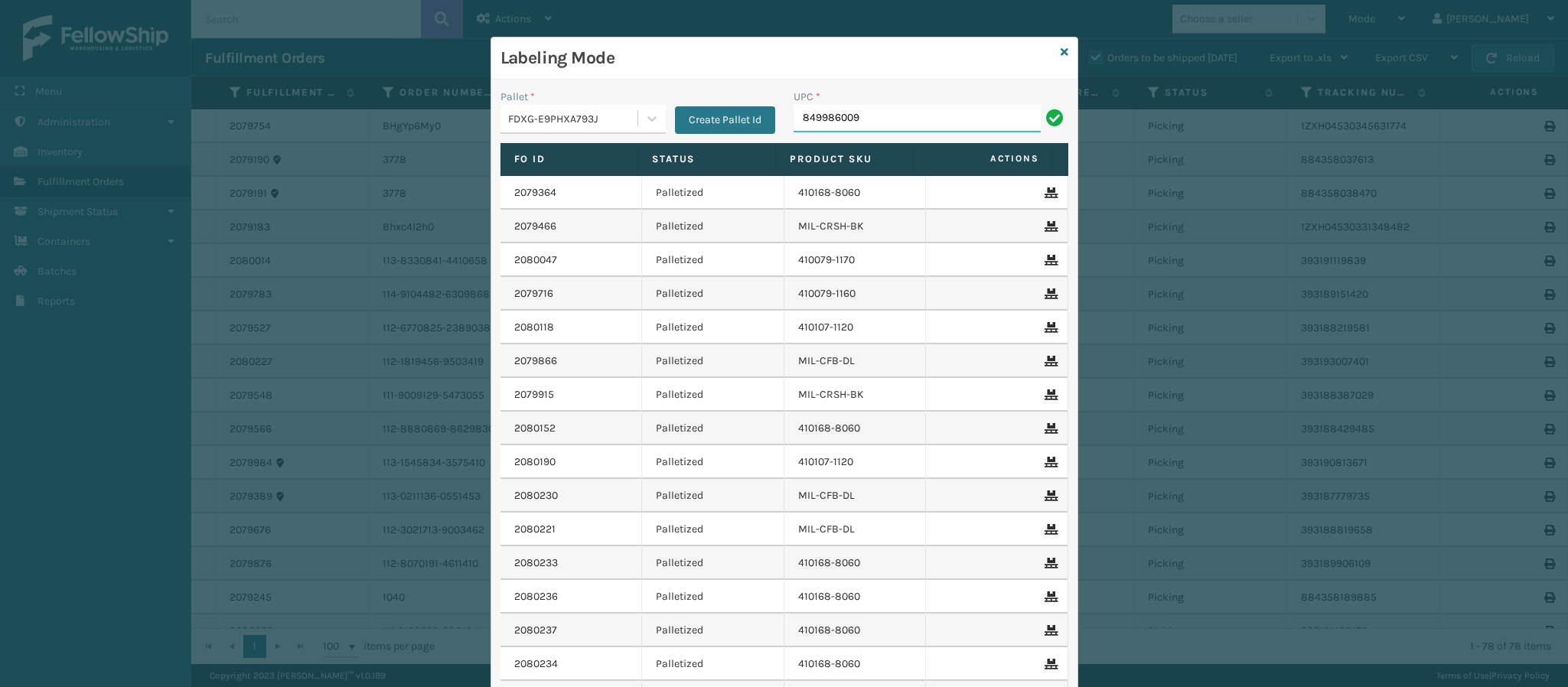
type input "8499860094"
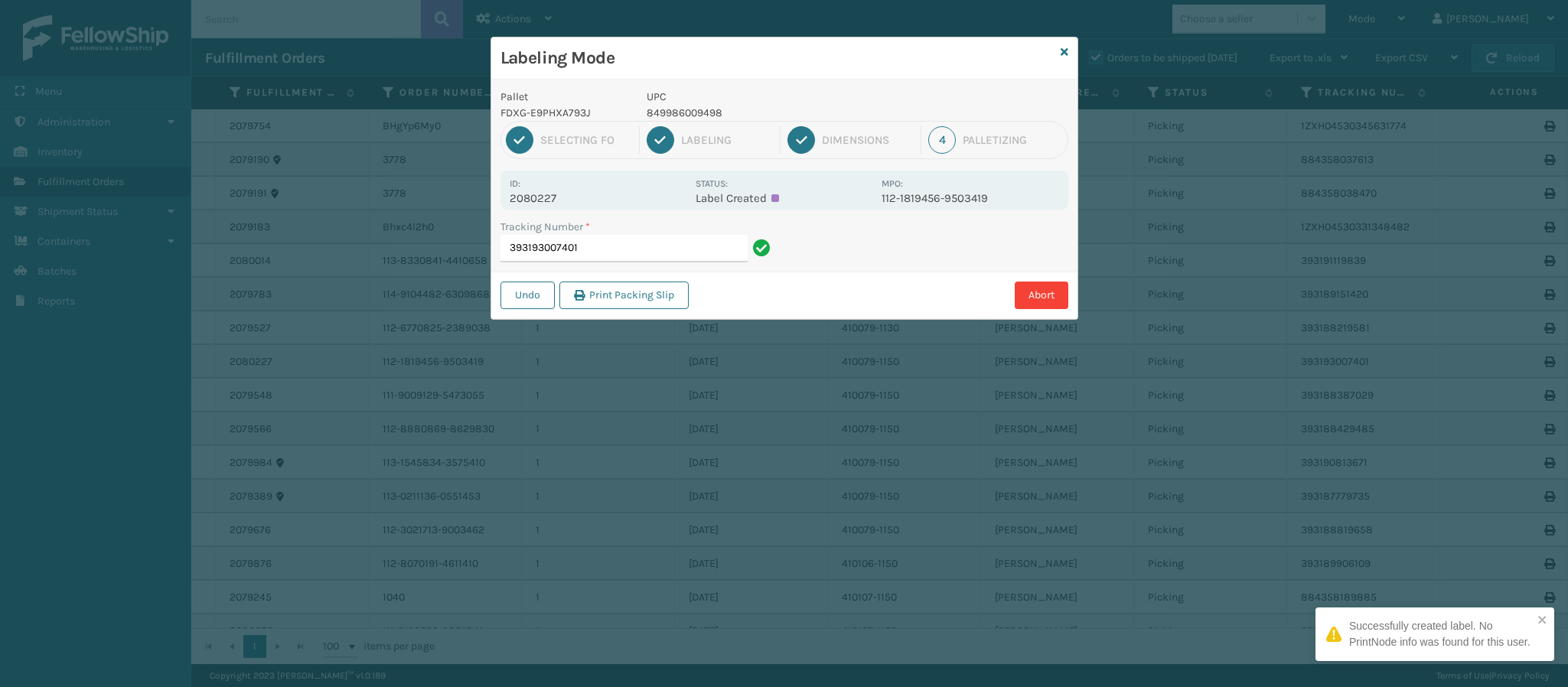
click at [554, 194] on p "2080227" at bounding box center [598, 198] width 177 height 13
click at [621, 257] on input "393193007401" at bounding box center [624, 248] width 248 height 28
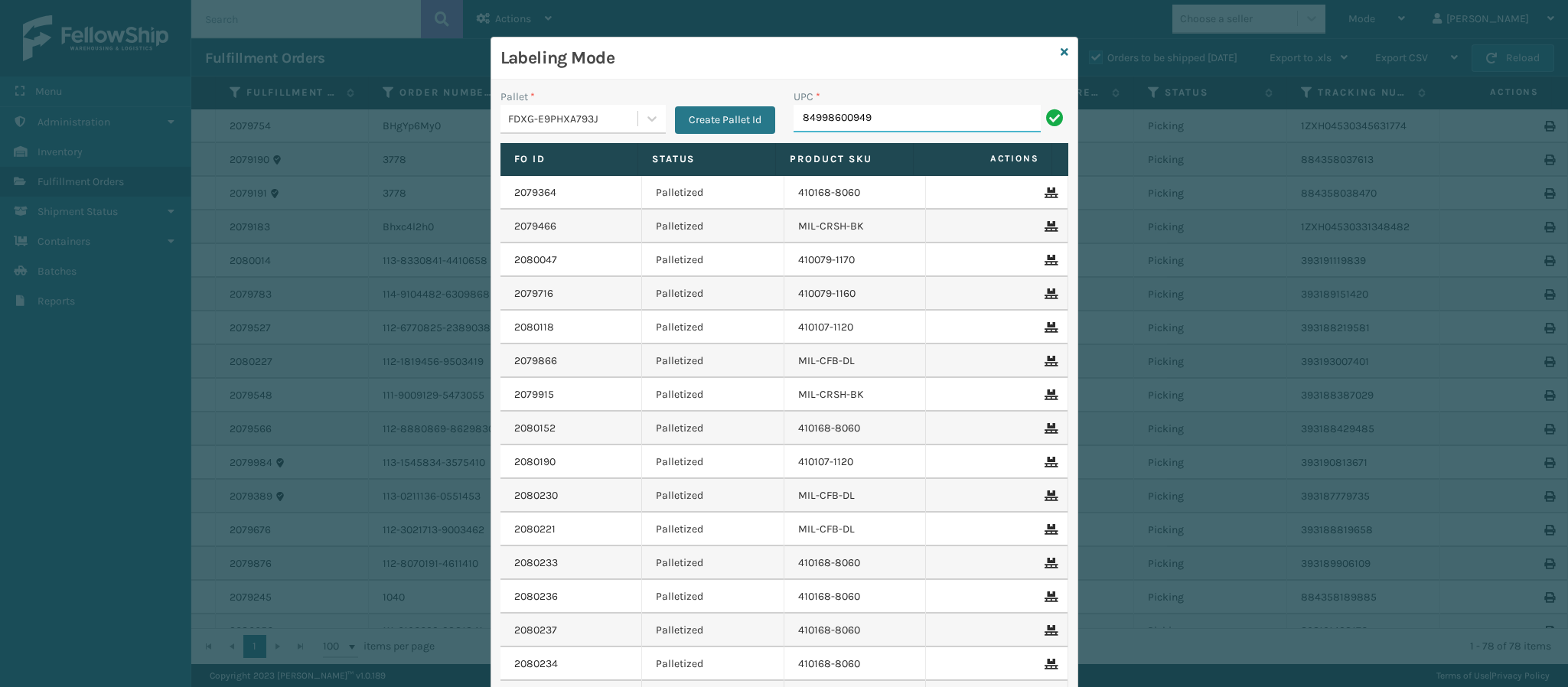
type input "849986009498"
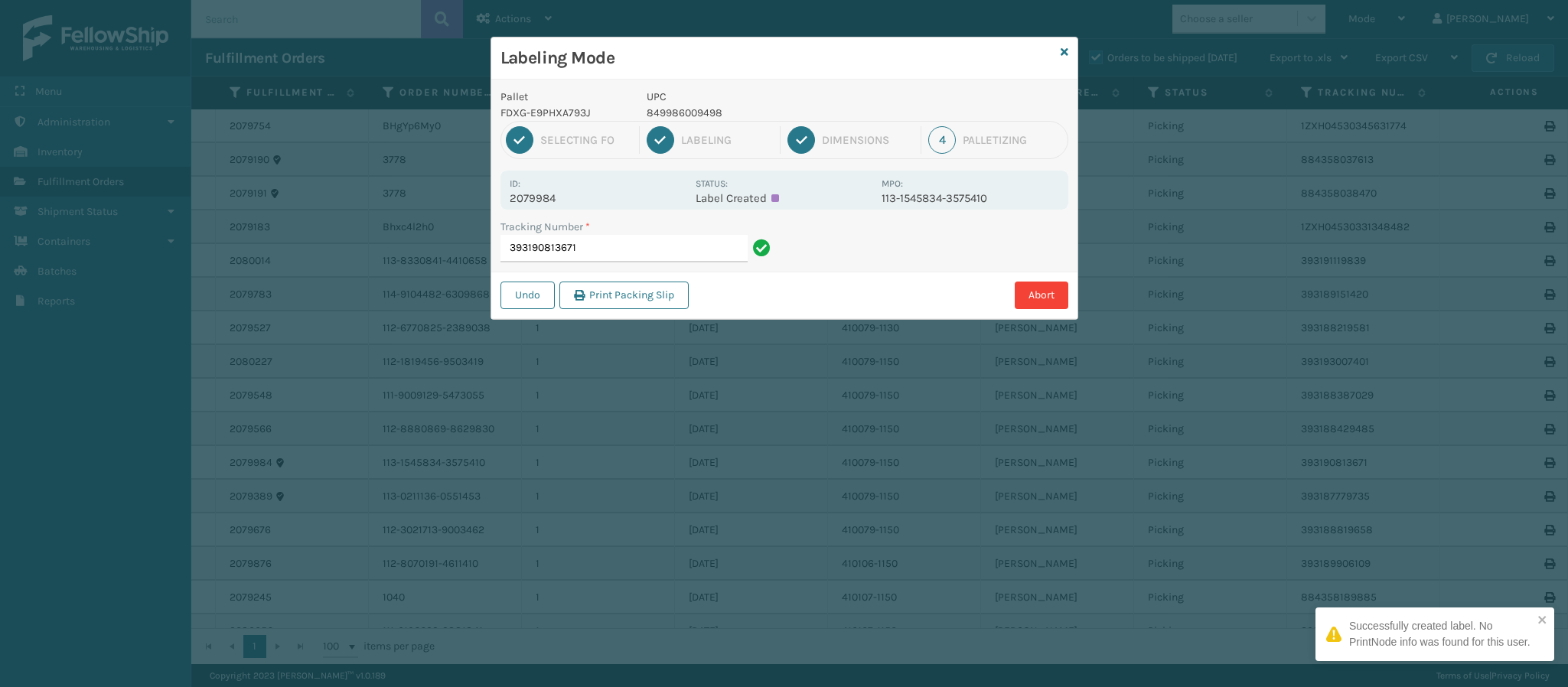
click at [542, 198] on p "2079984" at bounding box center [598, 198] width 177 height 13
click at [659, 255] on input "393190813671" at bounding box center [624, 248] width 248 height 28
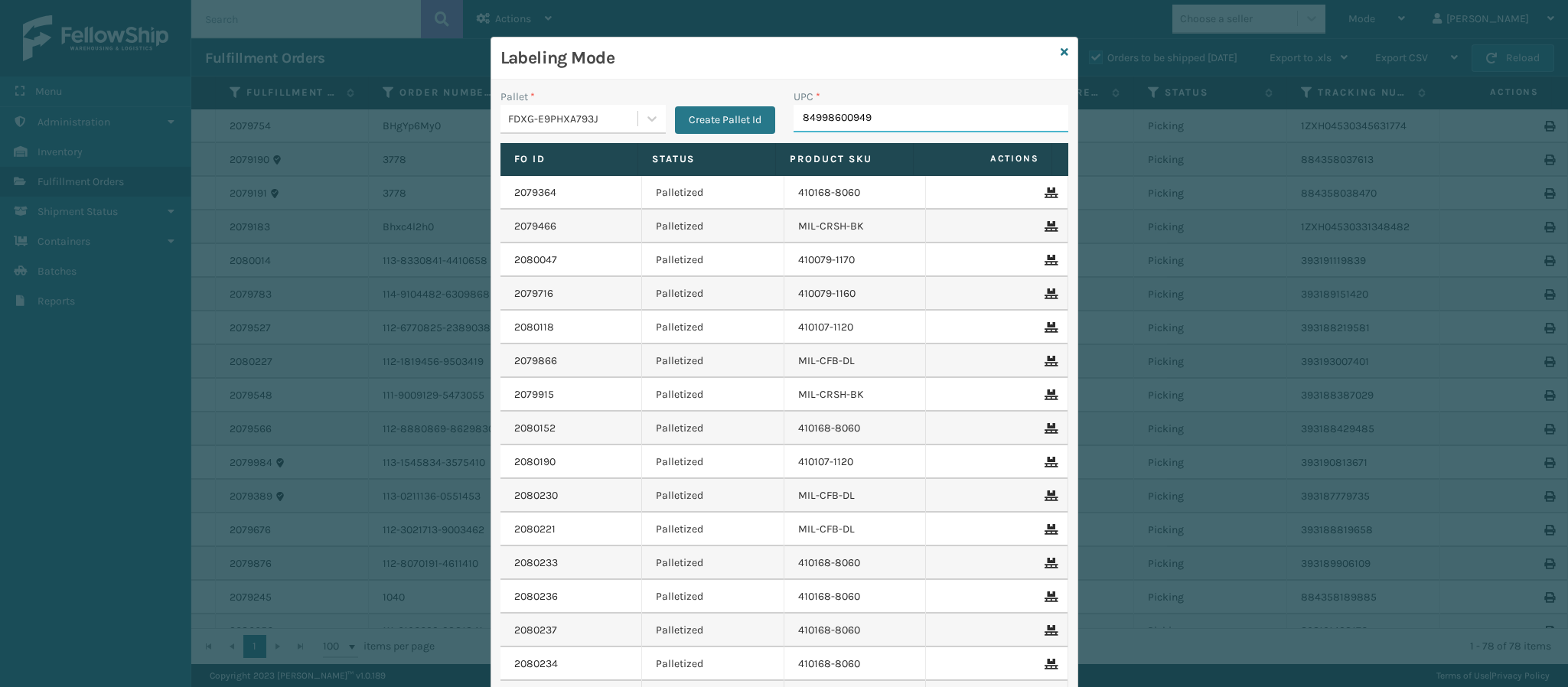
type input "849986009498"
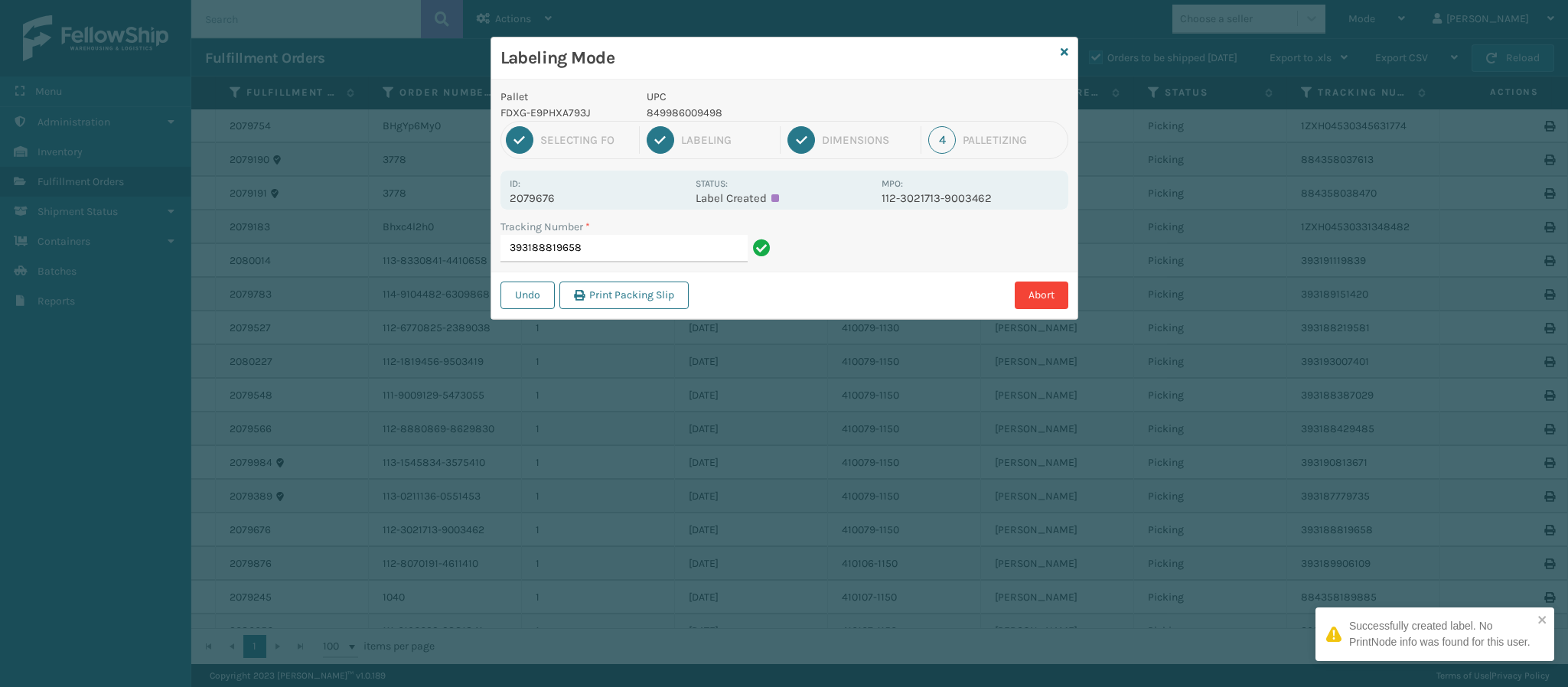
click at [547, 196] on p "2079676" at bounding box center [598, 198] width 177 height 13
click at [600, 250] on input "393188819658" at bounding box center [624, 248] width 248 height 28
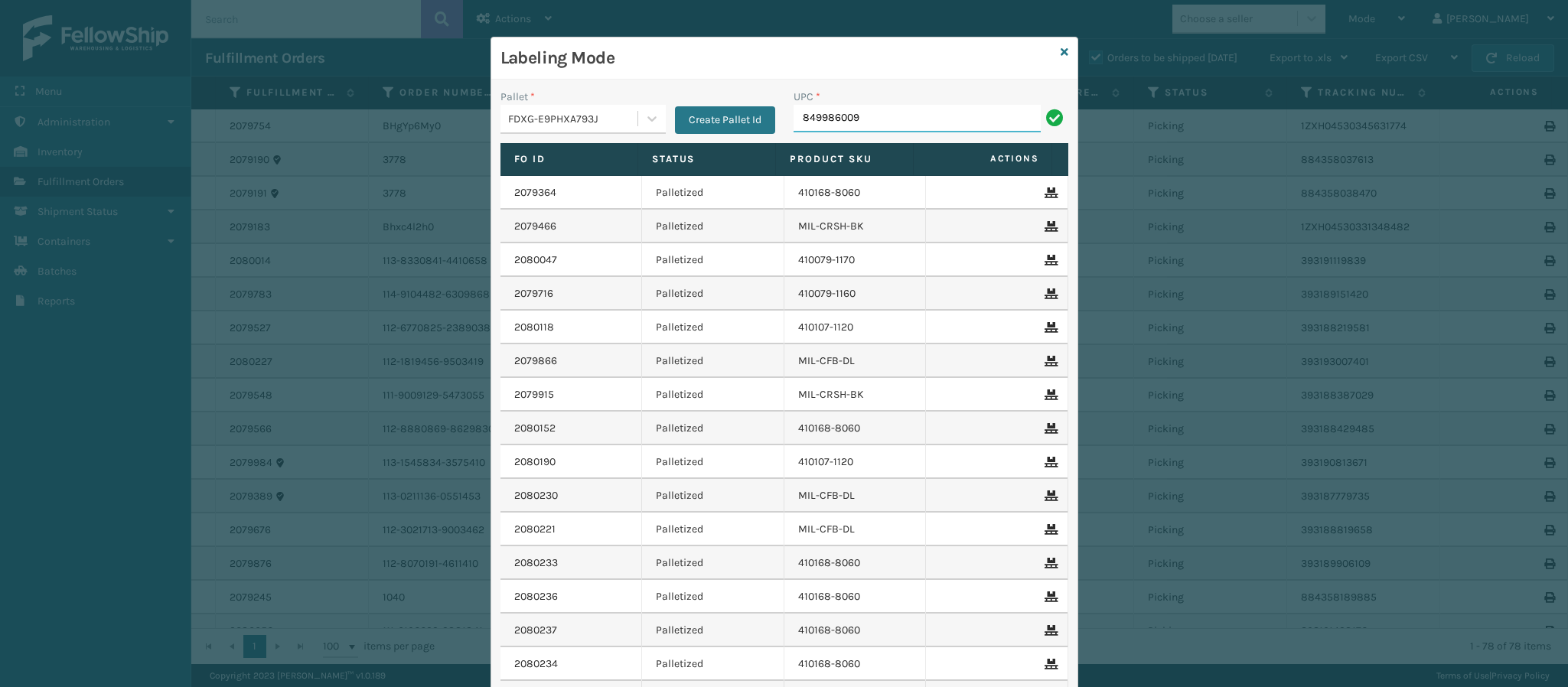
type input "8499860094"
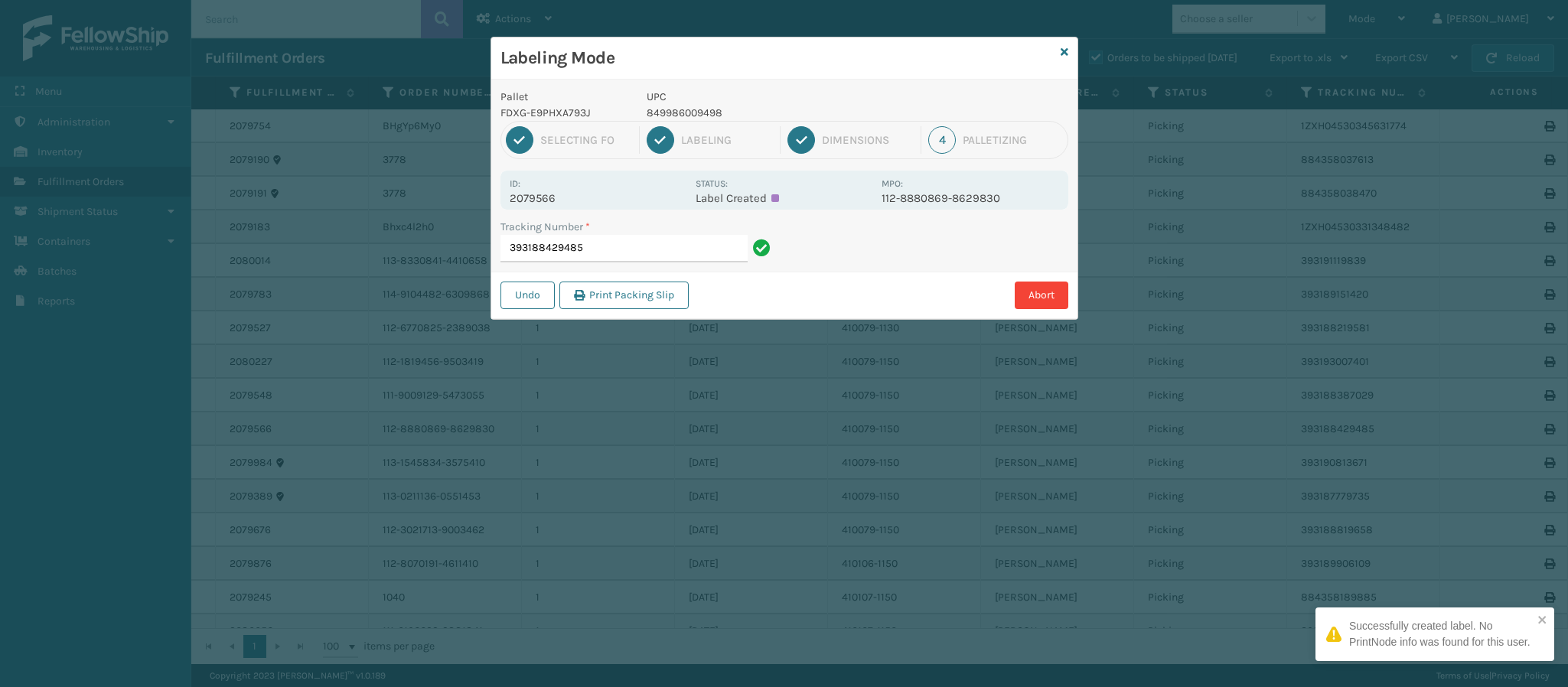
click at [563, 198] on p "2079566" at bounding box center [598, 198] width 177 height 13
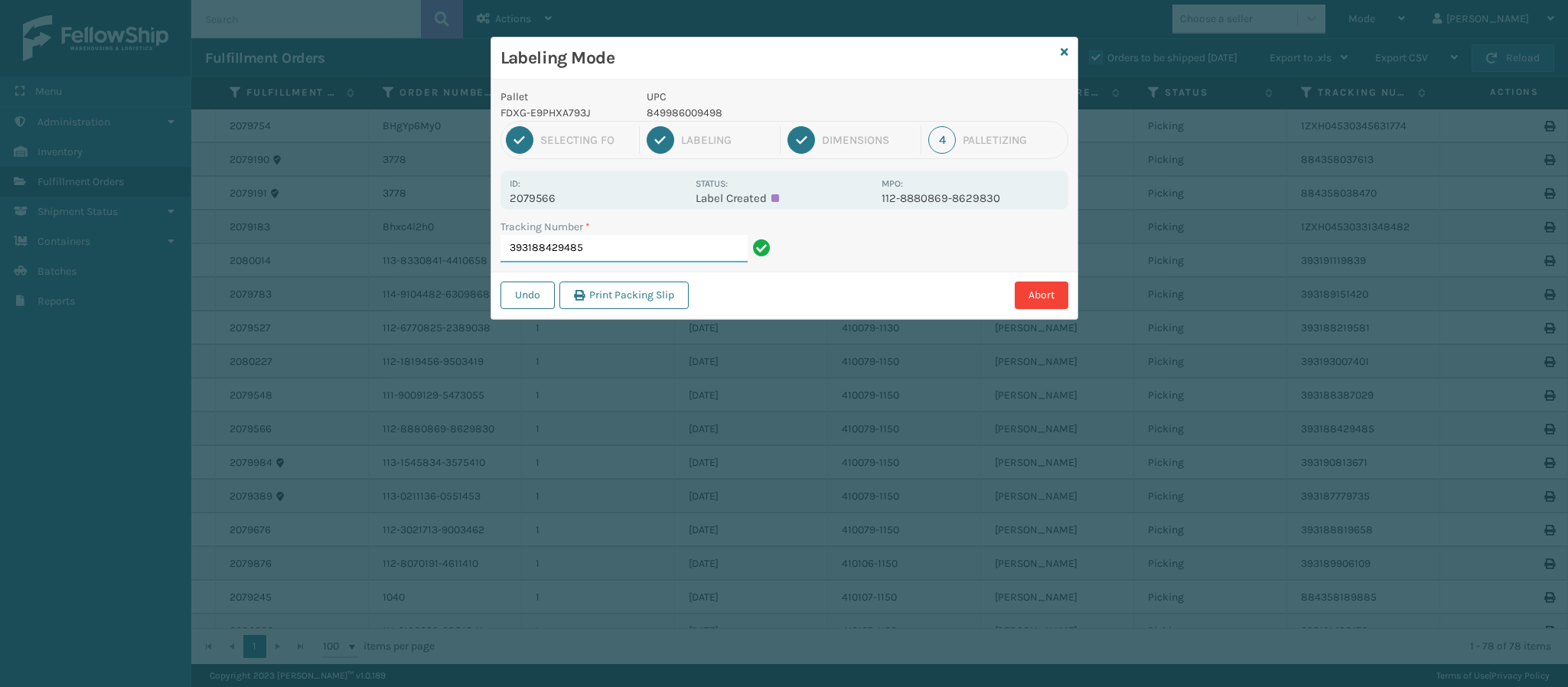
click at [621, 253] on input "393188429485" at bounding box center [624, 248] width 248 height 28
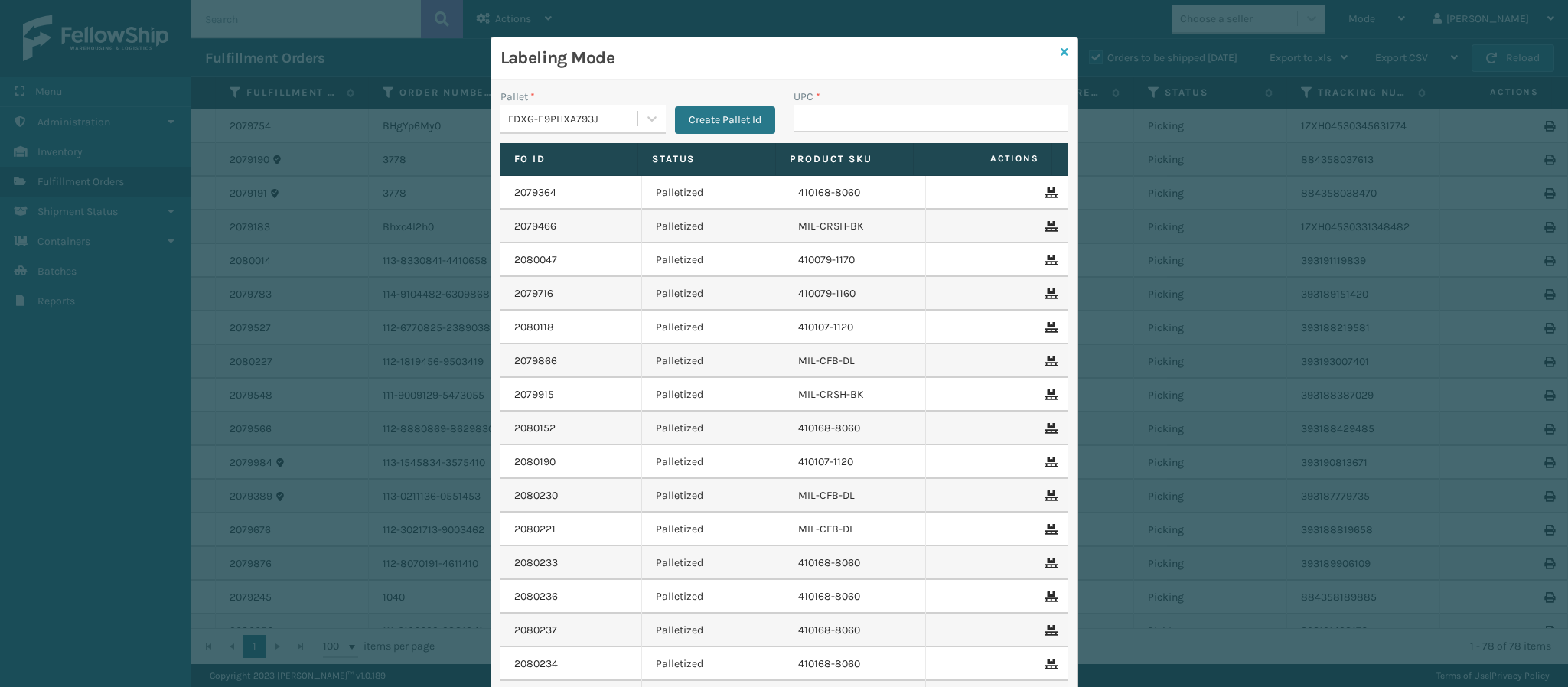
click at [1061, 49] on icon at bounding box center [1064, 51] width 8 height 11
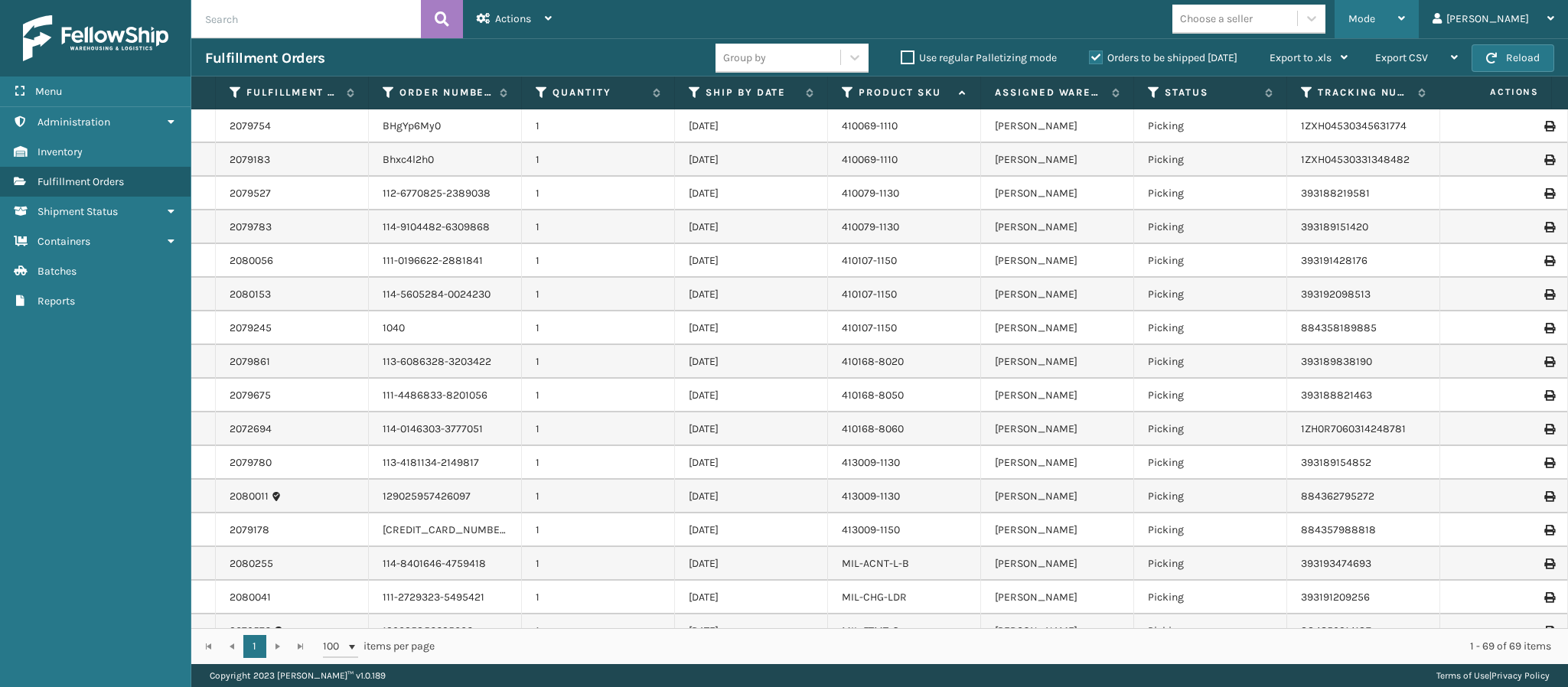
click at [1419, 19] on div "Mode Regular Mode Picking Mode Labeling Mode Exit Scan Mode" at bounding box center [1377, 19] width 84 height 38
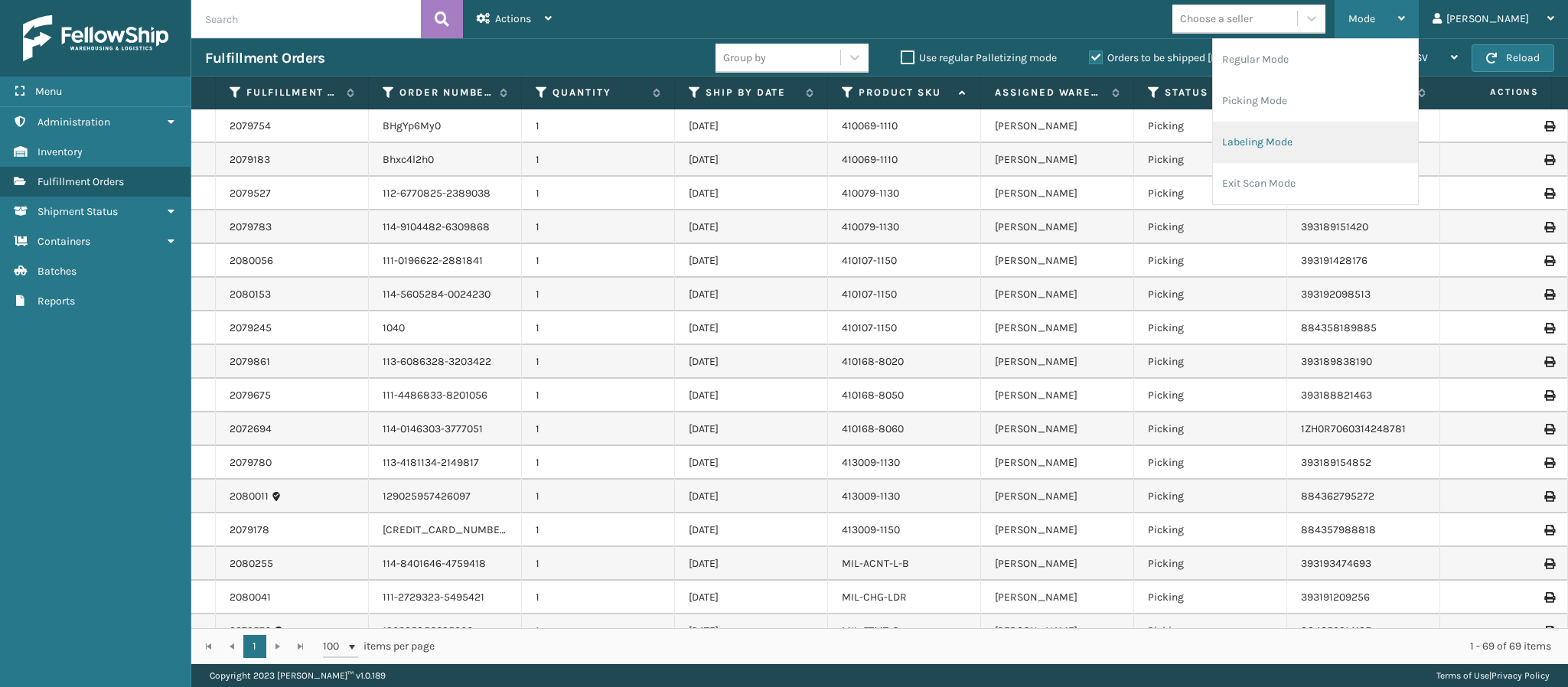
click at [1341, 158] on li "Labeling Mode" at bounding box center [1316, 142] width 205 height 41
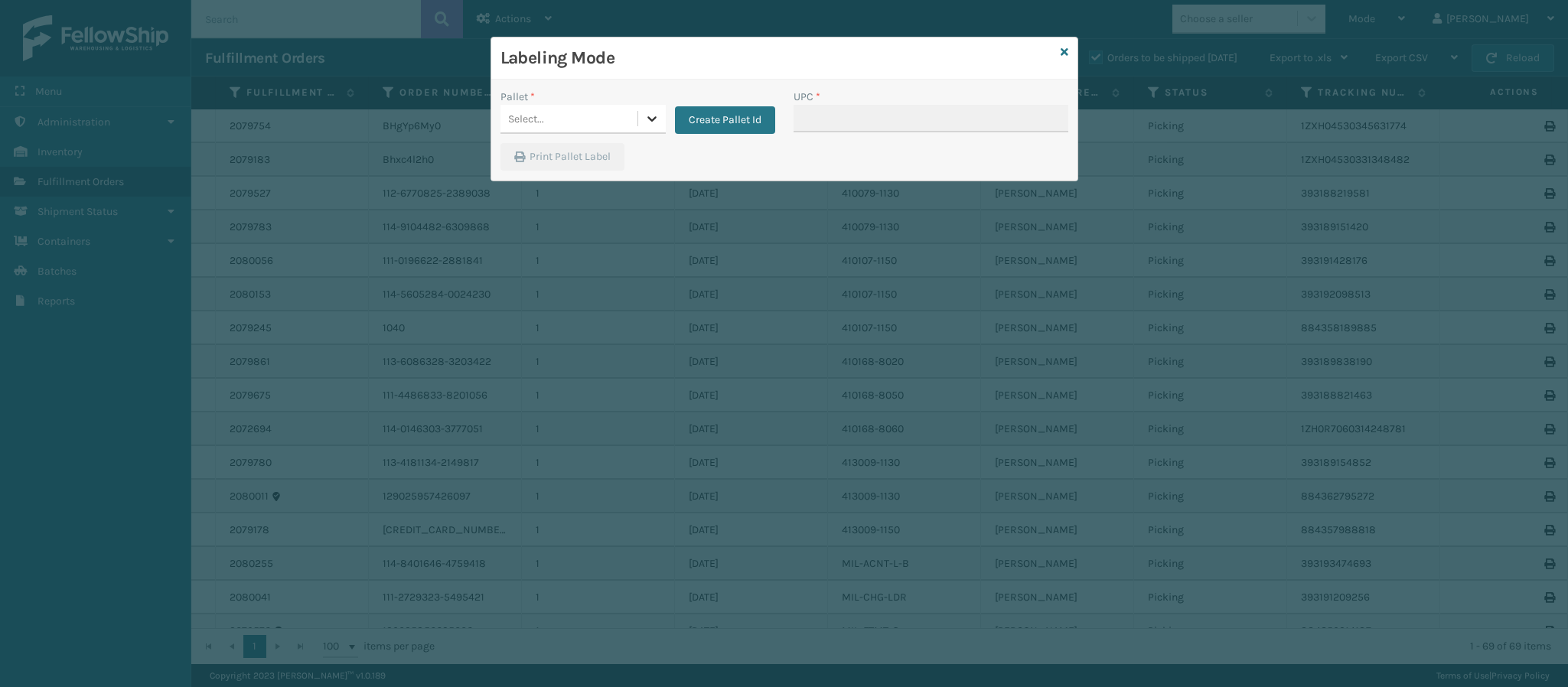
click at [652, 124] on icon at bounding box center [652, 119] width 15 height 15
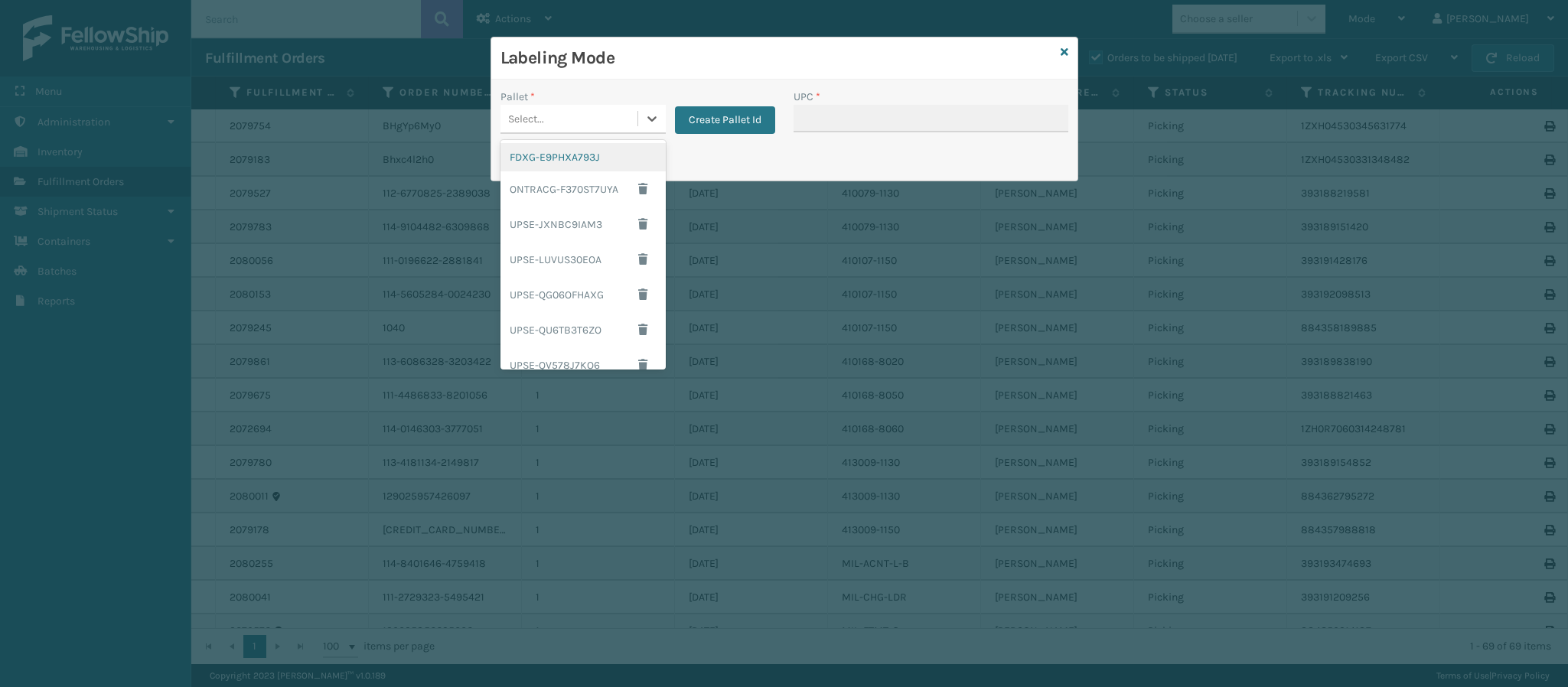
click at [584, 162] on div "FDXG-E9PHXA793J" at bounding box center [583, 157] width 165 height 29
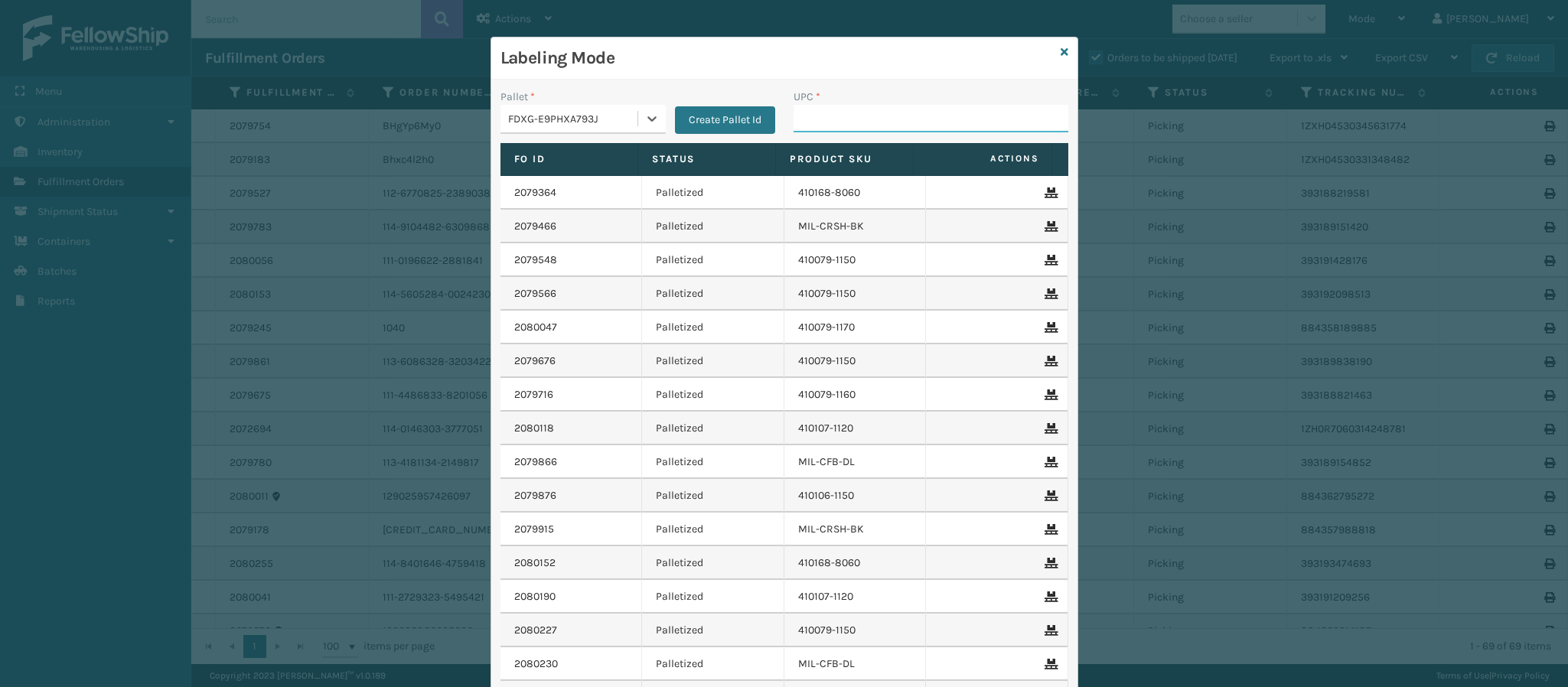
click at [901, 125] on input "UPC *" at bounding box center [931, 119] width 275 height 28
type input "84098511790"
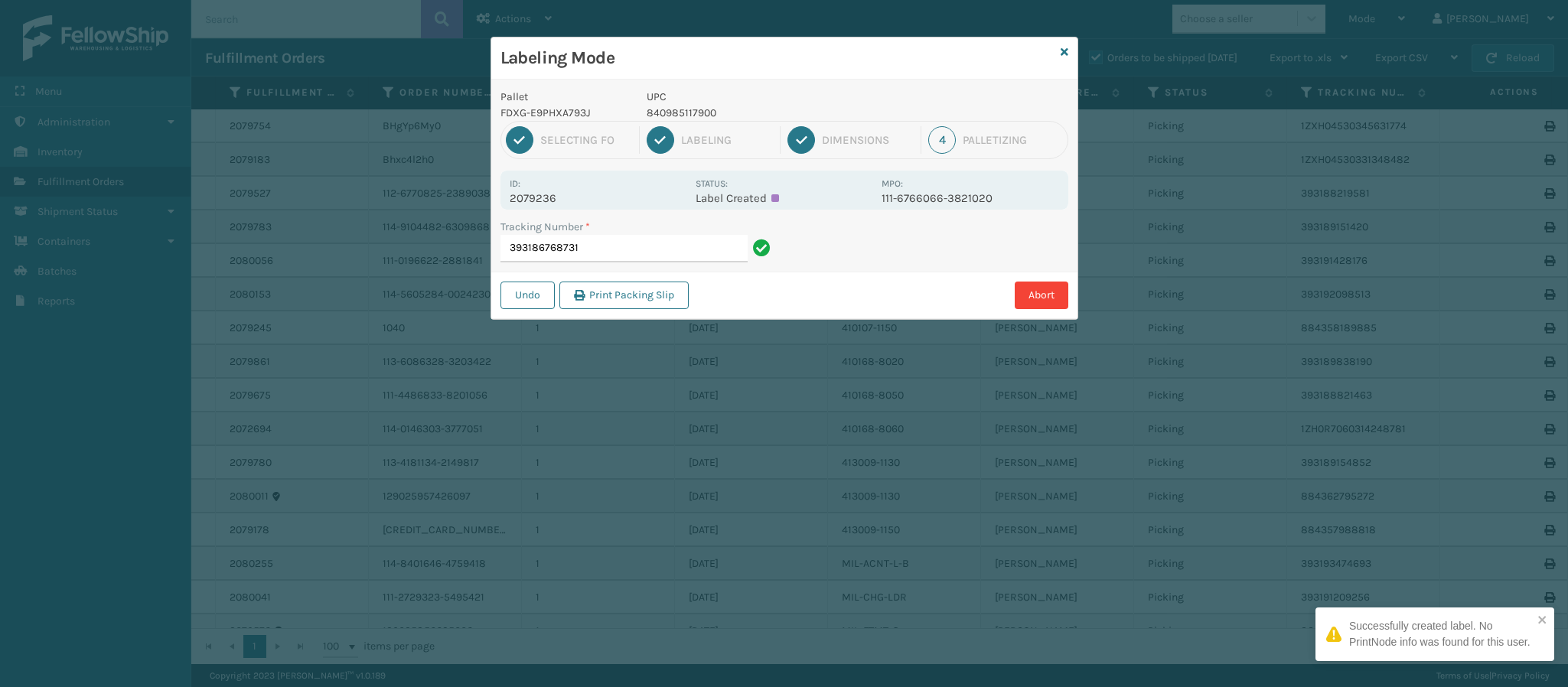
click at [547, 195] on p "2079236" at bounding box center [598, 198] width 177 height 13
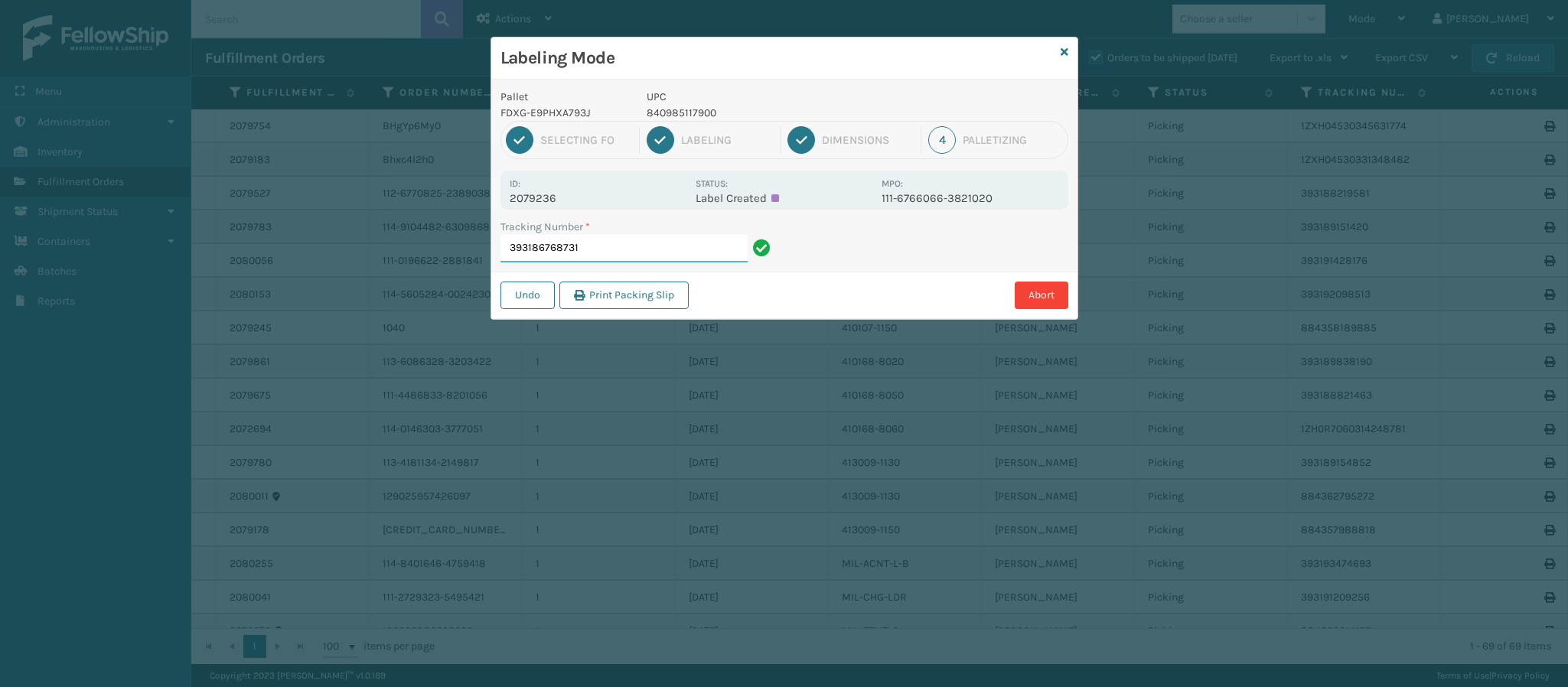
click at [623, 248] on input "393186768731" at bounding box center [624, 248] width 248 height 28
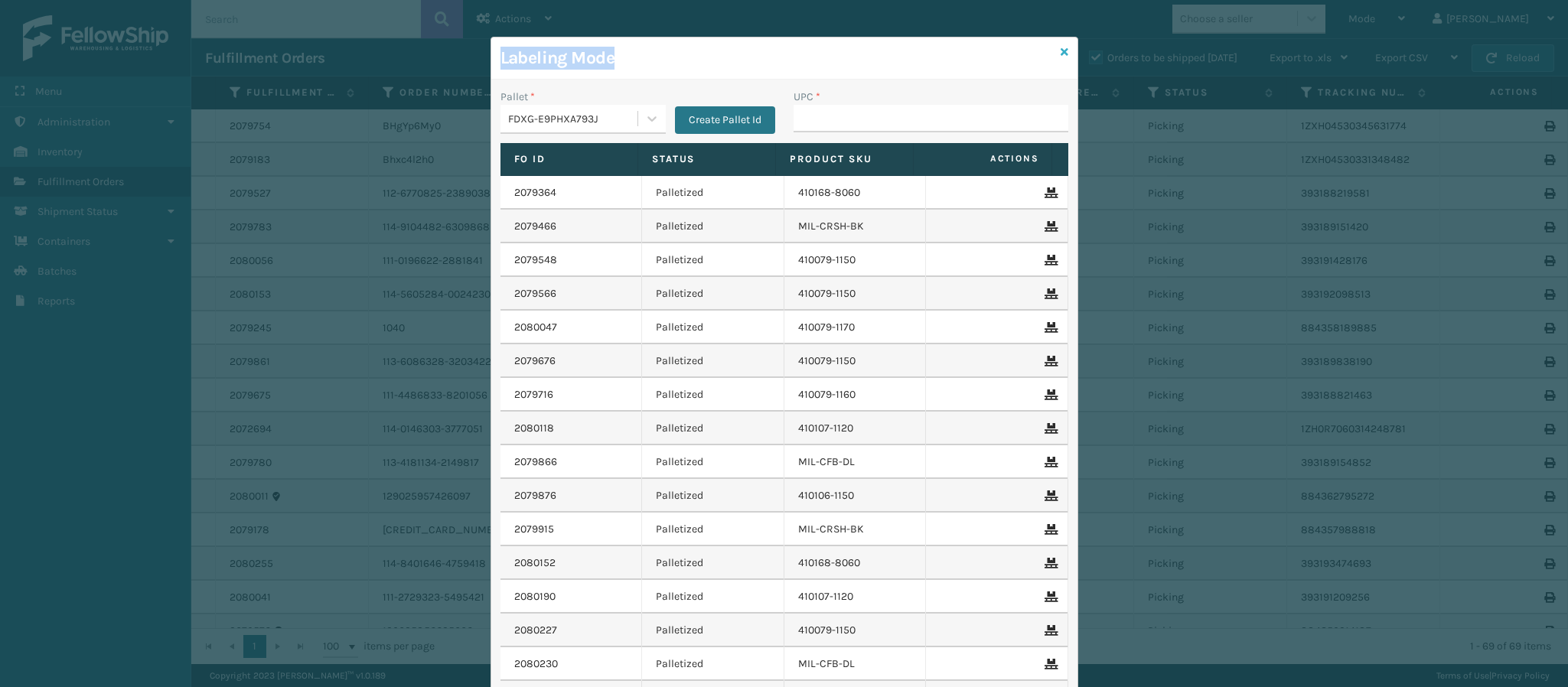
click at [1054, 45] on div "Labeling Mode Pallet * FDXG-E9PHXA793J Create Pallet Id UPC * Fo Id Status Prod…" at bounding box center [785, 413] width 588 height 752
click at [1061, 45] on link at bounding box center [1064, 52] width 8 height 16
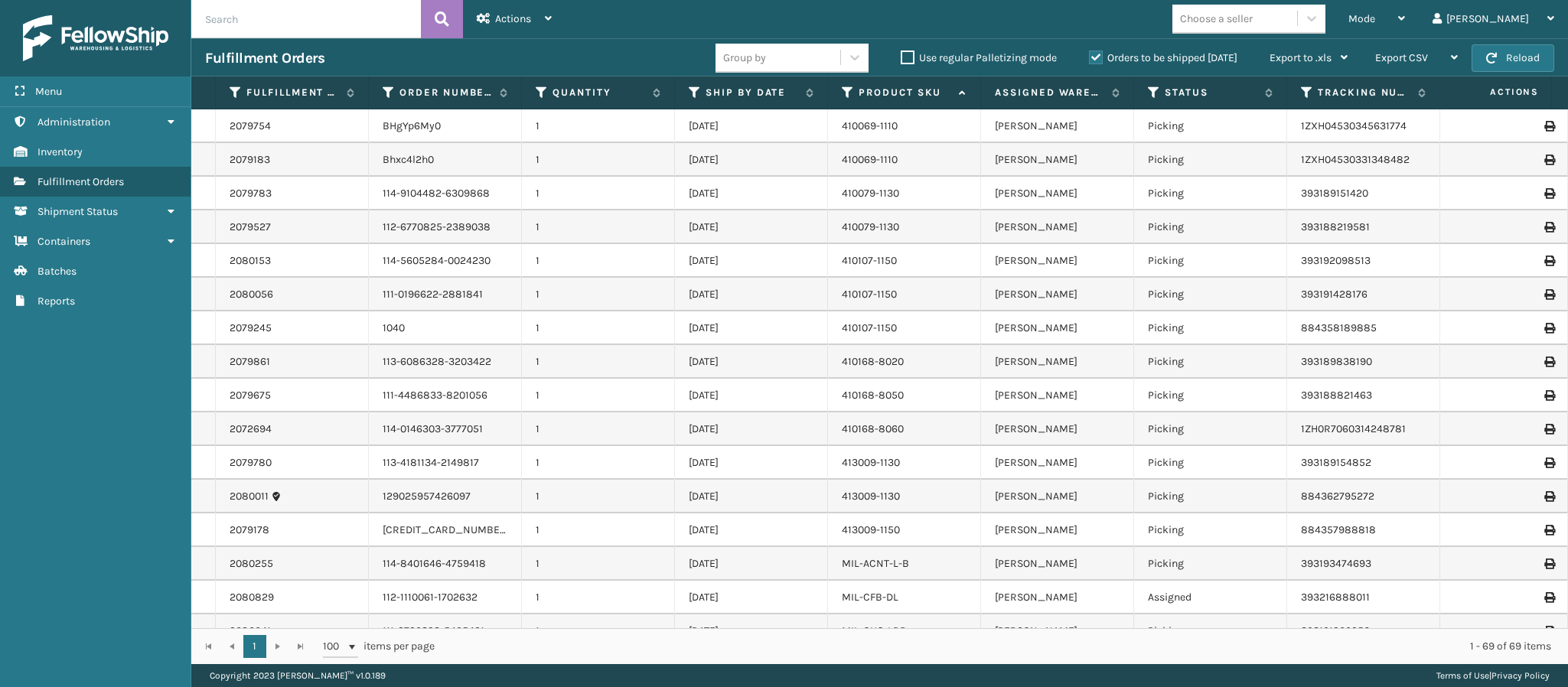
click at [974, 35] on div "Mode Regular Mode Picking Mode Labeling Mode Exit Scan Mode Choose a seller [PE…" at bounding box center [1067, 19] width 1003 height 38
click at [495, 13] on span "Actions" at bounding box center [513, 19] width 36 height 13
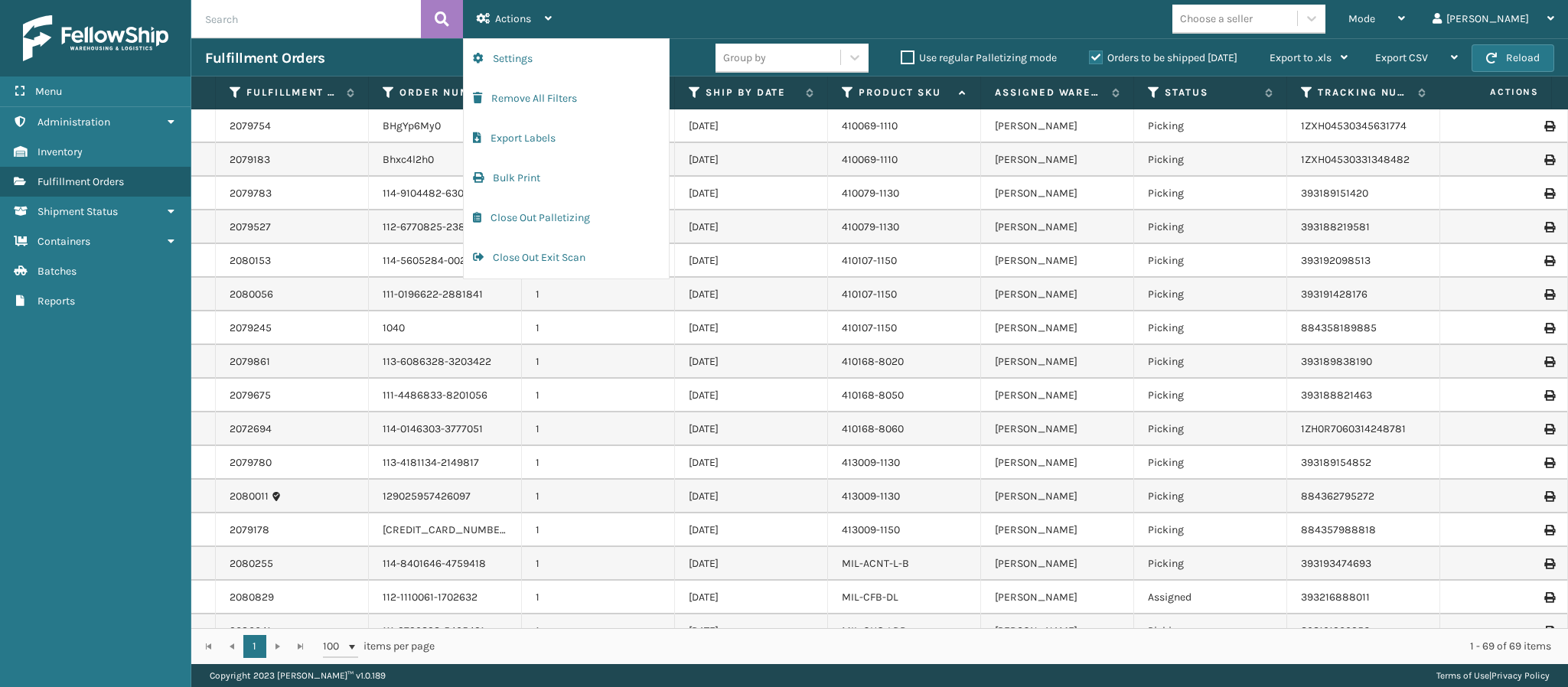
click at [777, 35] on div "Mode Regular Mode Picking Mode Labeling Mode Exit Scan Mode Choose a seller [PE…" at bounding box center [1067, 19] width 1003 height 38
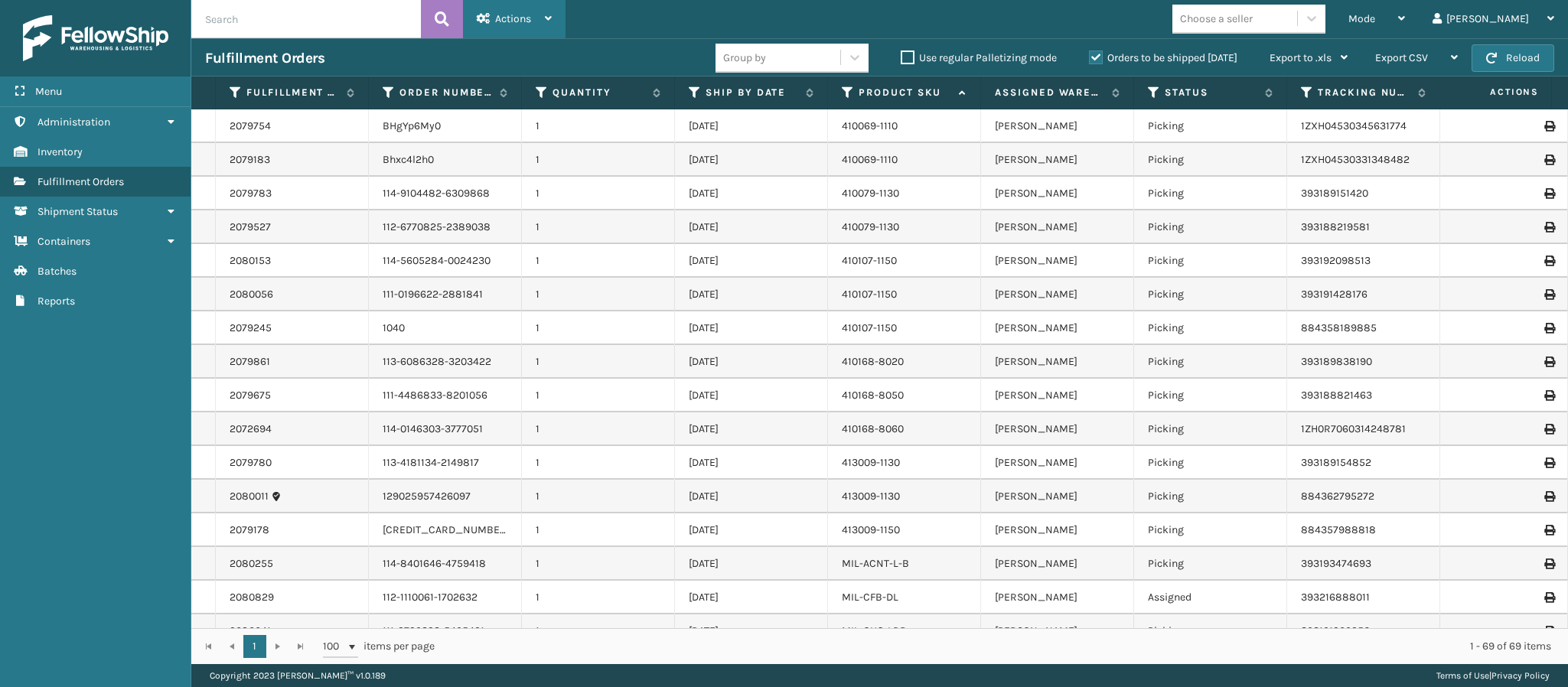
click at [563, 21] on div "Actions Settings Remove All Filters Export Labels Bulk Print Close Out Palletiz…" at bounding box center [515, 19] width 103 height 38
click at [692, 13] on div "Mode Regular Mode Picking Mode Labeling Mode Exit Scan Mode Choose a seller [PE…" at bounding box center [1067, 19] width 1003 height 38
